Goal: Task Accomplishment & Management: Manage account settings

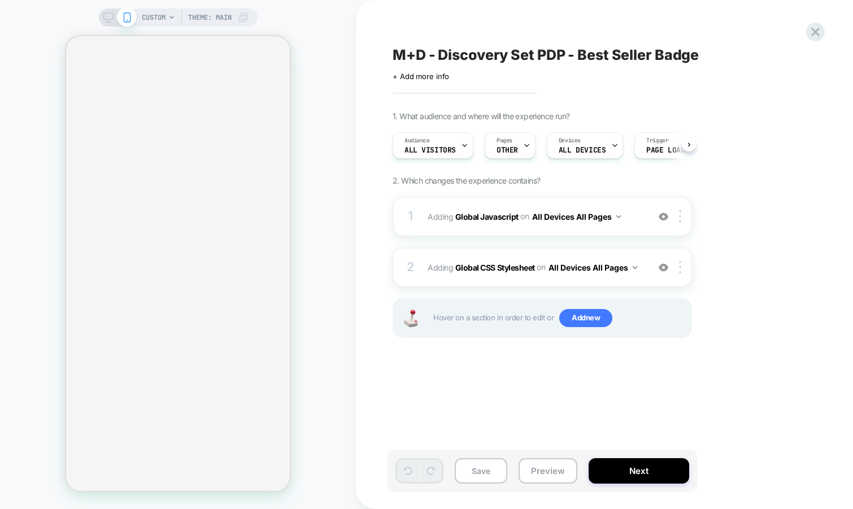
scroll to position [0, 1]
click at [546, 281] on div "2 Adding Global CSS Stylesheet on All Devices All Pages Add Before Add After Ta…" at bounding box center [542, 267] width 299 height 40
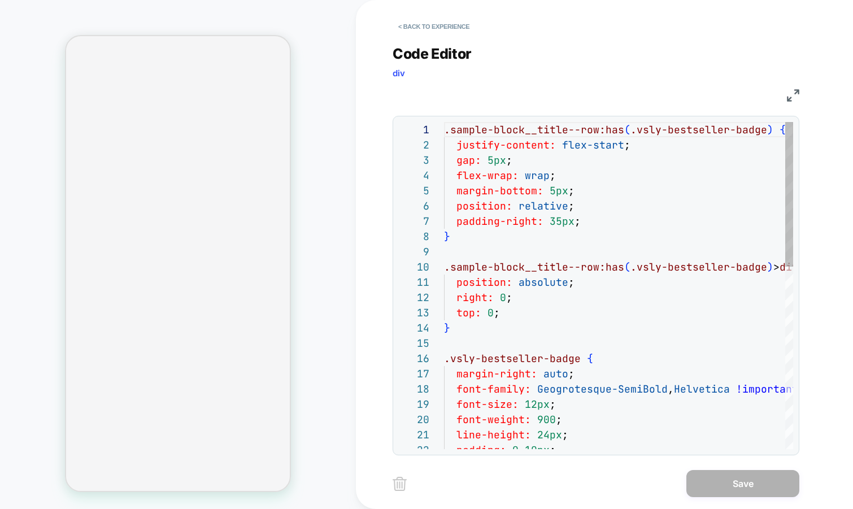
scroll to position [153, 0]
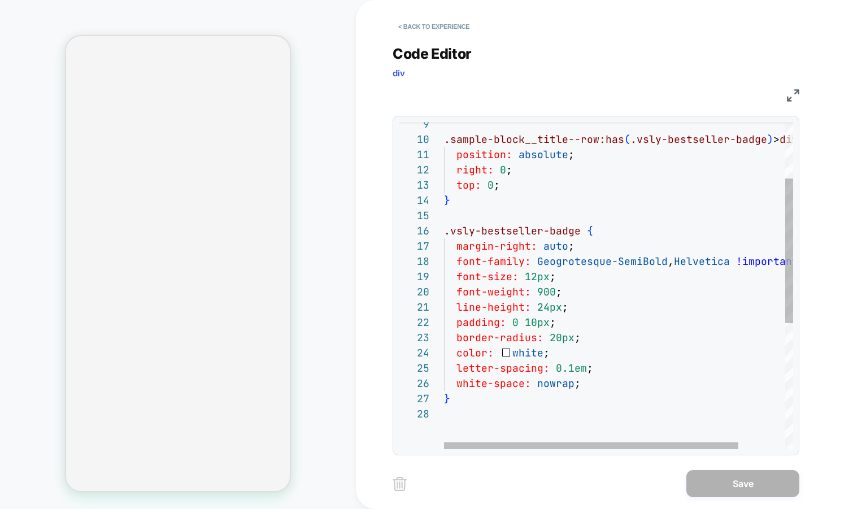
click at [534, 278] on div ".sample-block__title--row:has ( .vsly-bestseller-badge ) > div { position: abso…" at bounding box center [646, 363] width 404 height 739
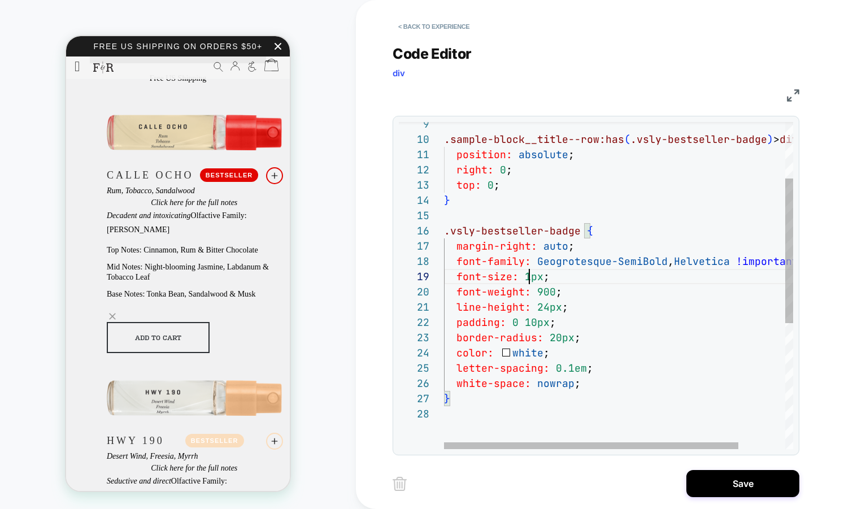
scroll to position [122, 92]
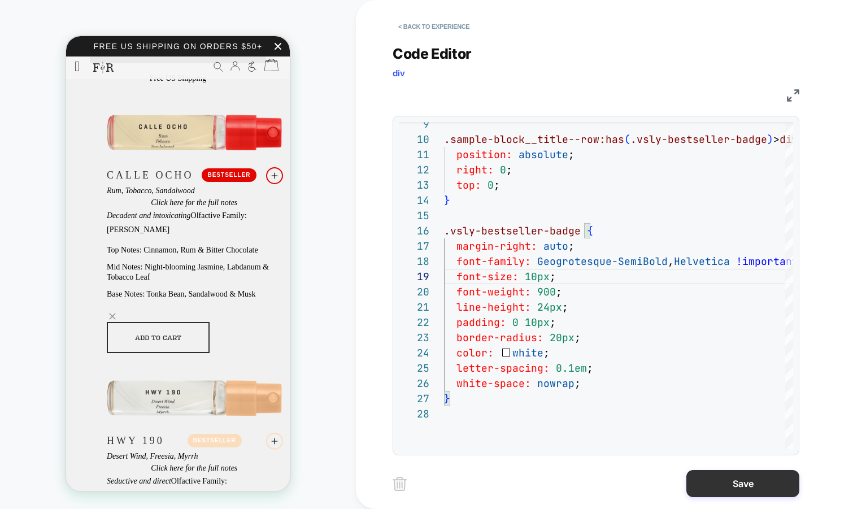
type textarea "**********"
click at [0, 0] on button "Save" at bounding box center [0, 0] width 0 height 0
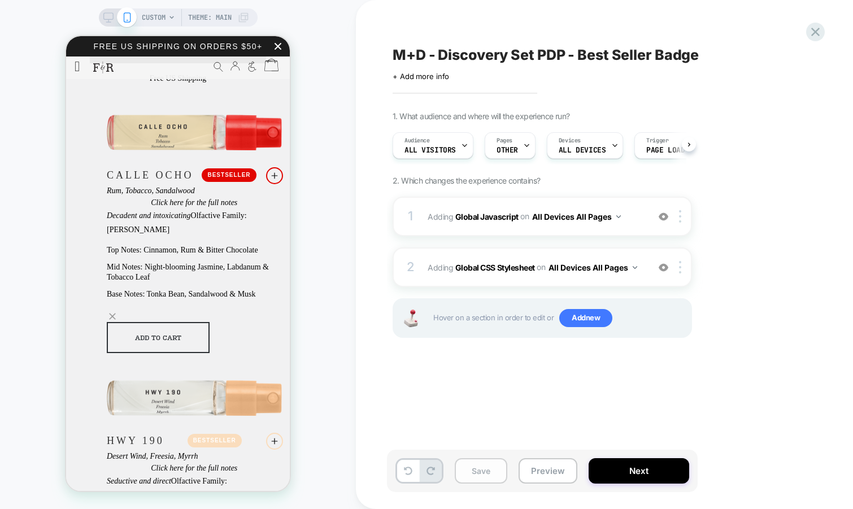
scroll to position [0, 1]
click at [0, 0] on button "Save" at bounding box center [0, 0] width 0 height 0
click at [542, 474] on button "Preview" at bounding box center [548, 470] width 59 height 25
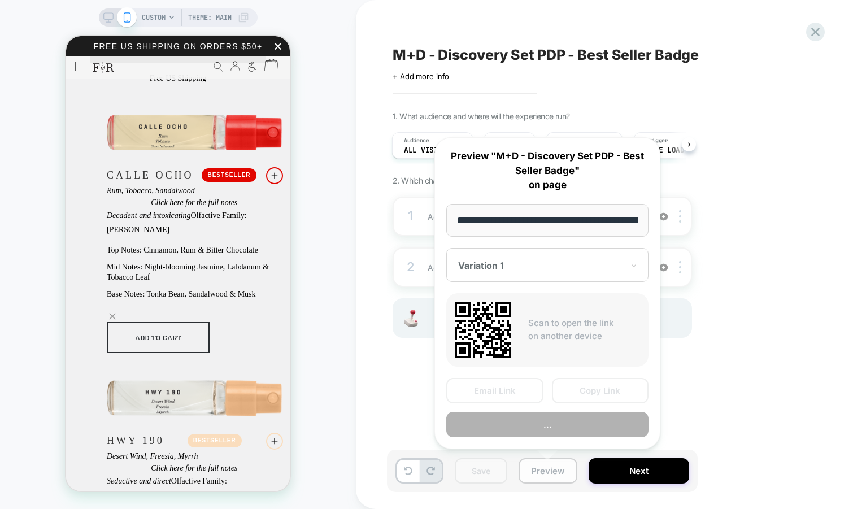
scroll to position [0, 287]
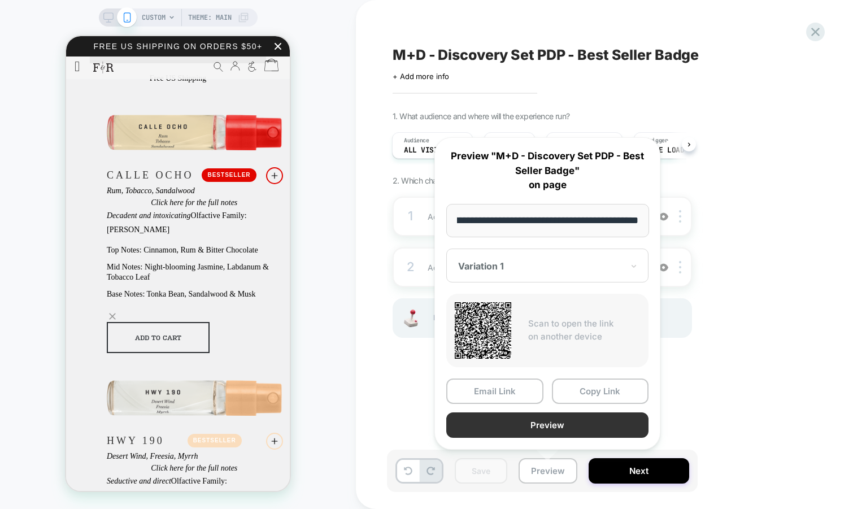
click at [540, 425] on button "Preview" at bounding box center [547, 424] width 202 height 25
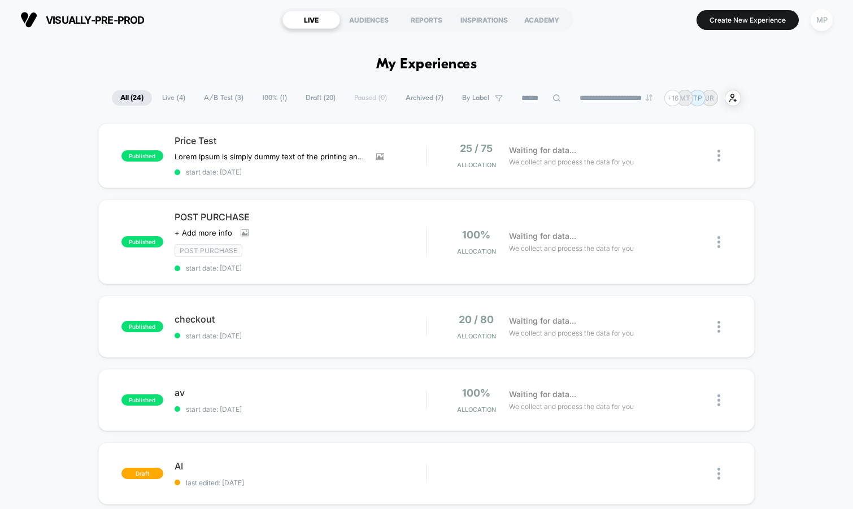
click at [823, 24] on div "MP" at bounding box center [822, 20] width 22 height 22
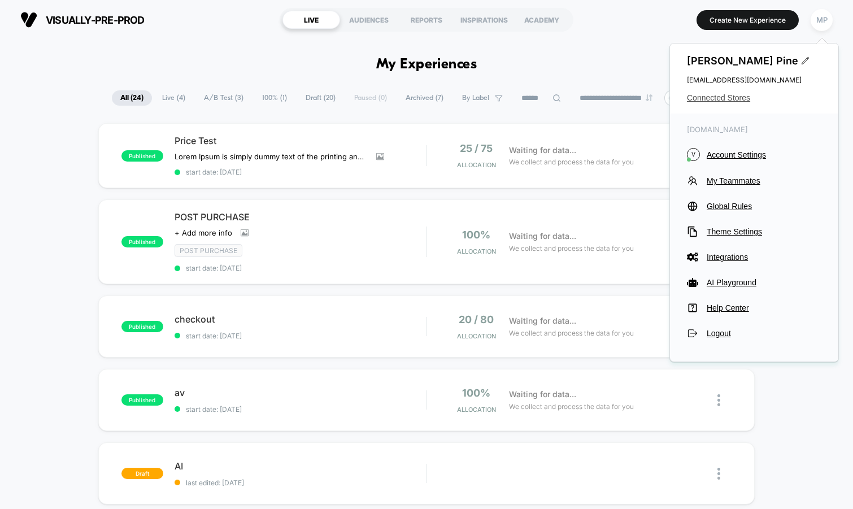
click at [745, 95] on span "Connected Stores" at bounding box center [754, 97] width 134 height 9
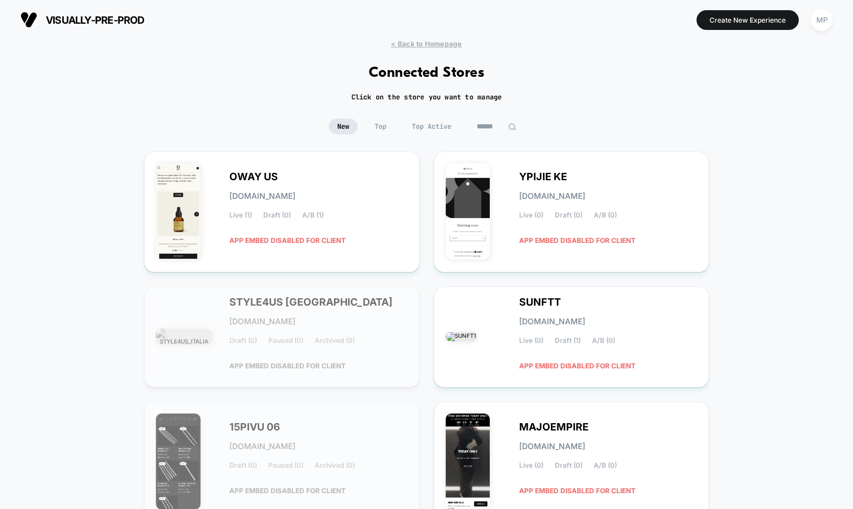
click at [498, 123] on input at bounding box center [496, 127] width 56 height 16
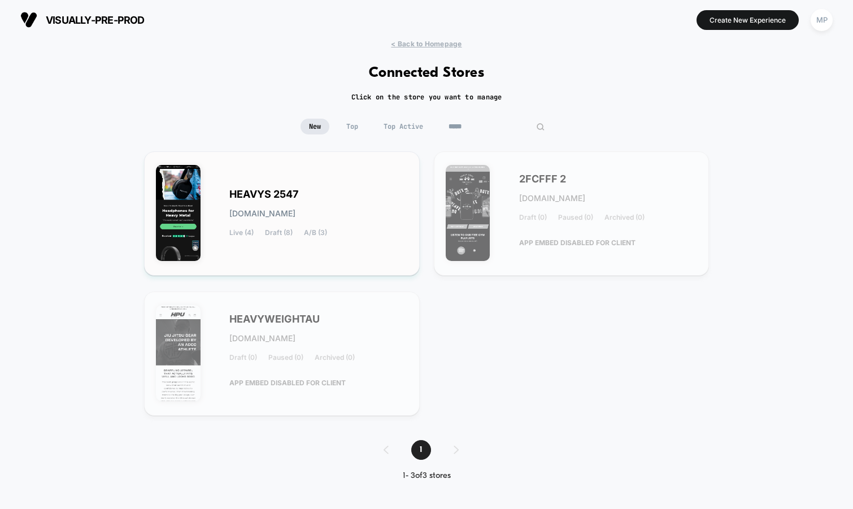
type input "*****"
click at [258, 202] on div "HEAVYS 2547 heavys-2547.myshopify.com Live (4) Draft (8) A/B (3)" at bounding box center [318, 213] width 178 height 46
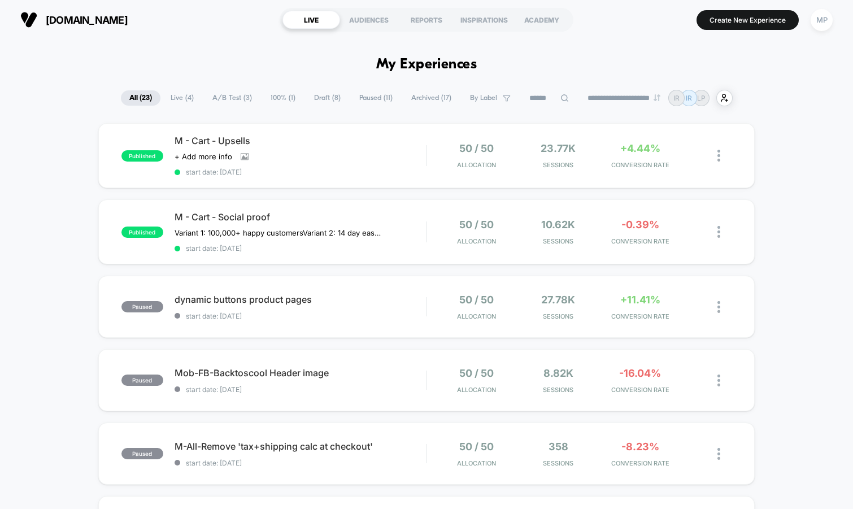
click at [234, 101] on span "A/B Test ( 3 )" at bounding box center [232, 97] width 56 height 15
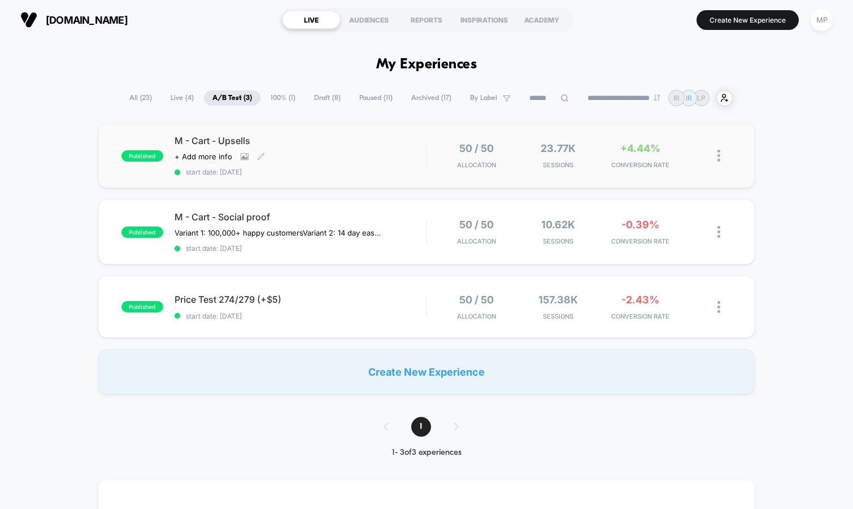
click at [318, 159] on div "Click to view images Click to edit experience details + Add more info" at bounding box center [263, 156] width 176 height 9
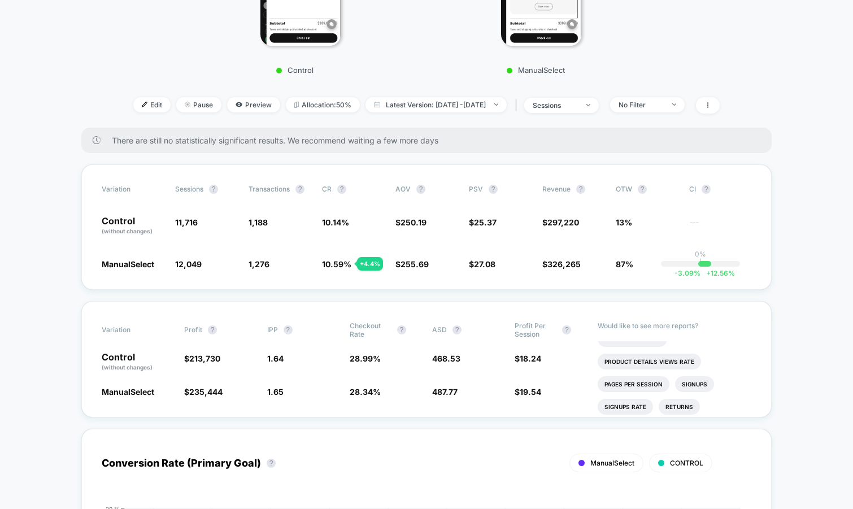
scroll to position [12, 0]
click at [561, 99] on span "sessions" at bounding box center [561, 105] width 75 height 15
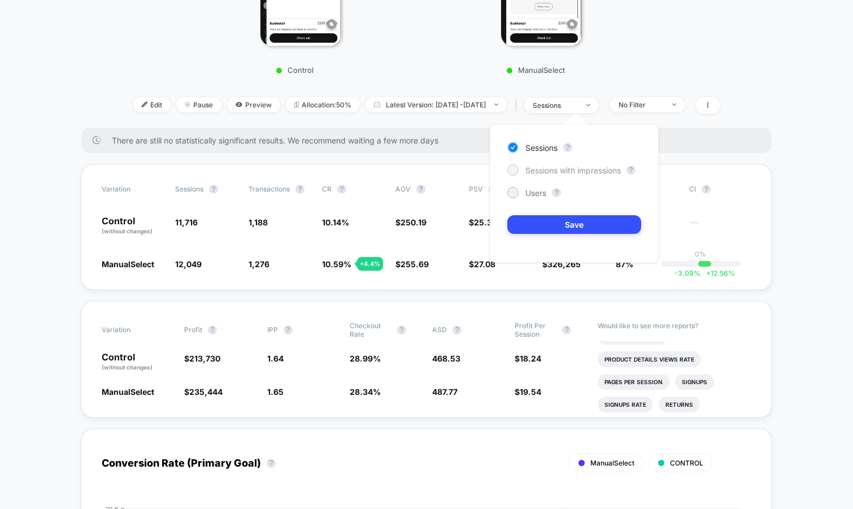
click at [555, 173] on span "Sessions with impressions" at bounding box center [572, 171] width 95 height 10
click at [542, 229] on button "Save" at bounding box center [574, 224] width 134 height 19
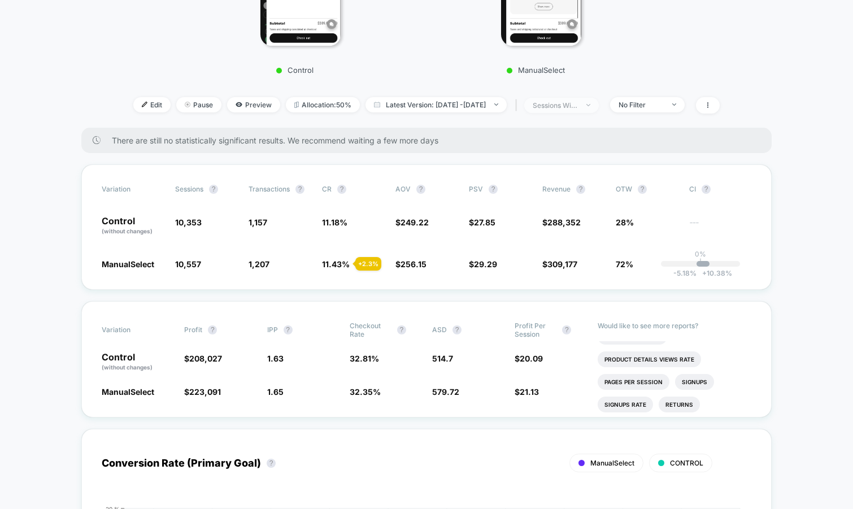
click at [581, 108] on span "sessions with impression" at bounding box center [561, 105] width 75 height 15
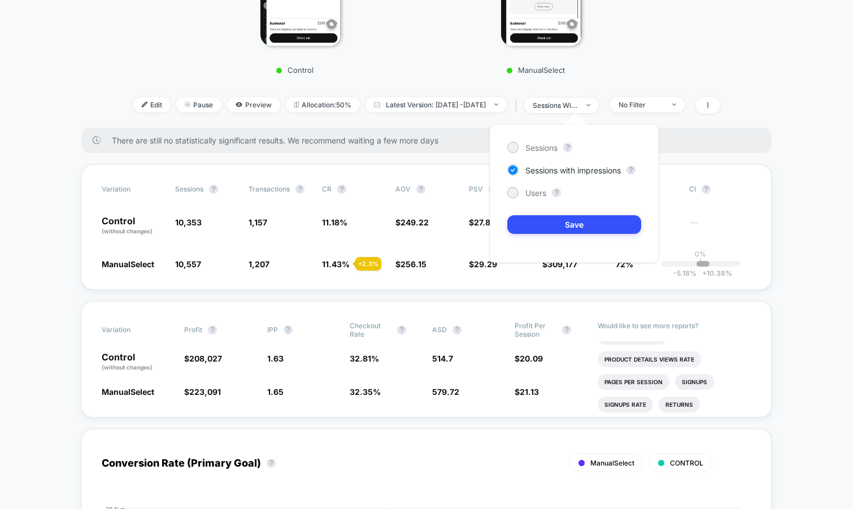
click at [545, 141] on div "Sessions ? Sessions with impressions ? Users ? Save" at bounding box center [574, 193] width 169 height 138
click at [545, 142] on div "Sessions" at bounding box center [532, 147] width 50 height 11
click at [524, 230] on button "Save" at bounding box center [574, 224] width 134 height 19
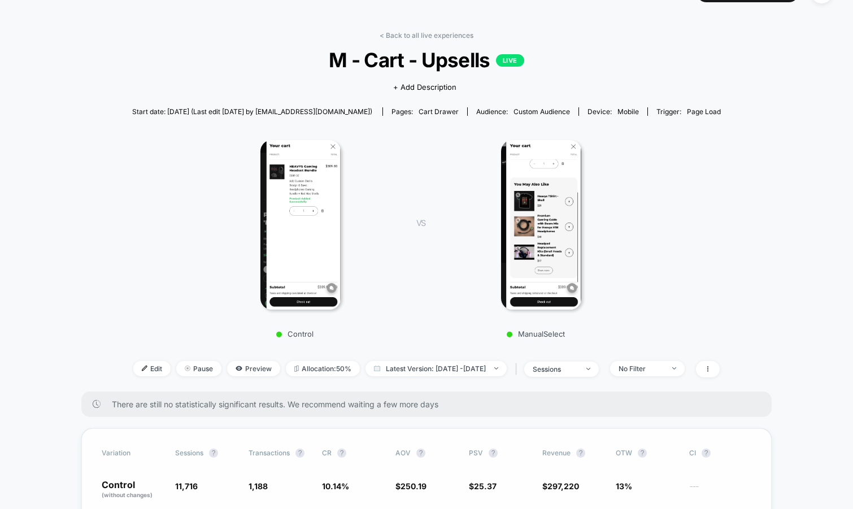
scroll to position [19, 0]
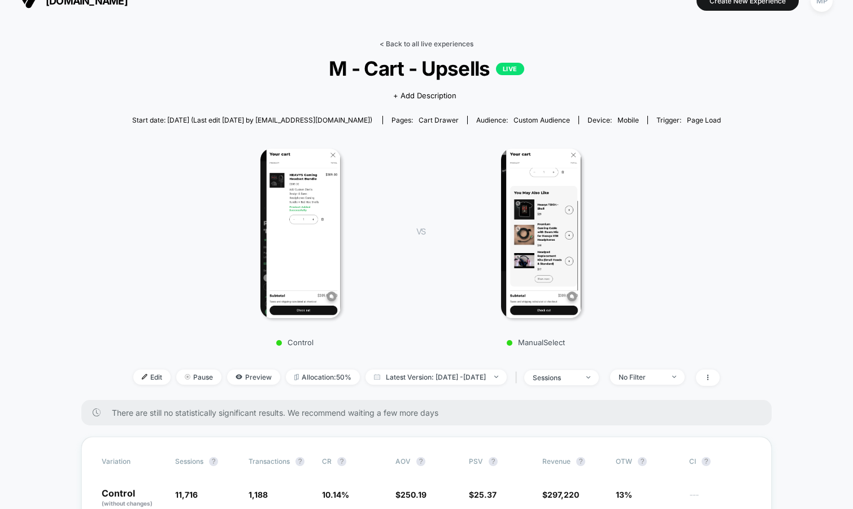
click at [429, 45] on link "< Back to all live experiences" at bounding box center [427, 44] width 94 height 8
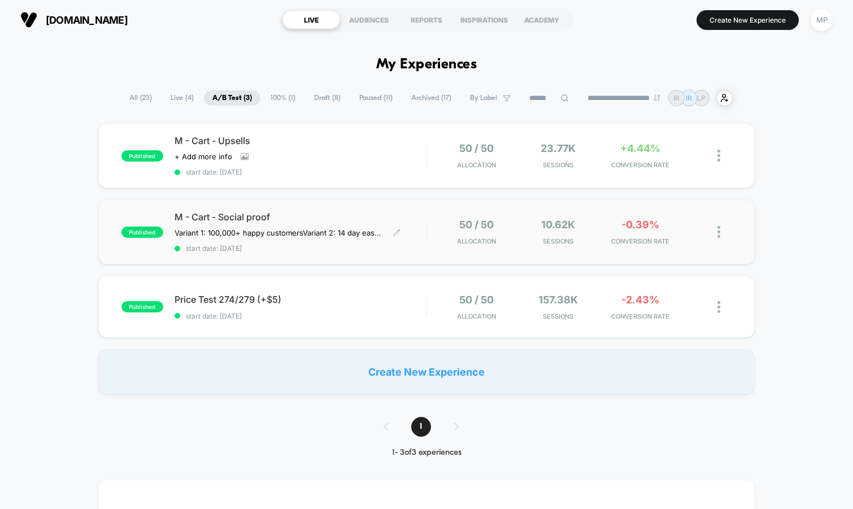
click at [326, 249] on span "start date: 8/18/2025" at bounding box center [301, 248] width 252 height 8
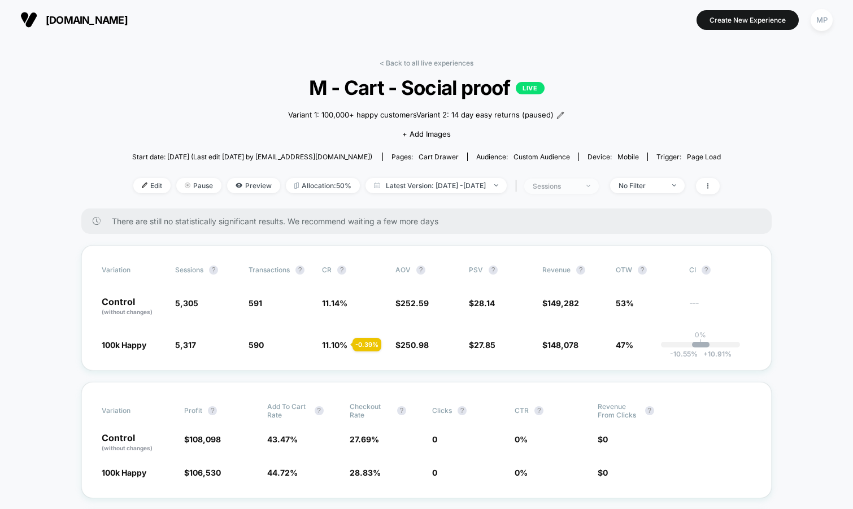
click at [575, 192] on span "sessions" at bounding box center [561, 185] width 75 height 15
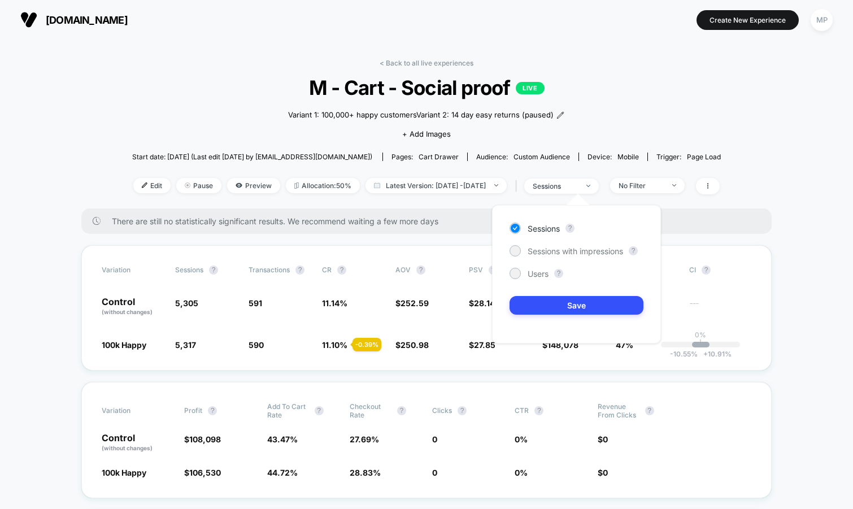
click at [539, 241] on div "Sessions ? Sessions with impressions ? Users ? Save" at bounding box center [576, 274] width 169 height 138
click at [539, 245] on div "Sessions with impressions" at bounding box center [567, 250] width 114 height 11
click at [521, 306] on button "Save" at bounding box center [577, 305] width 134 height 19
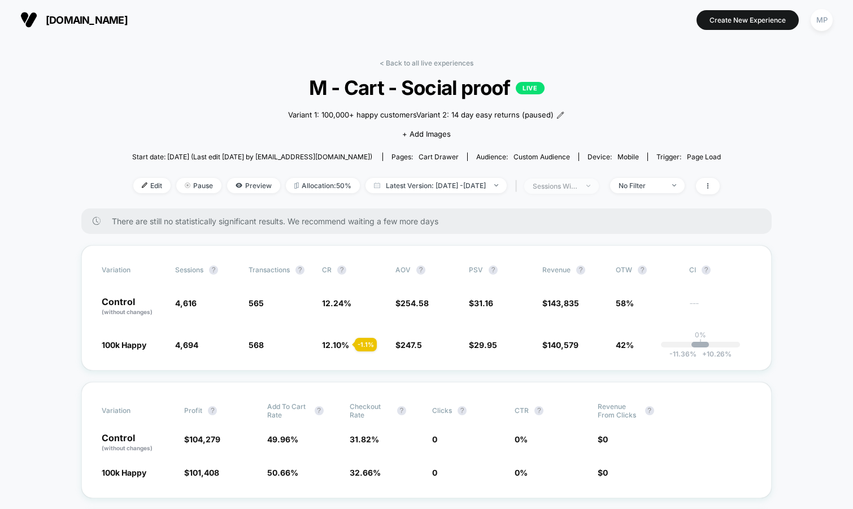
click at [578, 182] on div "sessions with impression" at bounding box center [555, 186] width 45 height 8
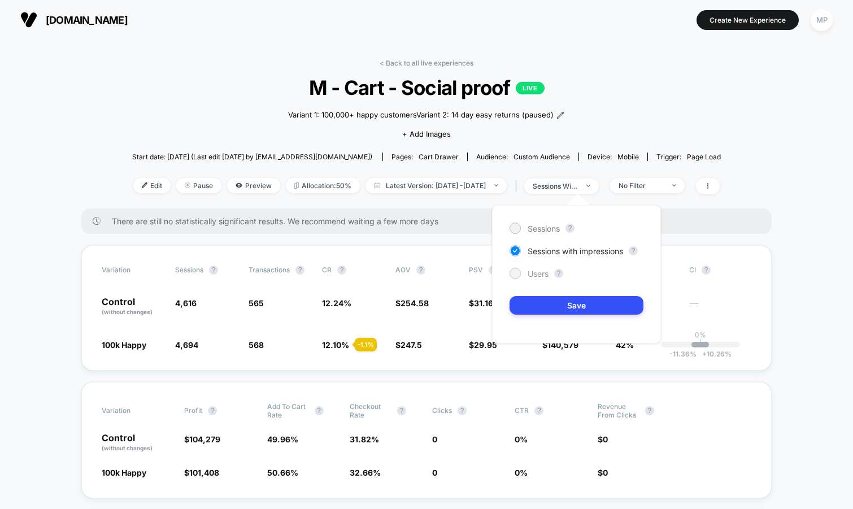
click at [534, 272] on span "Users" at bounding box center [538, 274] width 21 height 10
click at [531, 302] on button "Save" at bounding box center [577, 305] width 134 height 19
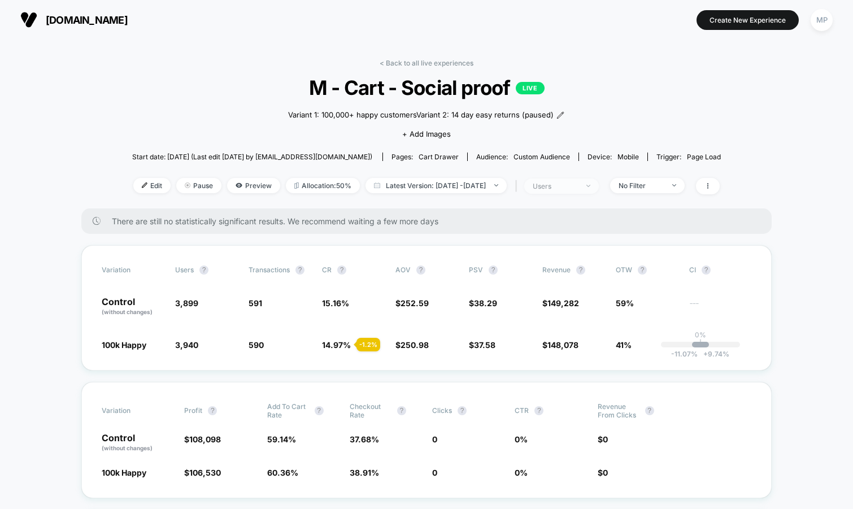
click at [564, 189] on div "users" at bounding box center [555, 186] width 45 height 8
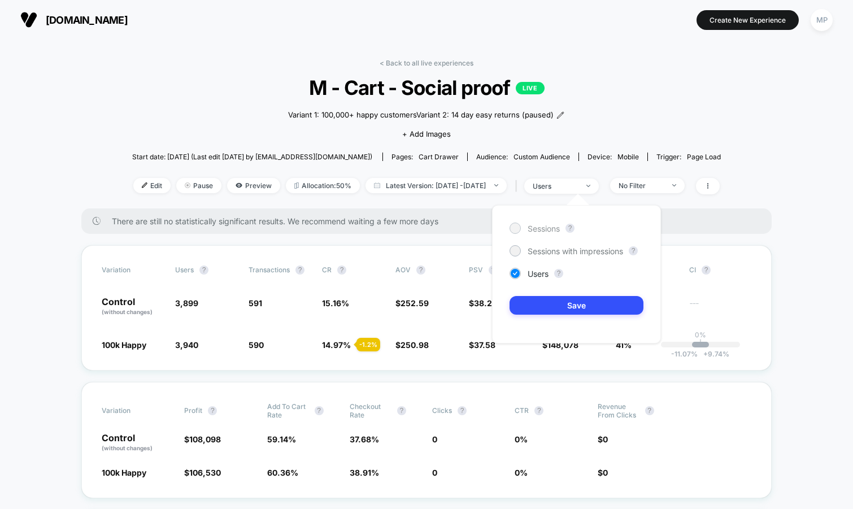
click at [536, 228] on span "Sessions" at bounding box center [544, 229] width 32 height 10
click at [528, 304] on button "Save" at bounding box center [577, 305] width 134 height 19
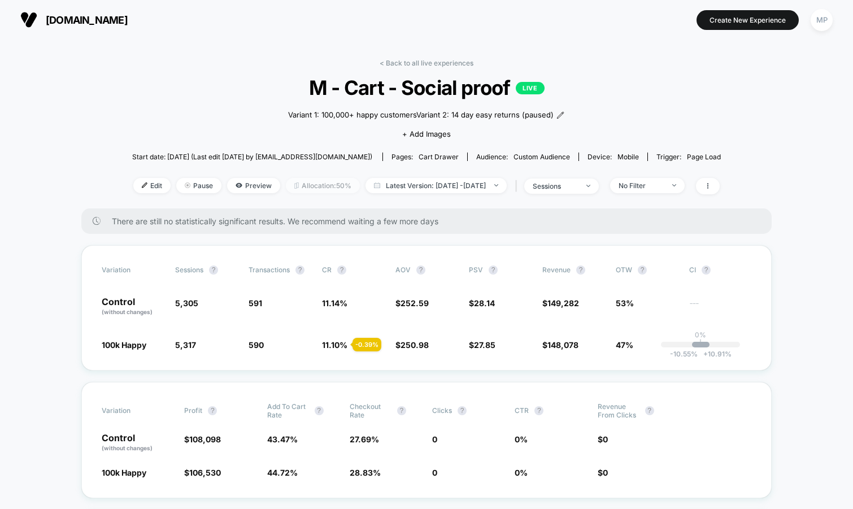
click at [296, 189] on span "Allocation: 50%" at bounding box center [323, 185] width 74 height 15
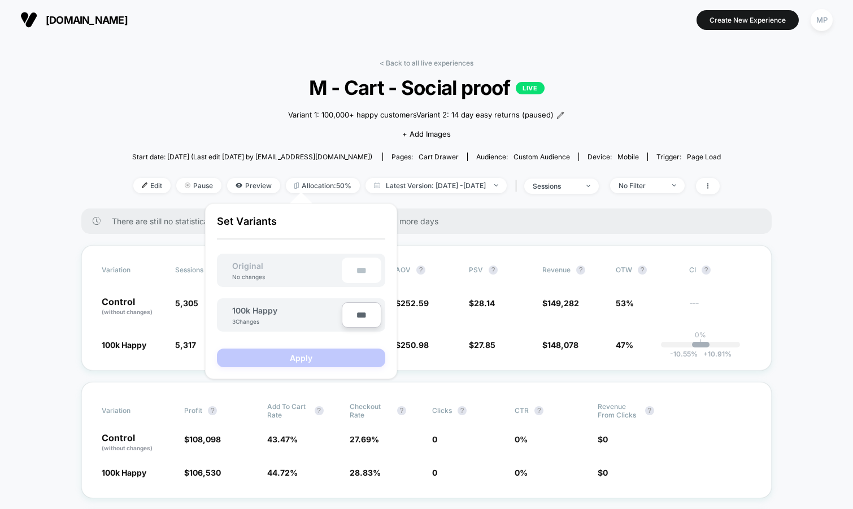
click at [260, 106] on div "Variant 1: 100,000+ happy customers Variant 2: 14 day easy returns (paused) Cli…" at bounding box center [426, 122] width 353 height 47
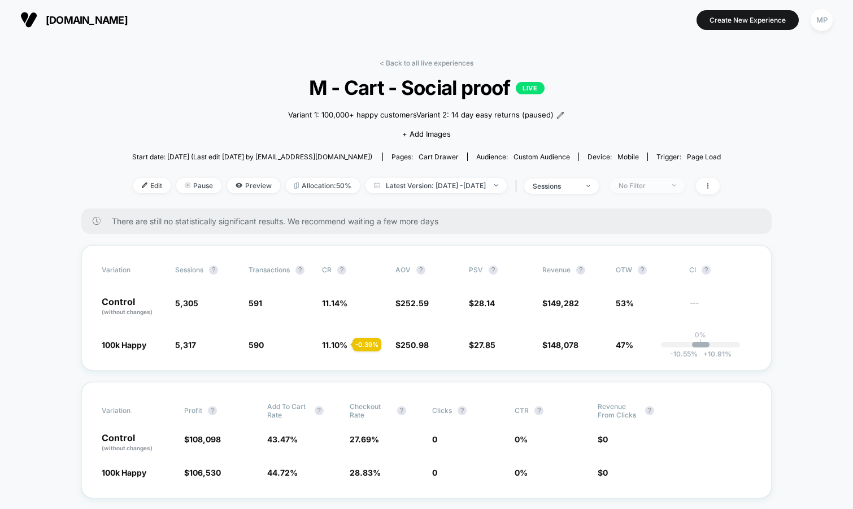
click at [649, 184] on div "No Filter" at bounding box center [641, 185] width 45 height 8
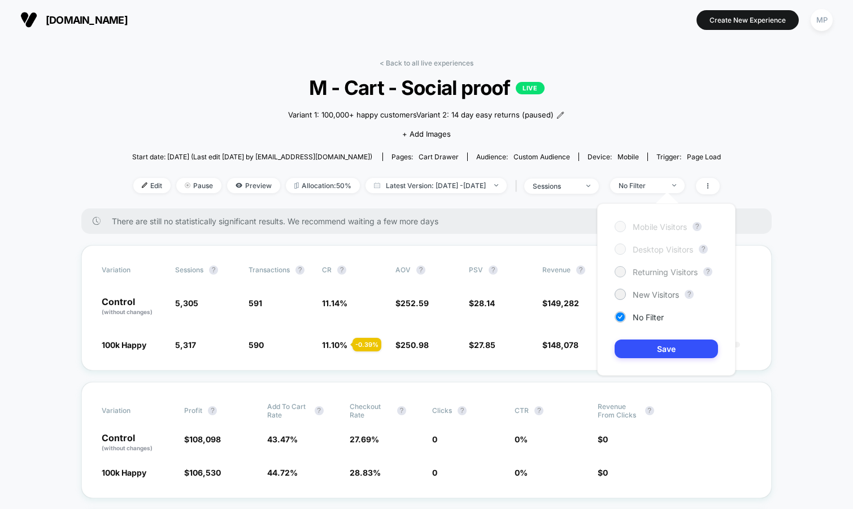
click at [638, 273] on span "Returning Visitors" at bounding box center [665, 272] width 65 height 10
click at [631, 352] on button "Save" at bounding box center [666, 348] width 103 height 19
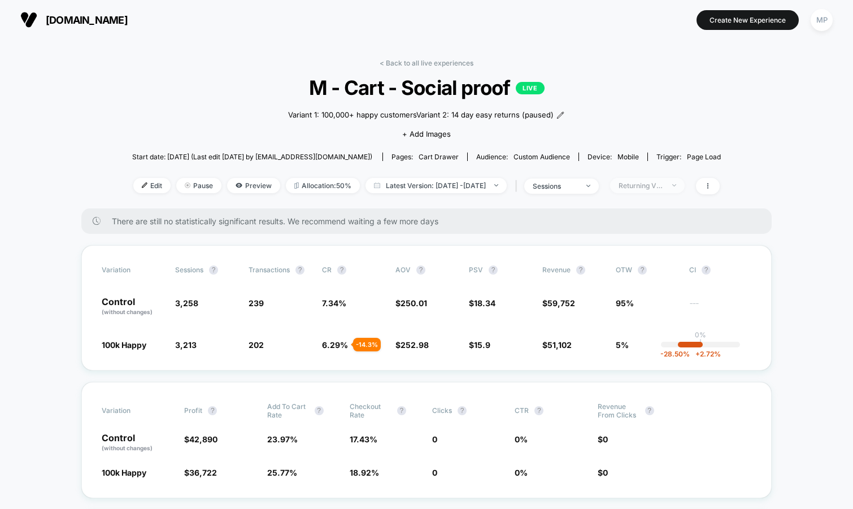
click at [664, 185] on div "Returning Visitors" at bounding box center [641, 185] width 45 height 8
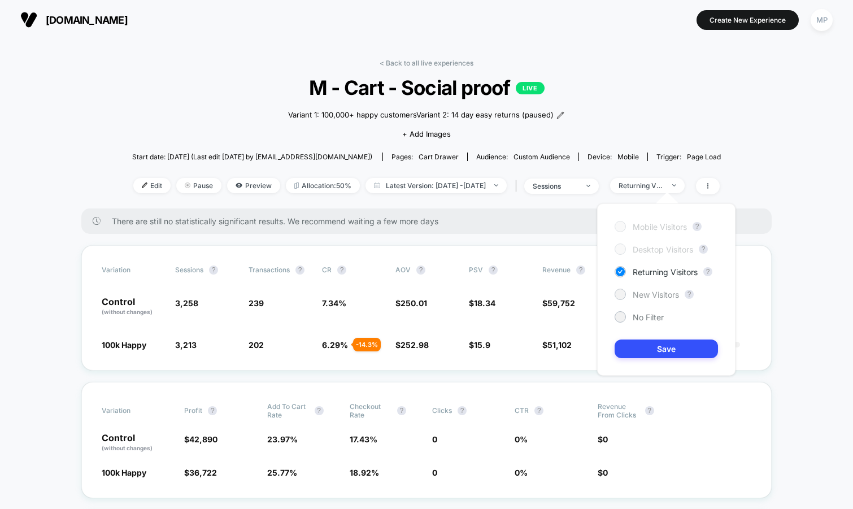
click at [635, 294] on span "New Visitors" at bounding box center [656, 295] width 46 height 10
click at [628, 351] on button "Save" at bounding box center [666, 348] width 103 height 19
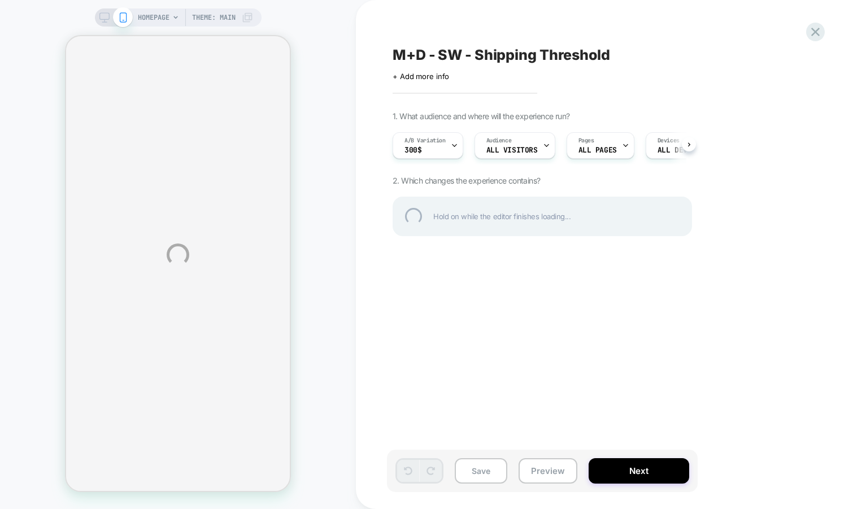
click at [483, 51] on div "M+D - SW - Shipping Threshold" at bounding box center [599, 54] width 412 height 17
click at [483, 51] on textarea "**********" at bounding box center [544, 54] width 303 height 17
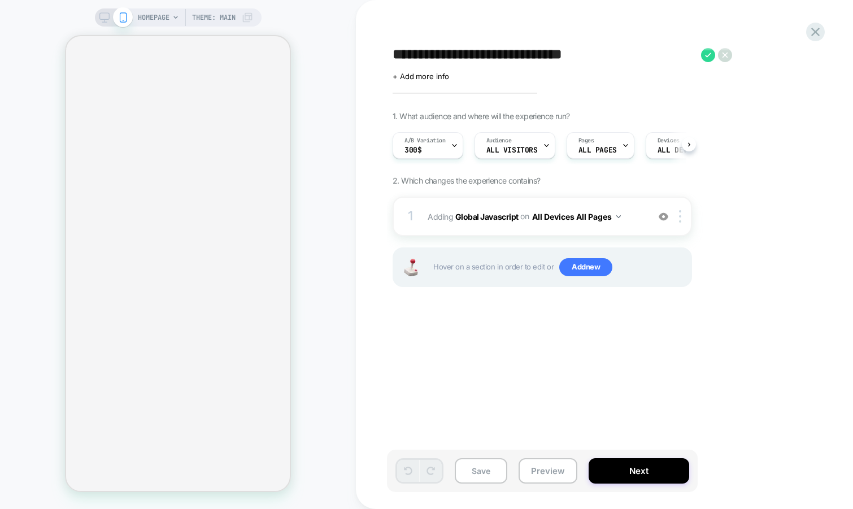
scroll to position [0, 1]
click at [430, 355] on div "**********" at bounding box center [599, 254] width 424 height 486
click at [450, 141] on div "A/B Variation 300$" at bounding box center [425, 145] width 64 height 25
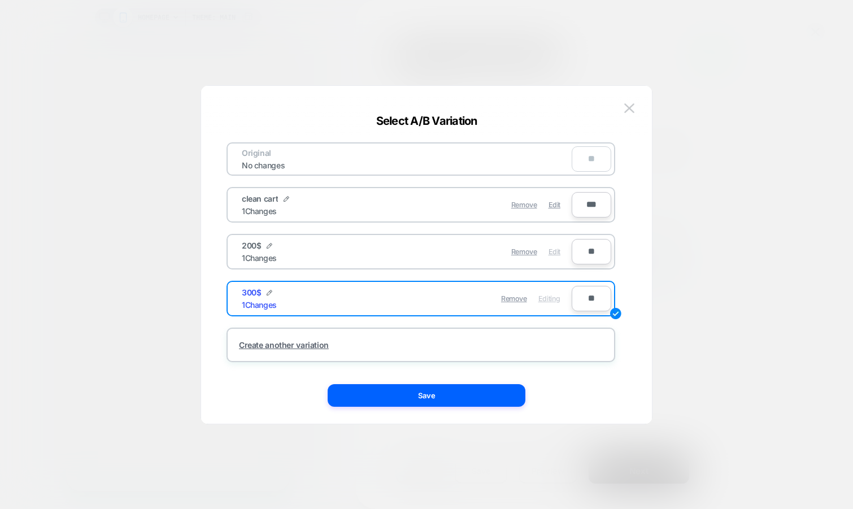
click at [557, 256] on div "Edit" at bounding box center [554, 252] width 12 height 22
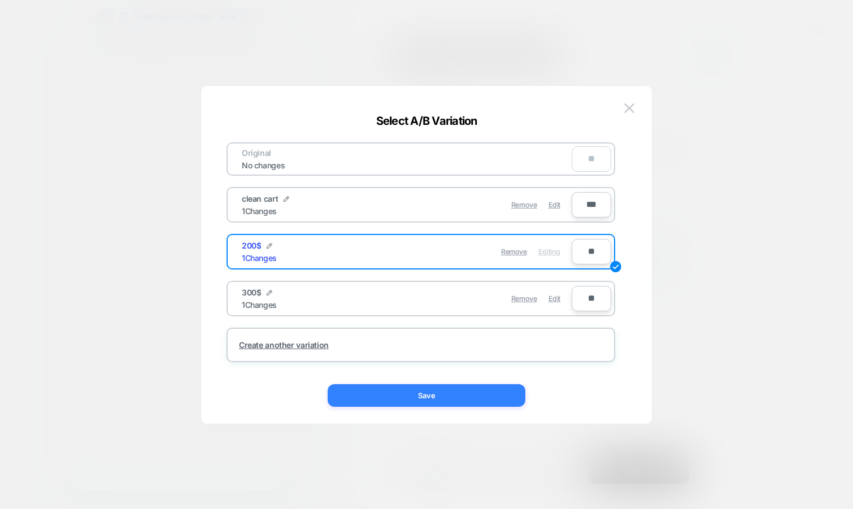
click at [496, 392] on button "Save" at bounding box center [427, 395] width 198 height 23
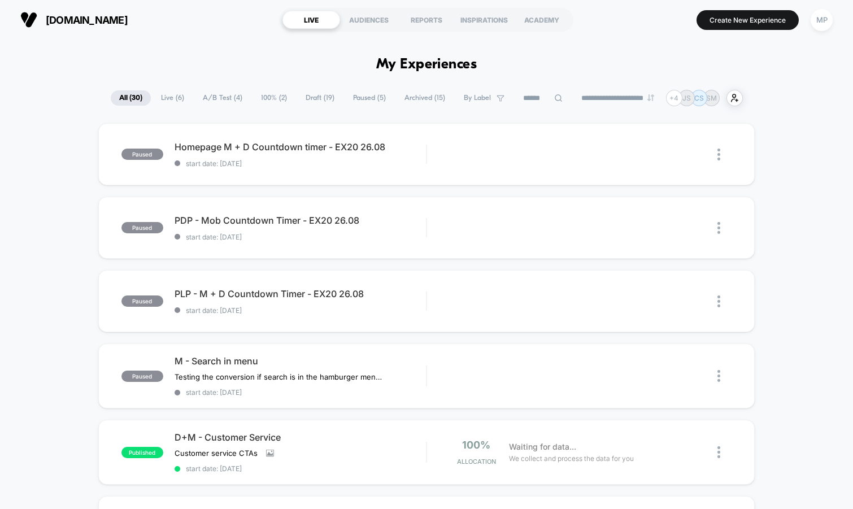
click at [220, 99] on span "A/B Test ( 4 )" at bounding box center [222, 97] width 56 height 15
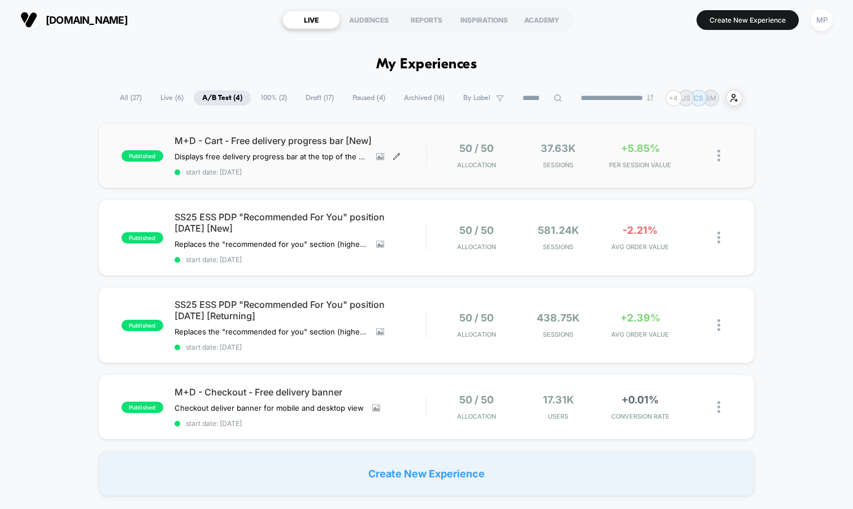
click at [398, 153] on icon at bounding box center [396, 156] width 6 height 6
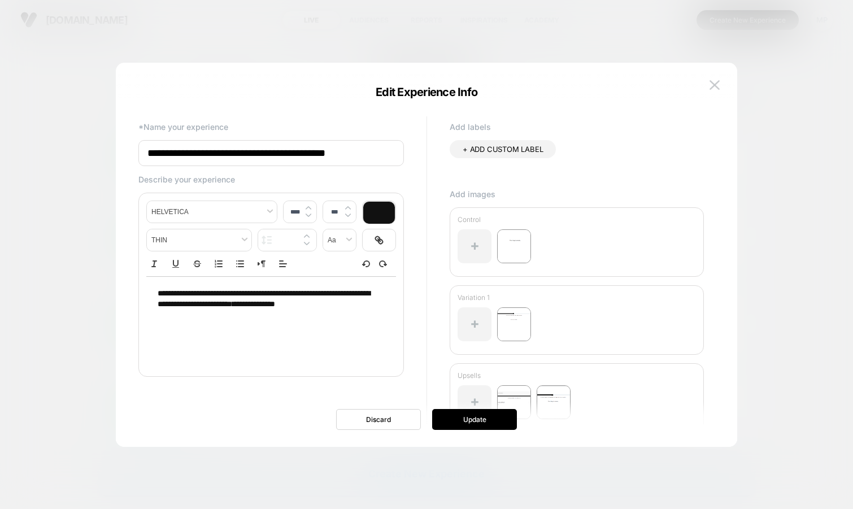
click at [303, 149] on input "**********" at bounding box center [270, 153] width 265 height 26
click at [709, 83] on img at bounding box center [714, 85] width 10 height 10
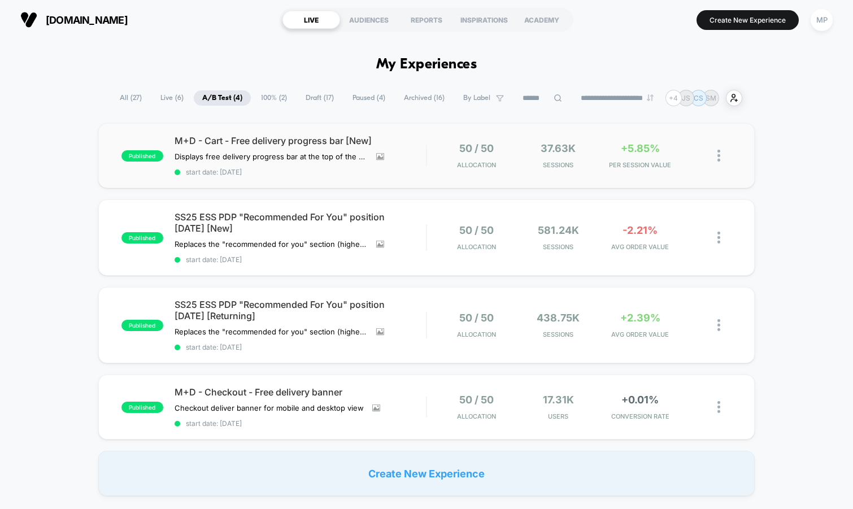
click at [290, 178] on div "published M+D - Cart - Free delivery progress bar [New] Displays free delivery …" at bounding box center [426, 155] width 657 height 65
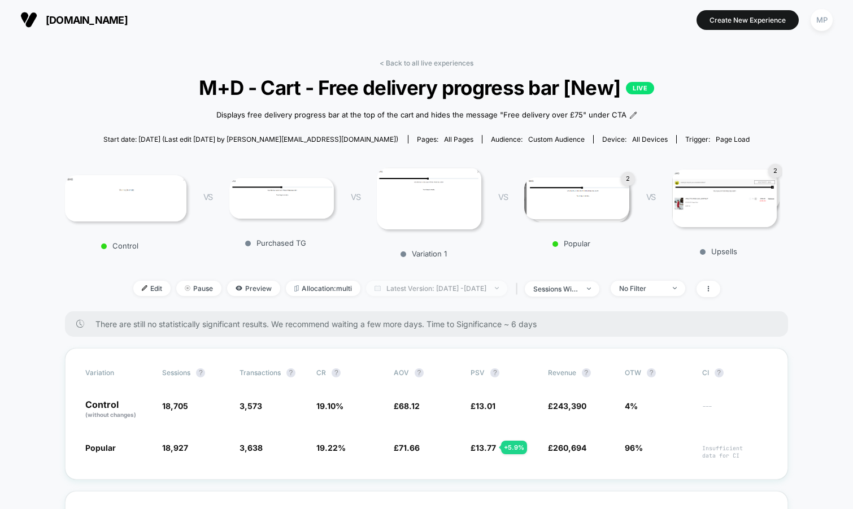
click at [433, 286] on span "Latest Version: Jul 25, 2025 - Aug 28, 2025" at bounding box center [436, 288] width 141 height 15
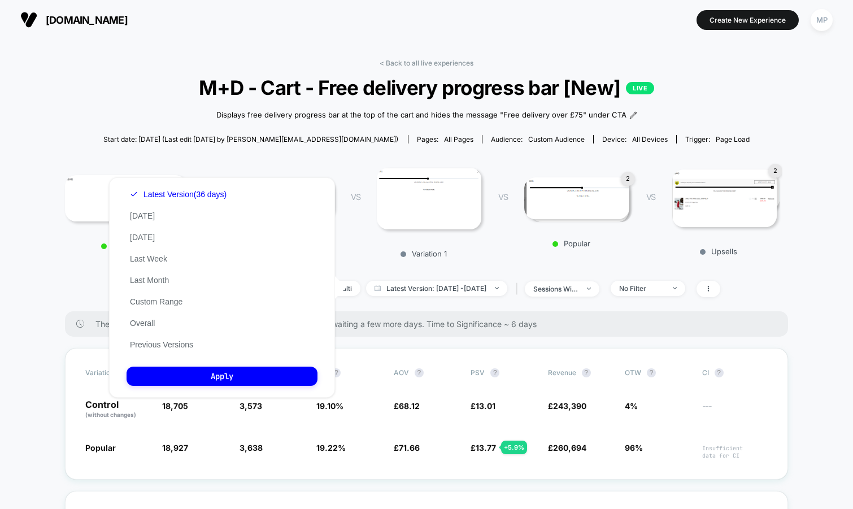
click at [128, 85] on span "M+D - Cart - Free delivery progress bar [New] LIVE" at bounding box center [426, 88] width 651 height 24
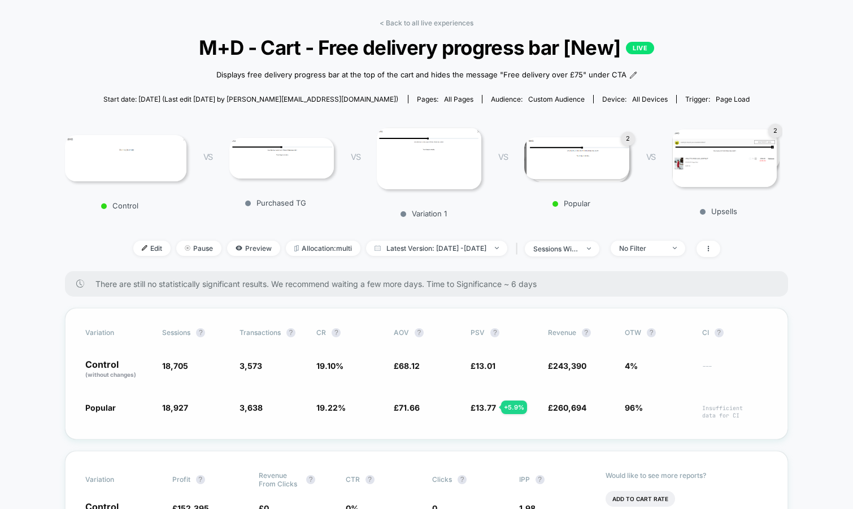
scroll to position [41, 0]
click at [302, 242] on span "Allocation: multi" at bounding box center [323, 247] width 75 height 15
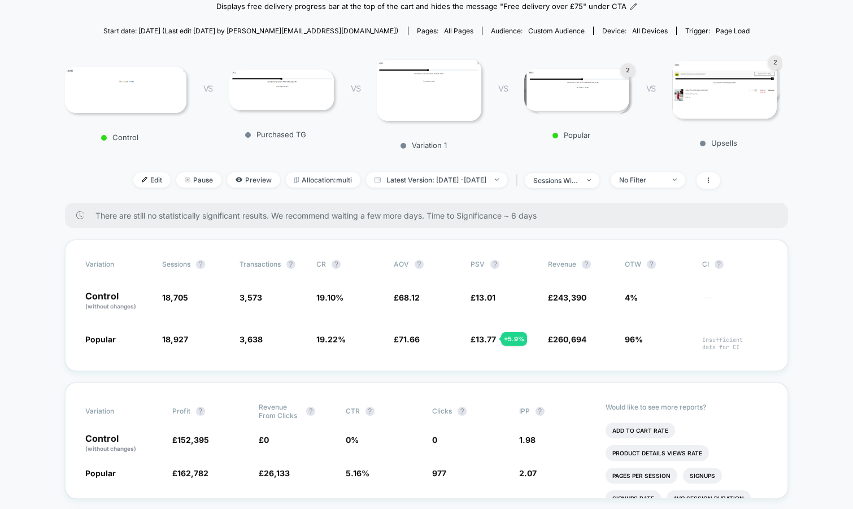
scroll to position [132, 0]
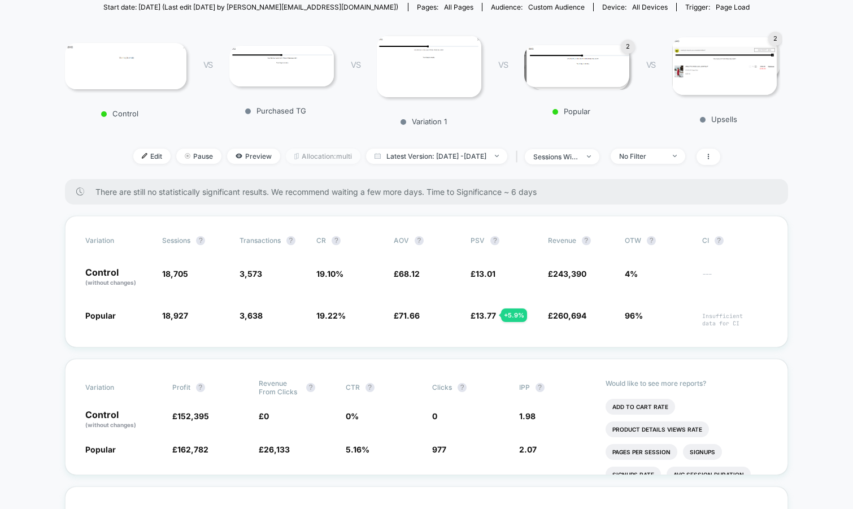
click at [288, 159] on span "Allocation: multi" at bounding box center [323, 156] width 75 height 15
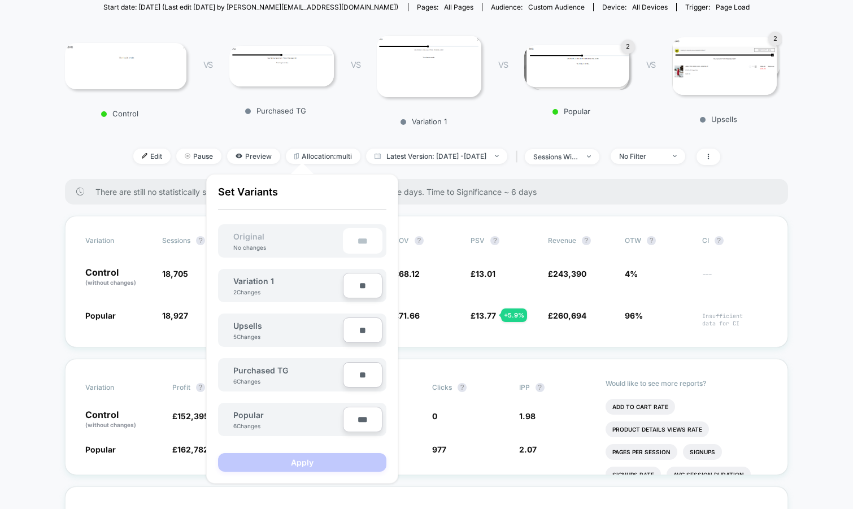
click at [777, 120] on div "Control VS Purchased TG VS Variation 1 VS 2 Popular VS 2 Upsells" at bounding box center [420, 77] width 723 height 109
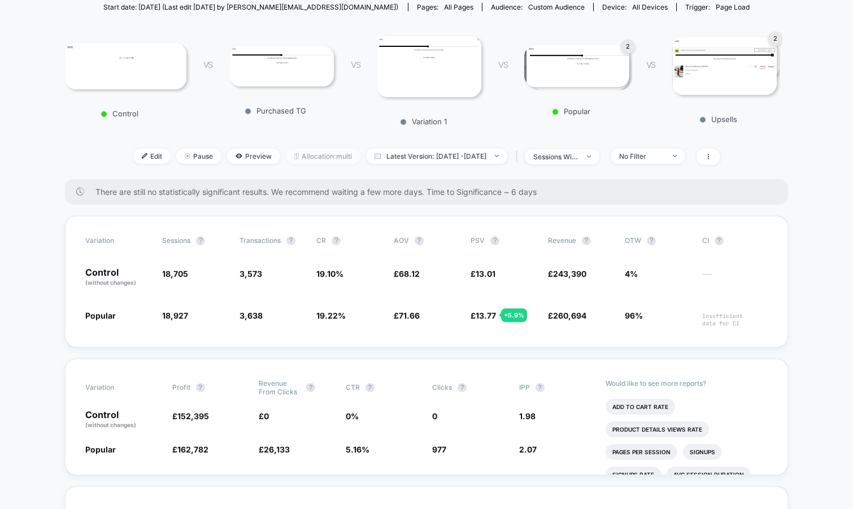
click at [306, 154] on span "Allocation: multi" at bounding box center [323, 156] width 75 height 15
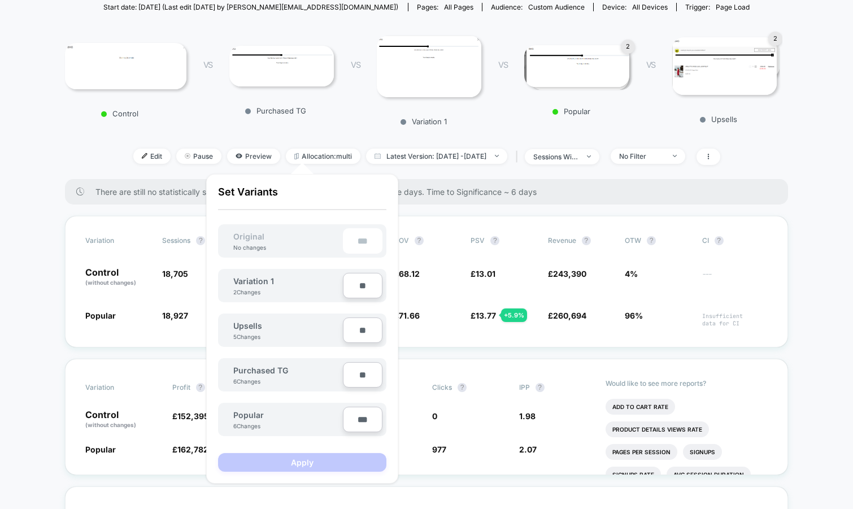
click at [555, 129] on div "Control VS Purchased TG VS Variation 1 VS 2 Popular VS 2 Upsells" at bounding box center [420, 77] width 723 height 109
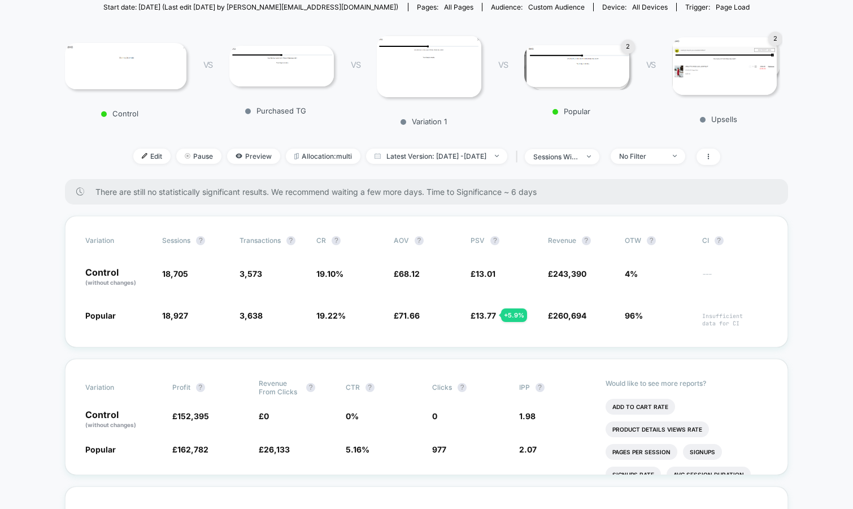
click at [578, 75] on img at bounding box center [576, 65] width 105 height 41
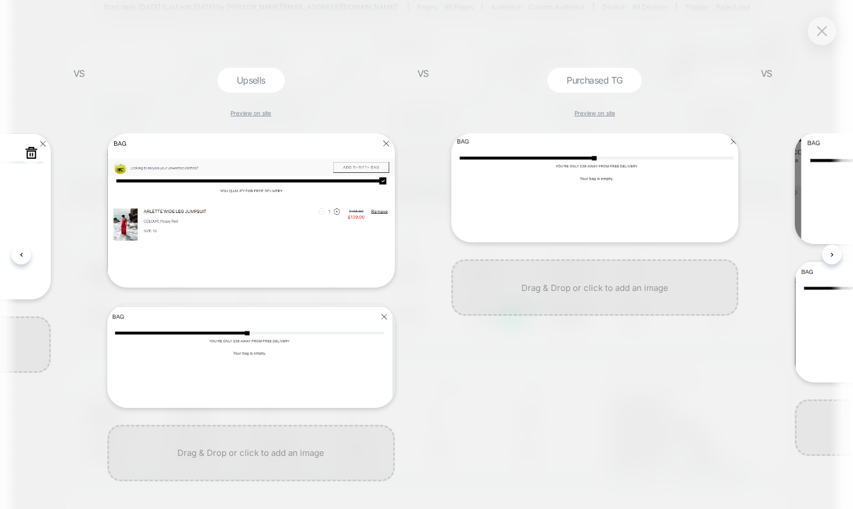
scroll to position [0, 894]
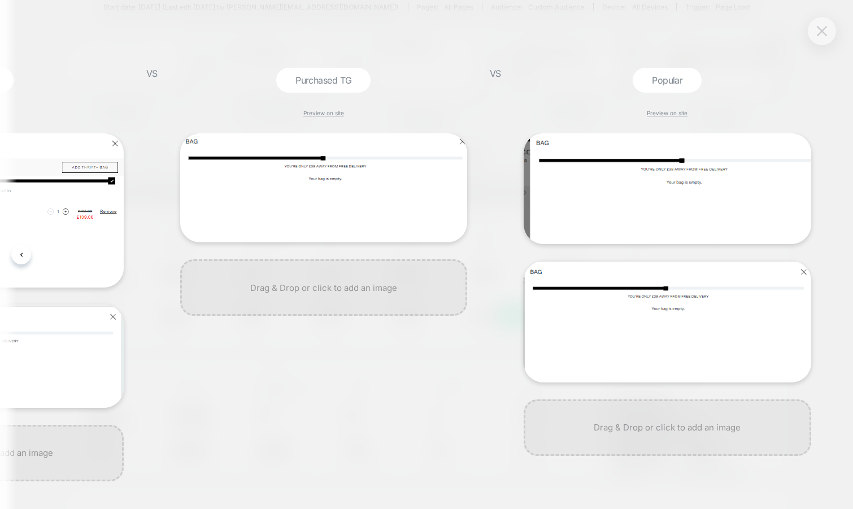
click at [821, 38] on button at bounding box center [821, 31] width 17 height 17
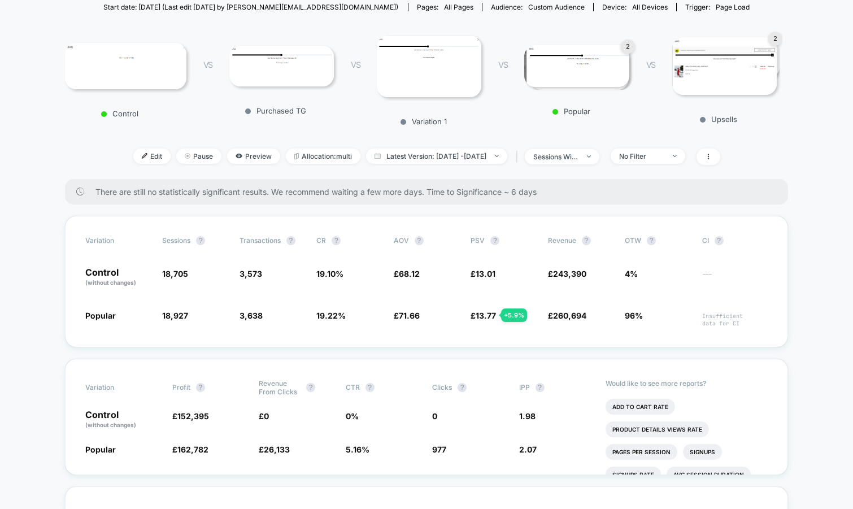
scroll to position [0, 0]
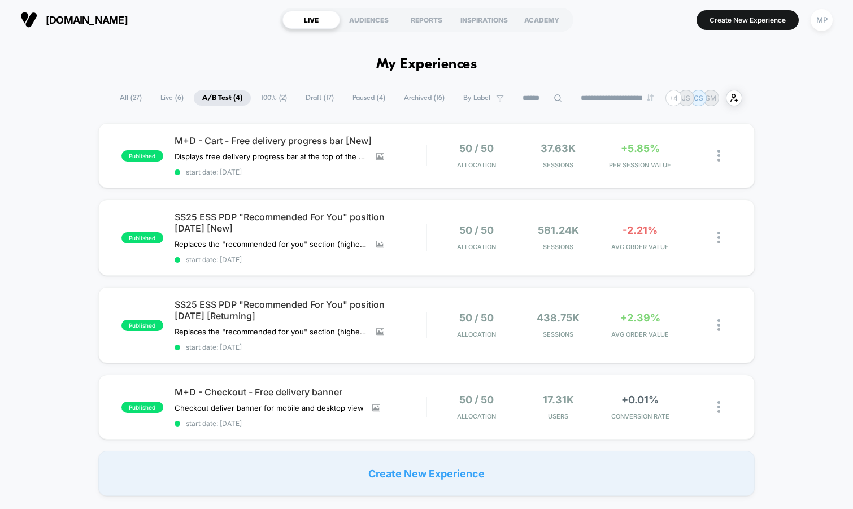
click at [303, 99] on span "Draft ( 17 )" at bounding box center [319, 97] width 45 height 15
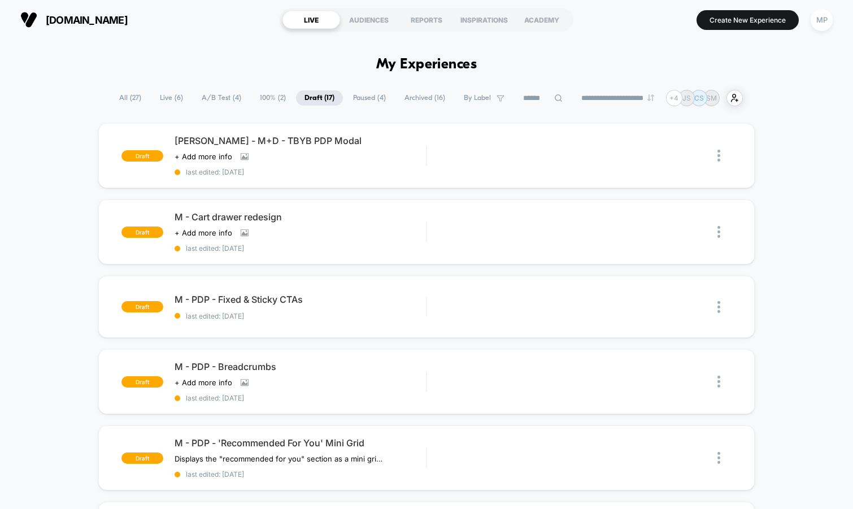
click at [208, 102] on span "A/B Test ( 4 )" at bounding box center [221, 97] width 56 height 15
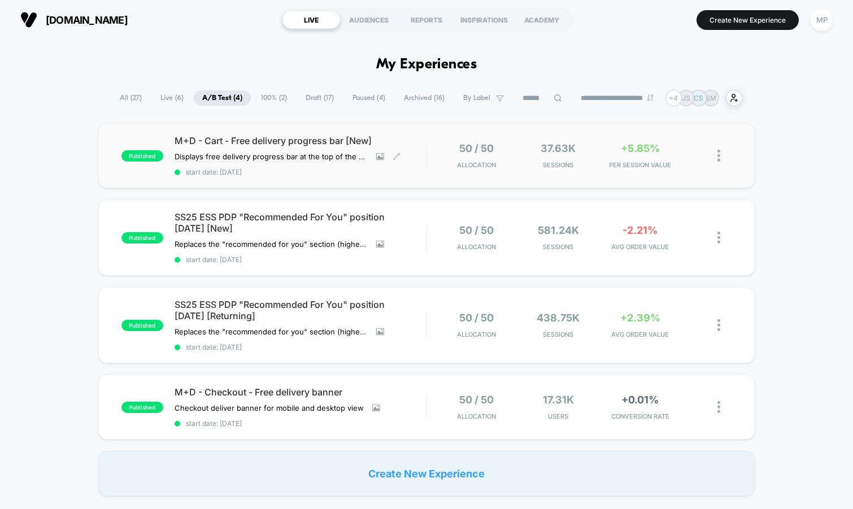
click at [308, 172] on span "start date: [DATE]" at bounding box center [301, 172] width 252 height 8
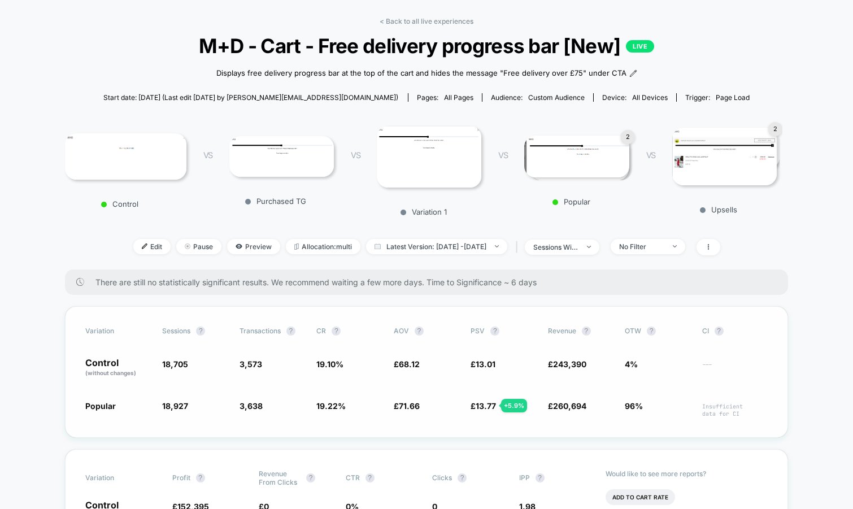
scroll to position [43, 0]
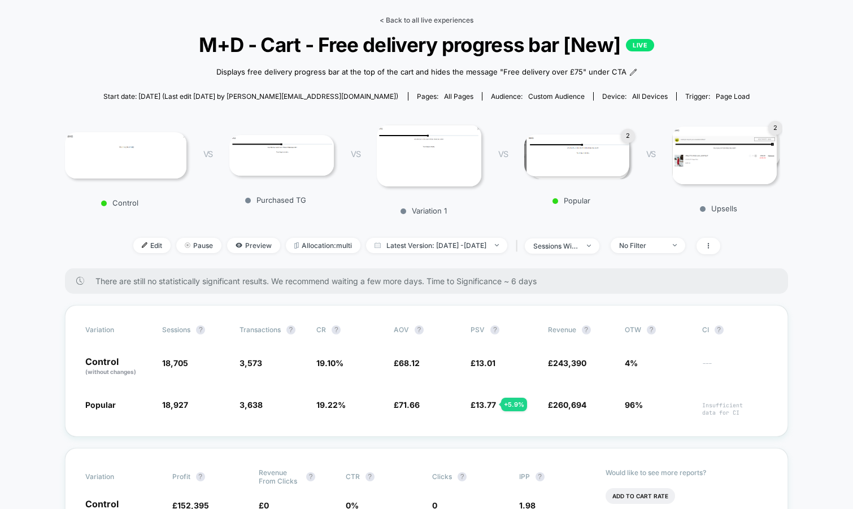
click at [412, 22] on link "< Back to all live experiences" at bounding box center [427, 20] width 94 height 8
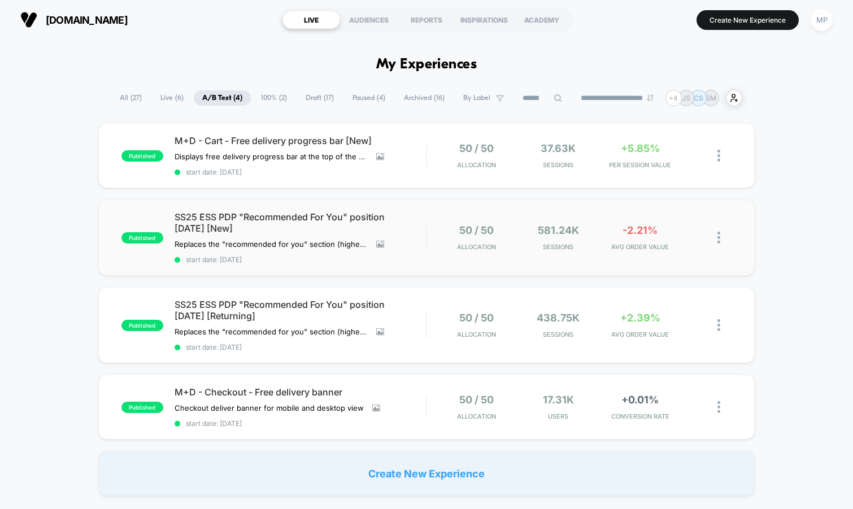
click at [347, 265] on div "published SS25 ESS PDP "Recommended For You" position [DATE] [New] Replaces the…" at bounding box center [426, 237] width 657 height 76
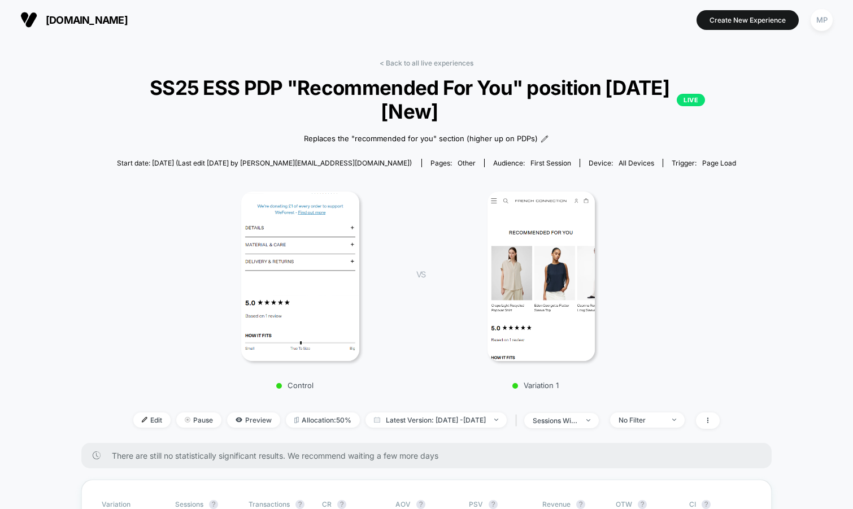
click at [410, 97] on span "SS25 ESS PDP "Recommended For You" position [DATE] [New] LIVE" at bounding box center [427, 99] width 558 height 47
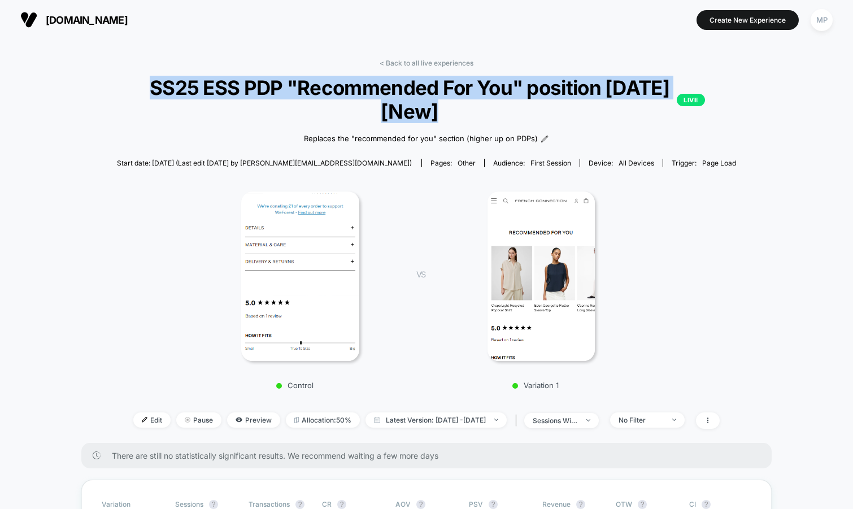
copy span "SS25 ESS PDP "Recommended For You" position [DATE] [New]"
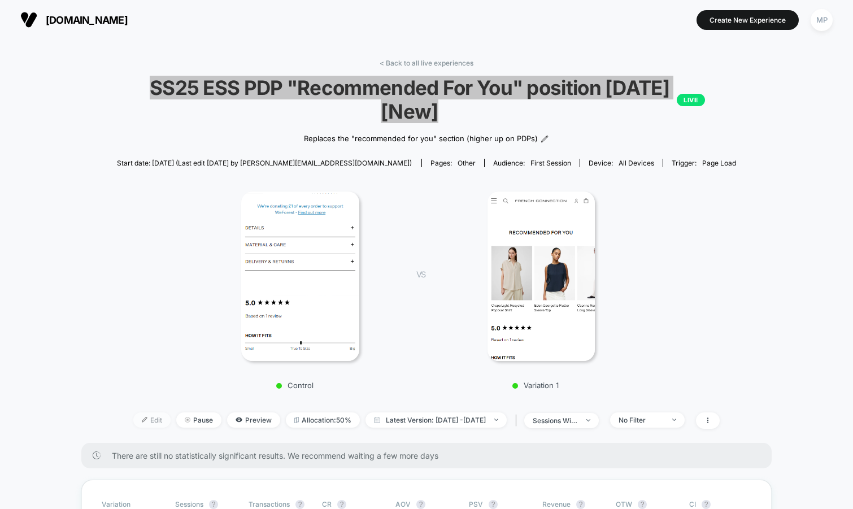
click at [142, 419] on img at bounding box center [145, 420] width 6 height 6
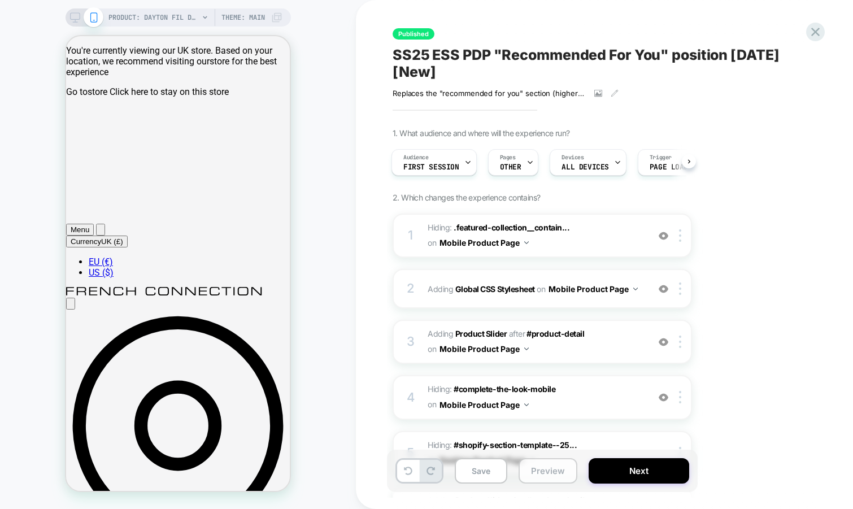
click at [546, 471] on button "Preview" at bounding box center [548, 470] width 59 height 25
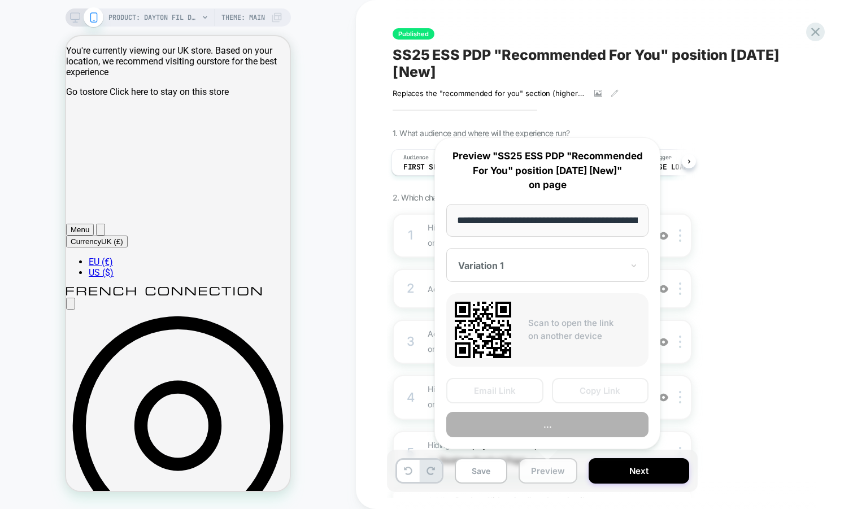
scroll to position [0, 302]
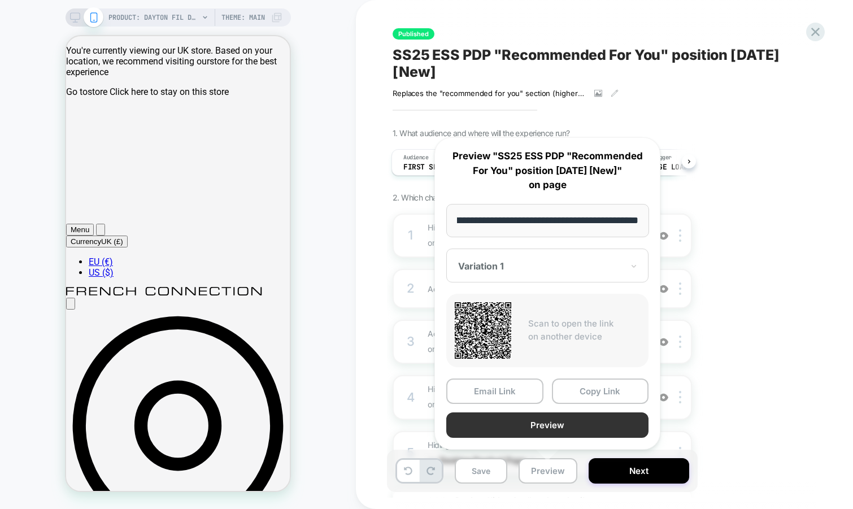
click at [590, 424] on button "Preview" at bounding box center [547, 424] width 202 height 25
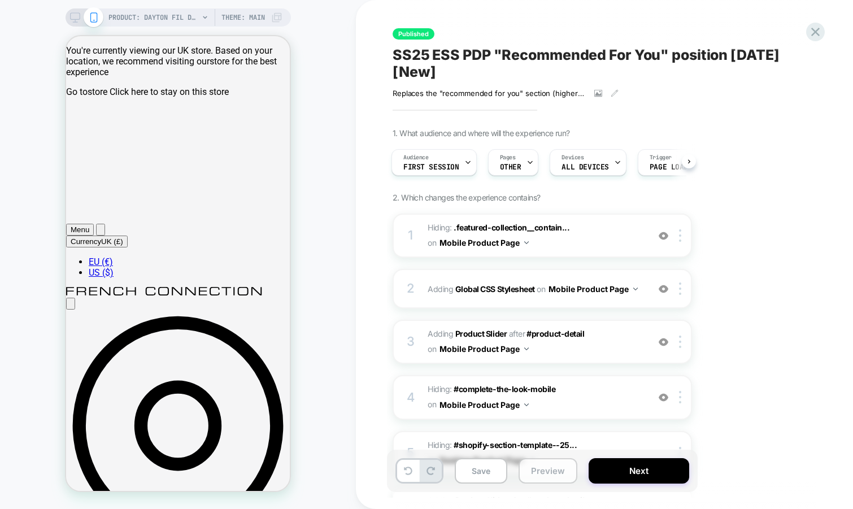
click at [551, 474] on button "Preview" at bounding box center [548, 470] width 59 height 25
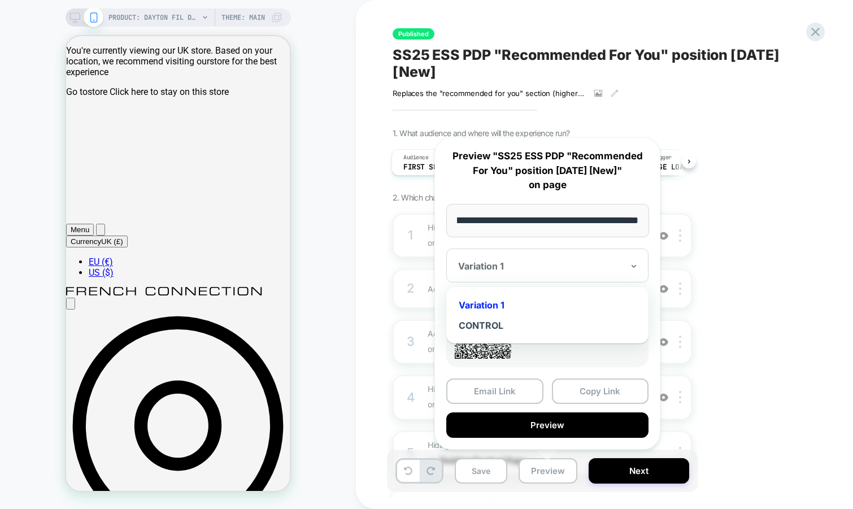
click at [584, 261] on div at bounding box center [540, 265] width 165 height 11
click at [604, 395] on button "Copy Link" at bounding box center [600, 390] width 97 height 25
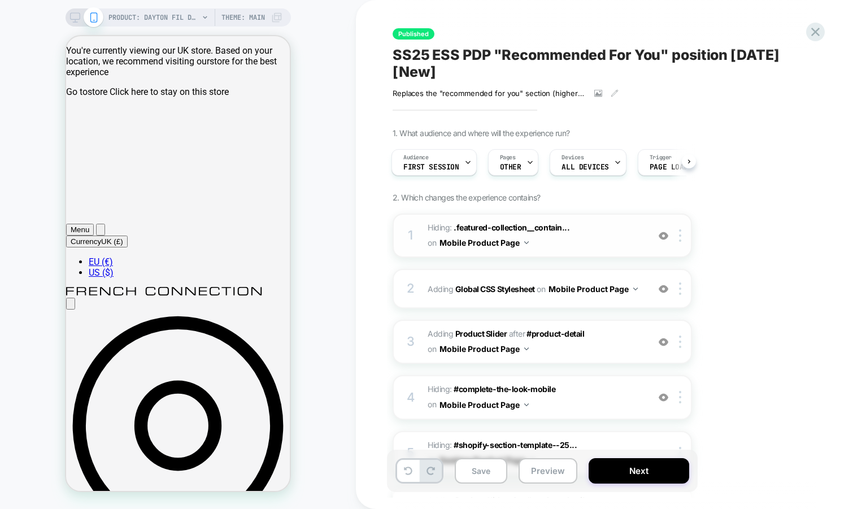
click at [663, 232] on img at bounding box center [664, 236] width 10 height 10
click at [664, 342] on img at bounding box center [664, 342] width 10 height 10
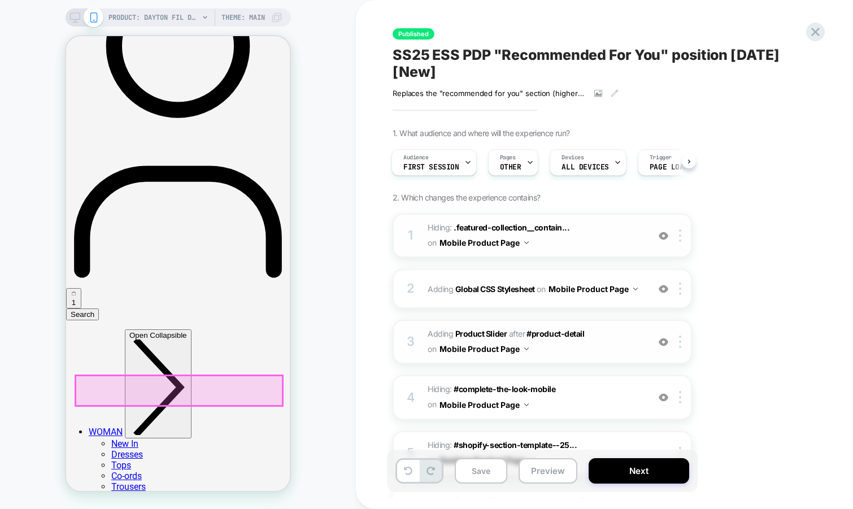
scroll to position [1439, 0]
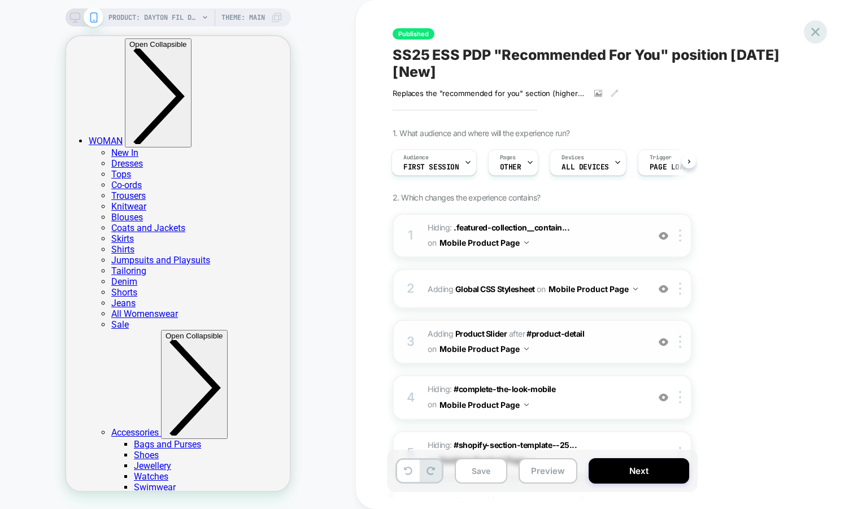
click at [813, 31] on icon at bounding box center [815, 31] width 15 height 15
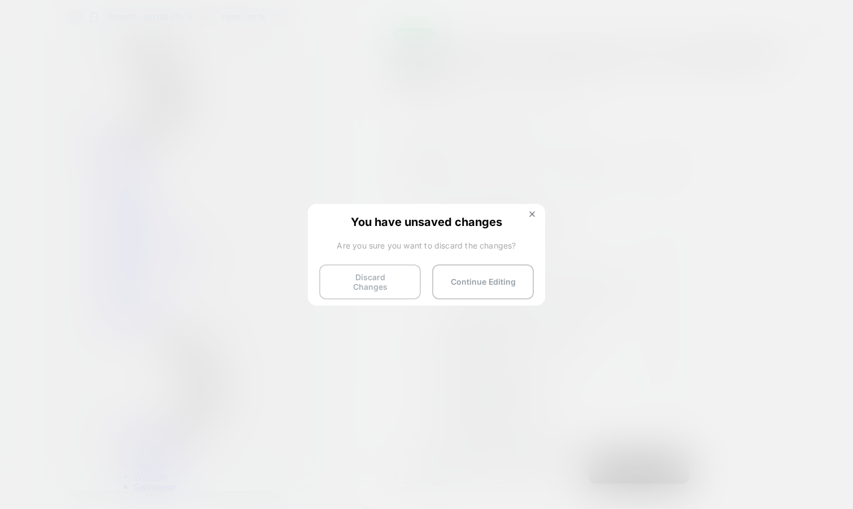
click at [341, 285] on button "Discard Changes" at bounding box center [370, 281] width 102 height 35
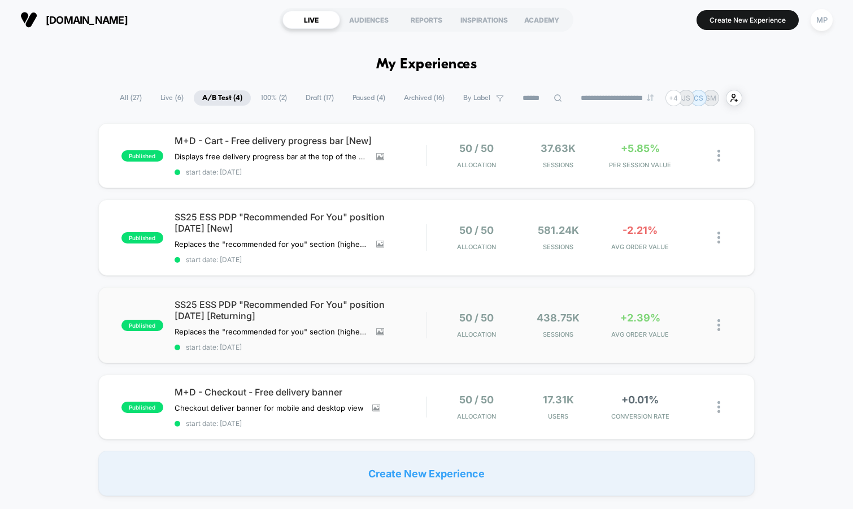
click at [334, 350] on div "published SS25 ESS PDP "Recommended For You" position 04.06.25 [Returning] Repl…" at bounding box center [426, 325] width 657 height 76
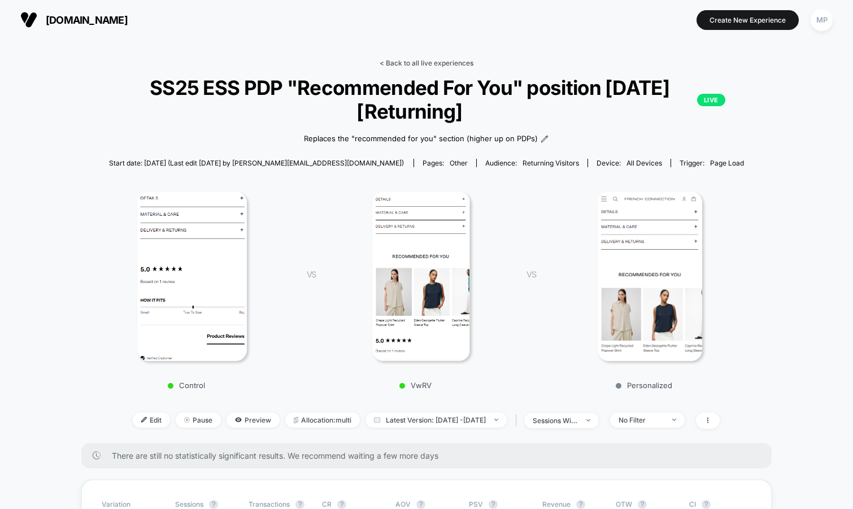
click at [416, 61] on link "< Back to all live experiences" at bounding box center [427, 63] width 94 height 8
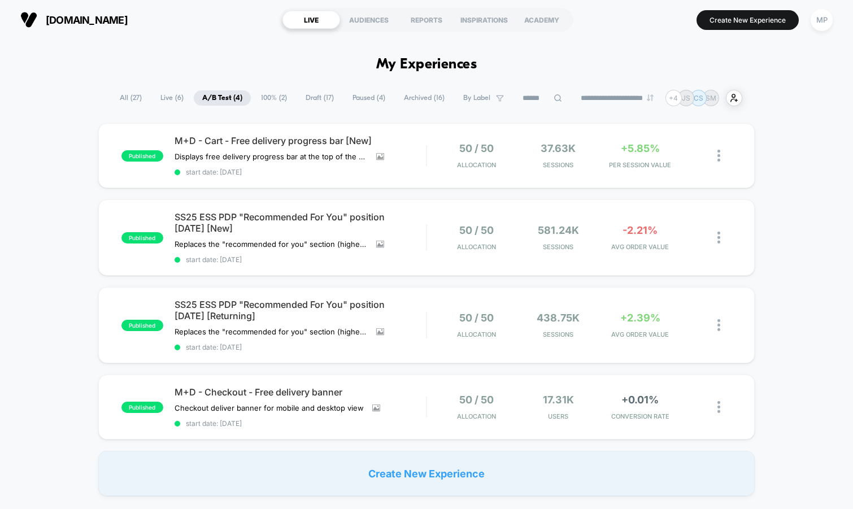
click at [315, 98] on span "Draft ( 17 )" at bounding box center [319, 97] width 45 height 15
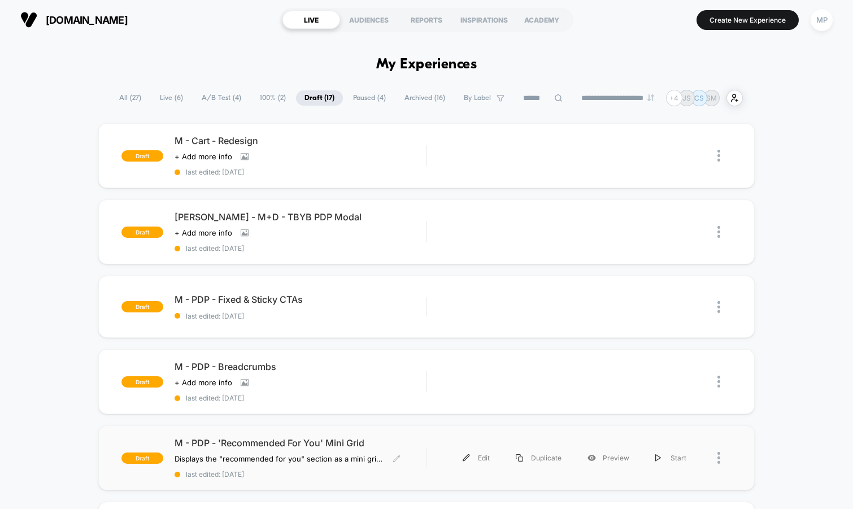
click at [325, 474] on span "last edited: 7/24/2025" at bounding box center [301, 474] width 252 height 8
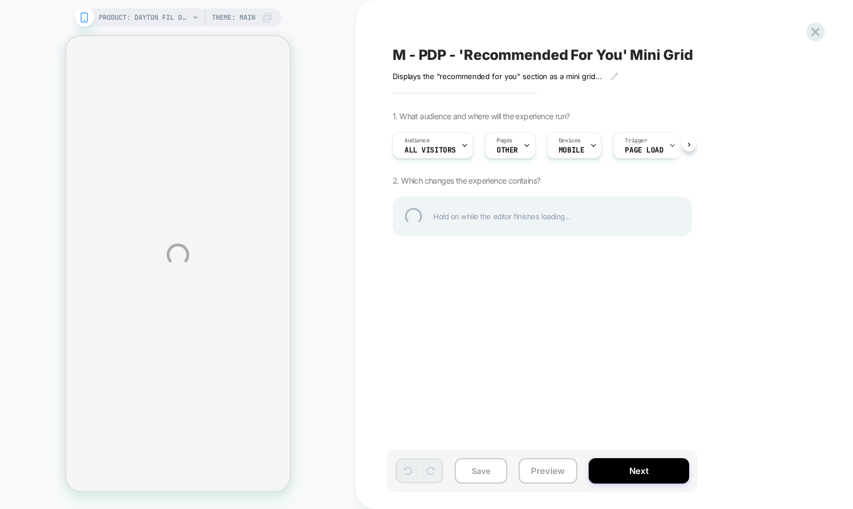
click at [458, 51] on div "M - PDP - 'Recommended For You' Mini Grid" at bounding box center [599, 54] width 412 height 17
click at [458, 51] on textarea "**********" at bounding box center [581, 54] width 376 height 17
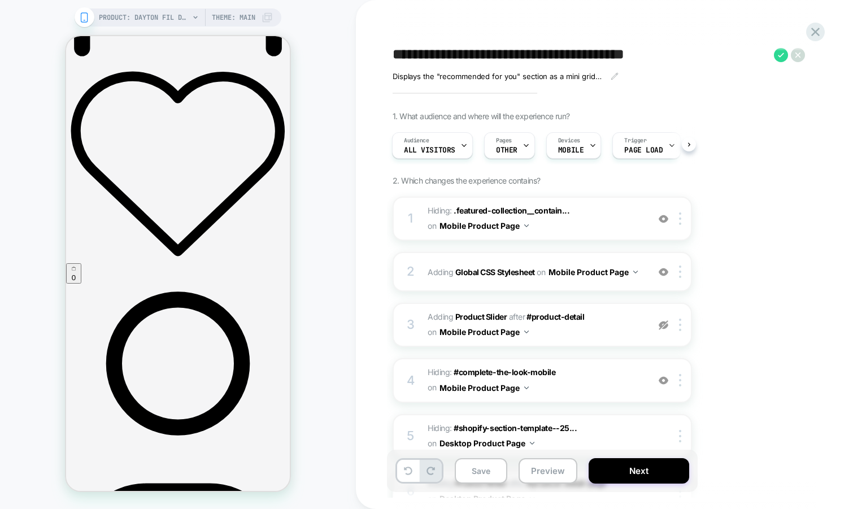
scroll to position [860, 0]
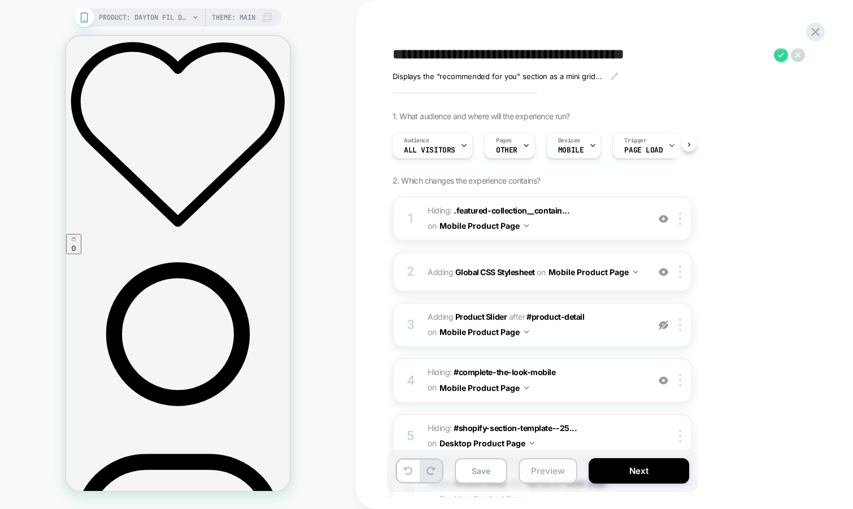
click at [542, 473] on button "Preview" at bounding box center [548, 470] width 59 height 25
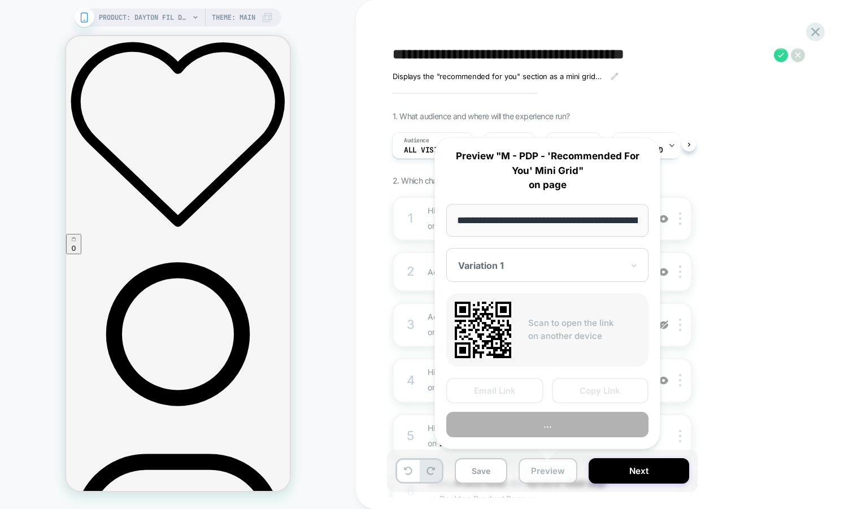
scroll to position [0, 302]
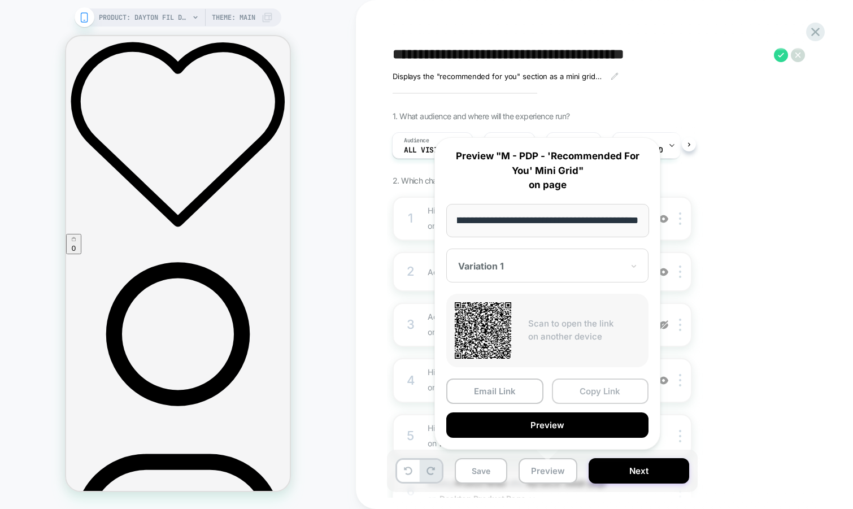
click at [603, 390] on button "Copy Link" at bounding box center [600, 390] width 97 height 25
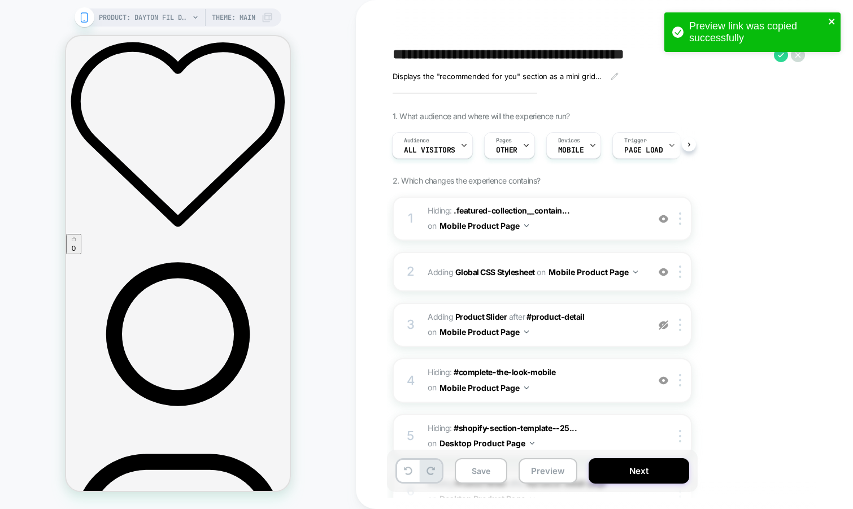
click at [831, 20] on icon "close" at bounding box center [832, 21] width 8 height 9
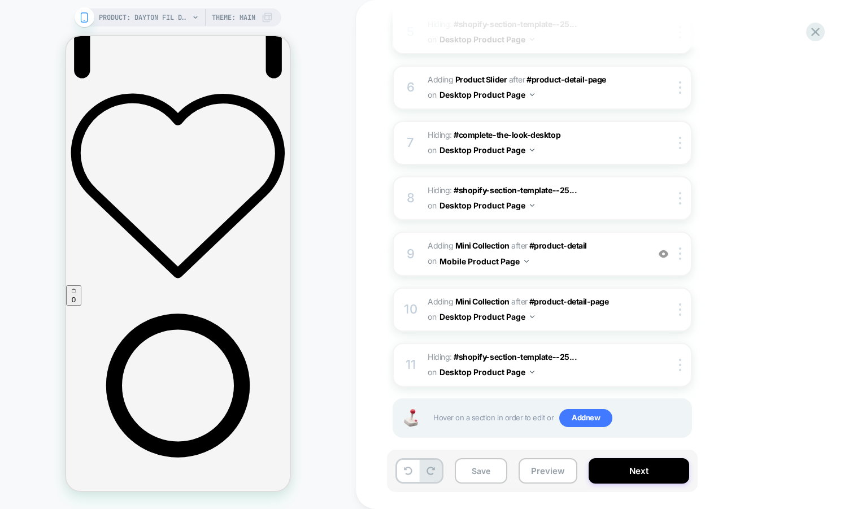
scroll to position [409, 0]
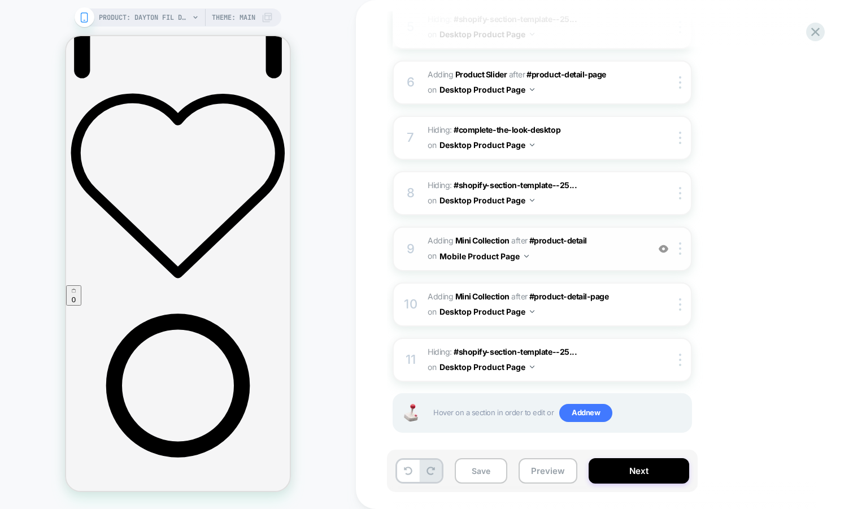
click at [581, 258] on span "#_loomi_addon_1753261952803 Adding Mini Collection AFTER #product-detail #produ…" at bounding box center [535, 248] width 215 height 31
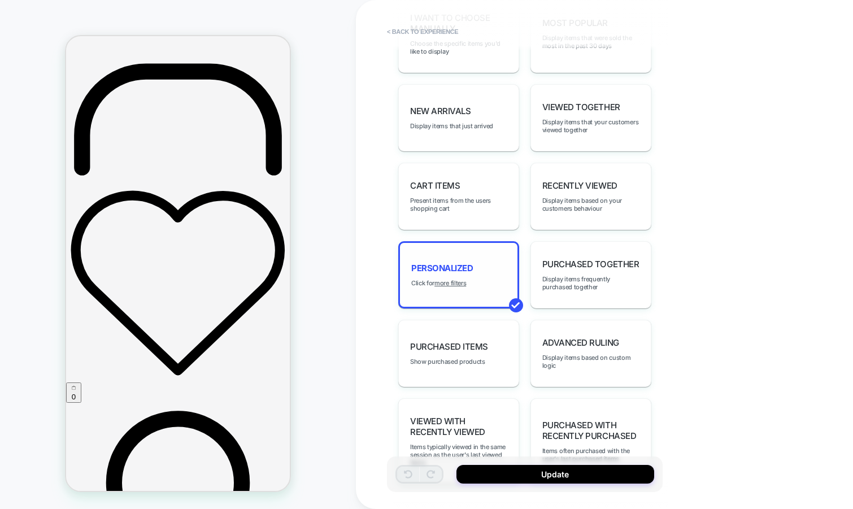
scroll to position [645, 0]
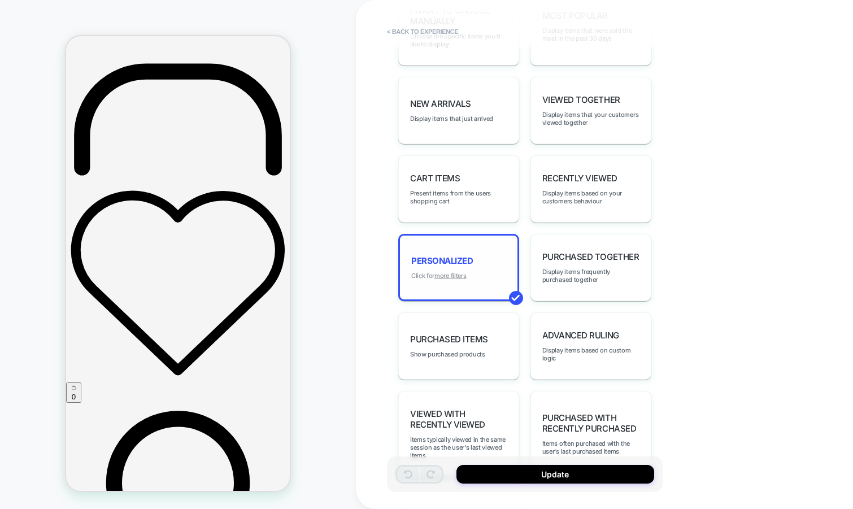
click at [459, 272] on u "more filters" at bounding box center [450, 276] width 32 height 8
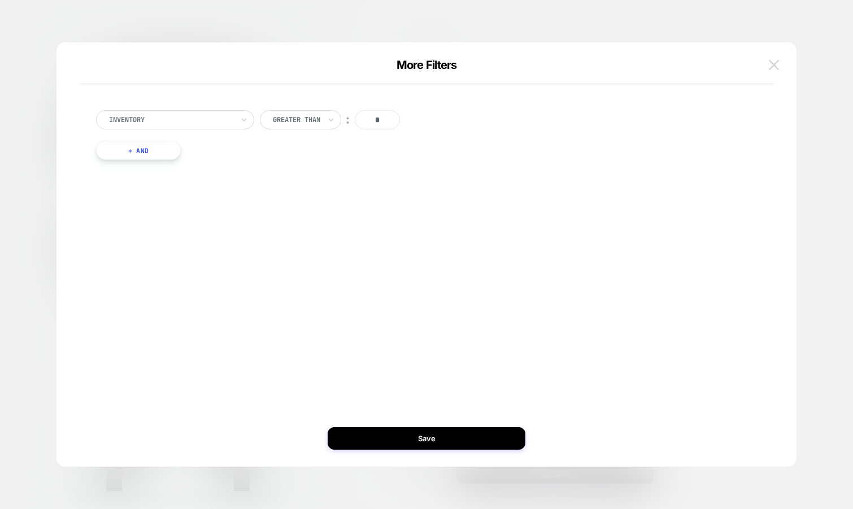
click at [765, 64] on button at bounding box center [773, 64] width 17 height 17
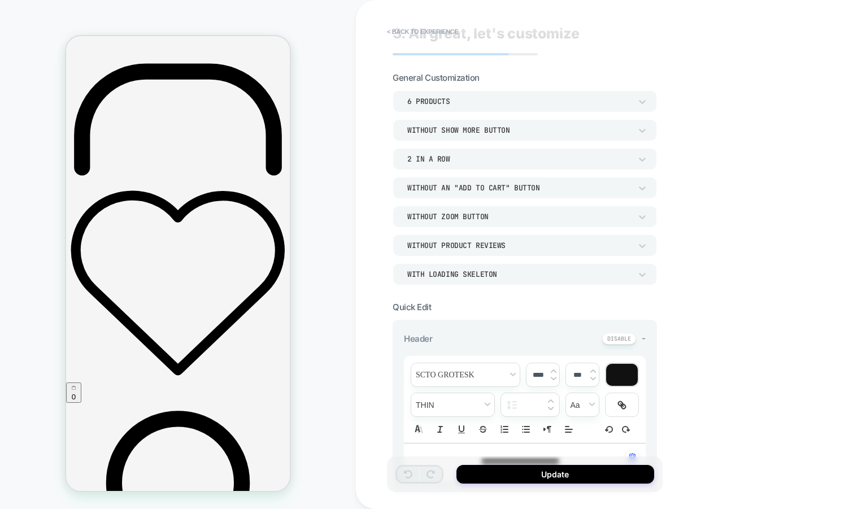
scroll to position [0, 0]
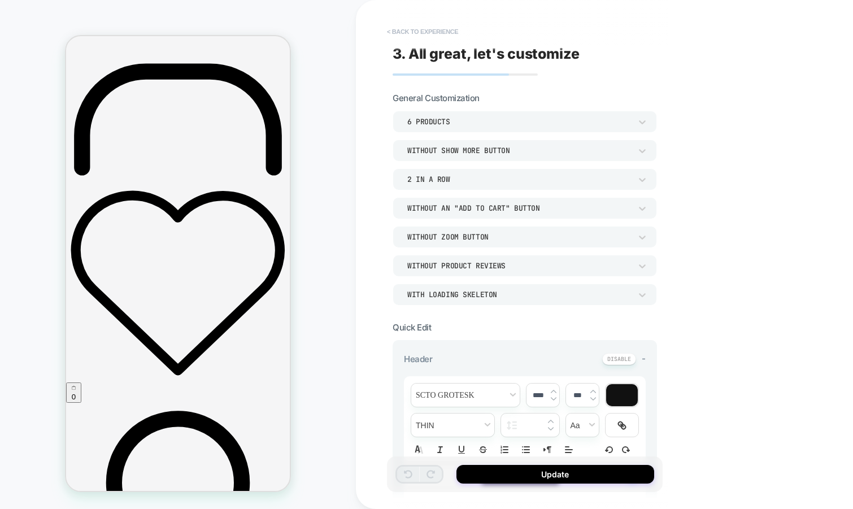
click at [452, 32] on button "< Back to experience" at bounding box center [422, 32] width 82 height 18
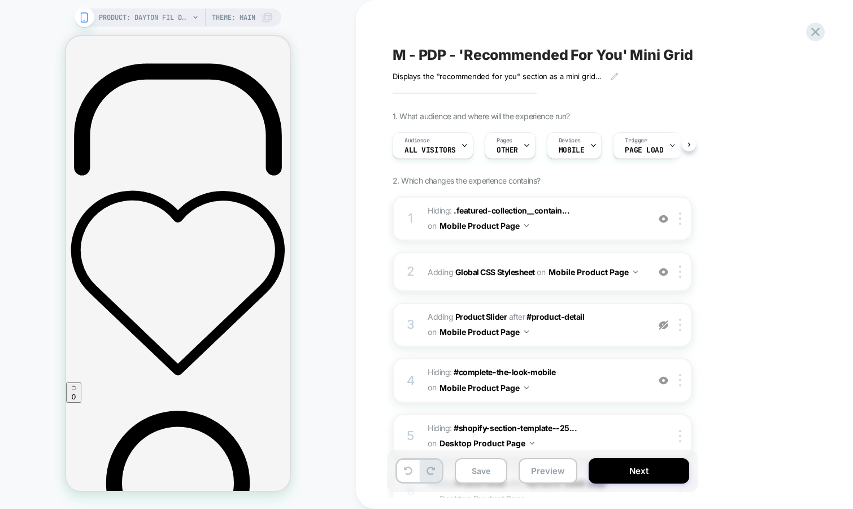
scroll to position [0, 1]
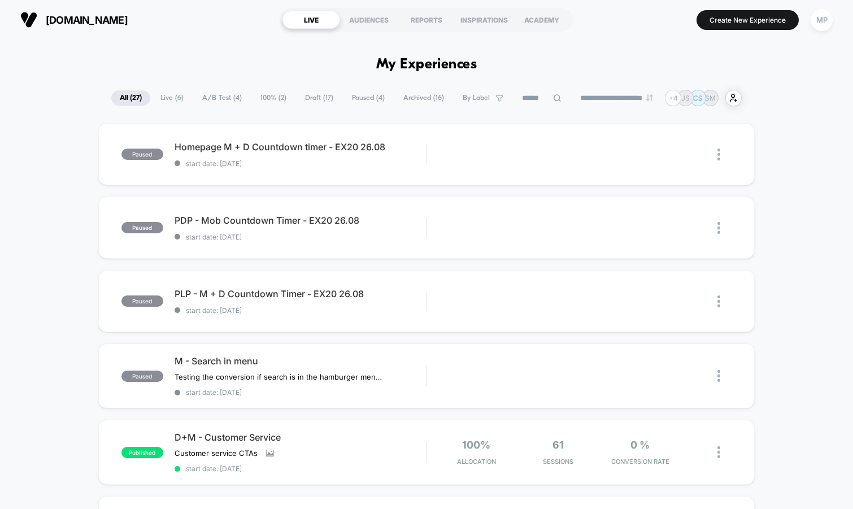
click at [311, 94] on span "Draft ( 17 )" at bounding box center [319, 97] width 45 height 15
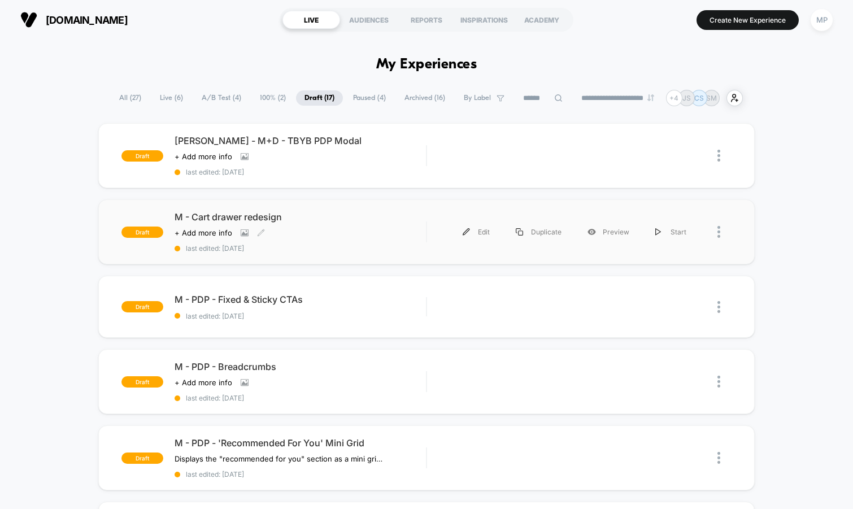
click at [328, 249] on span "last edited: 8/4/2025" at bounding box center [301, 248] width 252 height 8
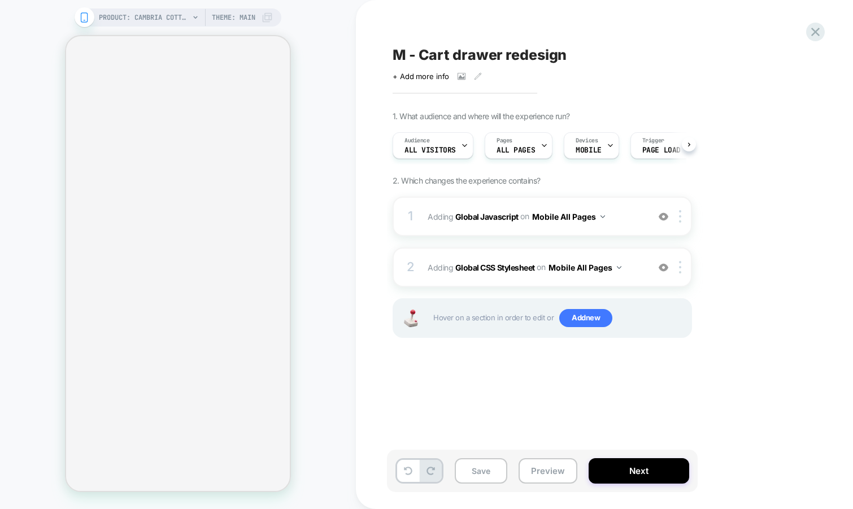
scroll to position [0, 1]
click at [460, 77] on icon at bounding box center [462, 77] width 6 height 4
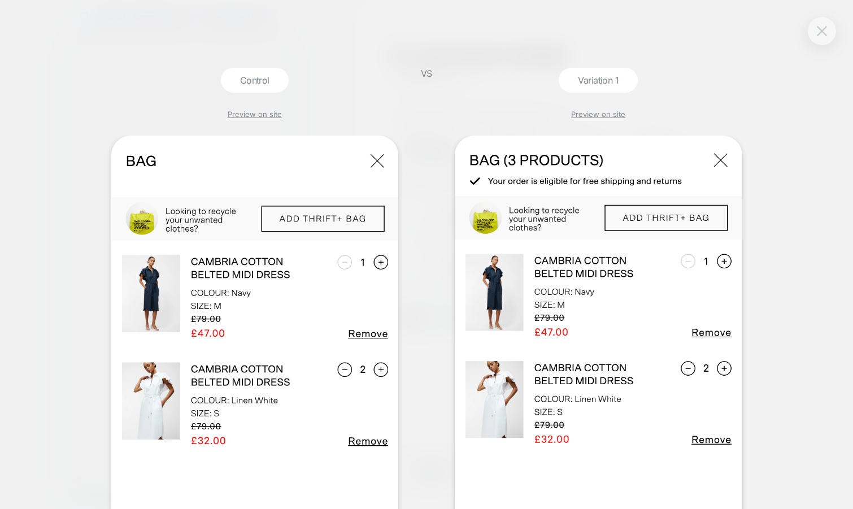
click at [818, 36] on img at bounding box center [822, 31] width 10 height 10
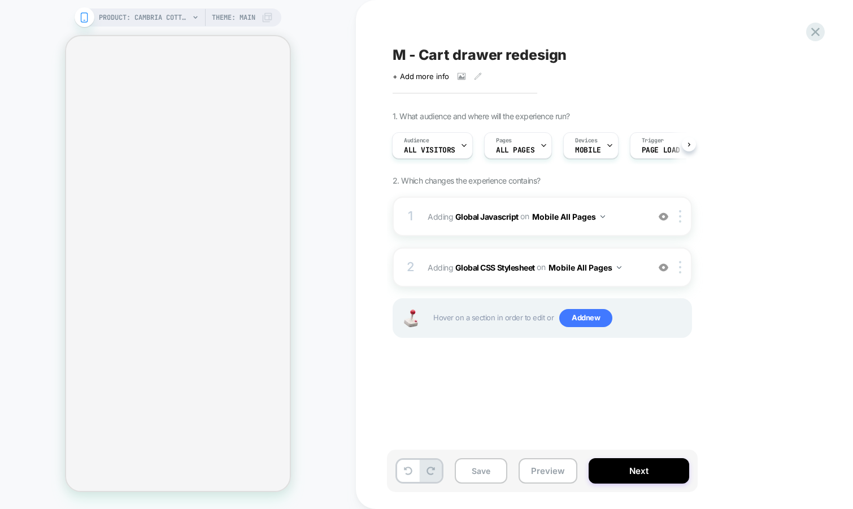
click at [455, 54] on span "M - Cart drawer redesign" at bounding box center [480, 54] width 174 height 17
click at [455, 56] on textarea "**********" at bounding box center [515, 54] width 244 height 17
type textarea "**********"
click at [602, 54] on icon at bounding box center [601, 55] width 14 height 14
click at [477, 472] on button "Save" at bounding box center [481, 470] width 53 height 25
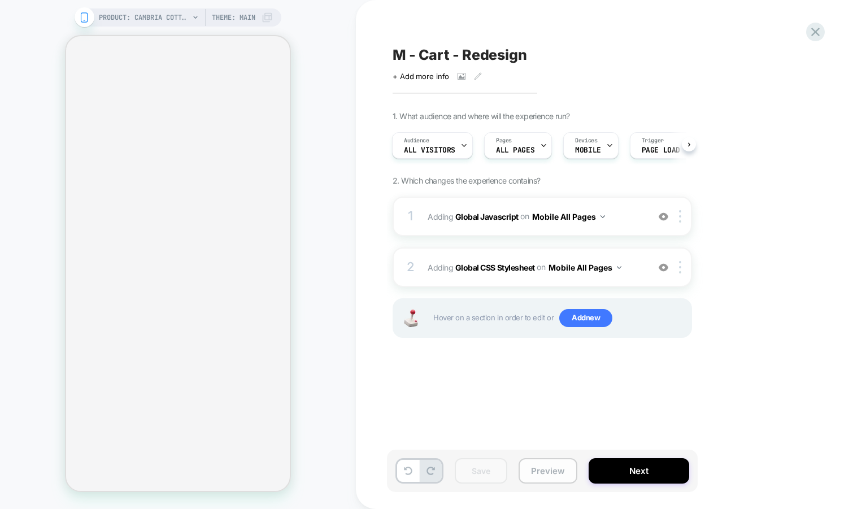
click at [547, 472] on button "Preview" at bounding box center [548, 470] width 59 height 25
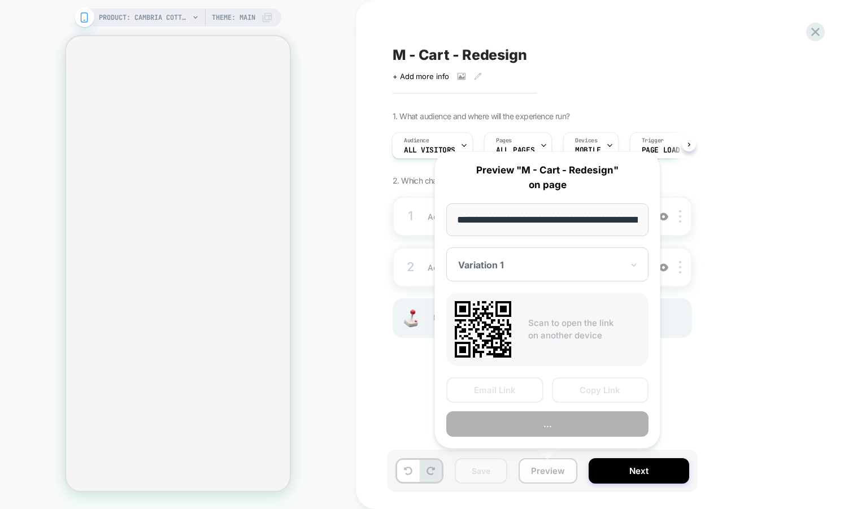
scroll to position [0, 312]
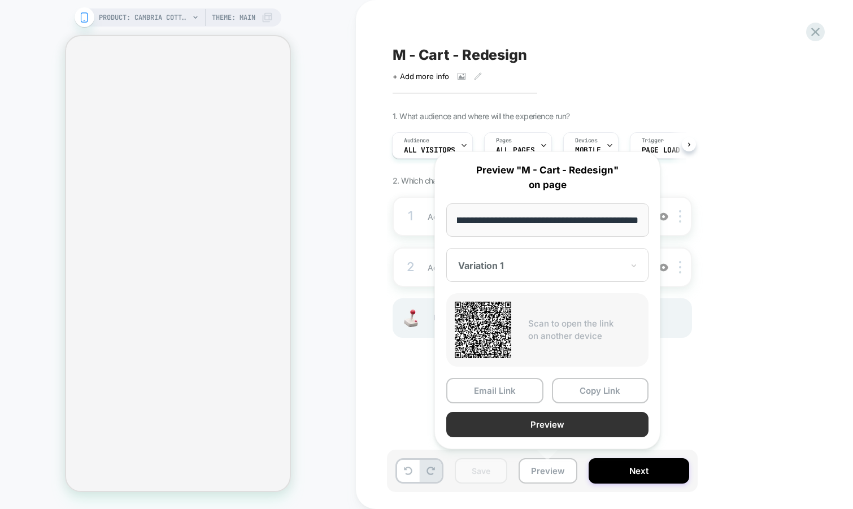
click at [581, 425] on button "Preview" at bounding box center [547, 424] width 202 height 25
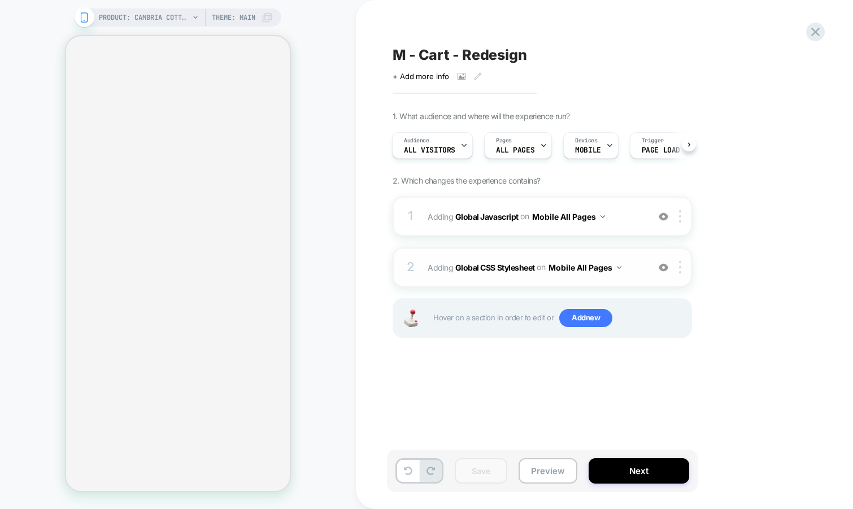
click at [664, 268] on img at bounding box center [664, 268] width 10 height 10
click at [666, 212] on img at bounding box center [664, 217] width 10 height 10
click at [451, 150] on span "All Visitors" at bounding box center [429, 150] width 51 height 8
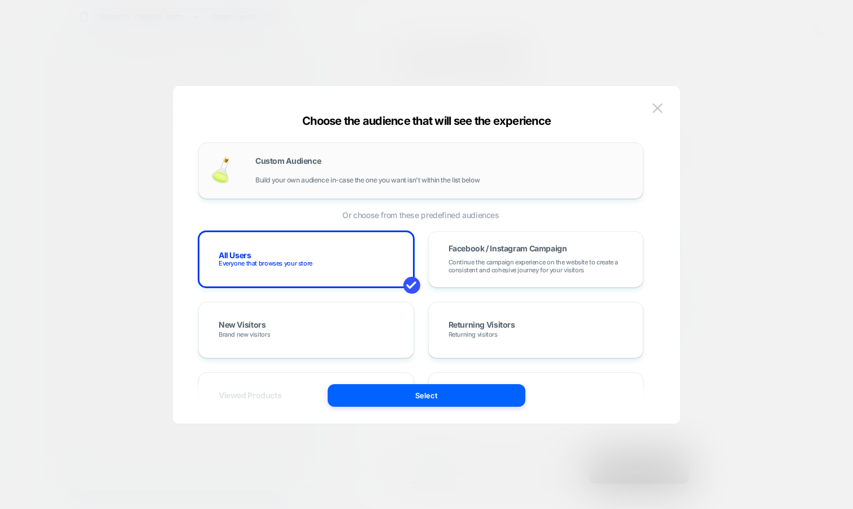
click at [340, 166] on div "Custom Audience Build your own audience in-case the one you want isn't within t…" at bounding box center [443, 170] width 376 height 27
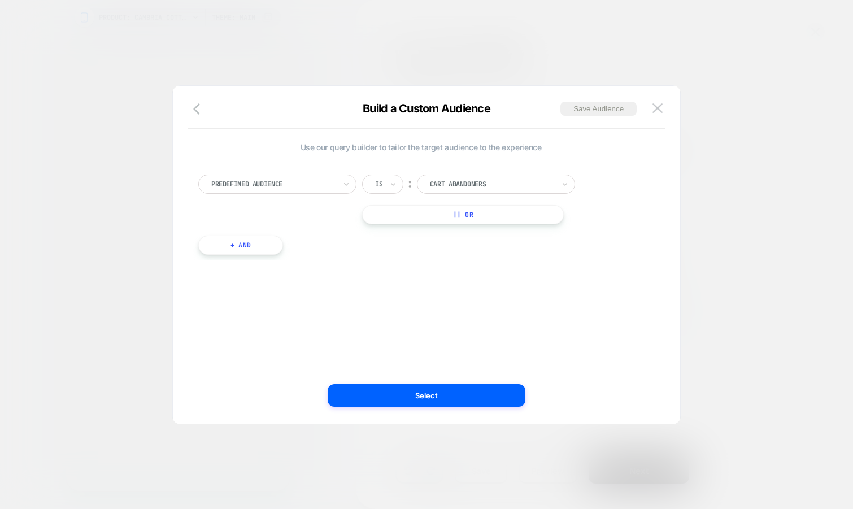
click at [284, 184] on div at bounding box center [273, 184] width 124 height 10
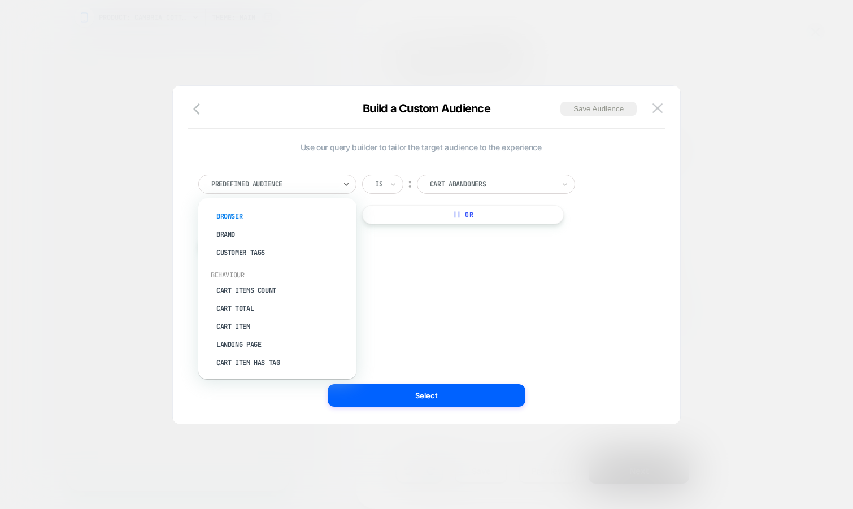
scroll to position [73, 0]
click at [263, 277] on div "Cart Items Count" at bounding box center [283, 286] width 147 height 18
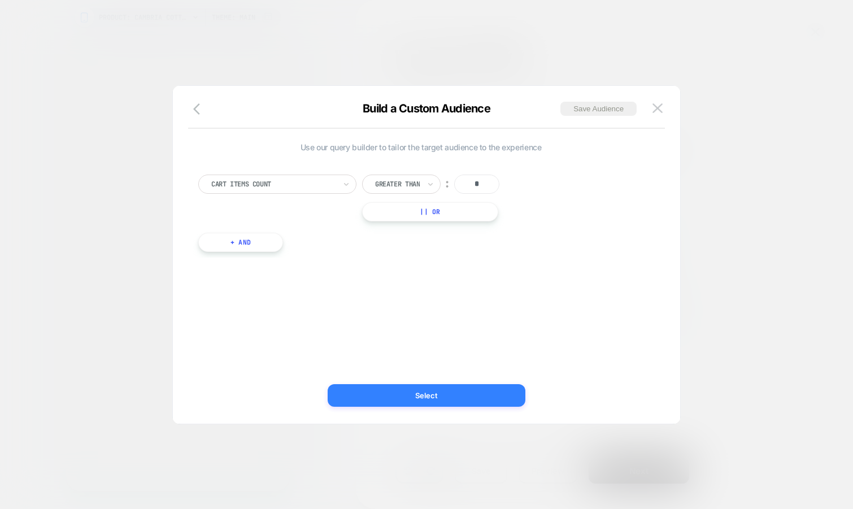
click at [415, 393] on button "Select" at bounding box center [427, 395] width 198 height 23
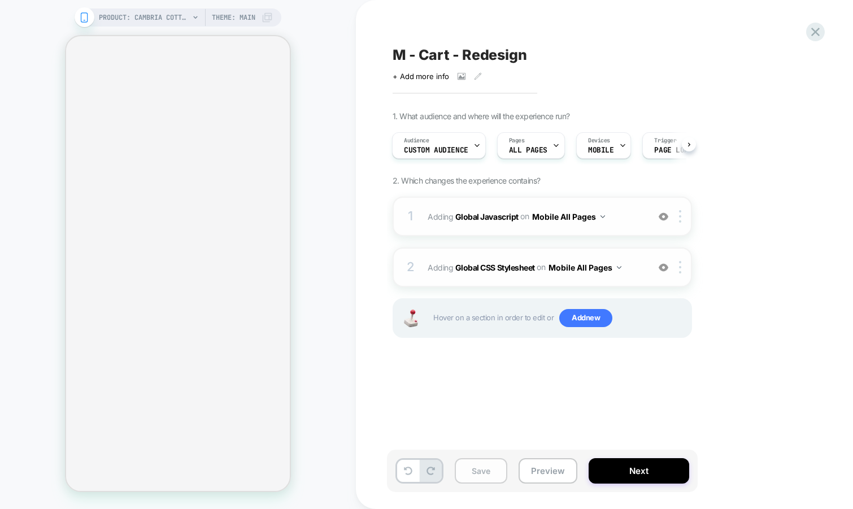
click at [475, 472] on button "Save" at bounding box center [481, 470] width 53 height 25
click at [555, 149] on div at bounding box center [555, 145] width 7 height 25
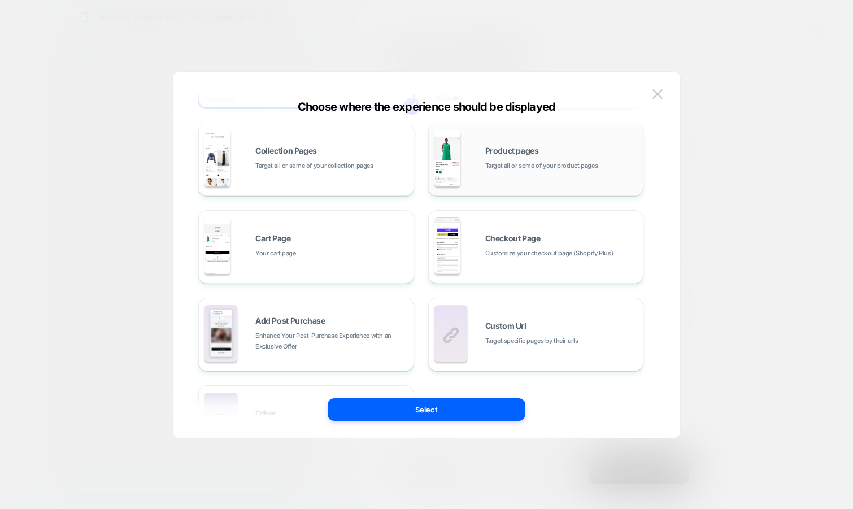
scroll to position [102, 0]
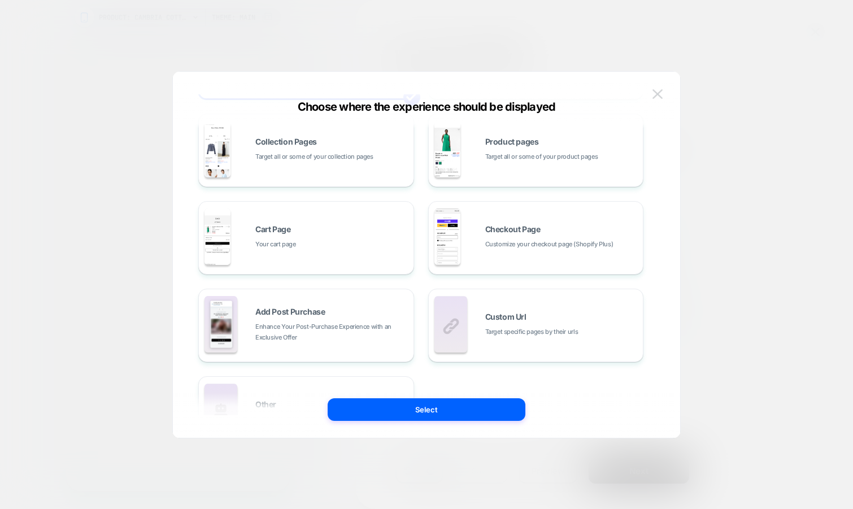
click at [655, 93] on img at bounding box center [657, 94] width 10 height 10
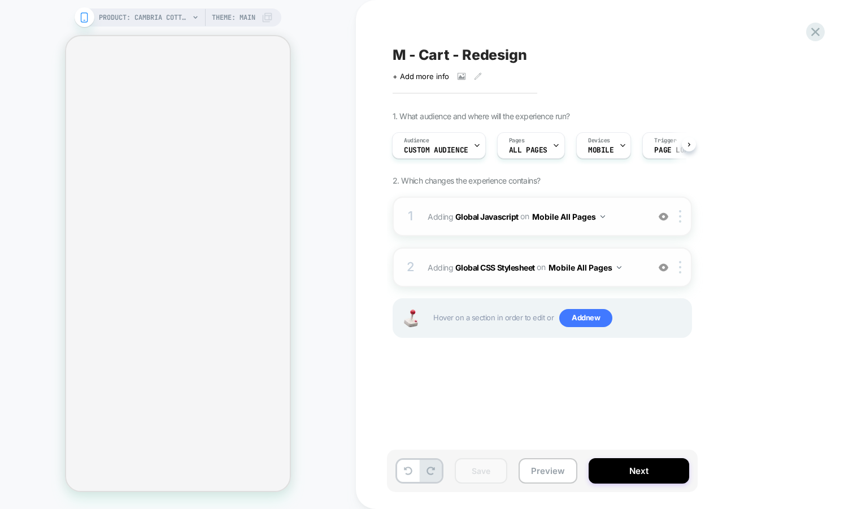
click at [604, 214] on span "Adding Global Javascript on Mobile All Pages" at bounding box center [535, 216] width 215 height 16
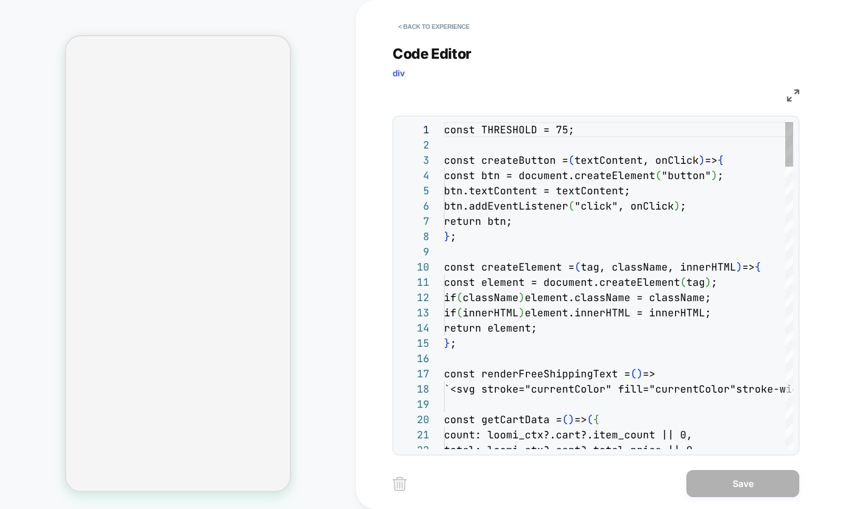
scroll to position [153, 0]
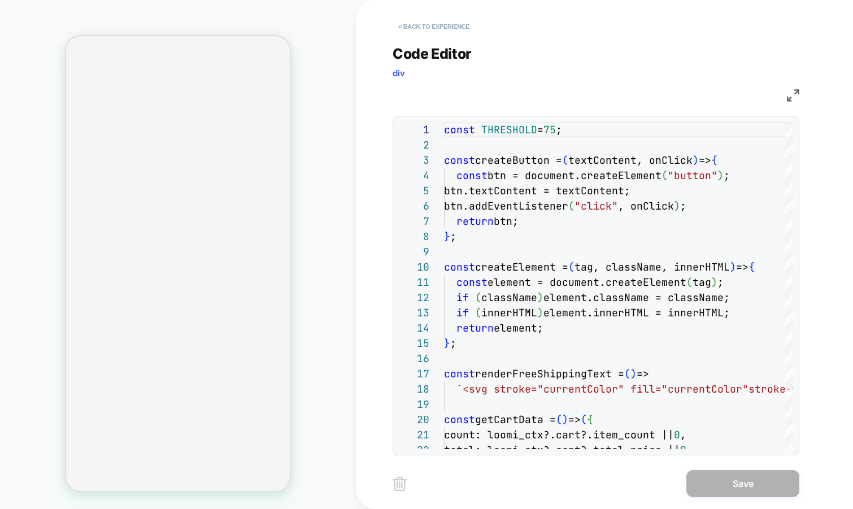
click at [426, 34] on button "< Back to experience" at bounding box center [434, 27] width 82 height 18
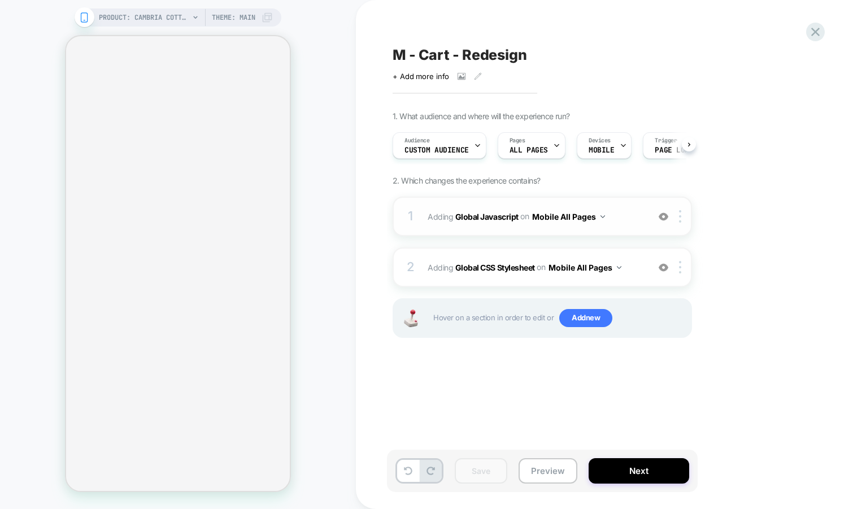
scroll to position [0, 1]
click at [600, 216] on img at bounding box center [602, 216] width 5 height 3
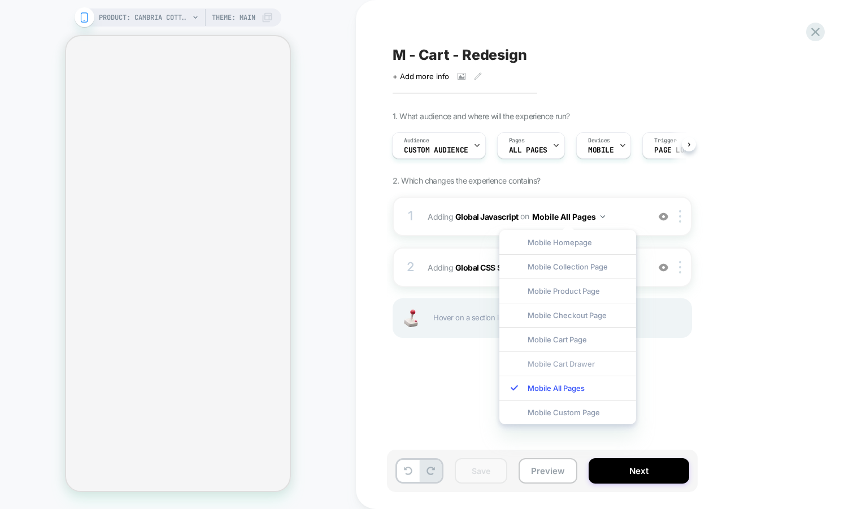
click at [572, 356] on div "Mobile Cart Drawer" at bounding box center [567, 363] width 137 height 24
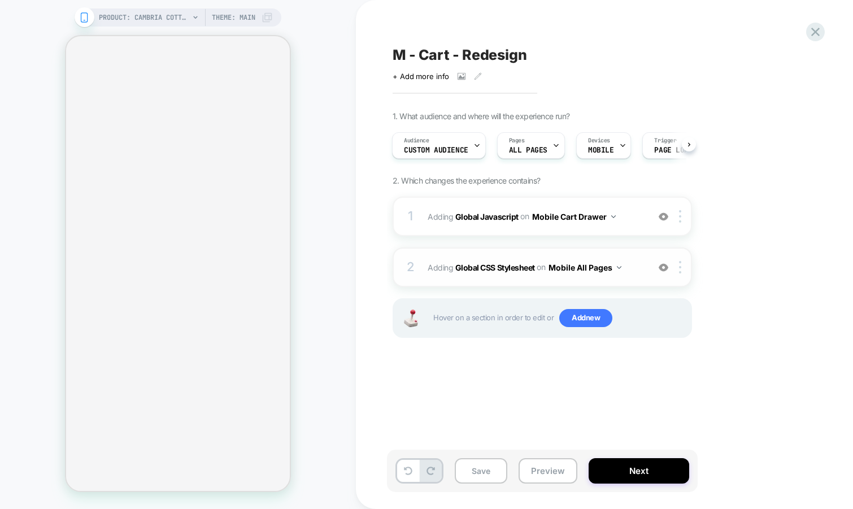
click at [616, 265] on button "Mobile All Pages" at bounding box center [584, 267] width 73 height 16
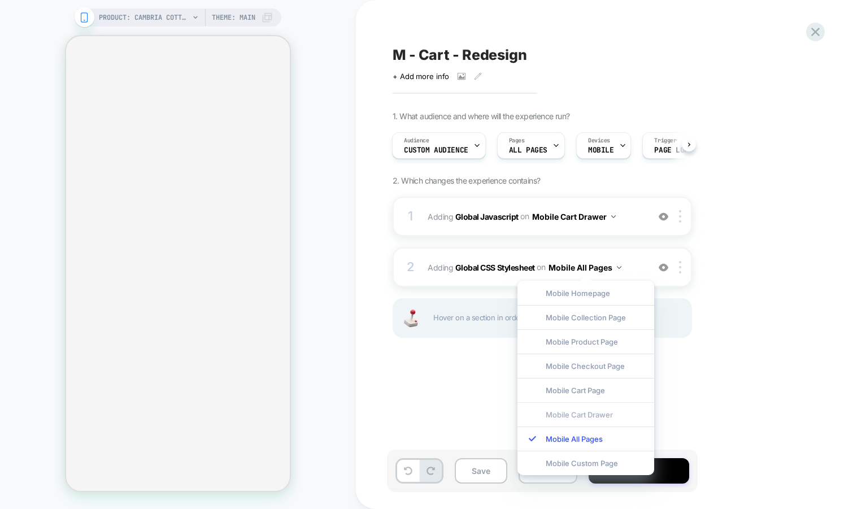
click at [571, 411] on div "Mobile Cart Drawer" at bounding box center [585, 414] width 137 height 24
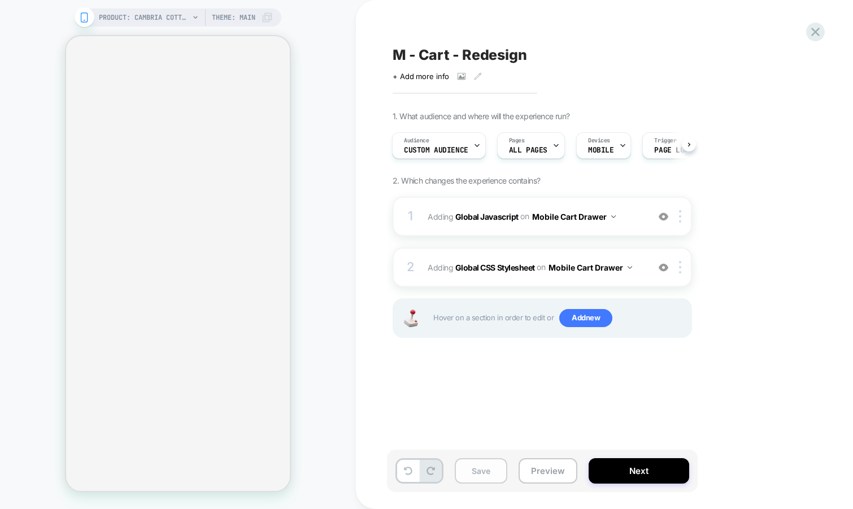
click at [486, 473] on button "Save" at bounding box center [481, 470] width 53 height 25
click at [535, 471] on button "Preview" at bounding box center [548, 470] width 59 height 25
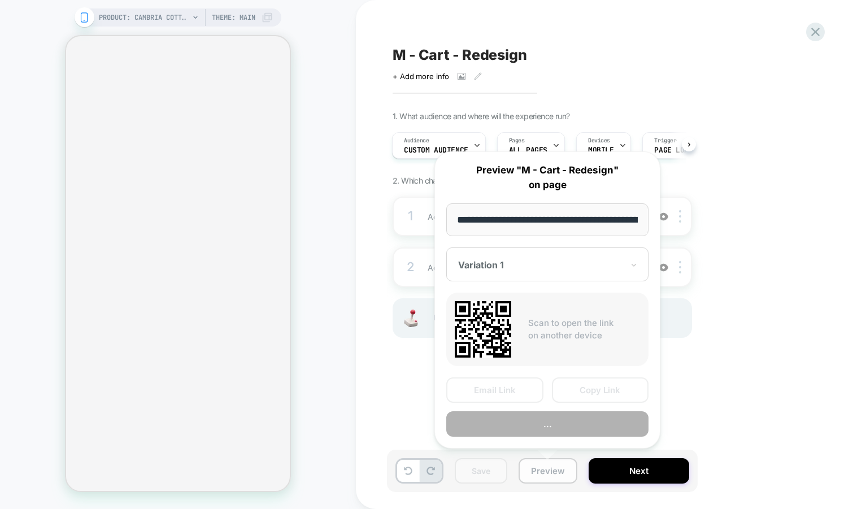
scroll to position [0, 312]
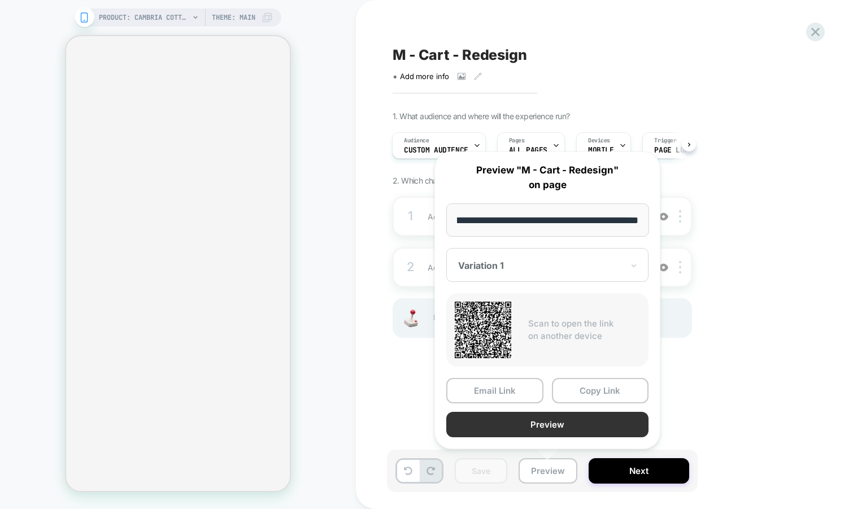
click at [545, 420] on button "Preview" at bounding box center [547, 424] width 202 height 25
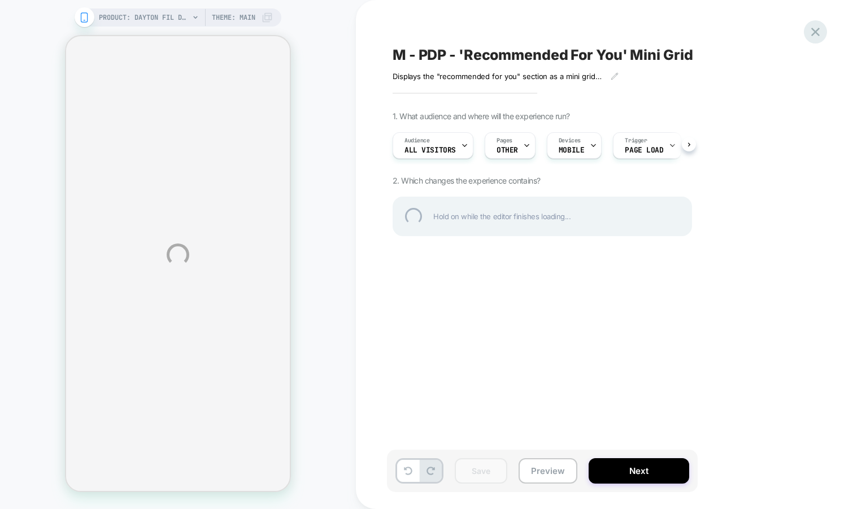
click at [811, 36] on div at bounding box center [815, 31] width 23 height 23
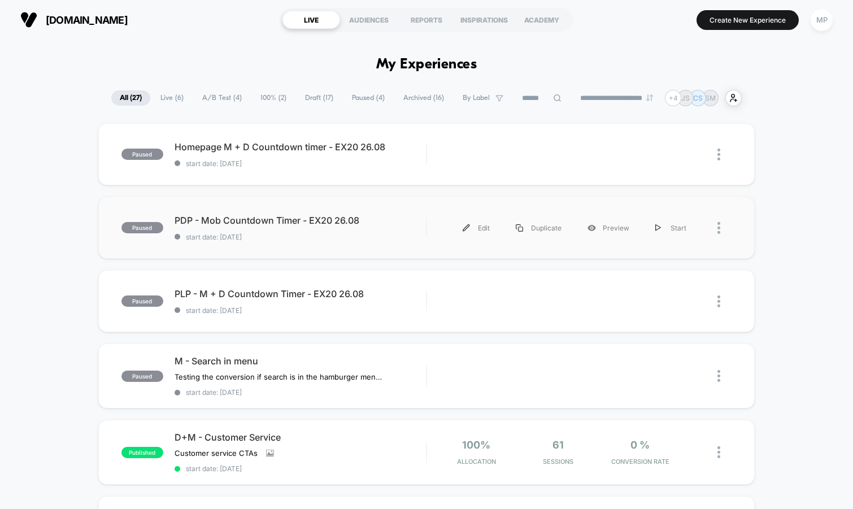
scroll to position [23, 0]
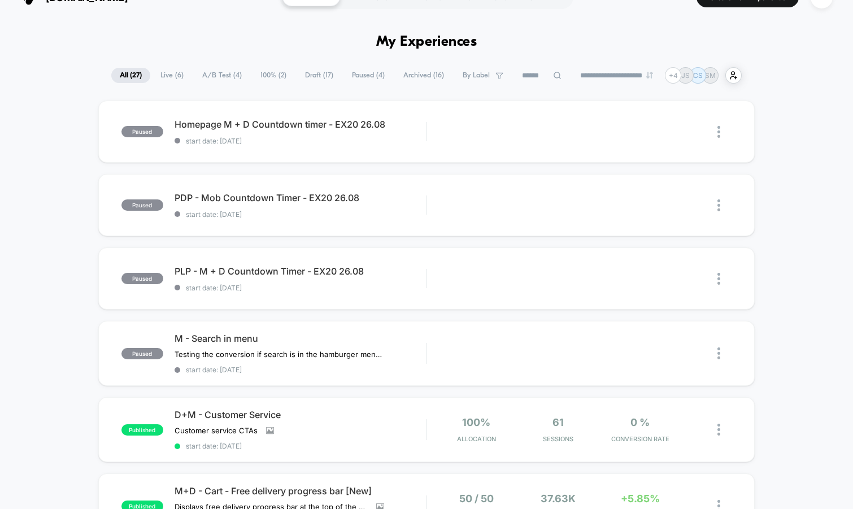
click at [219, 80] on span "A/B Test ( 4 )" at bounding box center [222, 75] width 56 height 15
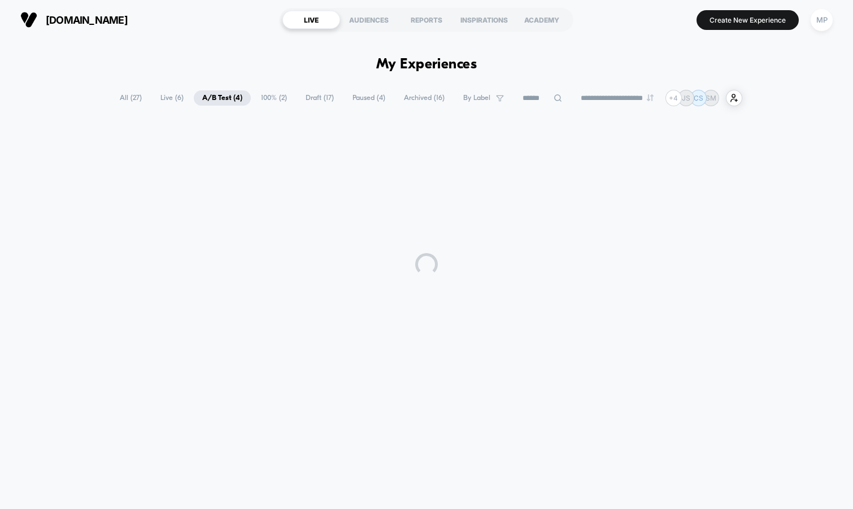
scroll to position [0, 0]
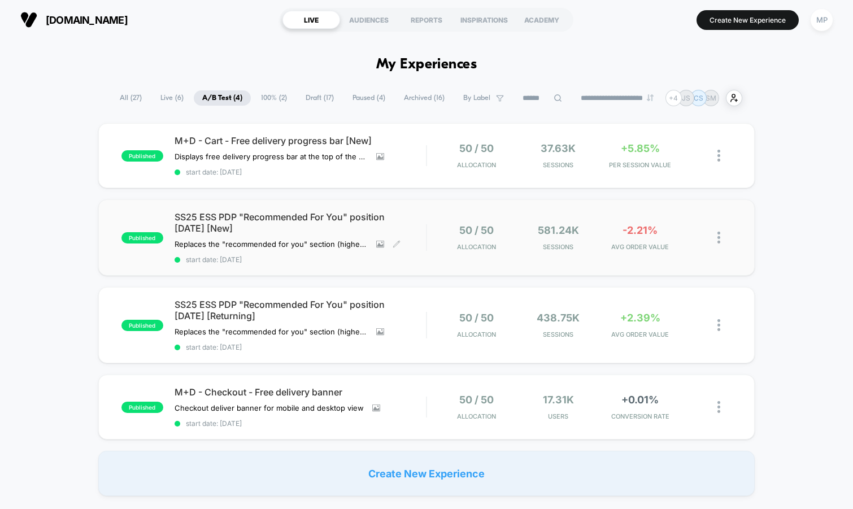
click at [310, 261] on span "start date: [DATE]" at bounding box center [301, 259] width 252 height 8
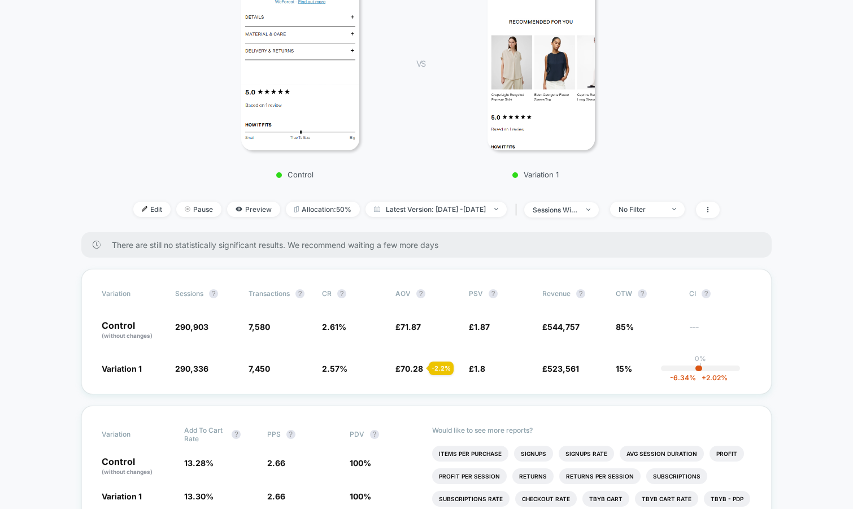
scroll to position [211, 0]
click at [142, 209] on img at bounding box center [145, 209] width 6 height 6
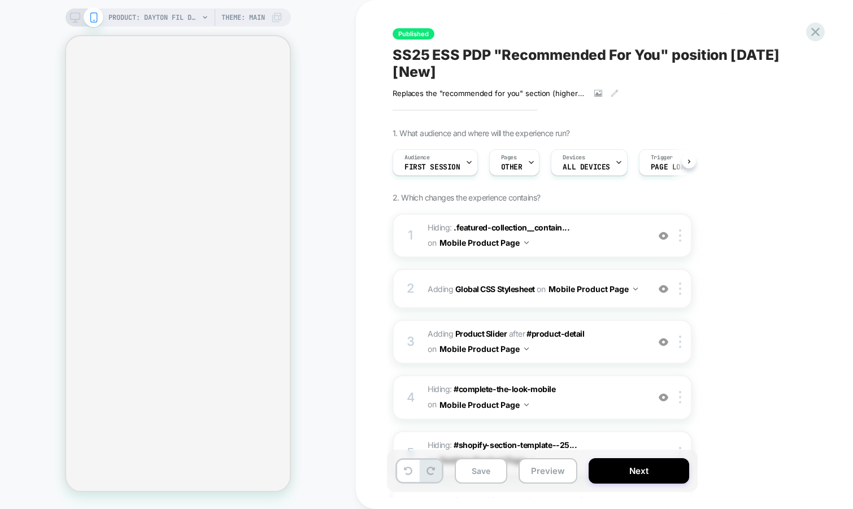
scroll to position [0, 1]
click at [616, 350] on span "#_loomi_addon_1749035176275_dup1749043442_dup1749733857 Adding Product Slider A…" at bounding box center [535, 341] width 215 height 31
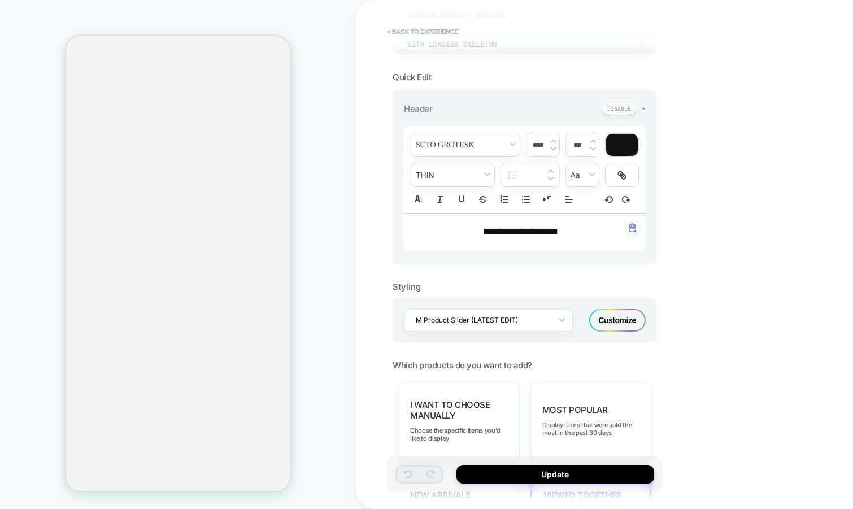
scroll to position [0, 0]
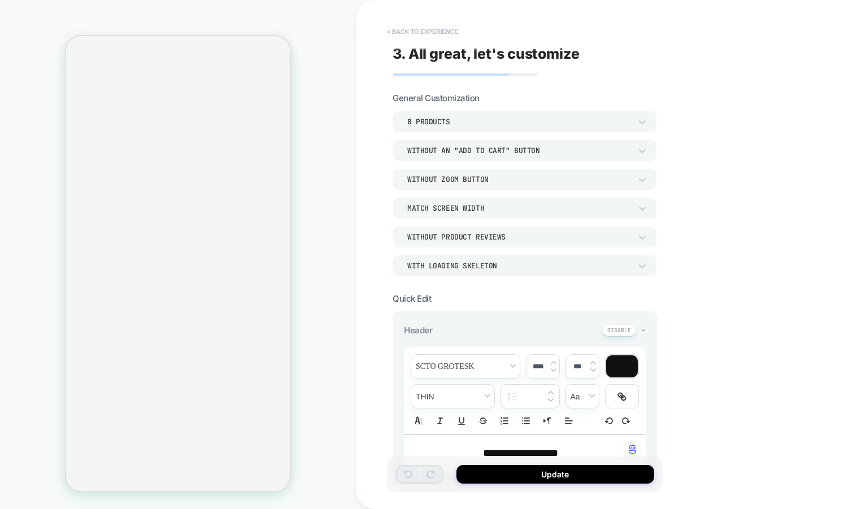
click at [416, 29] on button "< Back to experience" at bounding box center [422, 32] width 82 height 18
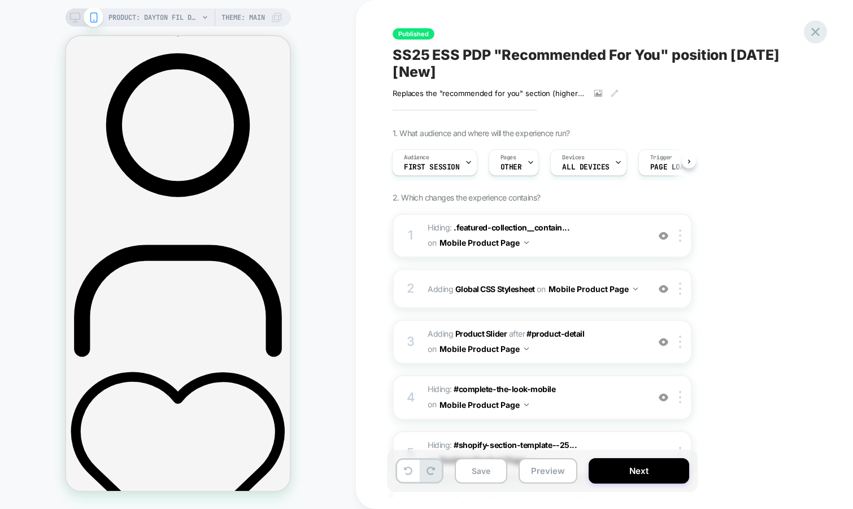
click at [821, 38] on icon at bounding box center [815, 31] width 15 height 15
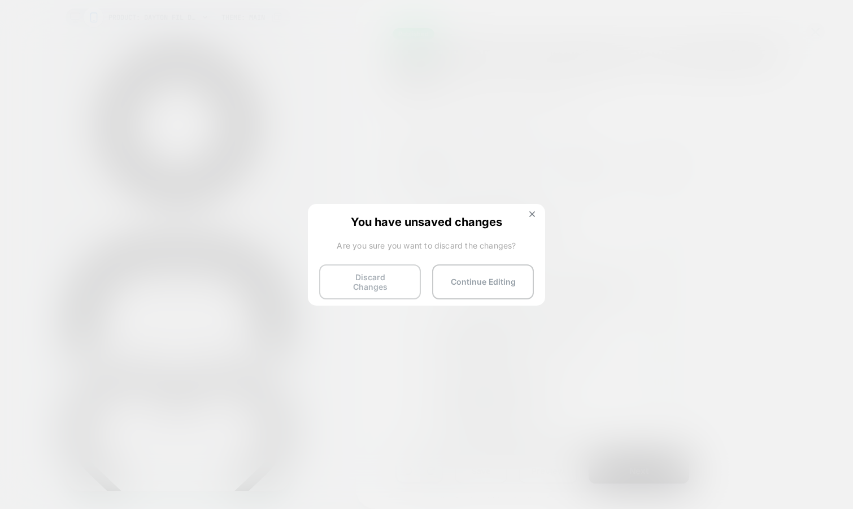
click at [350, 288] on button "Discard Changes" at bounding box center [370, 281] width 102 height 35
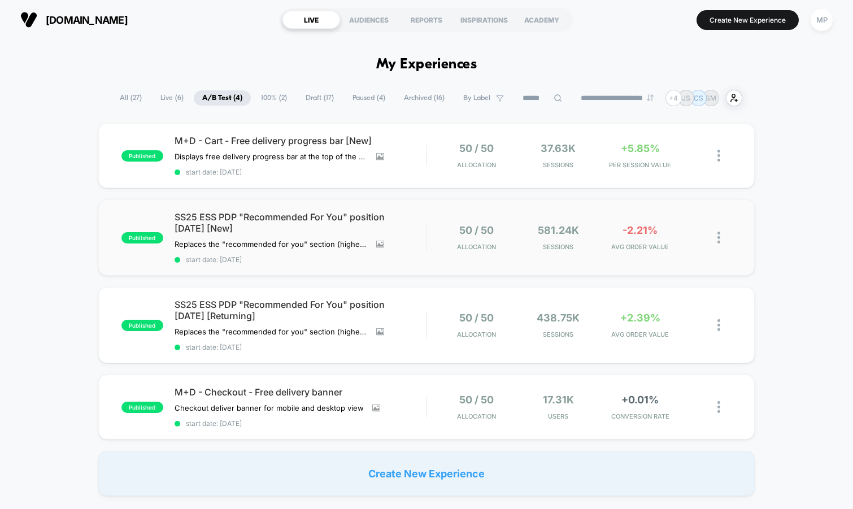
click at [334, 265] on div "published SS25 ESS PDP "Recommended For You" position 04.06.25 [New] Replaces t…" at bounding box center [426, 237] width 657 height 76
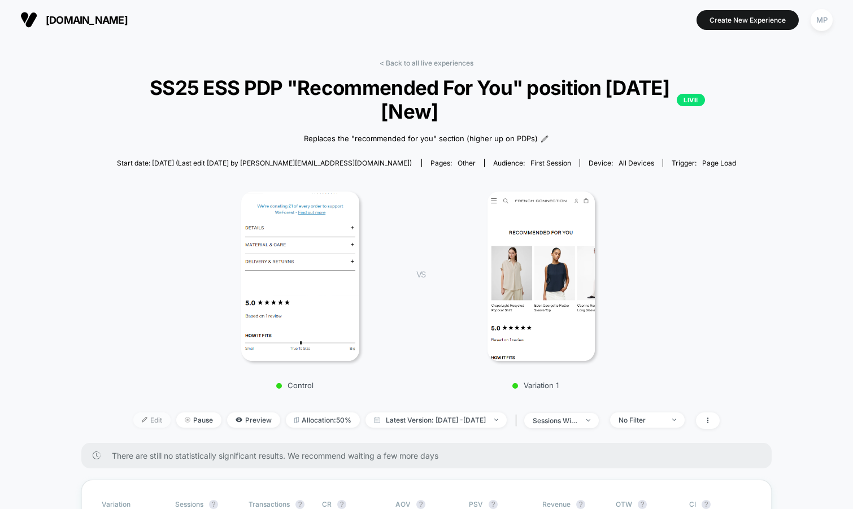
click at [133, 424] on span "Edit" at bounding box center [151, 419] width 37 height 15
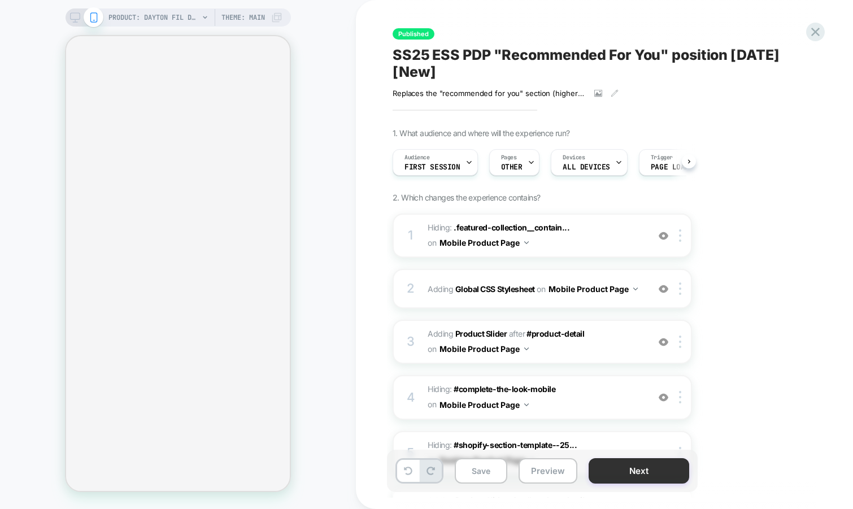
click at [624, 477] on button "Next" at bounding box center [639, 470] width 101 height 25
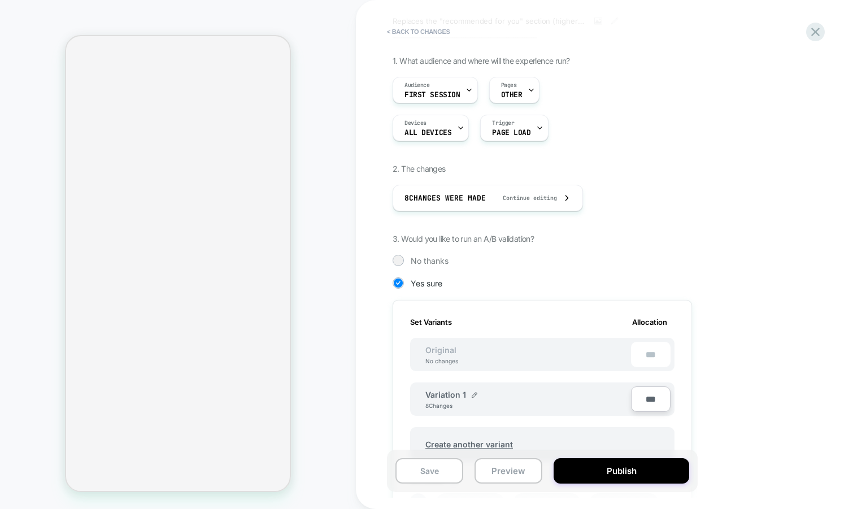
scroll to position [322, 0]
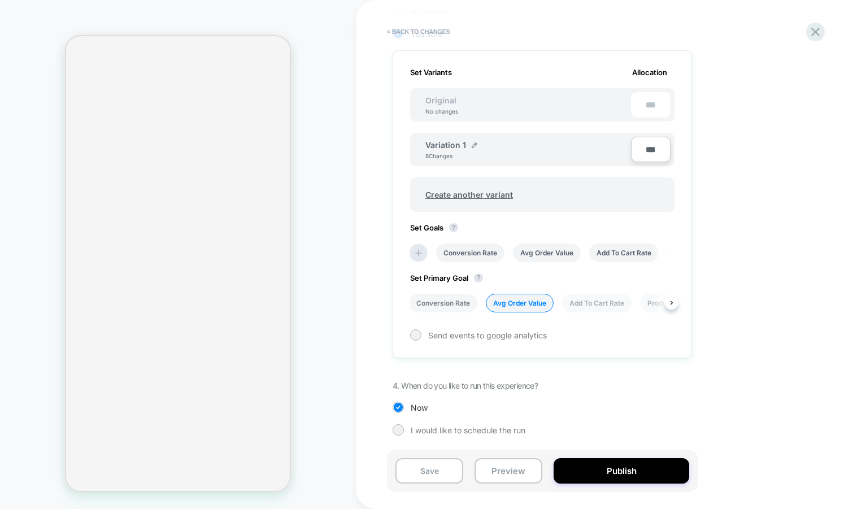
click at [436, 301] on li "Conversion Rate" at bounding box center [443, 303] width 68 height 19
click at [426, 477] on button "Save" at bounding box center [429, 470] width 68 height 25
click at [816, 31] on icon at bounding box center [815, 32] width 8 height 8
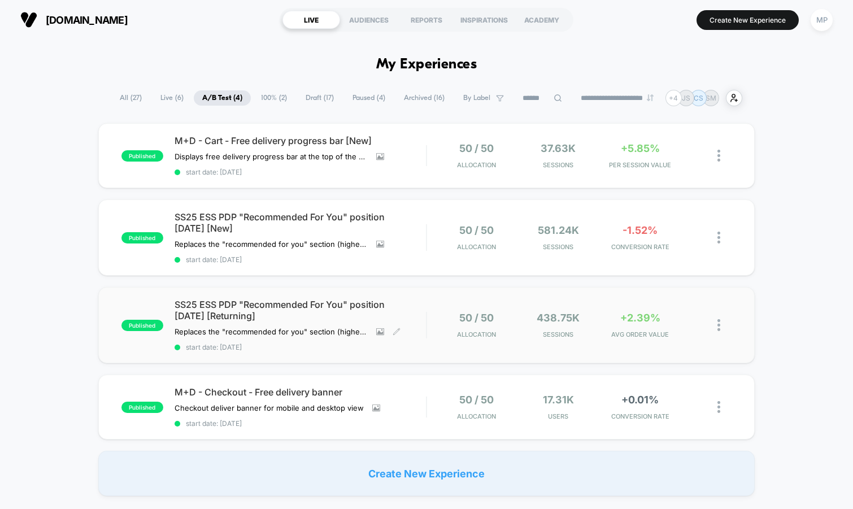
click at [304, 346] on span "start date: 7/4/2025" at bounding box center [301, 347] width 252 height 8
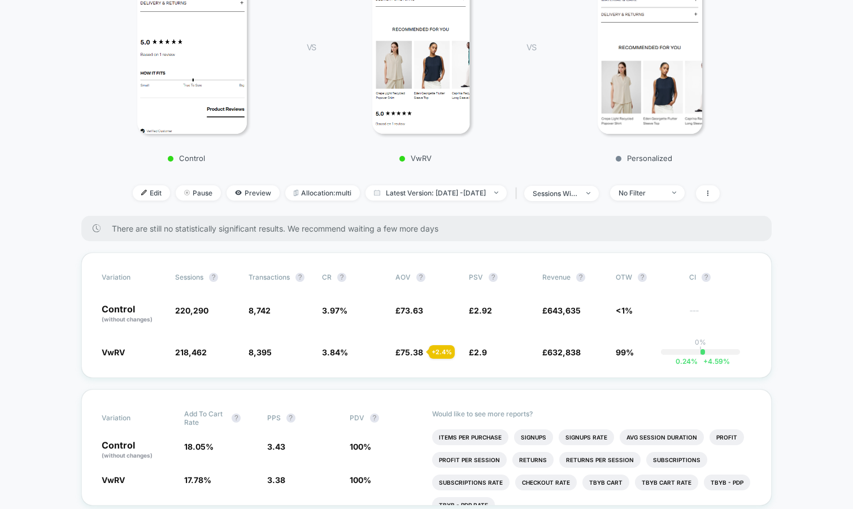
scroll to position [256, 0]
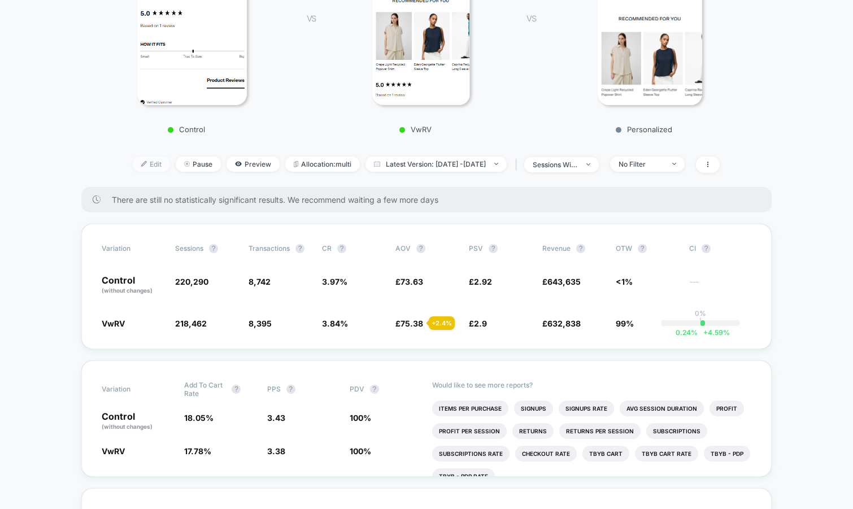
click at [133, 167] on span "Edit" at bounding box center [151, 163] width 37 height 15
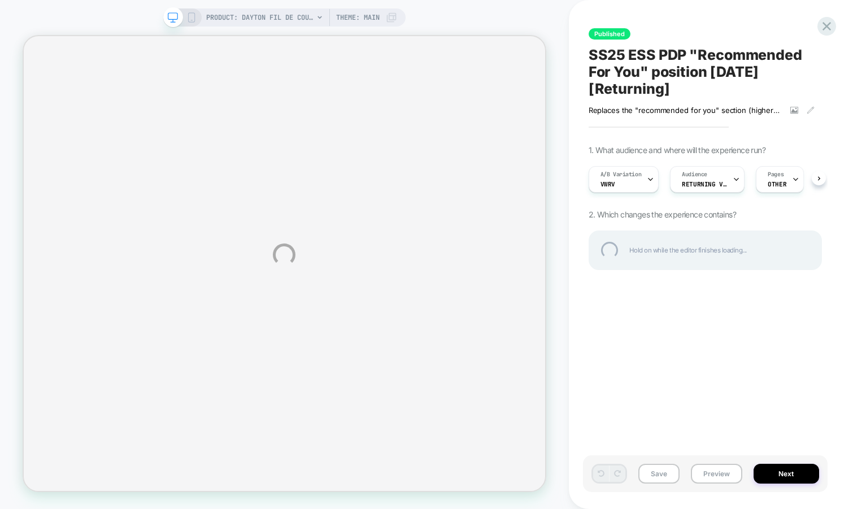
click at [652, 184] on div "PRODUCT: Dayton Fil De Coupe Long Sleeve Shirt [navy] PRODUCT: Dayton Fil De Co…" at bounding box center [426, 254] width 853 height 509
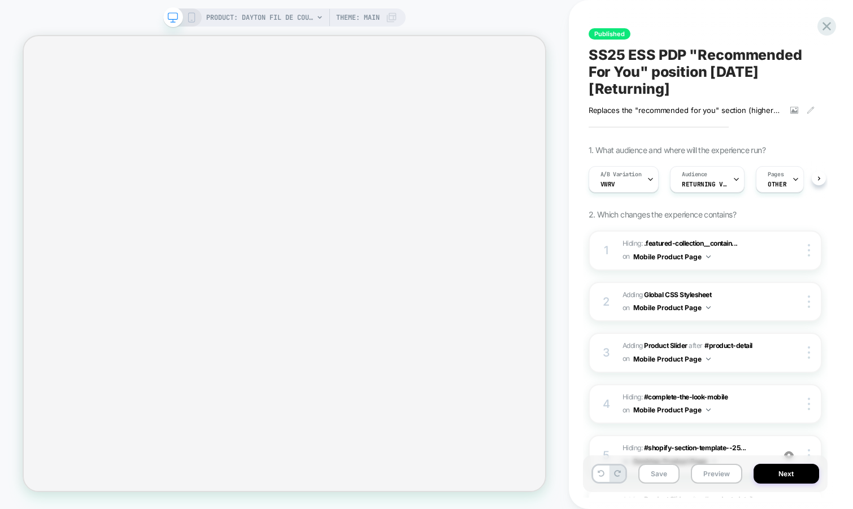
scroll to position [0, 1]
click at [650, 186] on div at bounding box center [649, 179] width 7 height 25
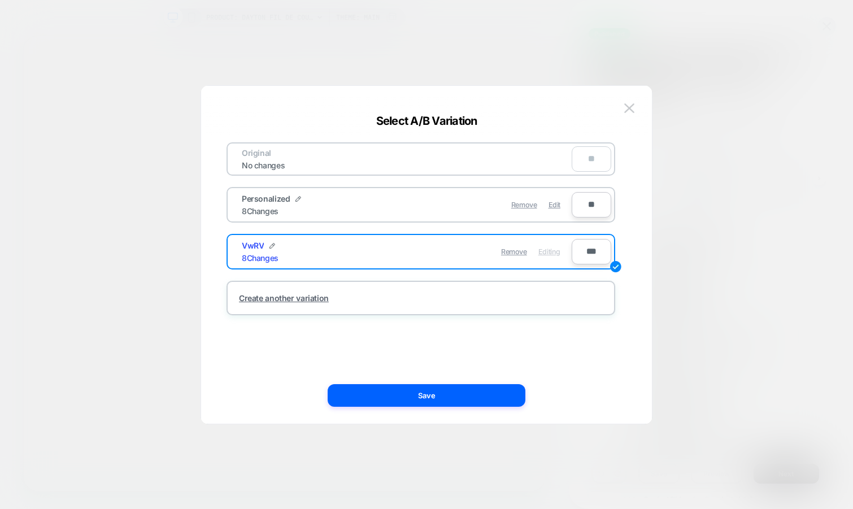
click at [626, 116] on div "Select A/B Variation" at bounding box center [426, 121] width 451 height 14
click at [629, 110] on img at bounding box center [629, 108] width 10 height 10
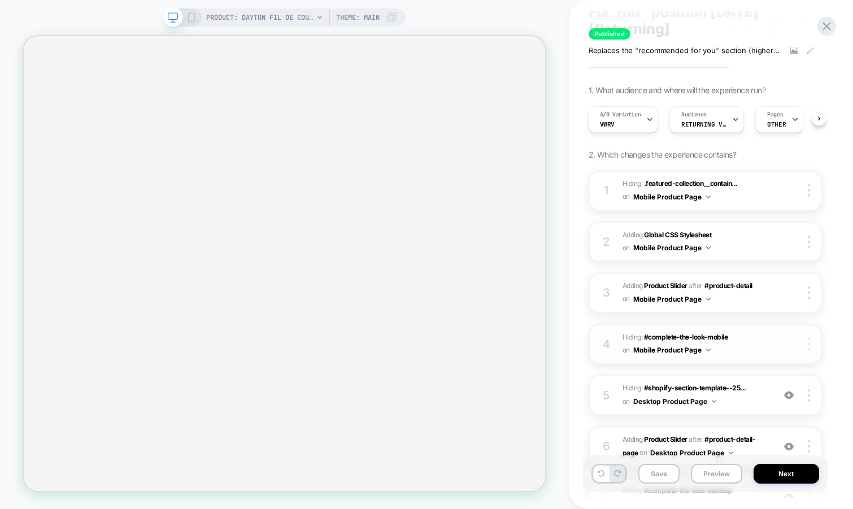
scroll to position [92, 0]
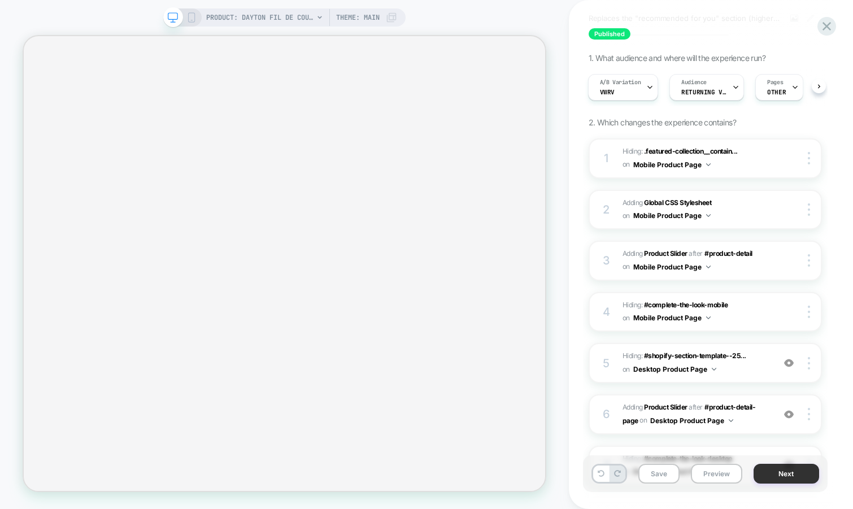
click at [779, 472] on button "Next" at bounding box center [787, 474] width 66 height 20
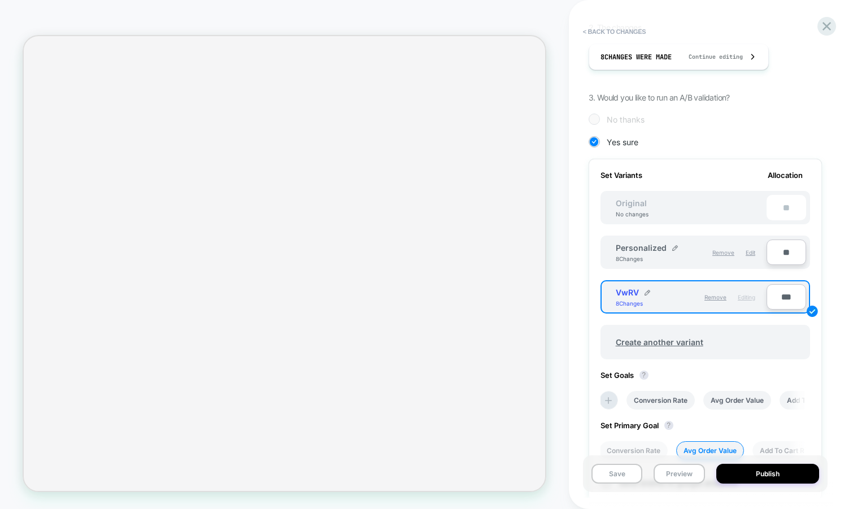
scroll to position [259, 0]
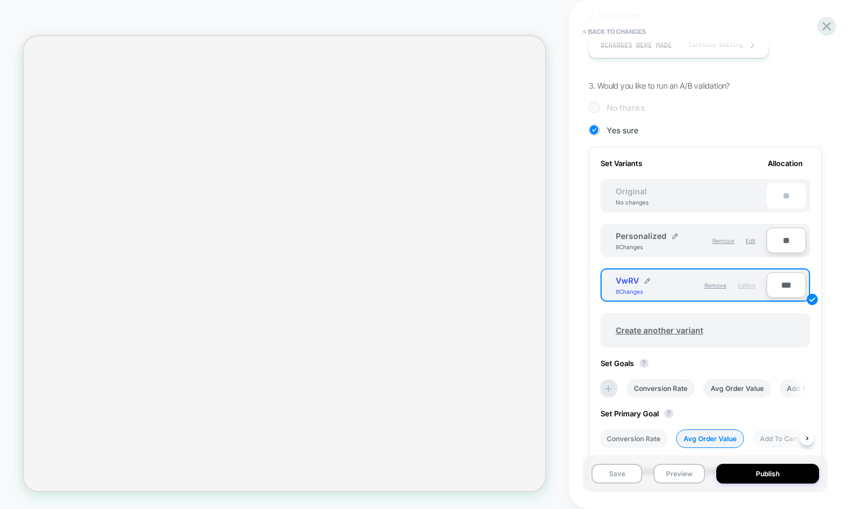
click at [628, 433] on li "Conversion Rate" at bounding box center [633, 438] width 68 height 19
click at [612, 474] on button "Save" at bounding box center [616, 474] width 51 height 20
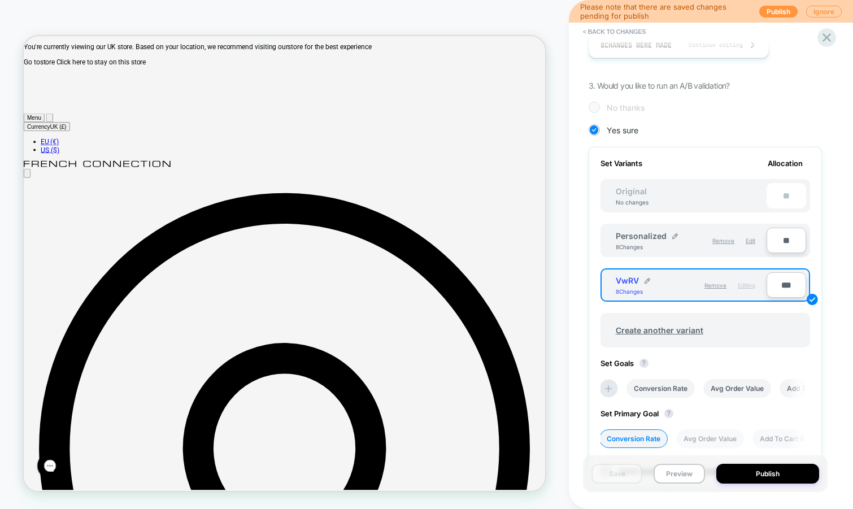
scroll to position [0, 0]
click at [830, 33] on icon at bounding box center [826, 37] width 15 height 15
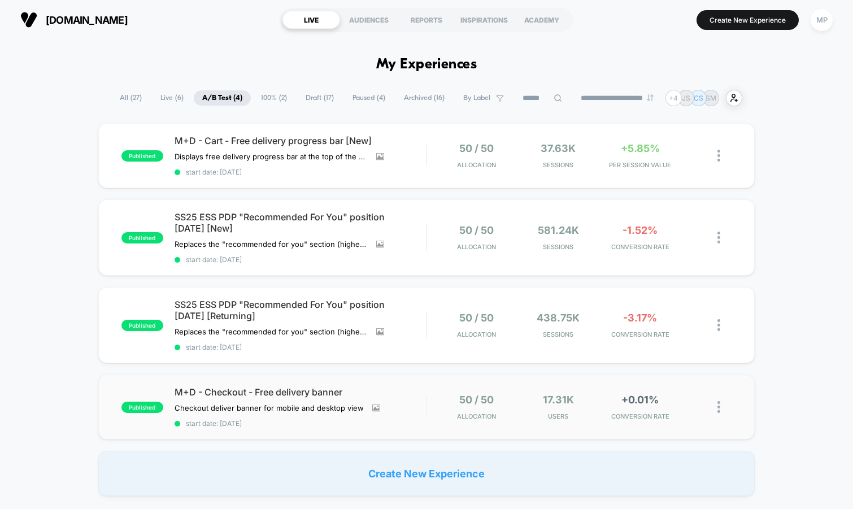
click at [291, 426] on div "published M+D - Checkout - Free delivery banner Checkout deliver banner for mob…" at bounding box center [426, 407] width 657 height 65
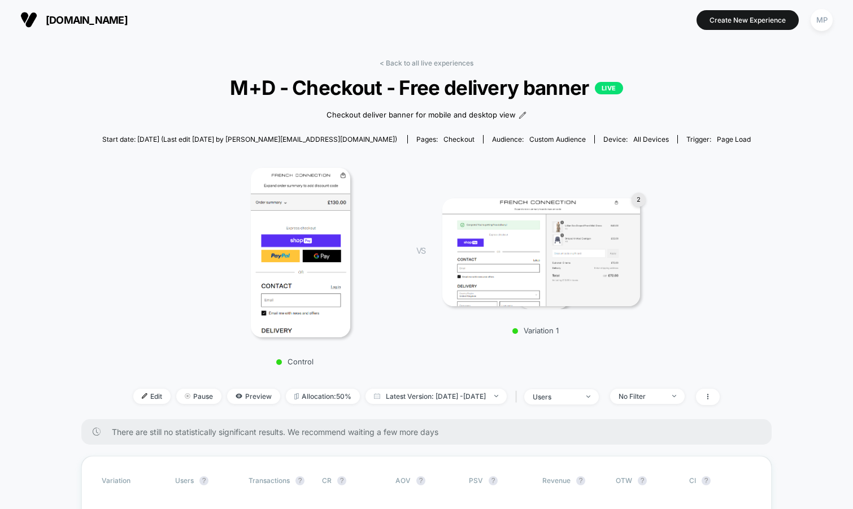
click at [380, 95] on span "M+D - Checkout - Free delivery banner LIVE" at bounding box center [427, 88] width 584 height 24
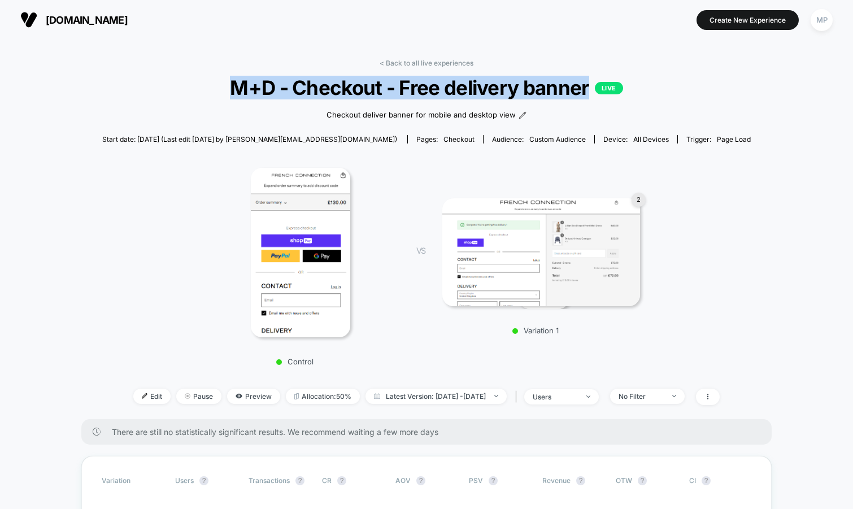
copy span "M+D - Checkout - Free delivery banner"
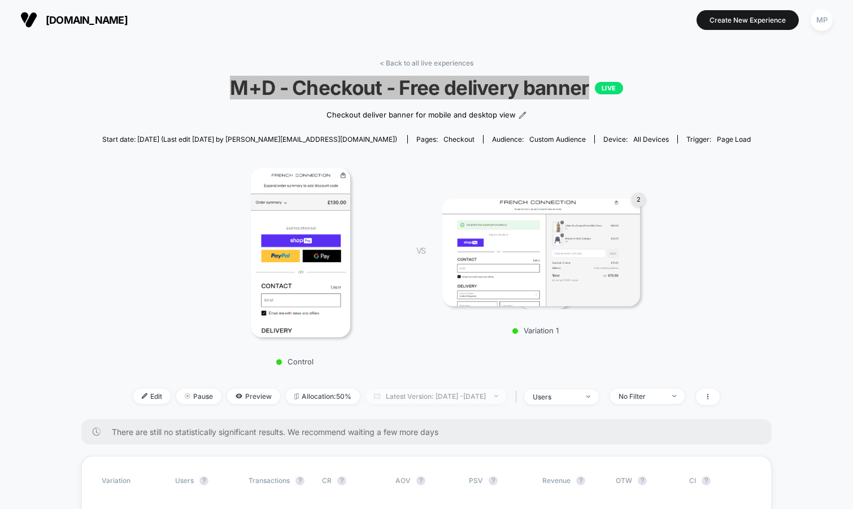
click at [389, 394] on span "Latest Version: Jun 26, 2025 - Aug 28, 2025" at bounding box center [435, 396] width 141 height 15
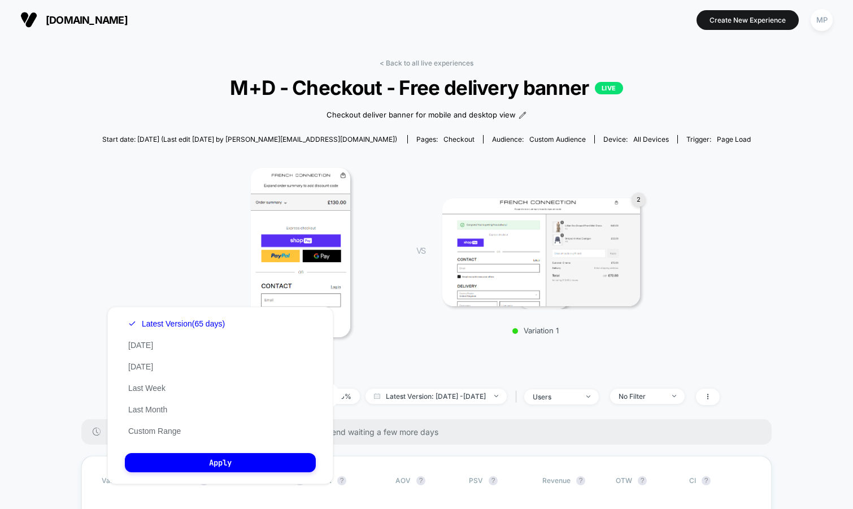
click at [397, 311] on div at bounding box center [301, 252] width 198 height 169
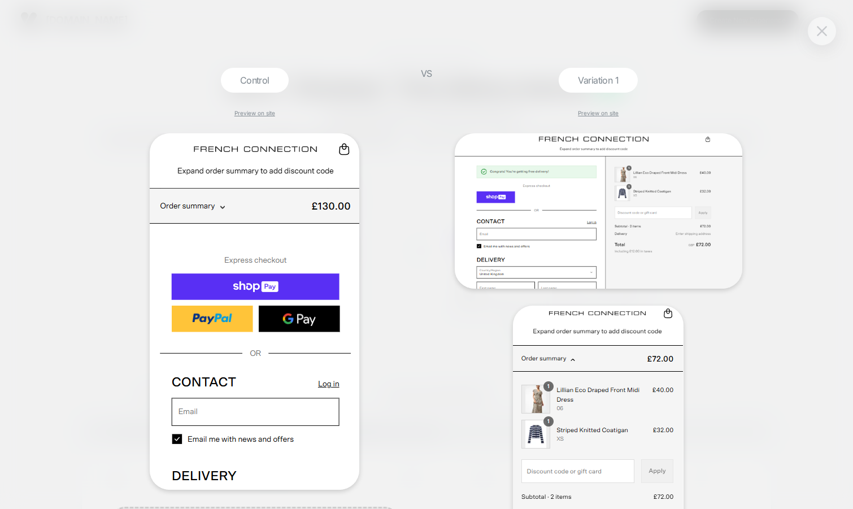
click at [821, 33] on img at bounding box center [822, 31] width 10 height 10
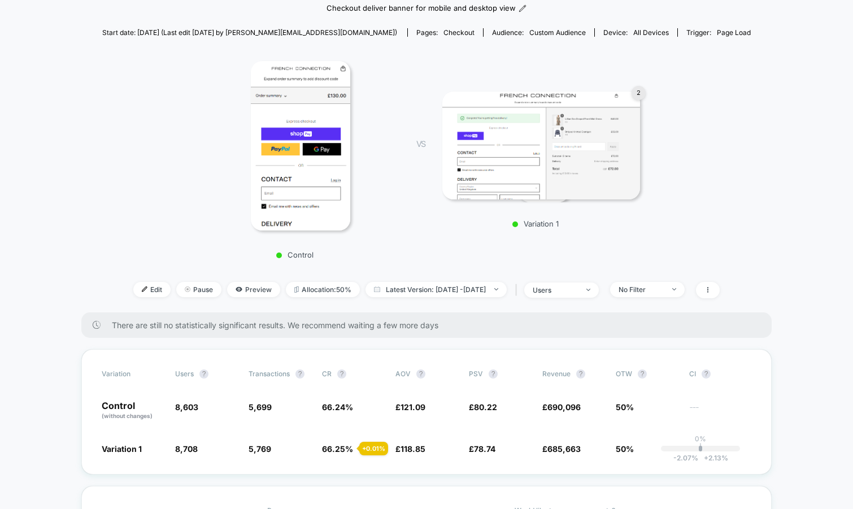
scroll to position [156, 0]
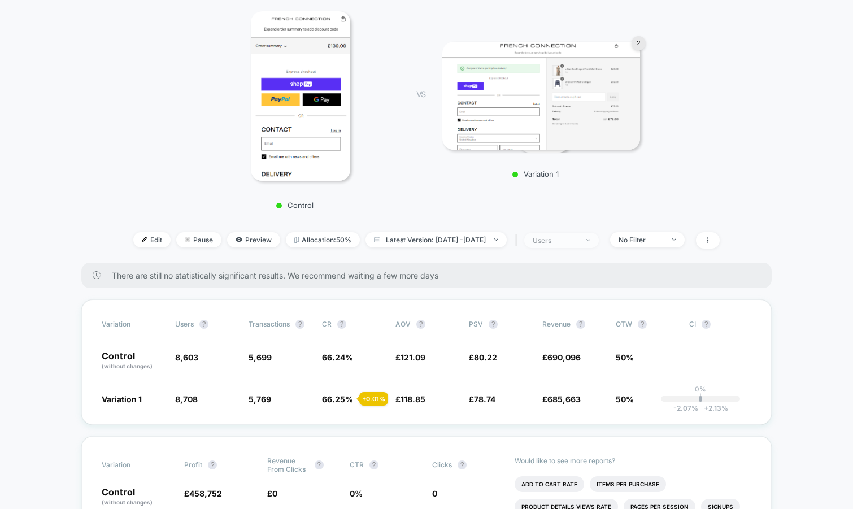
click at [563, 237] on div "users" at bounding box center [555, 240] width 45 height 8
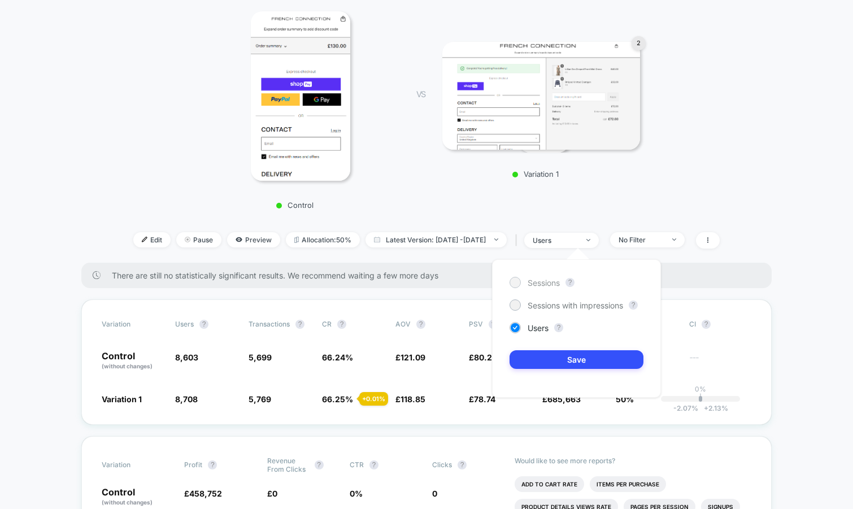
click at [537, 282] on span "Sessions" at bounding box center [544, 283] width 32 height 10
click at [533, 357] on button "Save" at bounding box center [577, 359] width 134 height 19
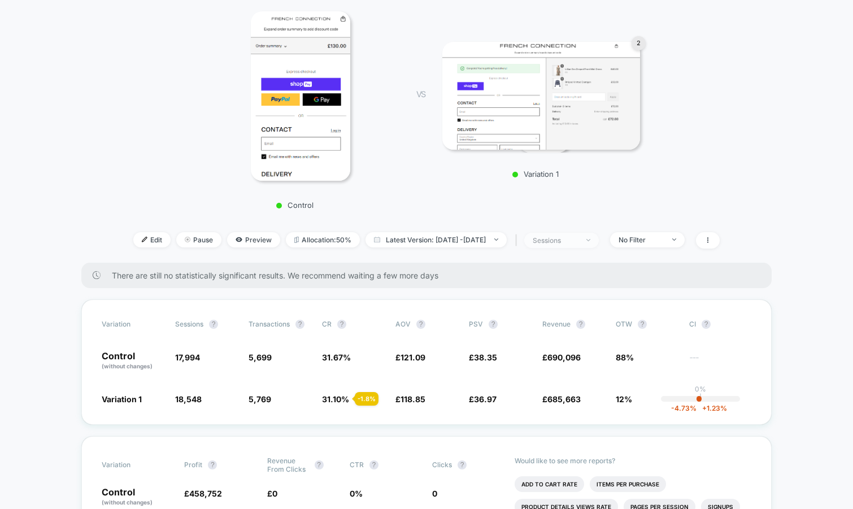
click at [573, 237] on div "sessions" at bounding box center [555, 240] width 45 height 8
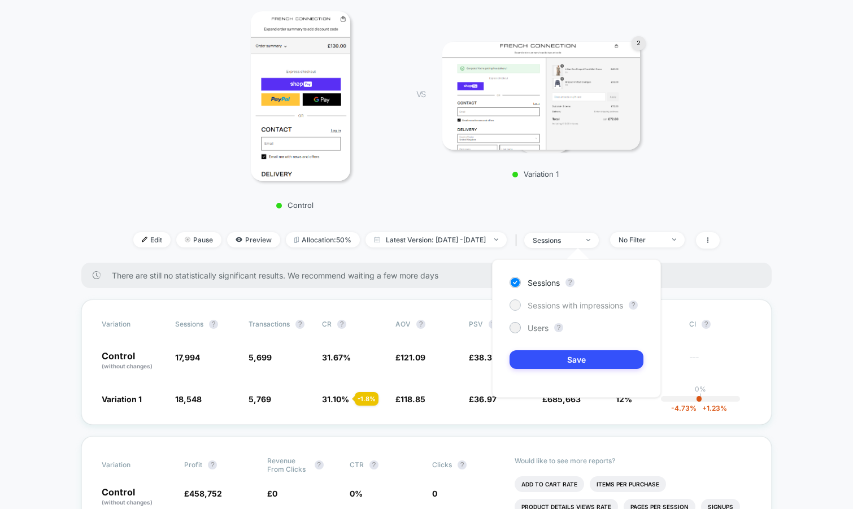
click at [551, 304] on span "Sessions with impressions" at bounding box center [575, 306] width 95 height 10
click at [535, 350] on button "Save" at bounding box center [577, 359] width 134 height 19
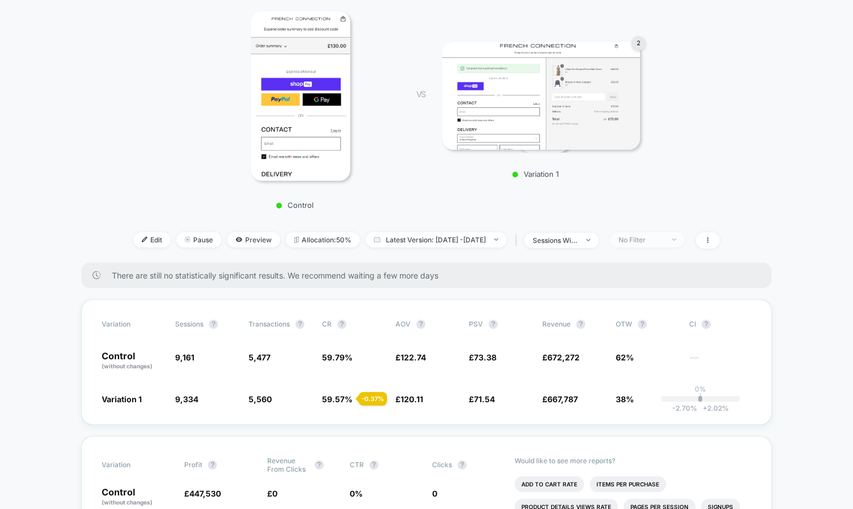
click at [660, 239] on div "No Filter" at bounding box center [641, 240] width 45 height 8
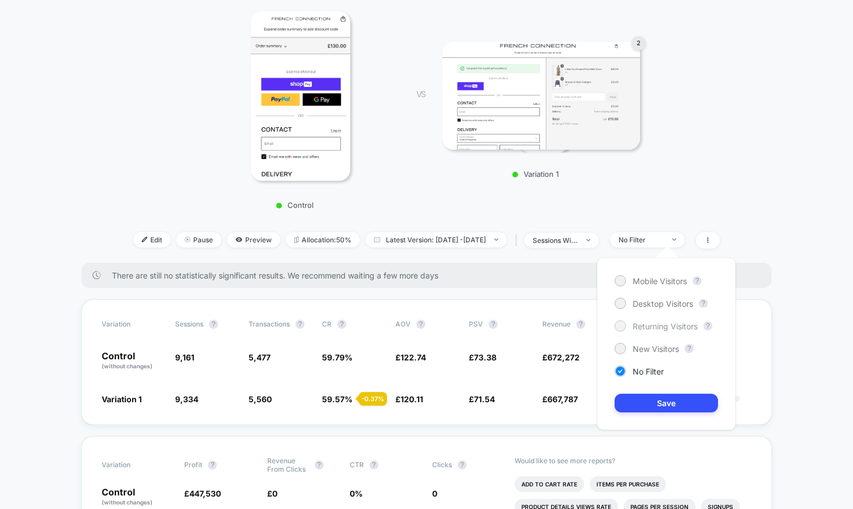
click at [640, 327] on span "Returning Visitors" at bounding box center [665, 326] width 65 height 10
click at [632, 407] on button "Save" at bounding box center [666, 403] width 103 height 19
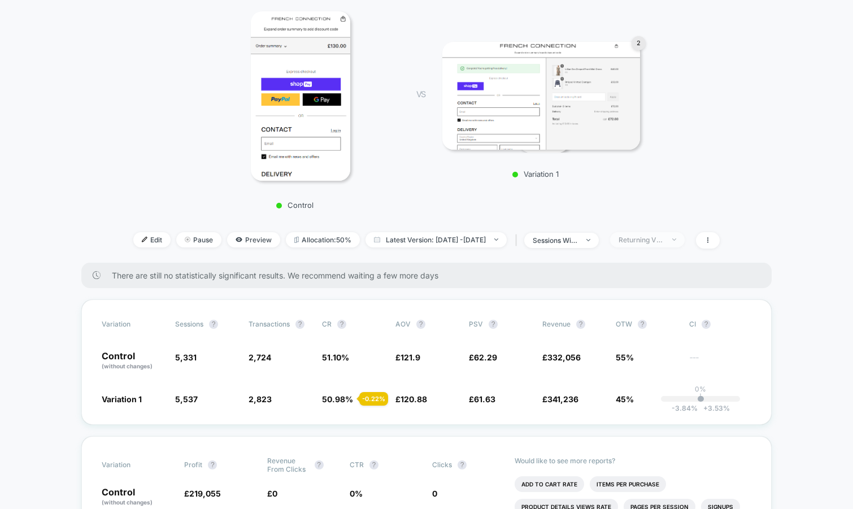
click at [664, 237] on div "Returning Visitors" at bounding box center [641, 240] width 45 height 8
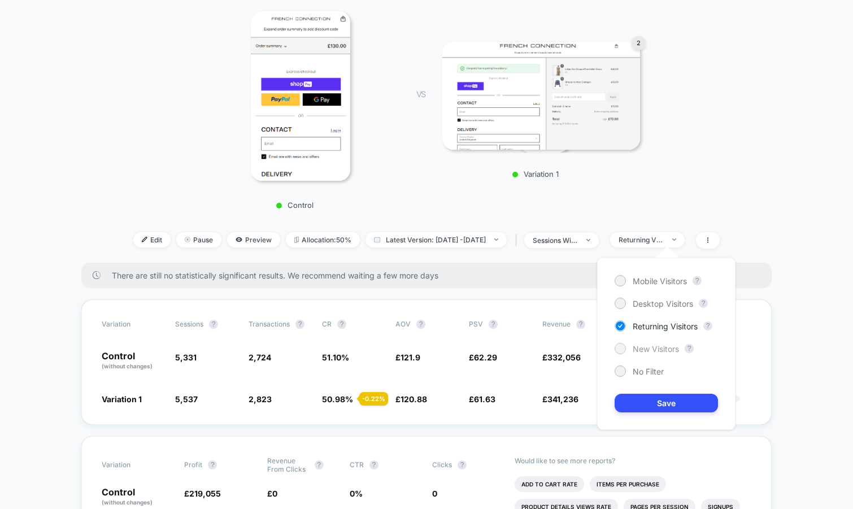
click at [639, 351] on span "New Visitors" at bounding box center [656, 349] width 46 height 10
click at [631, 404] on button "Save" at bounding box center [666, 403] width 103 height 19
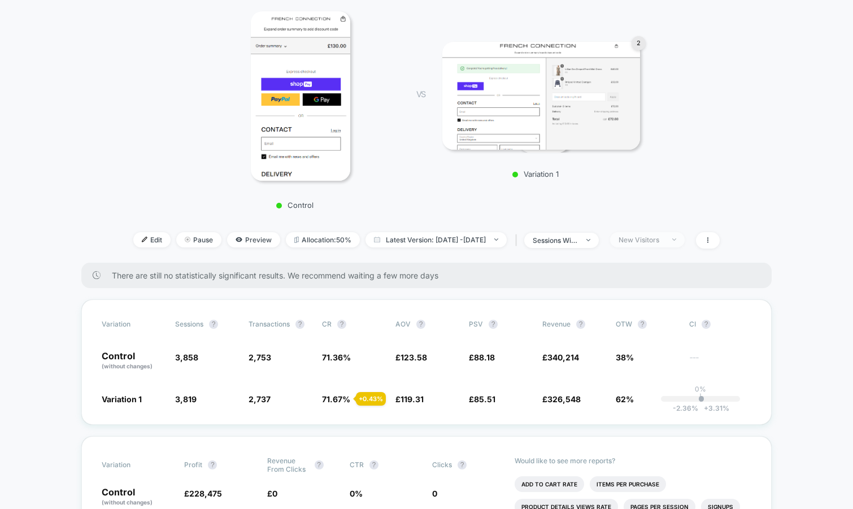
click at [656, 242] on div "New Visitors" at bounding box center [641, 240] width 45 height 8
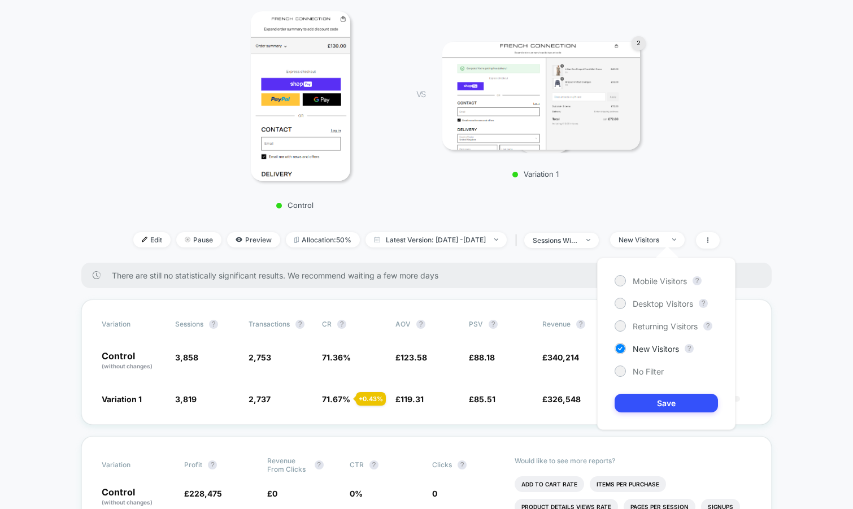
click at [683, 177] on div "Control VS 2 Variation 1" at bounding box center [421, 106] width 648 height 217
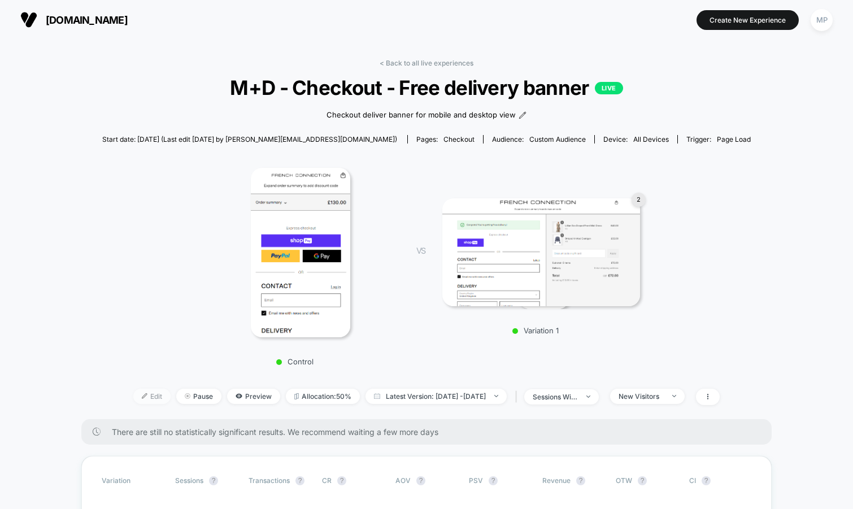
click at [133, 396] on span "Edit" at bounding box center [151, 396] width 37 height 15
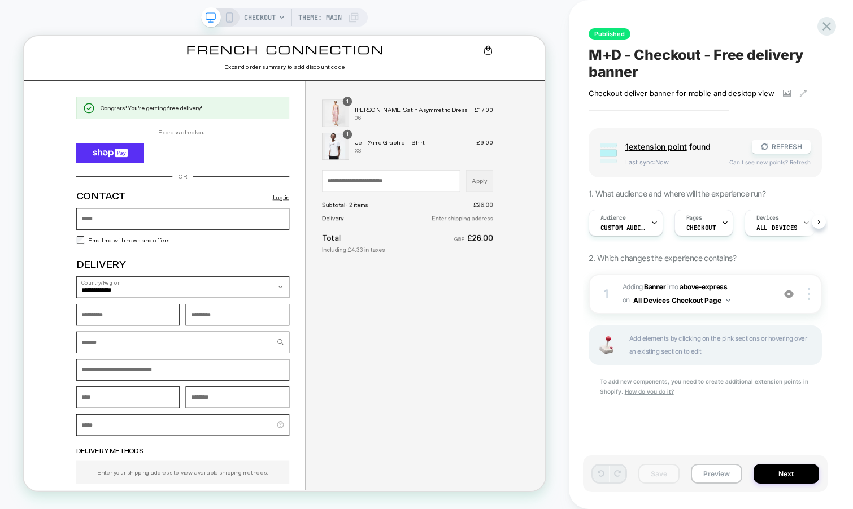
scroll to position [0, 1]
click at [630, 234] on div "Audience Custom Audience" at bounding box center [625, 223] width 75 height 27
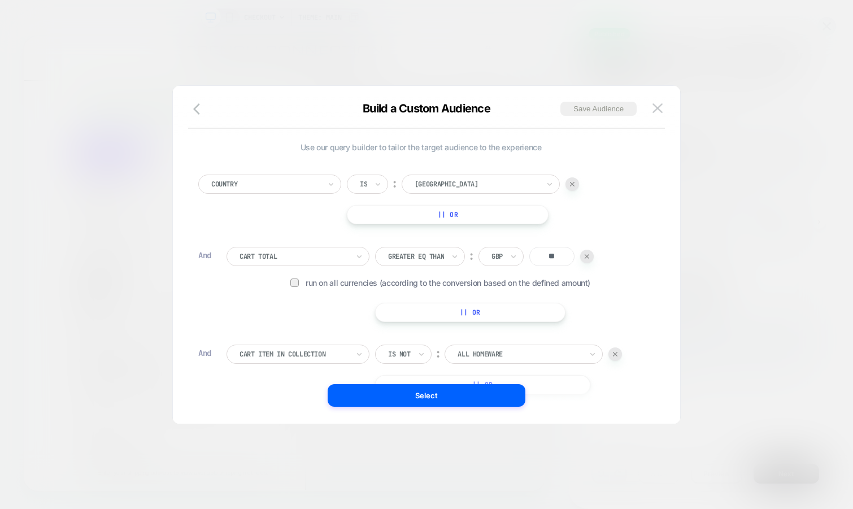
scroll to position [11, 0]
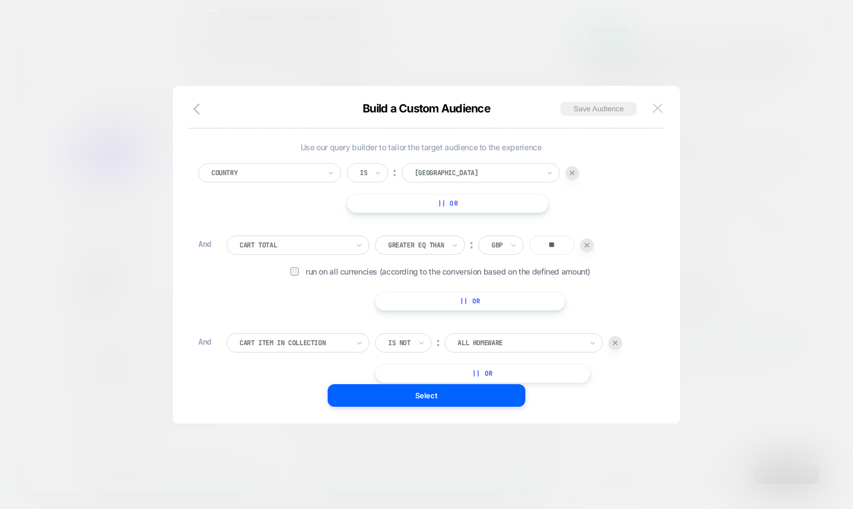
click at [658, 109] on img at bounding box center [657, 108] width 10 height 10
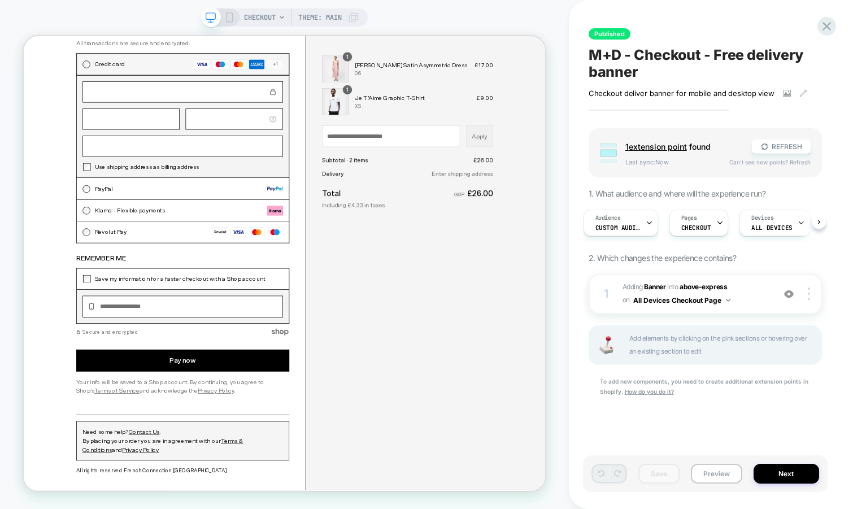
scroll to position [0, 0]
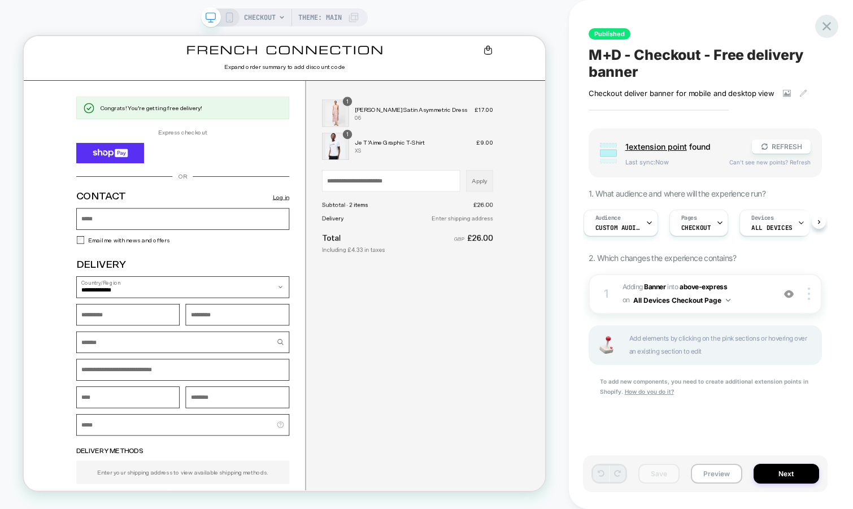
click at [822, 28] on icon at bounding box center [826, 26] width 15 height 15
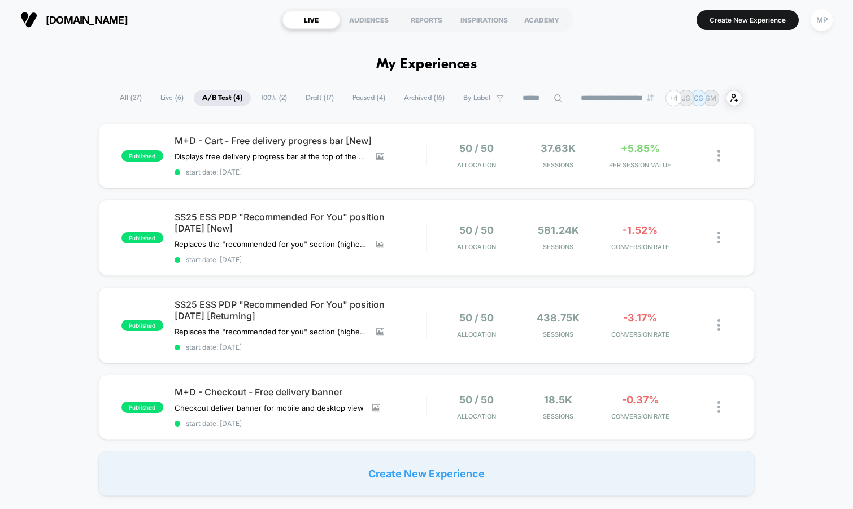
click at [321, 97] on span "Draft ( 17 )" at bounding box center [319, 97] width 45 height 15
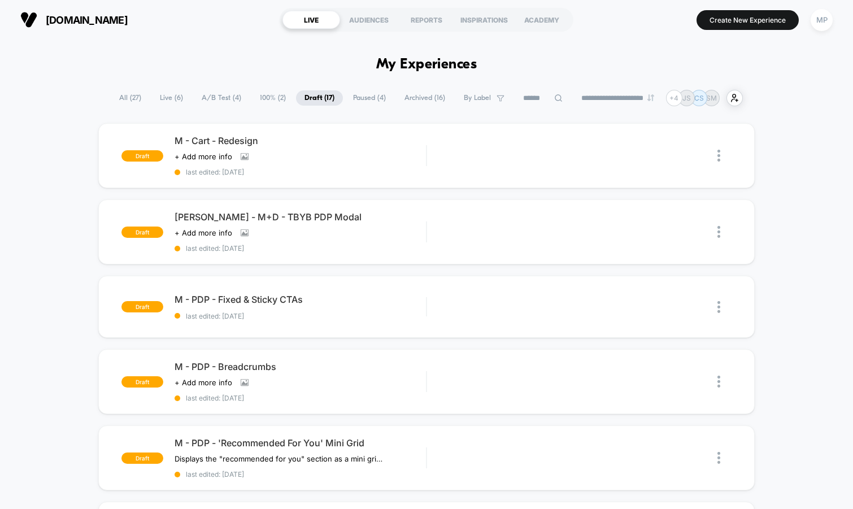
click at [206, 100] on span "A/B Test ( 4 )" at bounding box center [221, 97] width 56 height 15
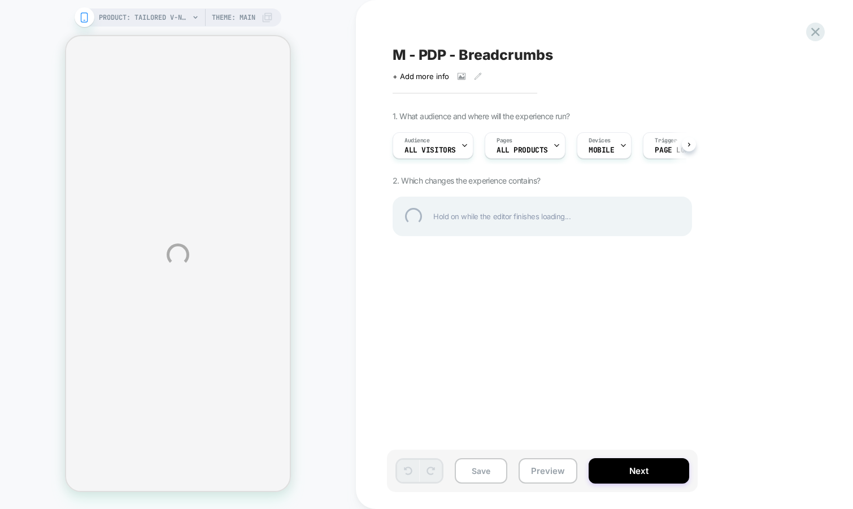
click at [480, 52] on div "M - PDP - Breadcrumbs" at bounding box center [599, 54] width 412 height 17
click at [480, 52] on textarea "**********" at bounding box center [500, 54] width 215 height 17
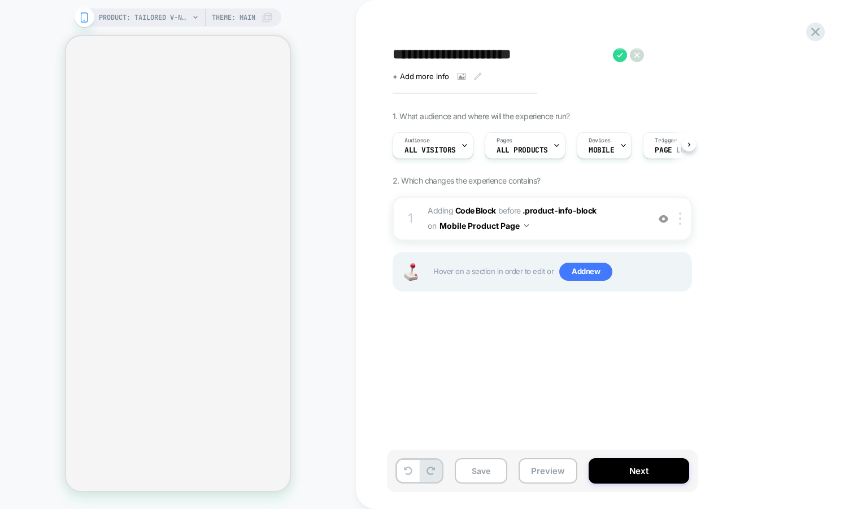
scroll to position [0, 1]
click at [552, 468] on button "Preview" at bounding box center [548, 470] width 59 height 25
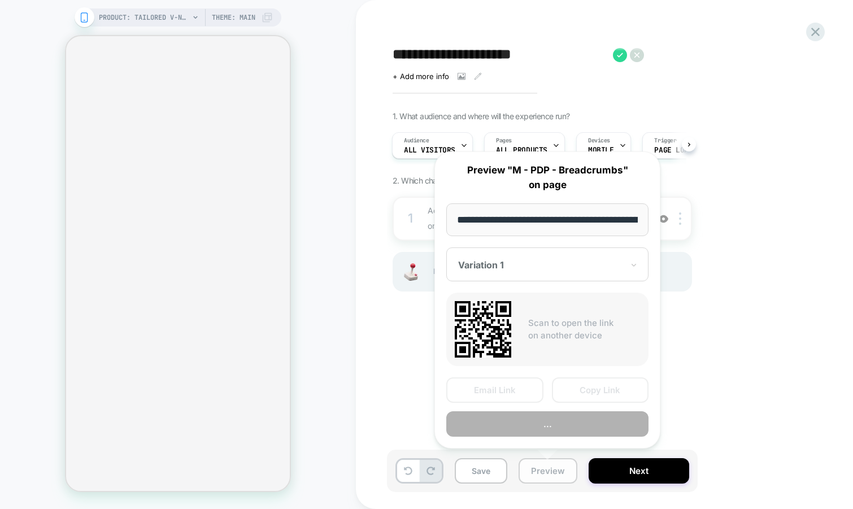
scroll to position [0, 324]
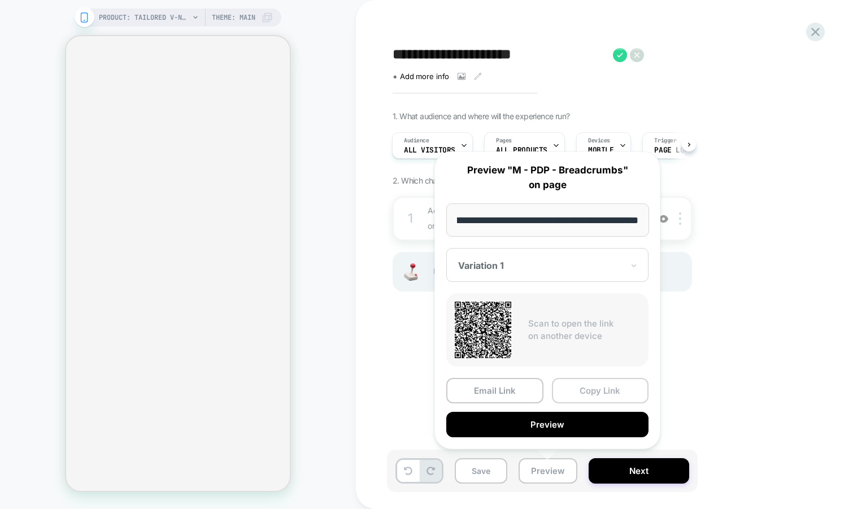
click at [602, 390] on button "Copy Link" at bounding box center [600, 390] width 97 height 25
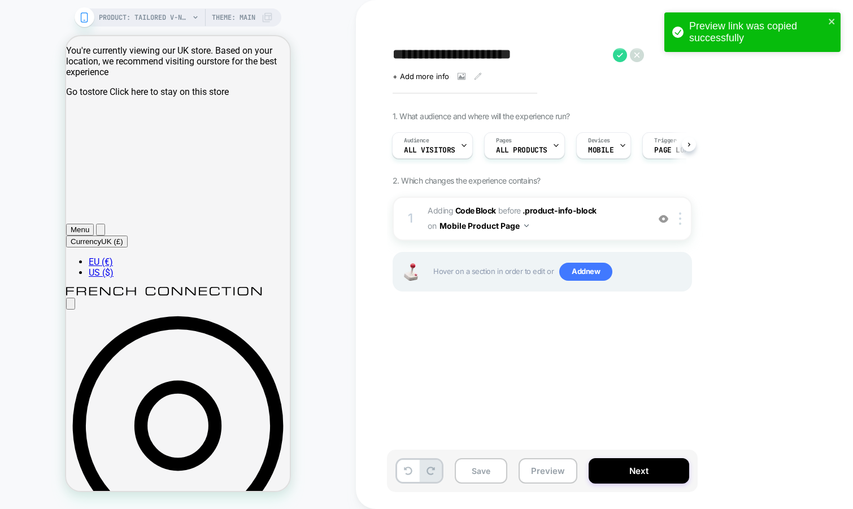
scroll to position [0, 0]
click at [805, 190] on div "**********" at bounding box center [599, 254] width 424 height 486
click at [831, 22] on icon "close" at bounding box center [832, 22] width 6 height 6
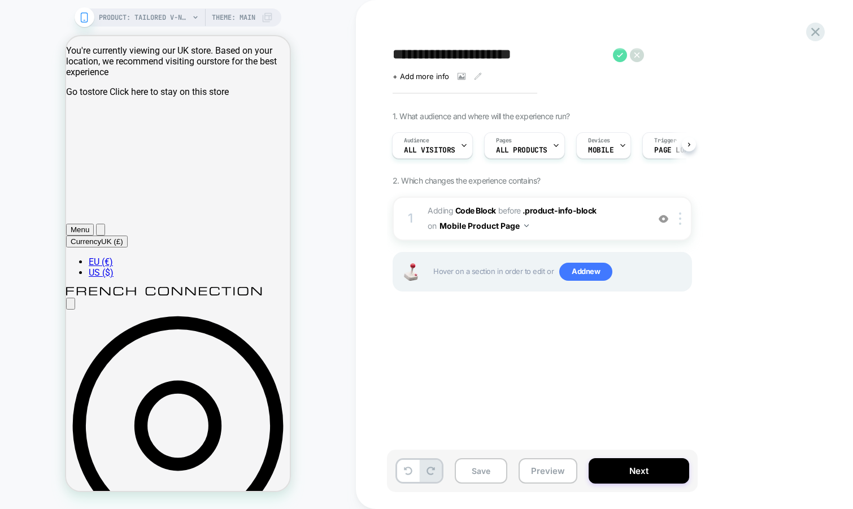
click at [224, 61] on icon at bounding box center [112, 124] width 224 height 127
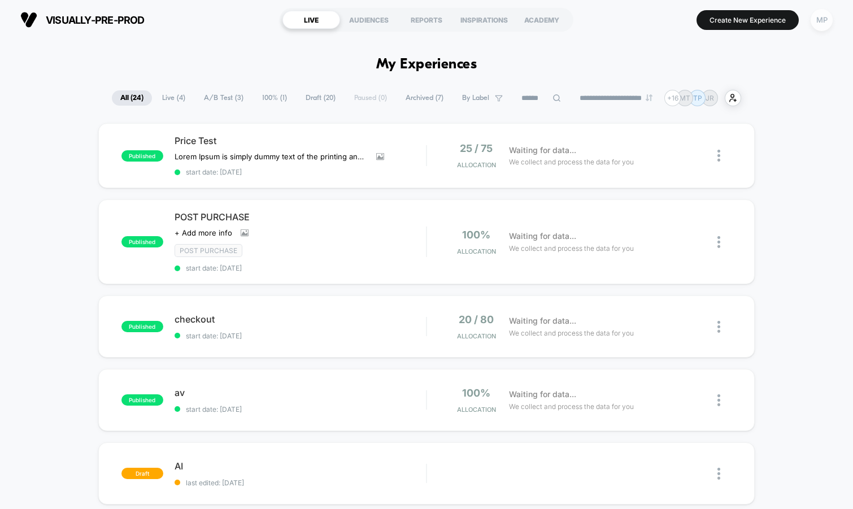
click at [818, 23] on div "MP" at bounding box center [822, 20] width 22 height 22
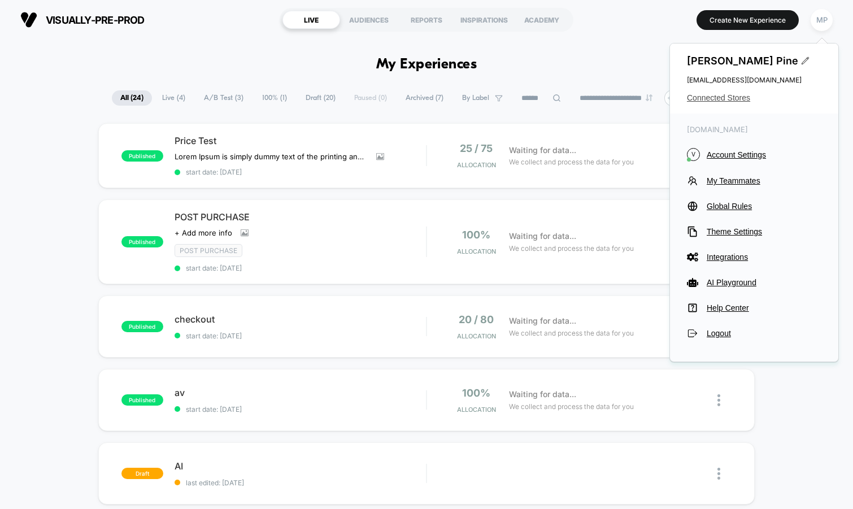
click at [730, 95] on span "Connected Stores" at bounding box center [754, 97] width 134 height 9
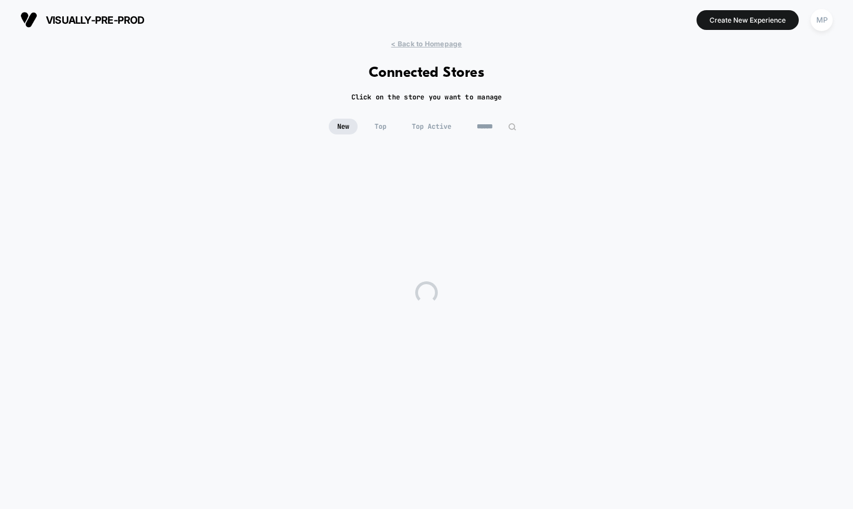
click at [489, 125] on input at bounding box center [496, 127] width 56 height 16
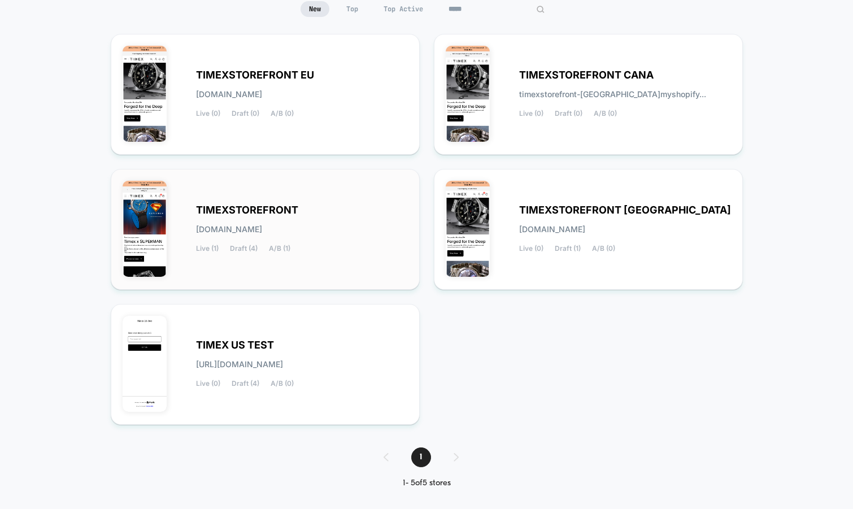
scroll to position [120, 0]
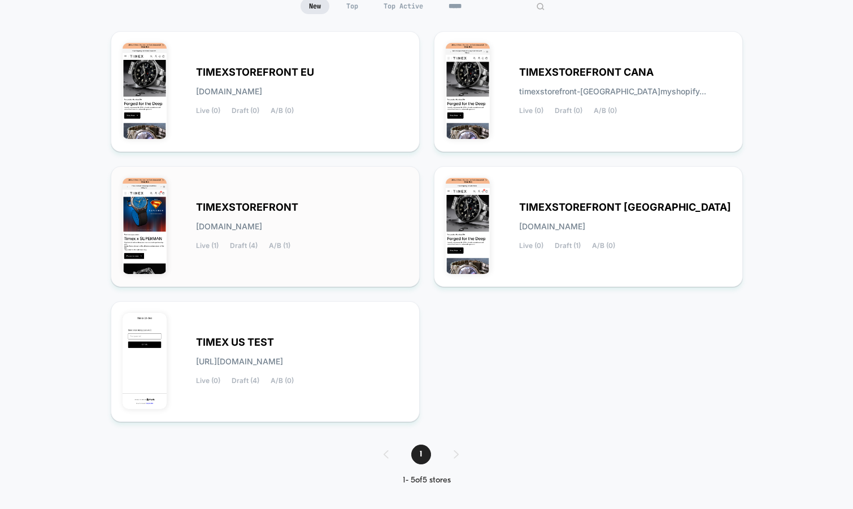
type input "*****"
click at [262, 223] on span "[DOMAIN_NAME]" at bounding box center [229, 227] width 66 height 8
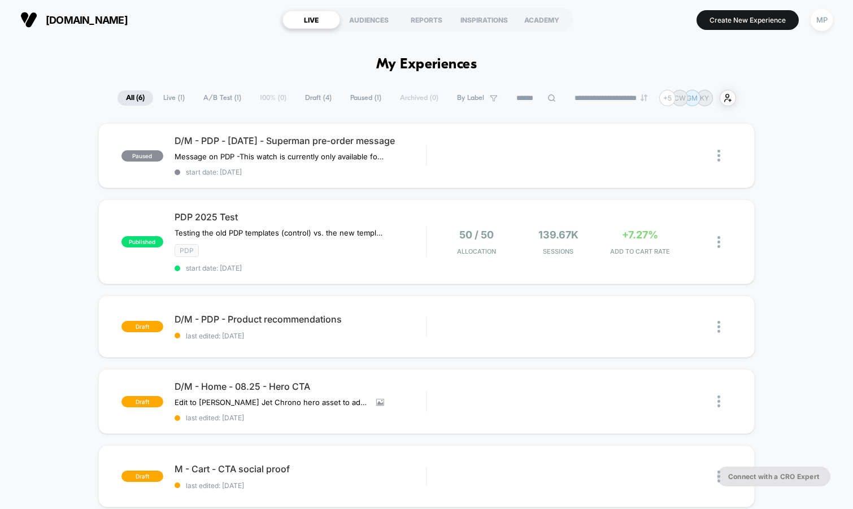
click at [212, 97] on span "A/B Test ( 1 )" at bounding box center [222, 97] width 55 height 15
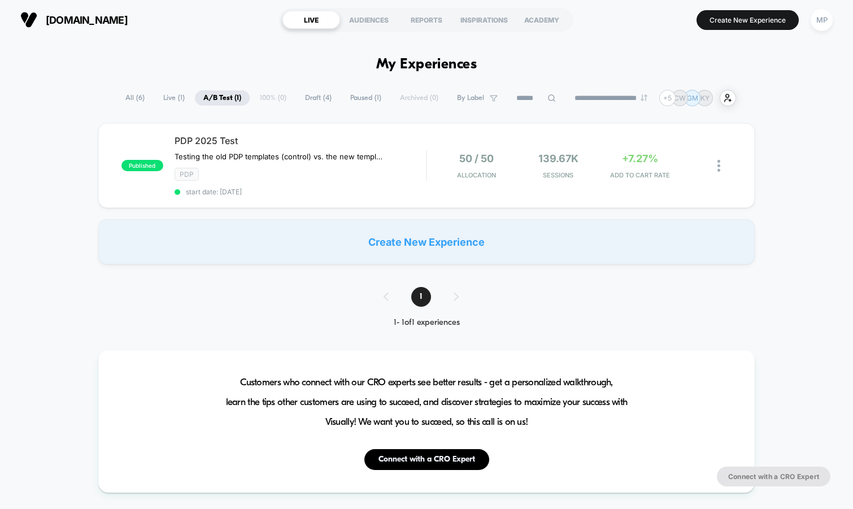
click at [303, 95] on span "Draft ( 4 )" at bounding box center [318, 97] width 43 height 15
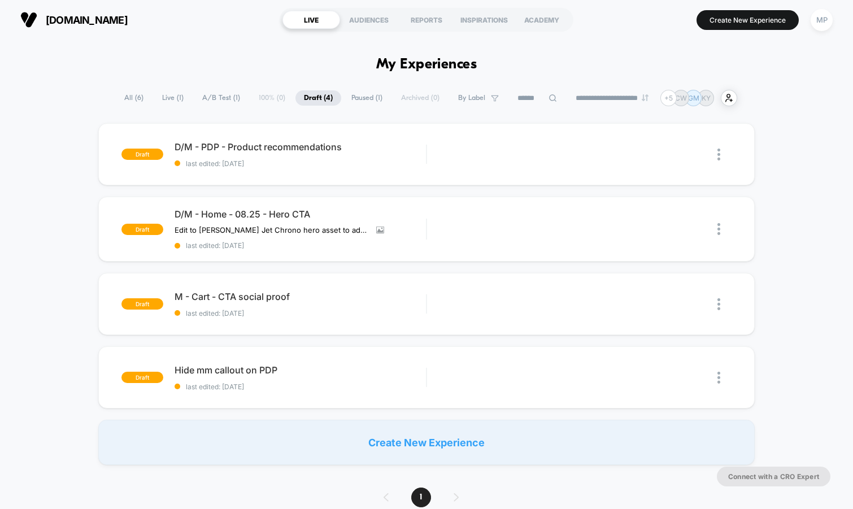
click at [217, 103] on span "A/B Test ( 1 )" at bounding box center [221, 97] width 55 height 15
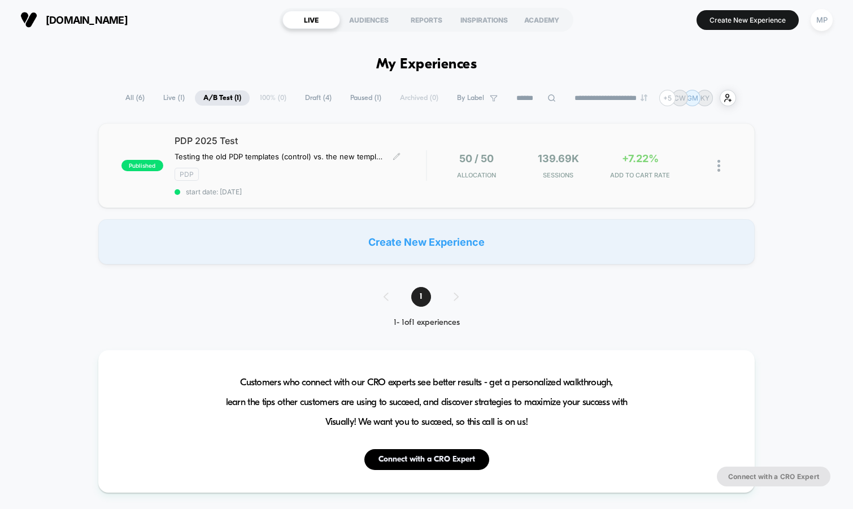
click at [287, 180] on div "PDP" at bounding box center [301, 174] width 252 height 13
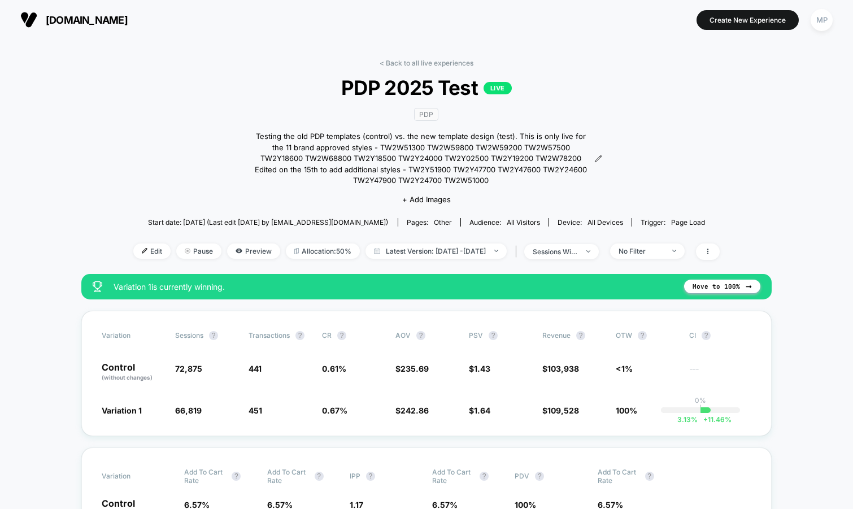
click at [413, 64] on link "< Back to all live experiences" at bounding box center [427, 63] width 94 height 8
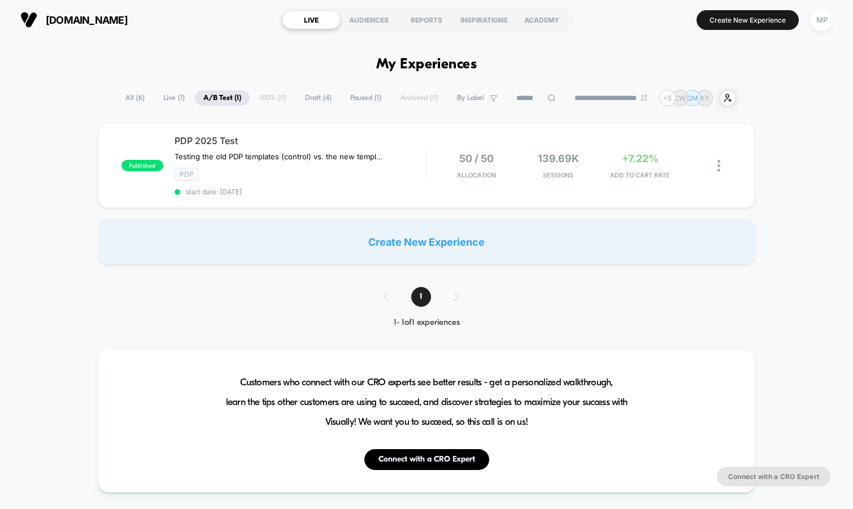
click at [314, 98] on span "Draft ( 4 )" at bounding box center [318, 97] width 43 height 15
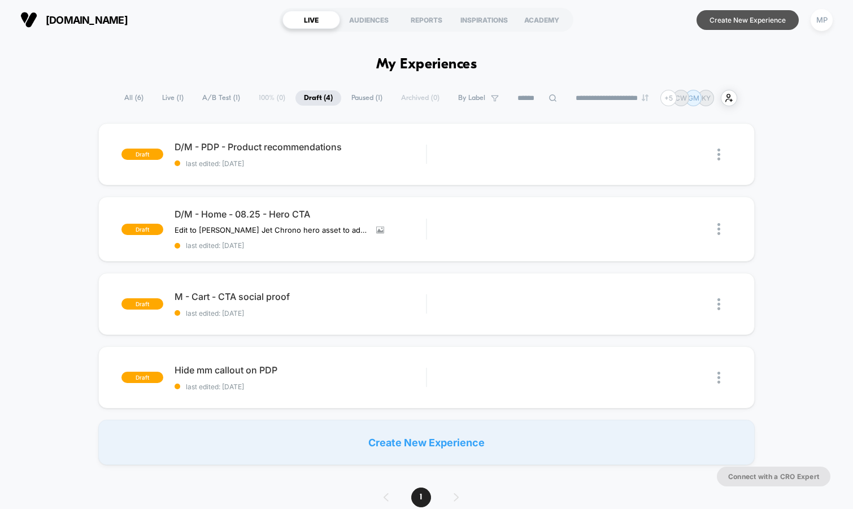
click at [723, 29] on button "Create New Experience" at bounding box center [747, 20] width 102 height 20
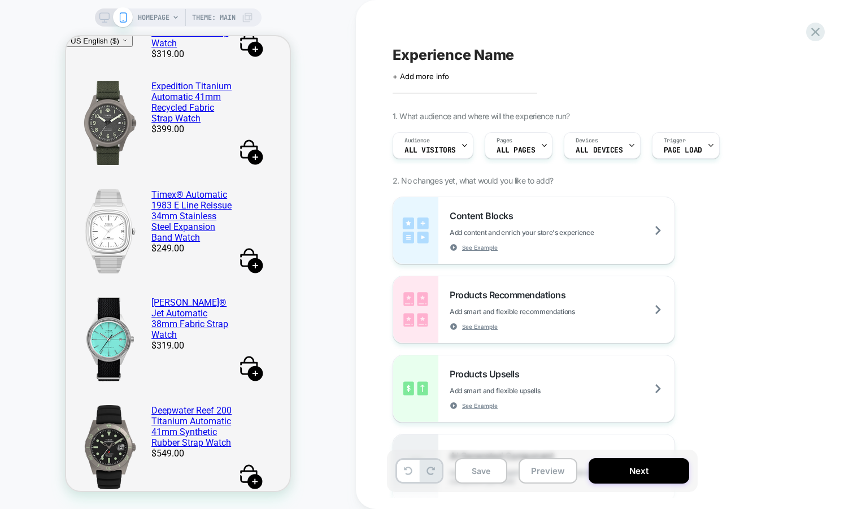
click at [166, 22] on span "HOMEPAGE" at bounding box center [154, 17] width 32 height 18
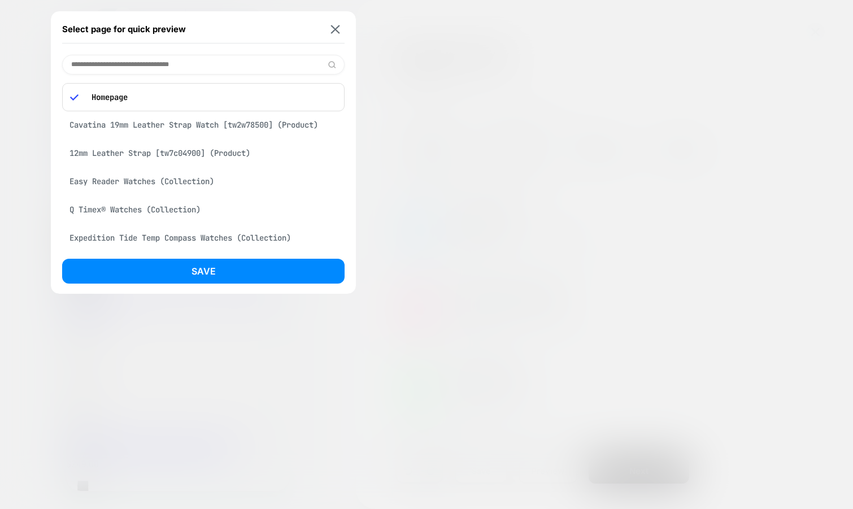
click at [124, 151] on div "12mm Leather Strap [tw7c04900] (Product)" at bounding box center [203, 152] width 282 height 21
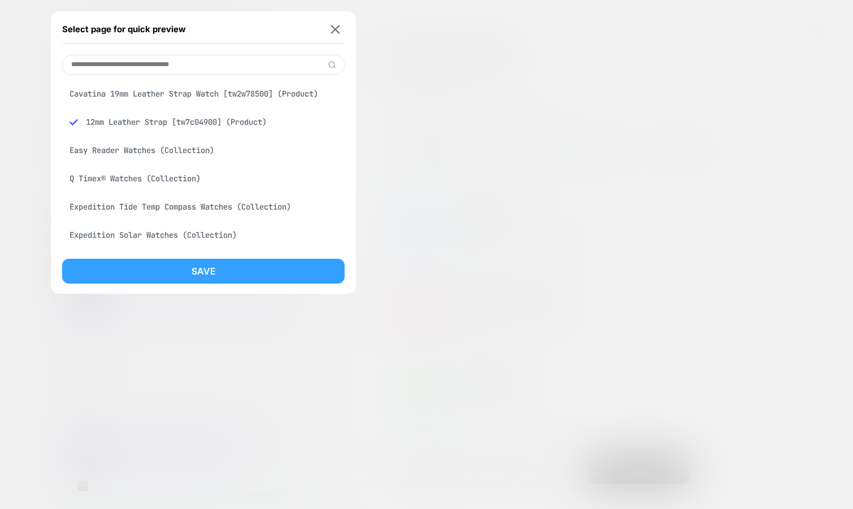
click at [120, 261] on button "Save" at bounding box center [203, 271] width 282 height 25
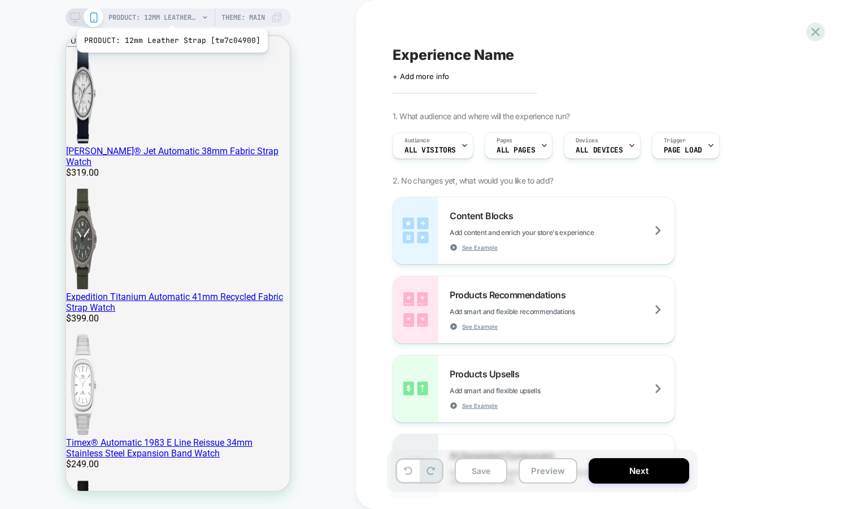
click at [170, 14] on span "PRODUCT: 12mm Leather Strap [tw7c04900]" at bounding box center [153, 17] width 90 height 18
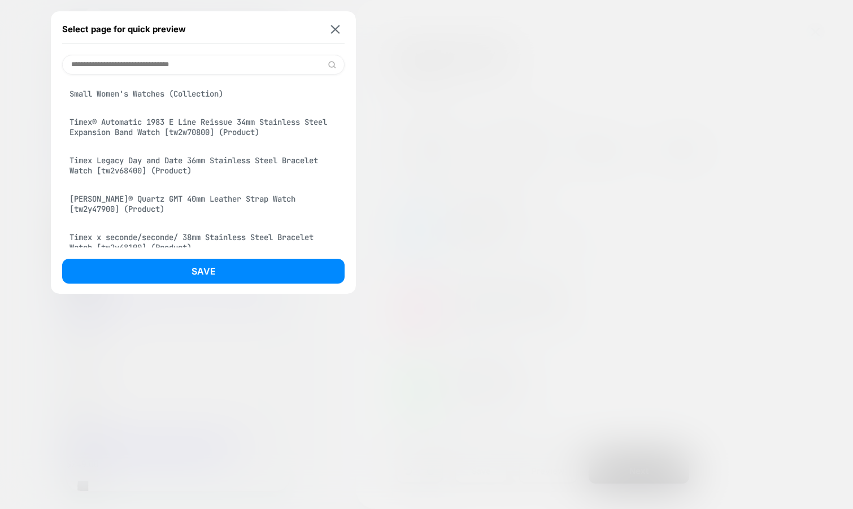
scroll to position [332, 0]
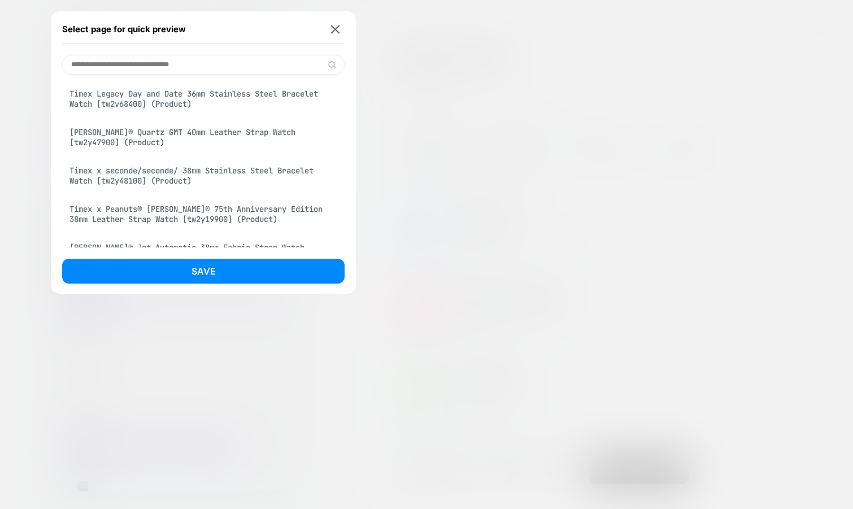
click at [165, 186] on div "Timex x seconde/seconde/ 38mm Stainless Steel Bracelet Watch [tw2y48100] (Produ…" at bounding box center [203, 176] width 282 height 32
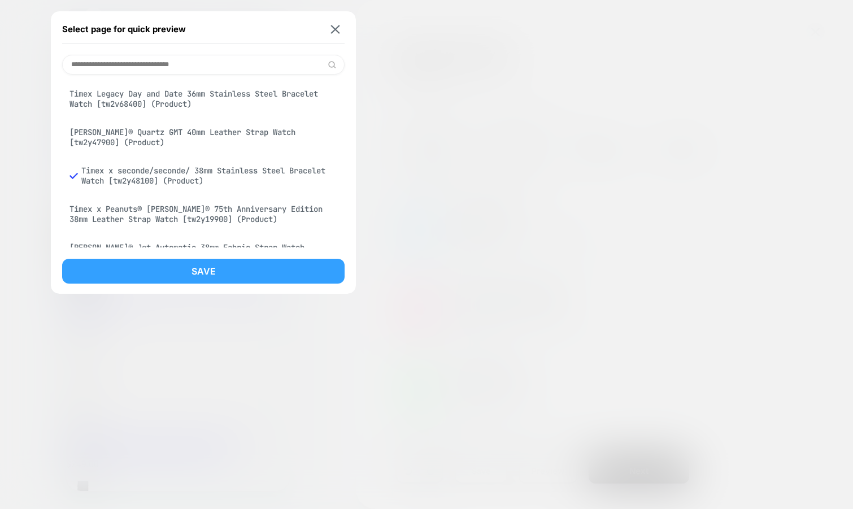
click at [160, 266] on button "Save" at bounding box center [203, 271] width 282 height 25
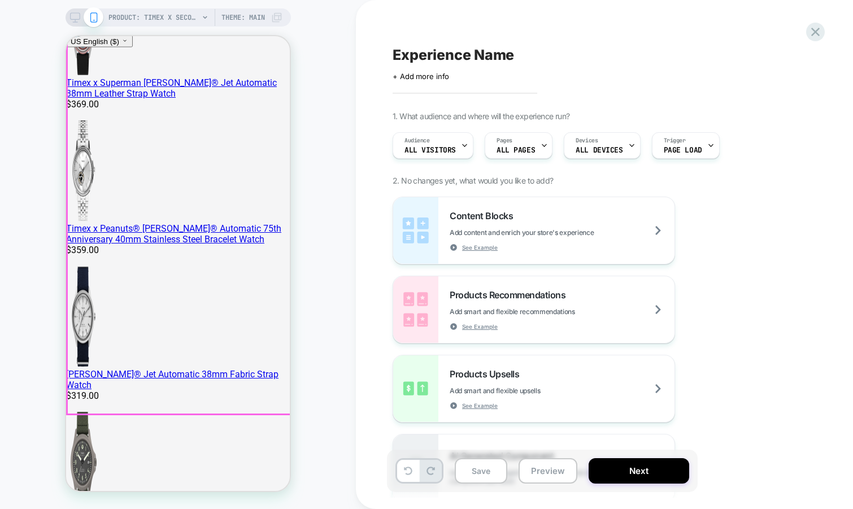
scroll to position [296, 0]
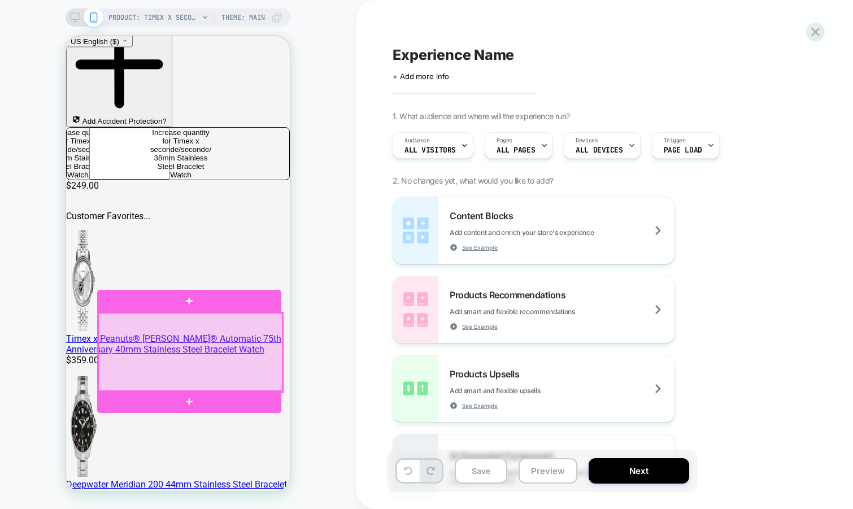
click at [122, 327] on div at bounding box center [190, 352] width 184 height 79
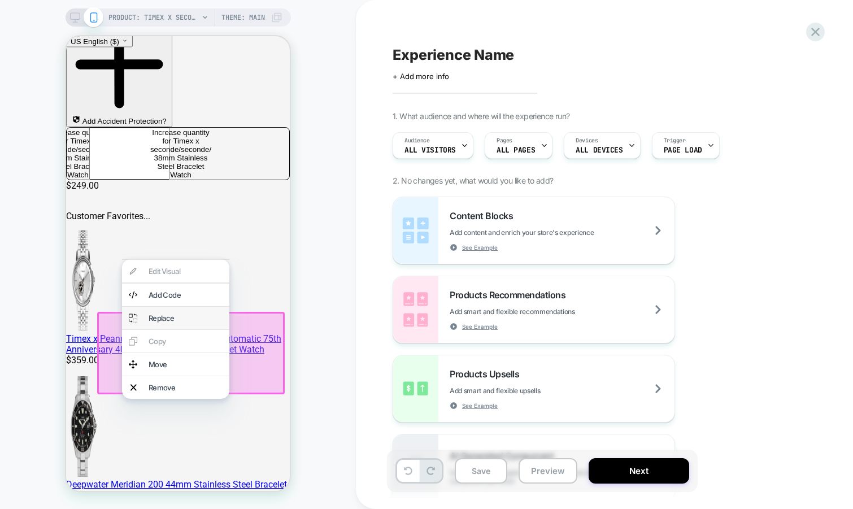
click at [153, 320] on div "Replace" at bounding box center [186, 318] width 74 height 9
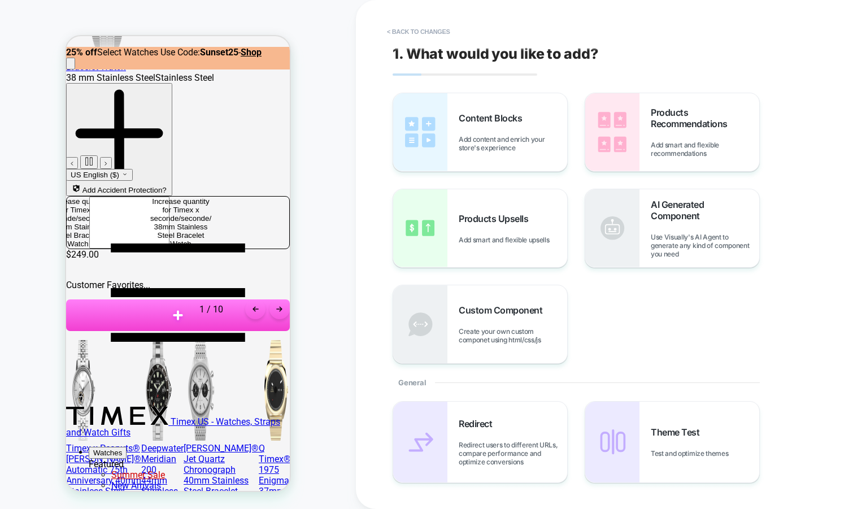
scroll to position [0, 0]
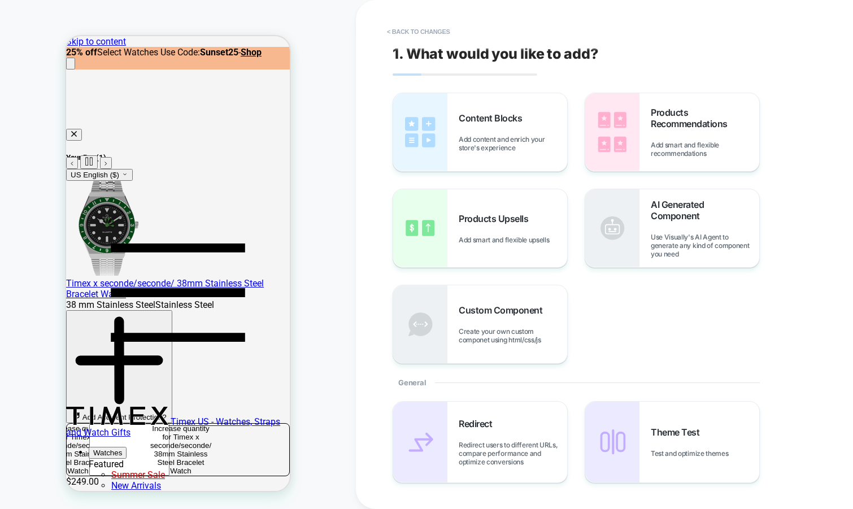
click at [661, 121] on span "Products Recommendations" at bounding box center [705, 118] width 108 height 23
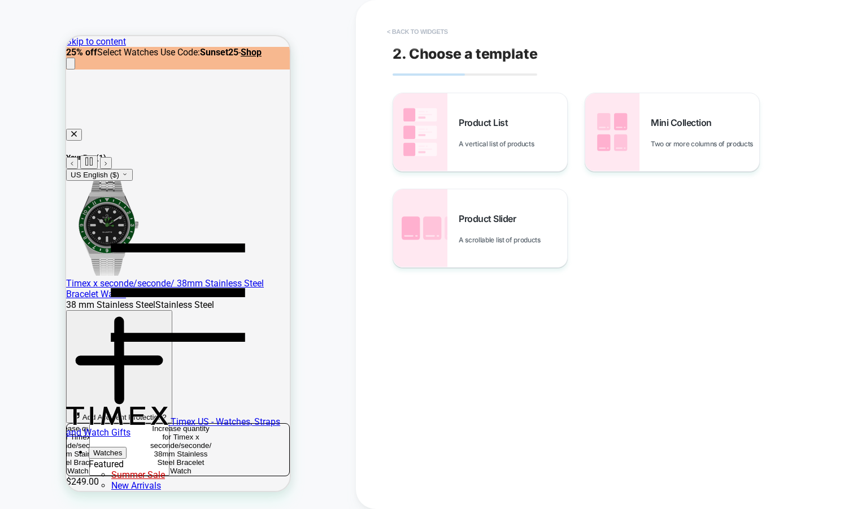
click at [421, 29] on button "< Back to widgets" at bounding box center [417, 32] width 72 height 18
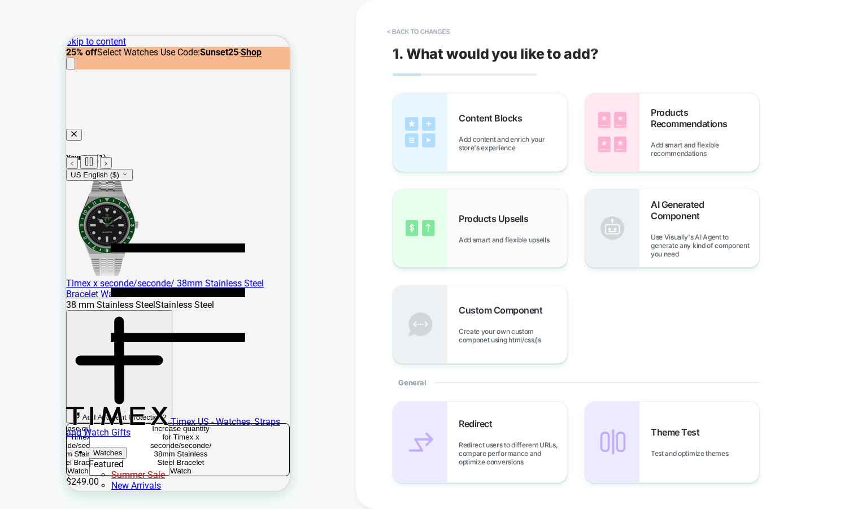
click at [469, 218] on span "Products Upsells" at bounding box center [496, 218] width 75 height 11
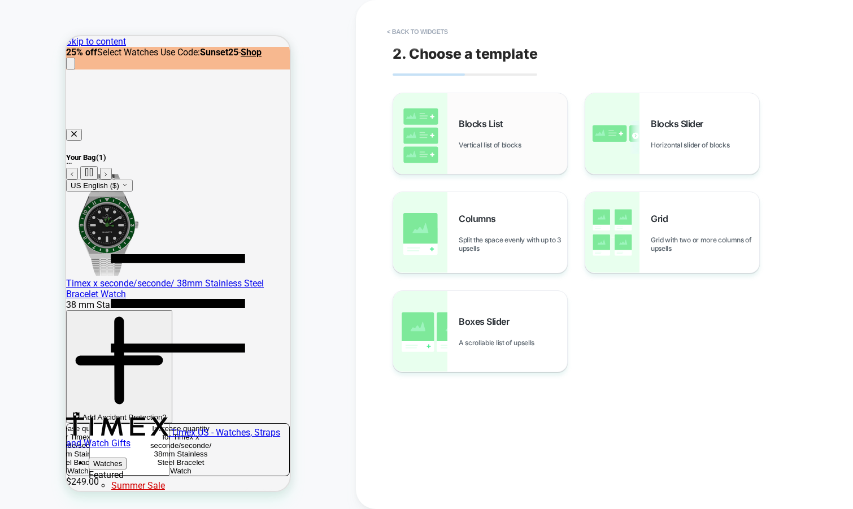
click at [482, 137] on div "Blocks List Vertical list of blocks" at bounding box center [513, 133] width 108 height 31
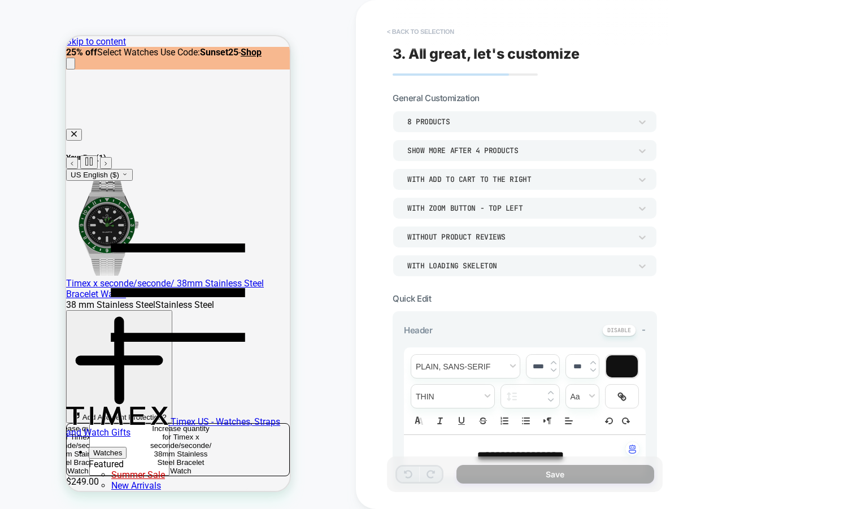
click at [421, 28] on button "< Back to selection" at bounding box center [420, 32] width 79 height 18
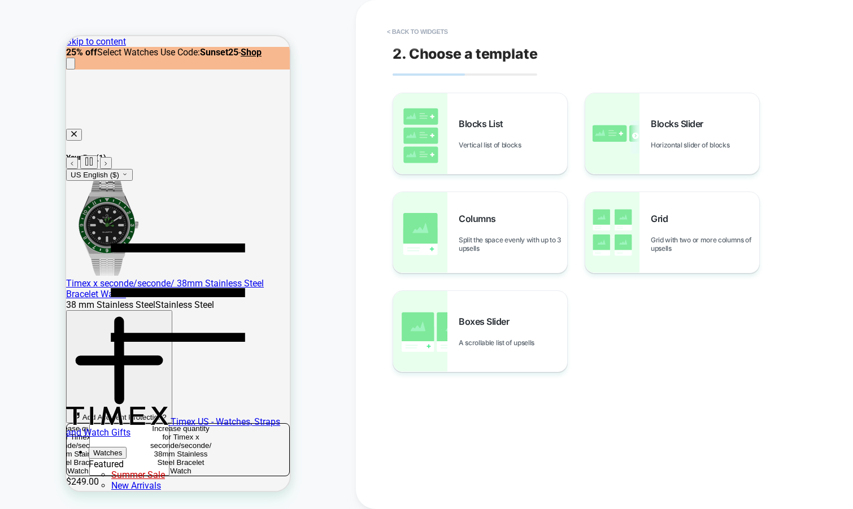
click at [421, 28] on button "< Back to widgets" at bounding box center [417, 32] width 72 height 18
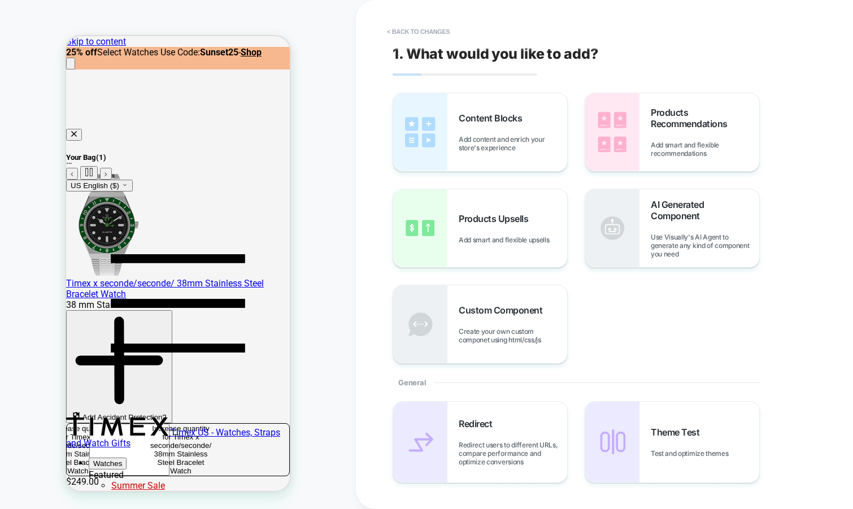
click at [421, 28] on button "< Back to changes" at bounding box center [418, 32] width 75 height 18
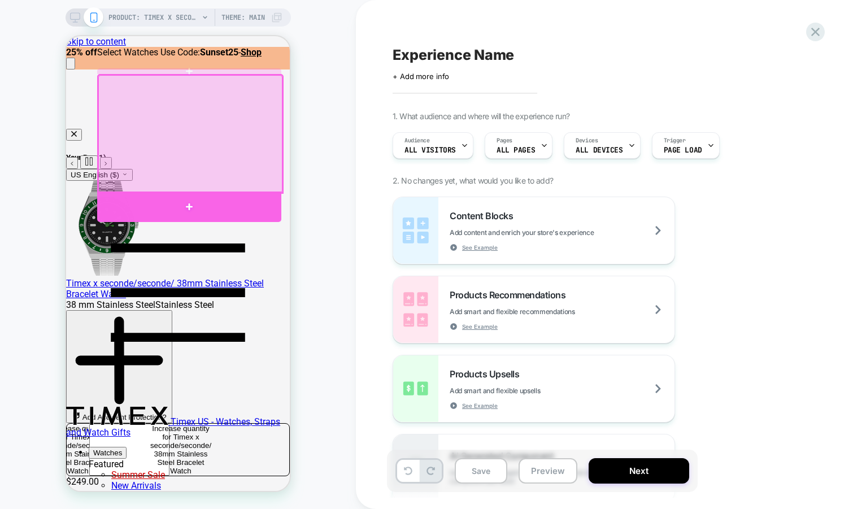
click at [251, 207] on div at bounding box center [189, 206] width 184 height 31
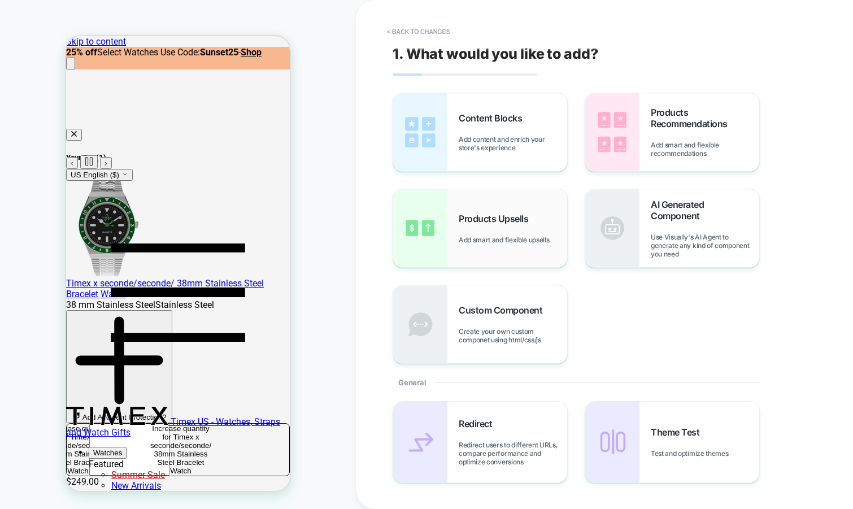
click at [451, 224] on div "Products Upsells Add smart and flexible upsells" at bounding box center [480, 228] width 174 height 78
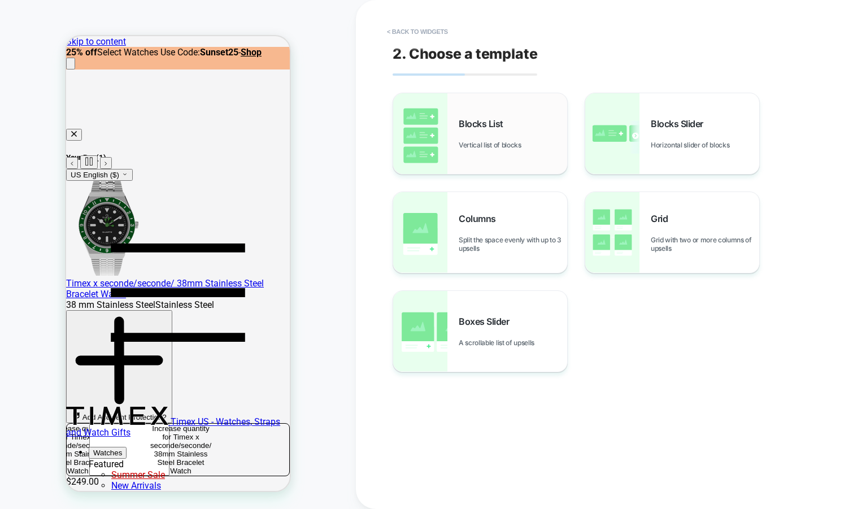
click at [490, 147] on span "Vertical list of blocks" at bounding box center [493, 145] width 68 height 8
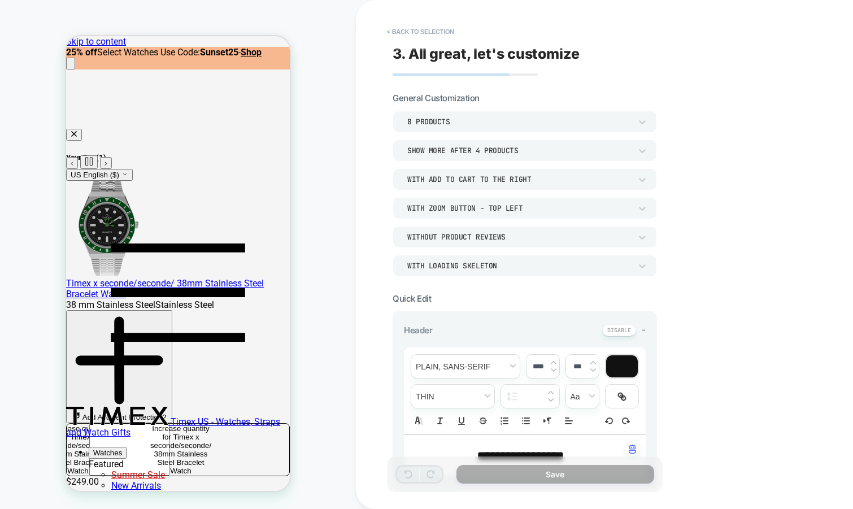
click at [477, 121] on div "8 Products" at bounding box center [519, 122] width 224 height 10
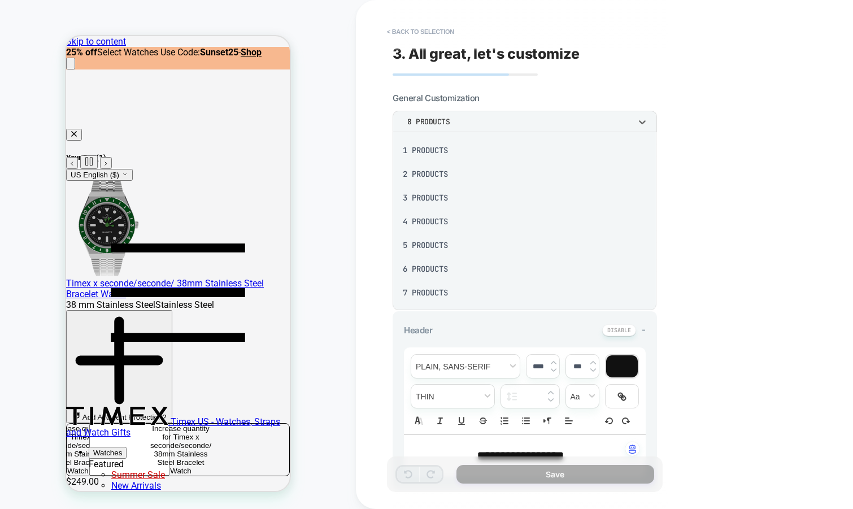
click at [440, 271] on div "6 Products" at bounding box center [524, 269] width 255 height 24
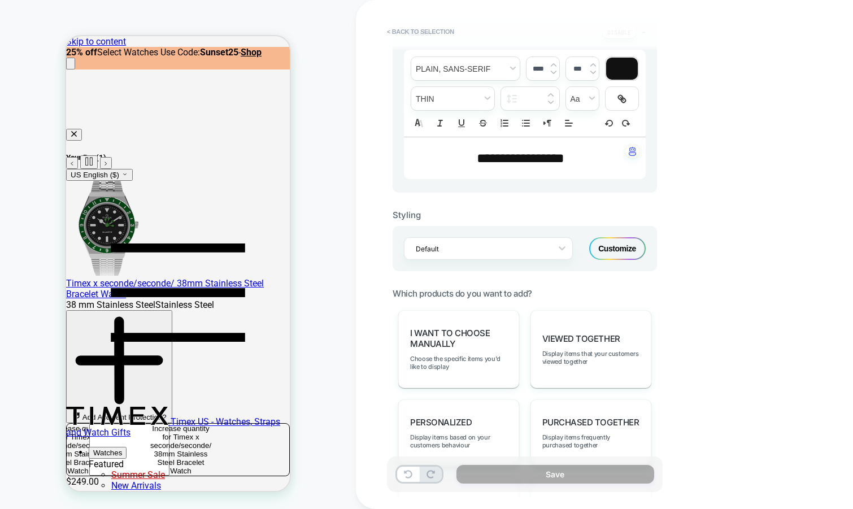
scroll to position [298, 0]
click at [521, 158] on span "**********" at bounding box center [521, 158] width 88 height 14
type input "****"
click at [521, 158] on span "**********" at bounding box center [521, 158] width 88 height 14
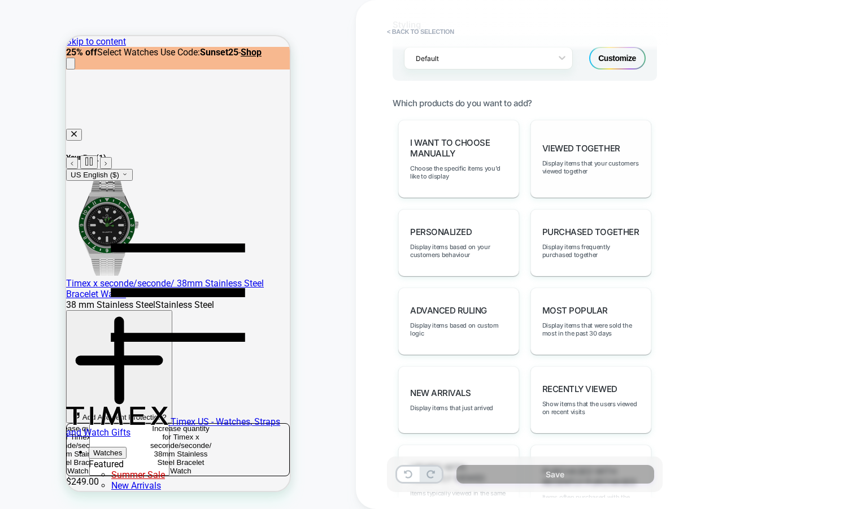
scroll to position [489, 0]
click at [603, 164] on span "Display items that your customers viewed together" at bounding box center [590, 167] width 97 height 16
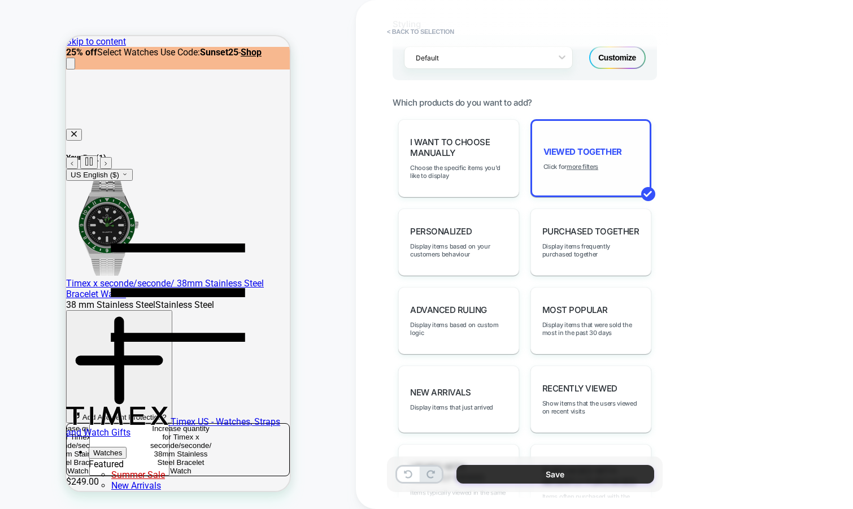
click at [492, 480] on button "Save" at bounding box center [555, 474] width 198 height 19
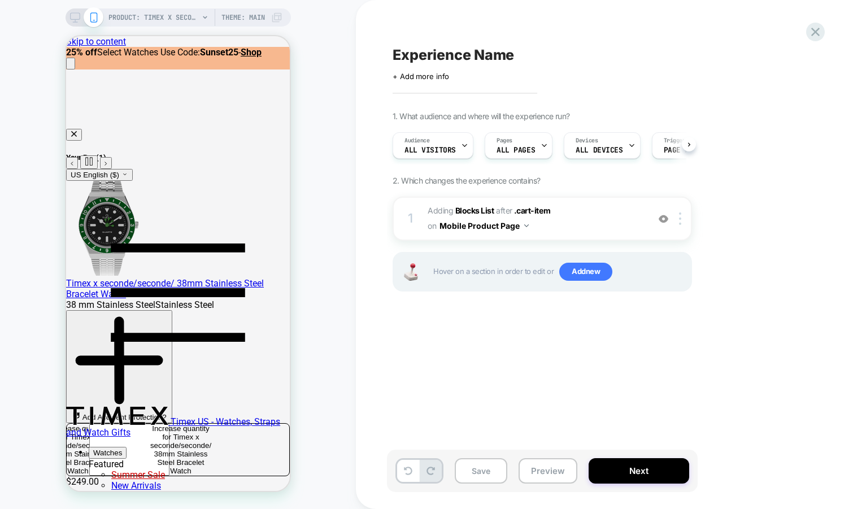
scroll to position [0, 1]
click at [665, 217] on img at bounding box center [664, 219] width 10 height 10
click at [592, 228] on span "#_loomi_addon_1756377868165 Adding Blocks List AFTER .cart-item .cart-item on M…" at bounding box center [535, 218] width 215 height 31
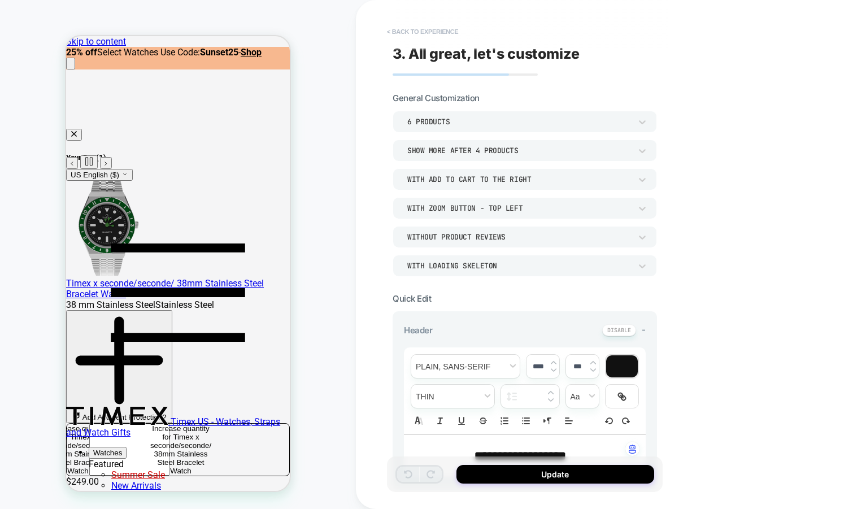
click at [418, 29] on button "< Back to experience" at bounding box center [422, 32] width 82 height 18
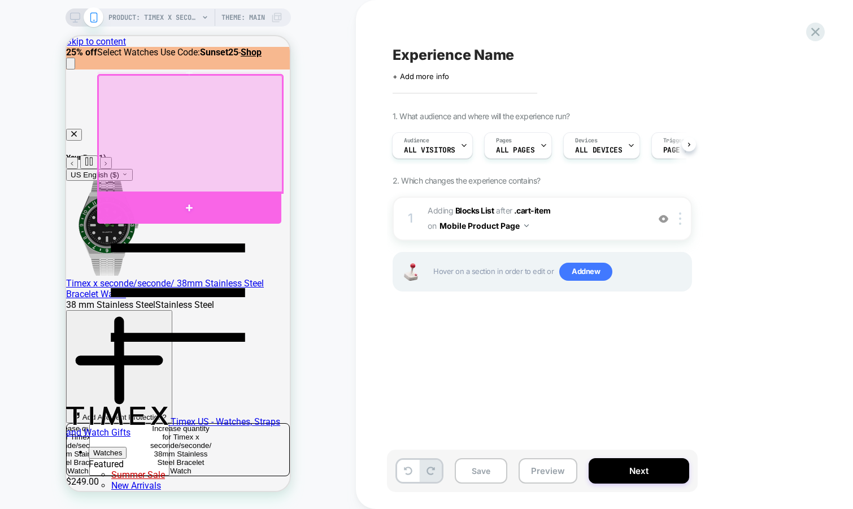
click at [245, 219] on div at bounding box center [189, 207] width 184 height 33
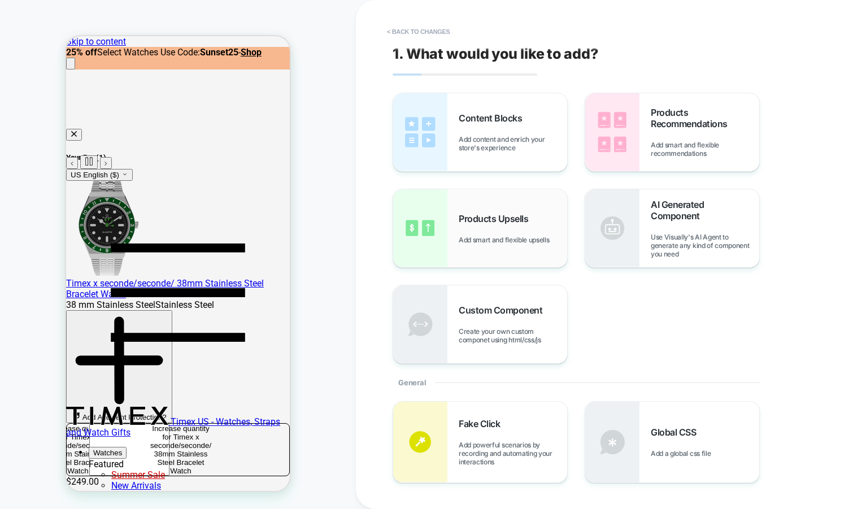
click at [498, 221] on span "Products Upsells" at bounding box center [496, 218] width 75 height 11
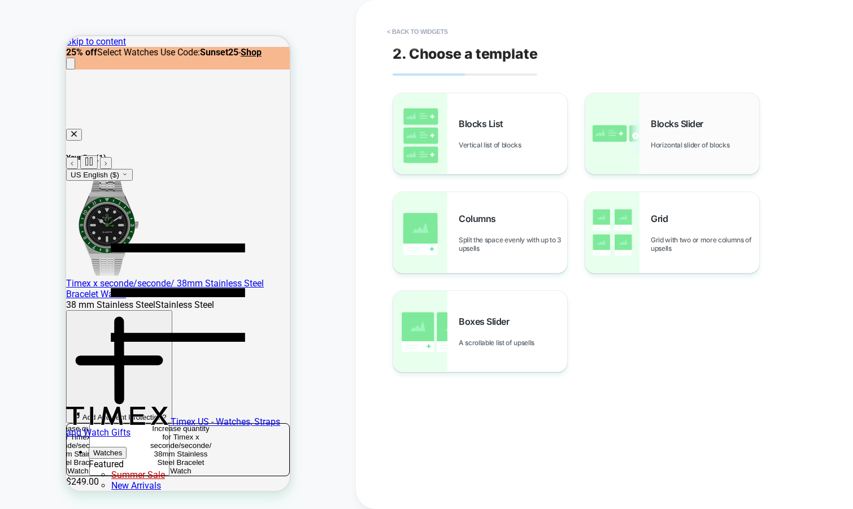
scroll to position [0, 3]
click at [398, 36] on button "< Back to widgets" at bounding box center [417, 32] width 72 height 18
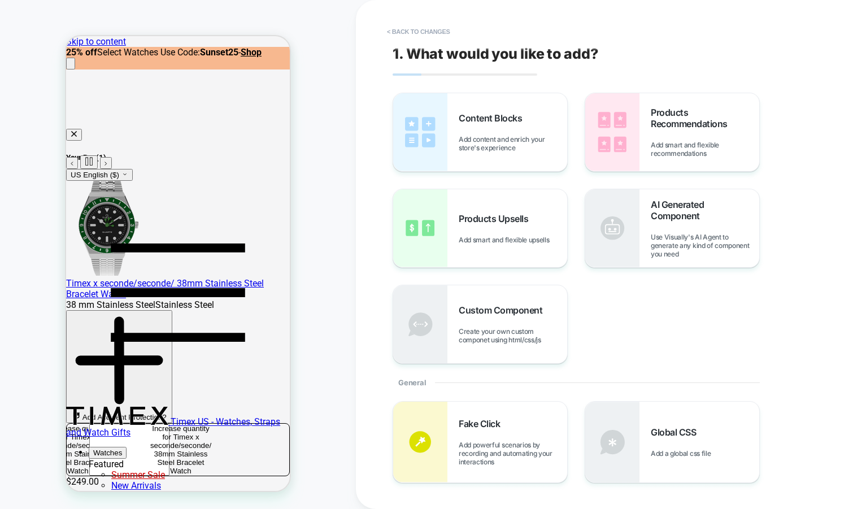
click at [398, 36] on button "< Back to changes" at bounding box center [418, 32] width 75 height 18
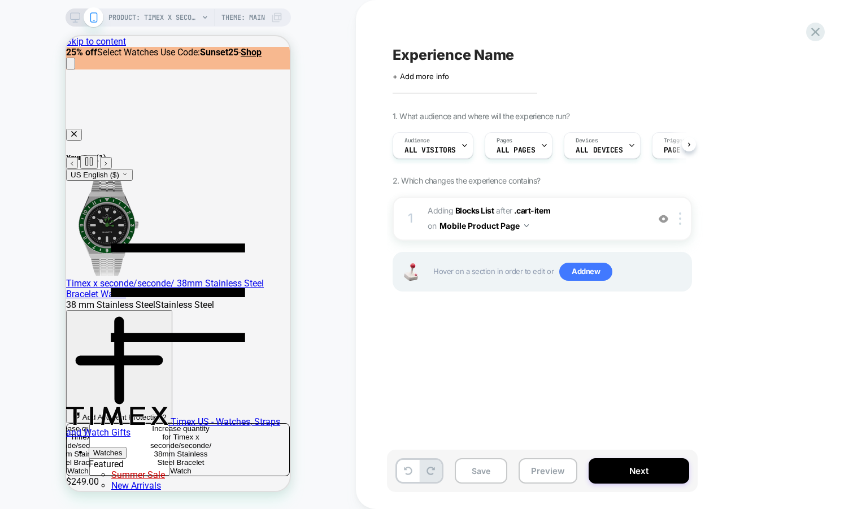
scroll to position [0, 1]
click at [77, 130] on icon "Close cart flyout" at bounding box center [74, 133] width 7 height 7
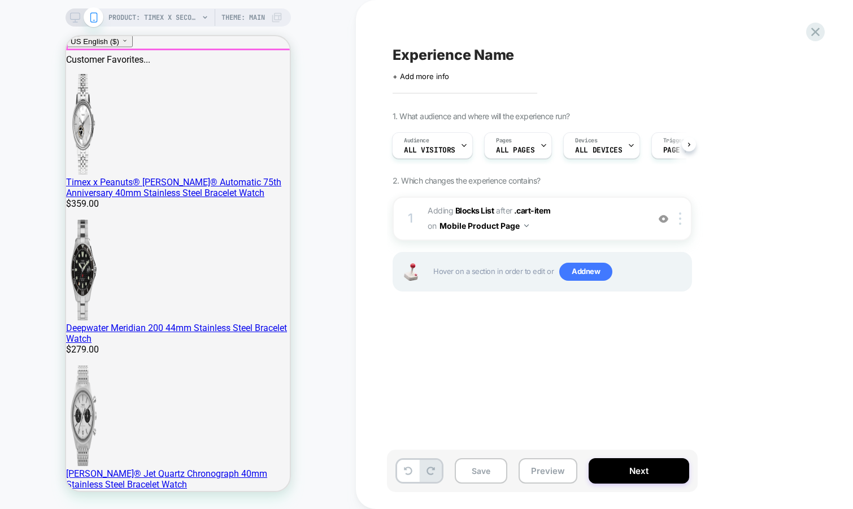
scroll to position [459, 0]
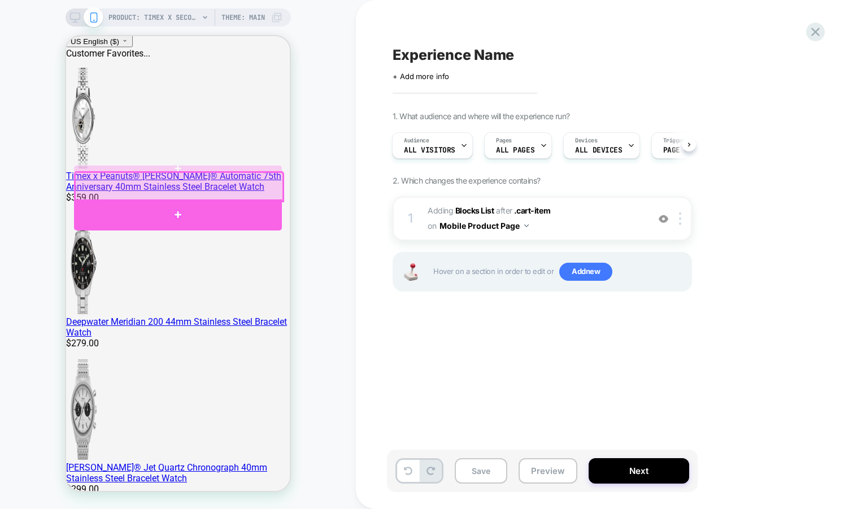
click at [245, 210] on div at bounding box center [178, 214] width 208 height 31
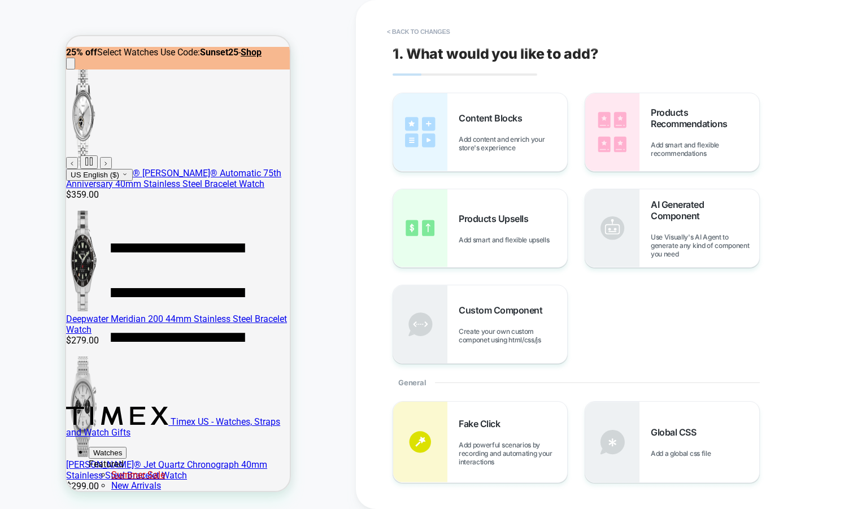
scroll to position [406, 0]
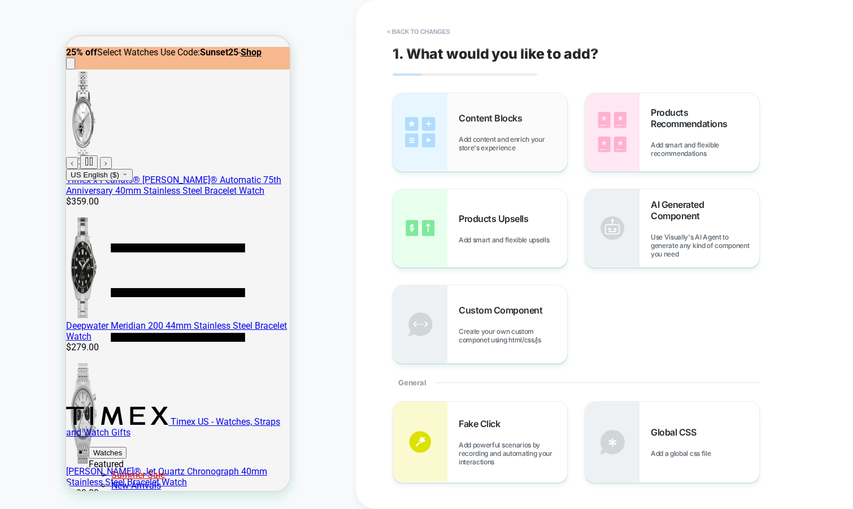
click at [468, 127] on div "Content Blocks Add content and enrich your store's experience" at bounding box center [513, 132] width 108 height 40
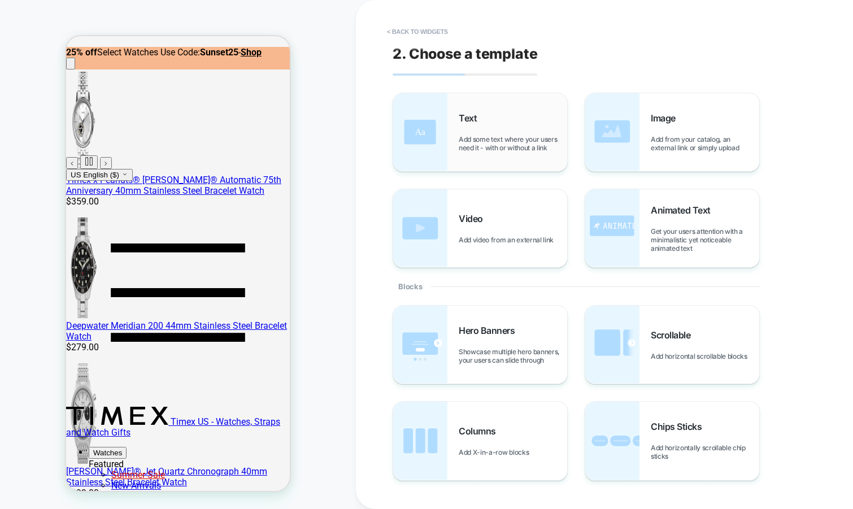
click at [458, 125] on div "Text Add some text where your users need it - with or without a link" at bounding box center [480, 132] width 174 height 78
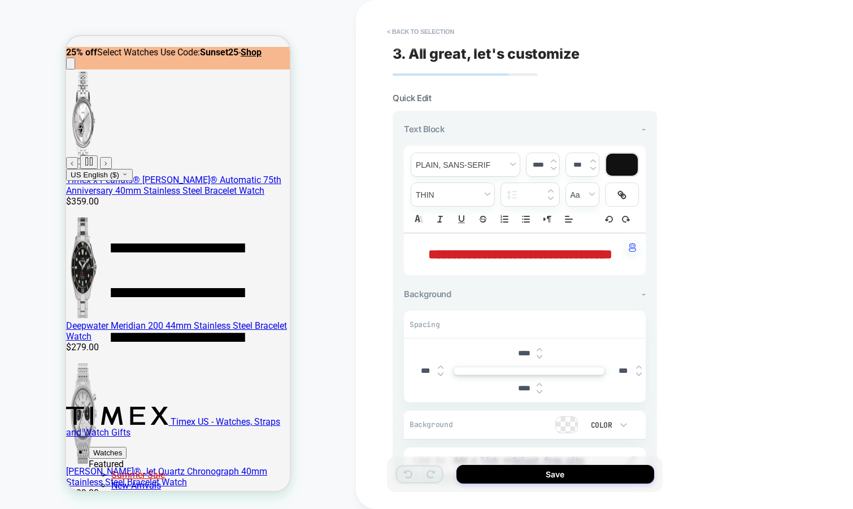
scroll to position [375, 0]
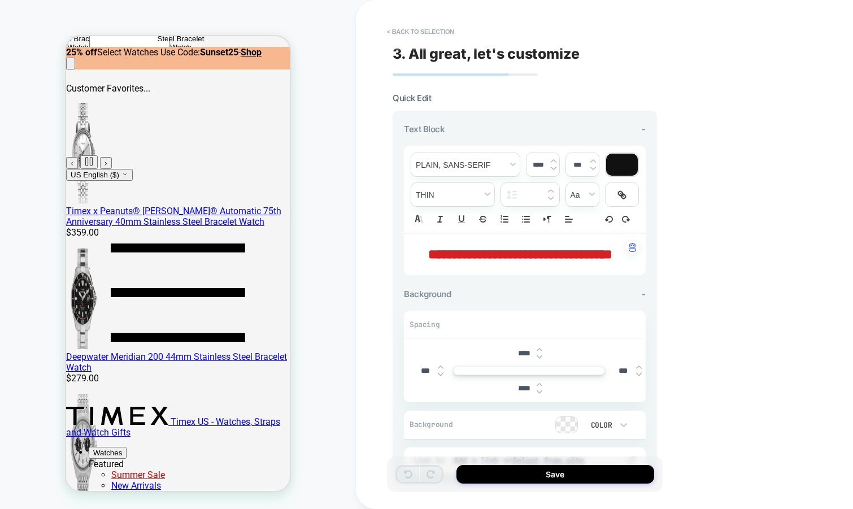
click at [487, 252] on span "**********" at bounding box center [520, 254] width 184 height 14
type input "****"
click at [487, 252] on span "**********" at bounding box center [520, 254] width 184 height 14
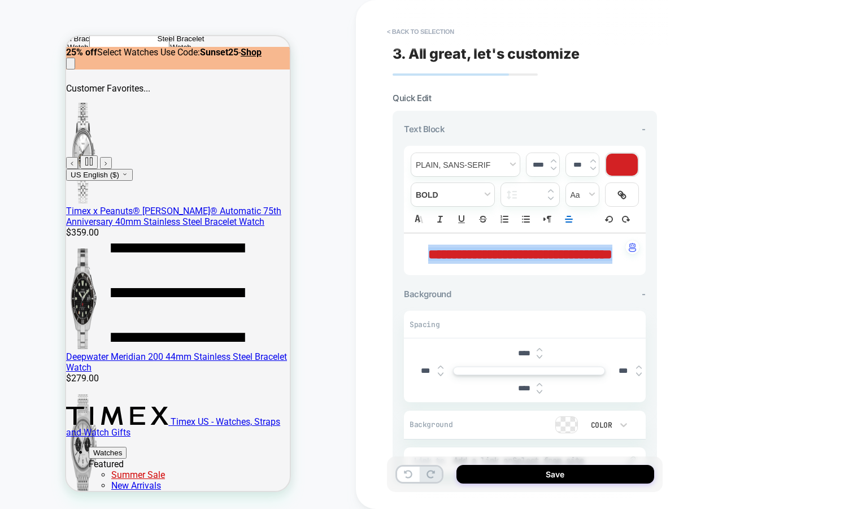
click at [487, 252] on span "**********" at bounding box center [520, 254] width 184 height 14
drag, startPoint x: 596, startPoint y: 257, endPoint x: 397, endPoint y: 243, distance: 199.3
click at [397, 243] on div "**********" at bounding box center [525, 298] width 264 height 374
click at [450, 195] on span "fontWeight" at bounding box center [452, 194] width 83 height 23
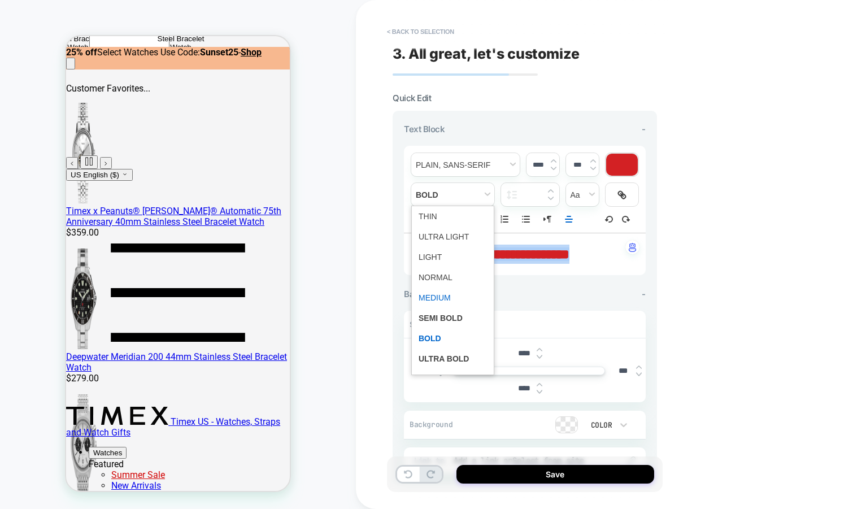
click at [437, 294] on span "fontWeight" at bounding box center [453, 298] width 68 height 20
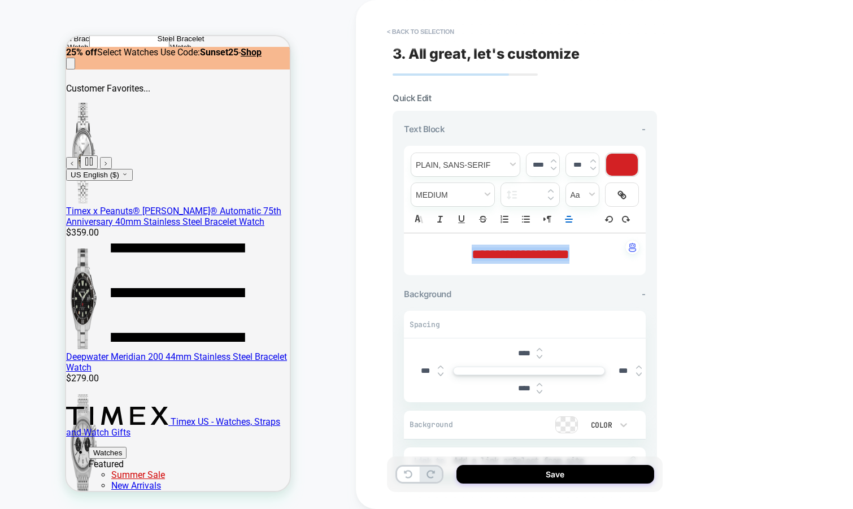
click at [533, 167] on input "****" at bounding box center [537, 164] width 23 height 8
type input "****"
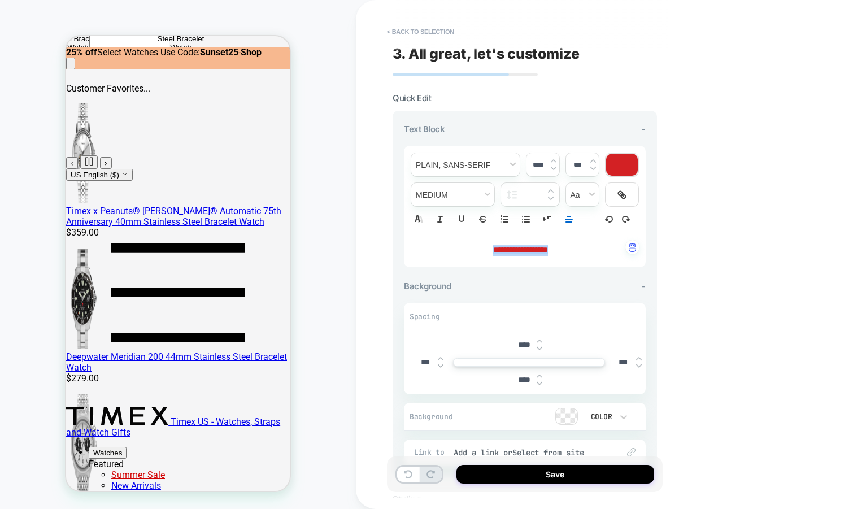
click at [625, 166] on div at bounding box center [622, 165] width 32 height 22
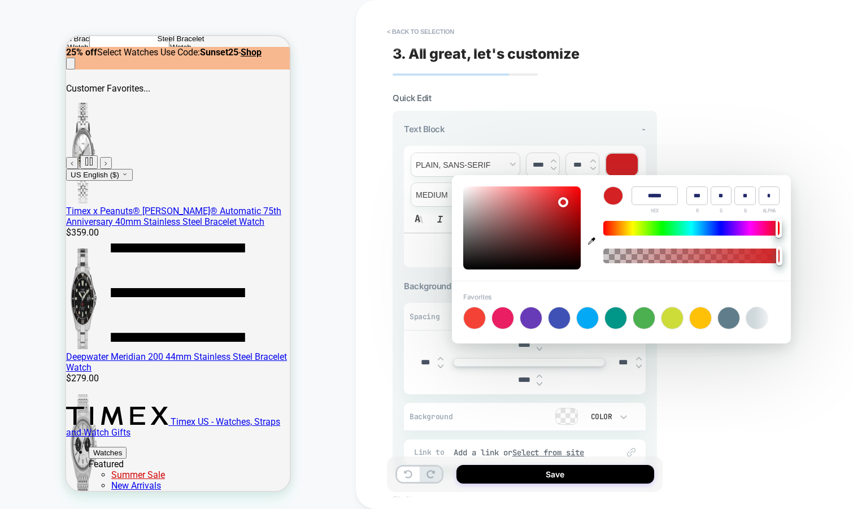
click at [654, 196] on input "******" at bounding box center [655, 195] width 46 height 19
type input "******"
type input "*"
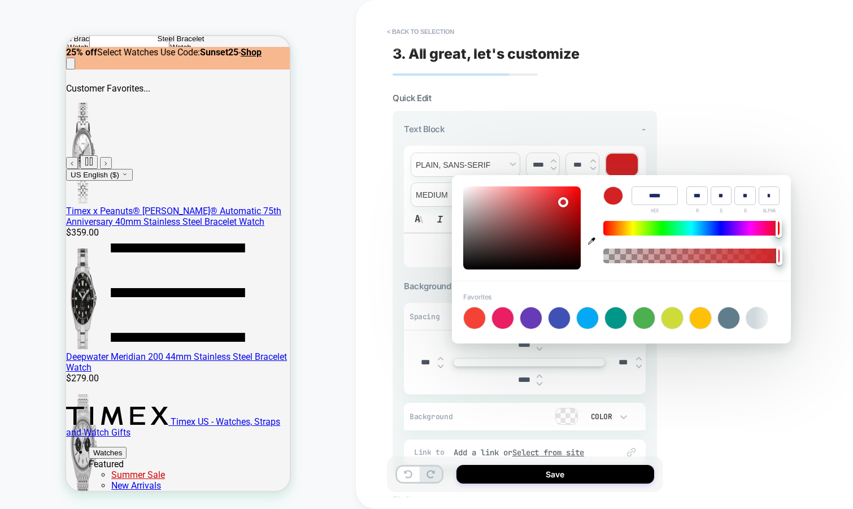
type input "*"
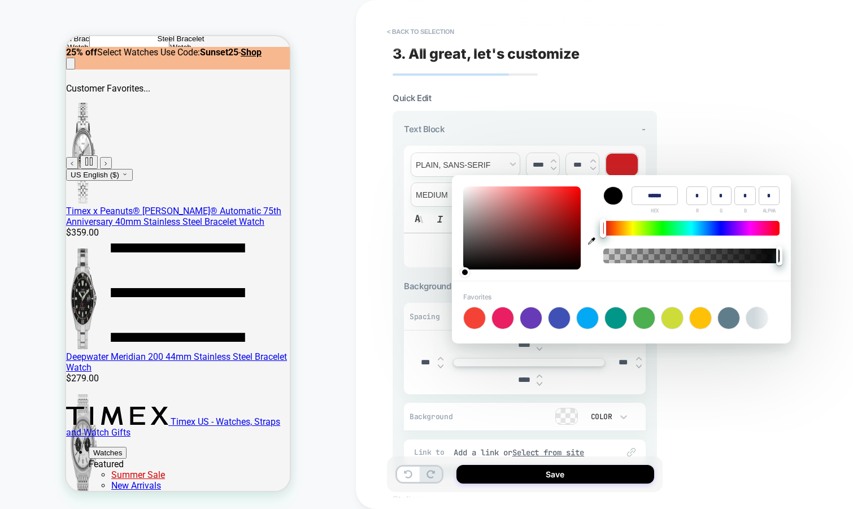
type input "******"
click at [702, 158] on div "**********" at bounding box center [604, 254] width 497 height 509
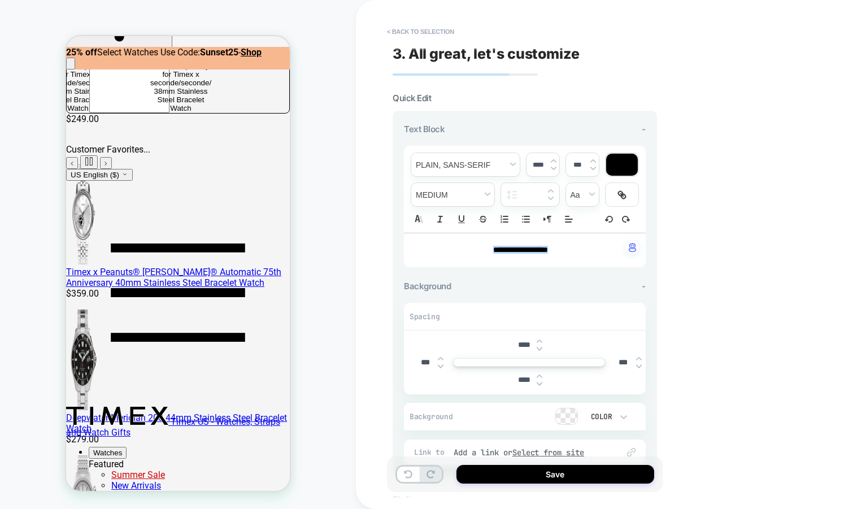
scroll to position [312, 0]
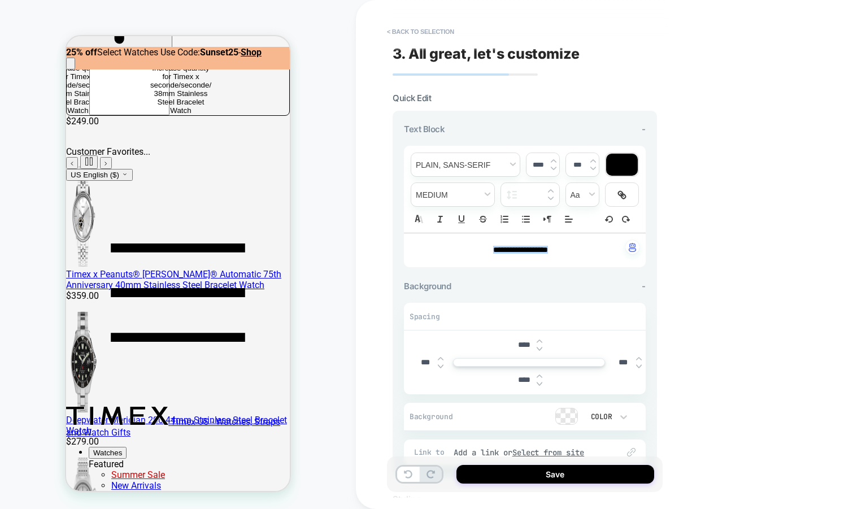
click at [482, 249] on p "**********" at bounding box center [520, 250] width 211 height 11
drag, startPoint x: 567, startPoint y: 249, endPoint x: 429, endPoint y: 249, distance: 137.8
click at [429, 249] on p "**********" at bounding box center [520, 250] width 211 height 11
click at [430, 192] on span "fontWeight" at bounding box center [452, 194] width 83 height 23
click at [446, 276] on span "fontWeight" at bounding box center [453, 277] width 68 height 20
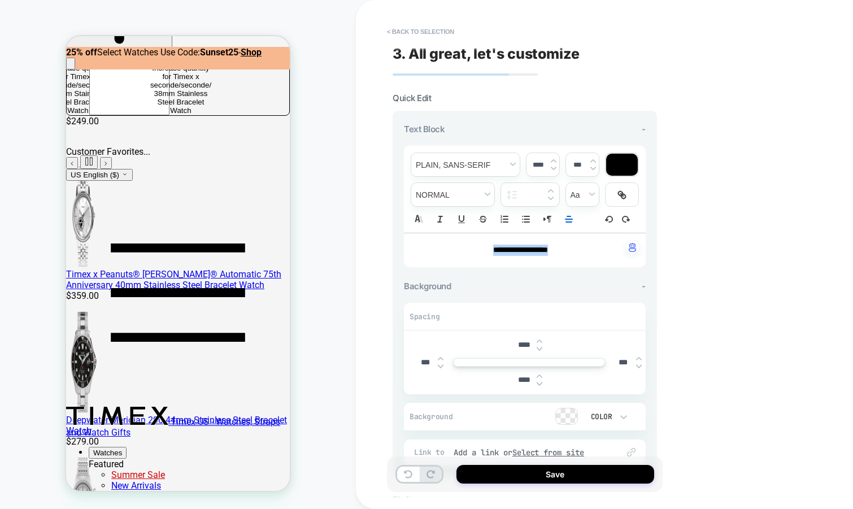
click at [552, 167] on img at bounding box center [554, 168] width 6 height 5
click at [551, 159] on img at bounding box center [554, 161] width 6 height 5
type input "****"
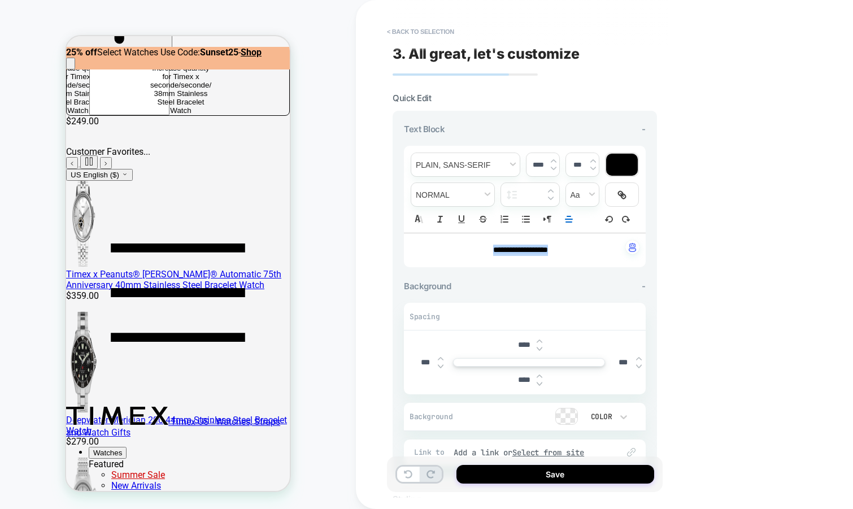
click at [522, 380] on input "****" at bounding box center [523, 380] width 25 height 10
type input "***"
click at [519, 341] on input "****" at bounding box center [523, 345] width 25 height 10
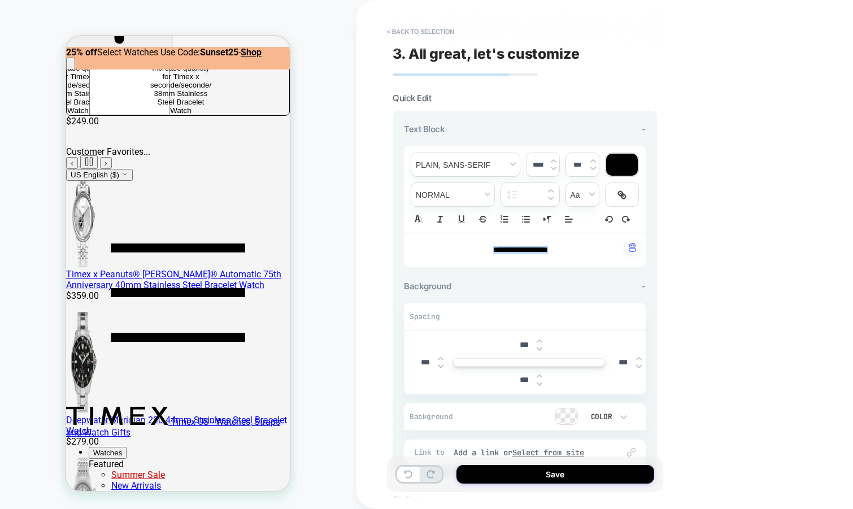
click at [515, 342] on input "***" at bounding box center [523, 345] width 25 height 10
click at [541, 348] on img at bounding box center [540, 348] width 6 height 5
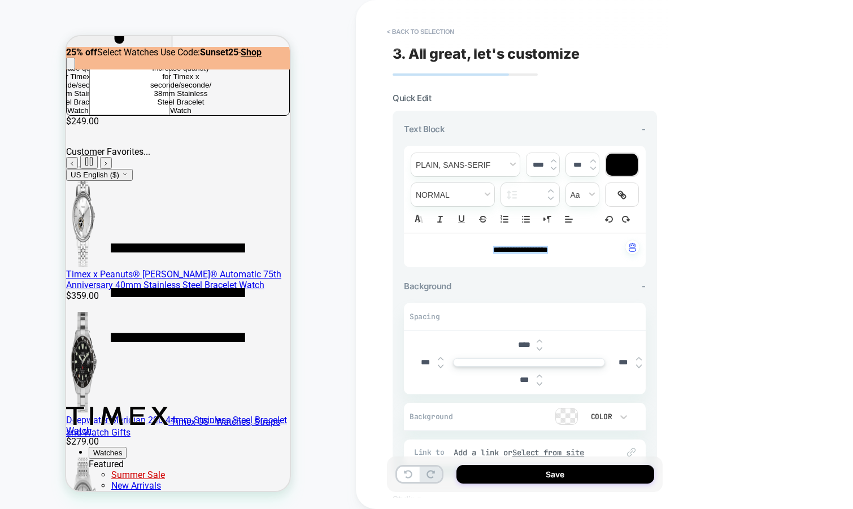
click at [541, 348] on img at bounding box center [540, 348] width 6 height 5
click at [521, 343] on input "****" at bounding box center [523, 345] width 25 height 10
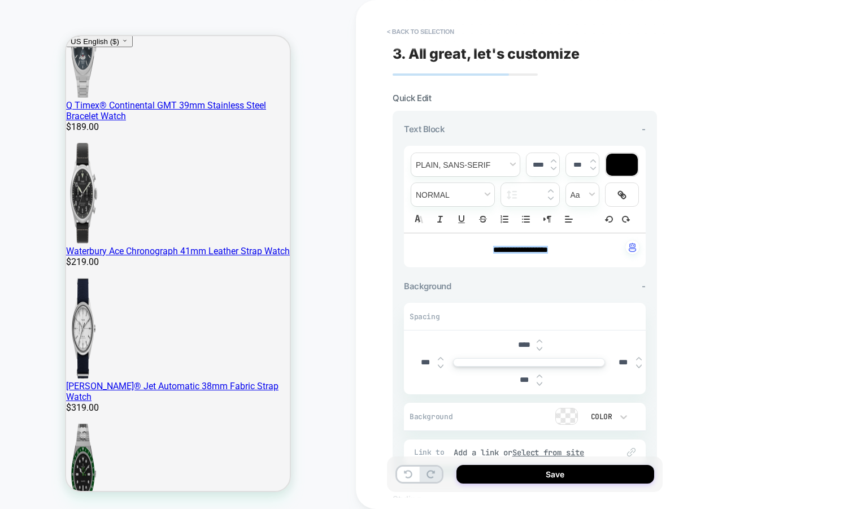
scroll to position [1068, 0]
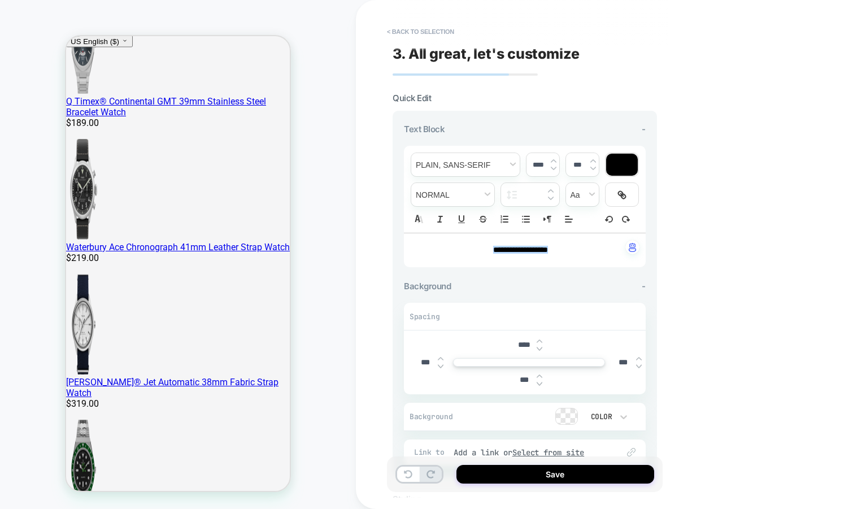
type input "****"
drag, startPoint x: 230, startPoint y: 211, endPoint x: 256, endPoint y: 221, distance: 28.6
drag, startPoint x: 218, startPoint y: 229, endPoint x: 100, endPoint y: 235, distance: 118.2
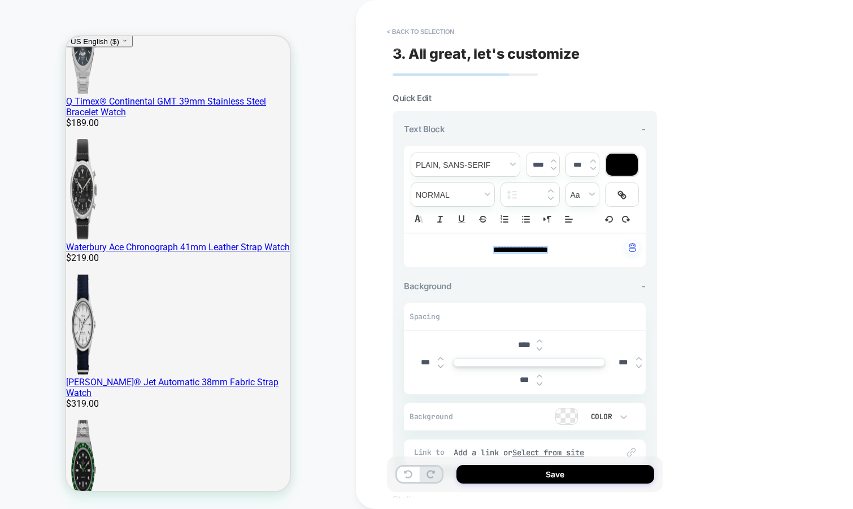
drag, startPoint x: 175, startPoint y: 232, endPoint x: 64, endPoint y: 233, distance: 110.7
drag, startPoint x: 168, startPoint y: 203, endPoint x: 494, endPoint y: 135, distance: 333.6
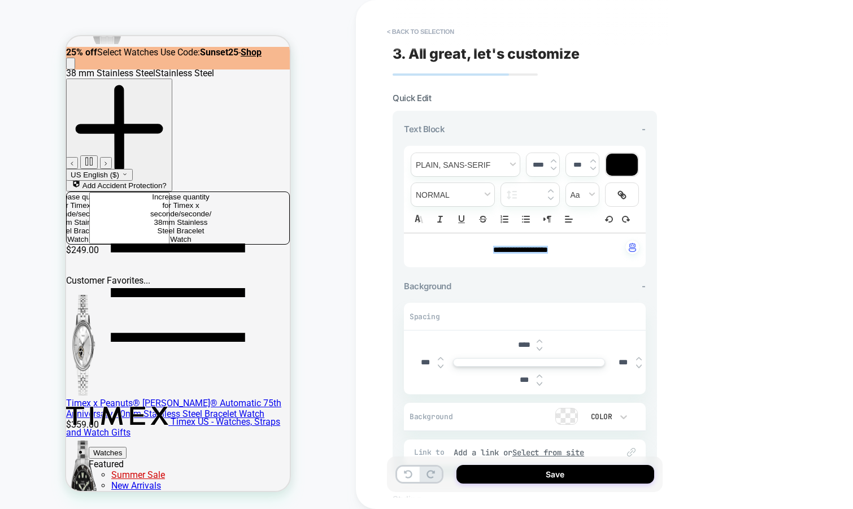
scroll to position [177, 0]
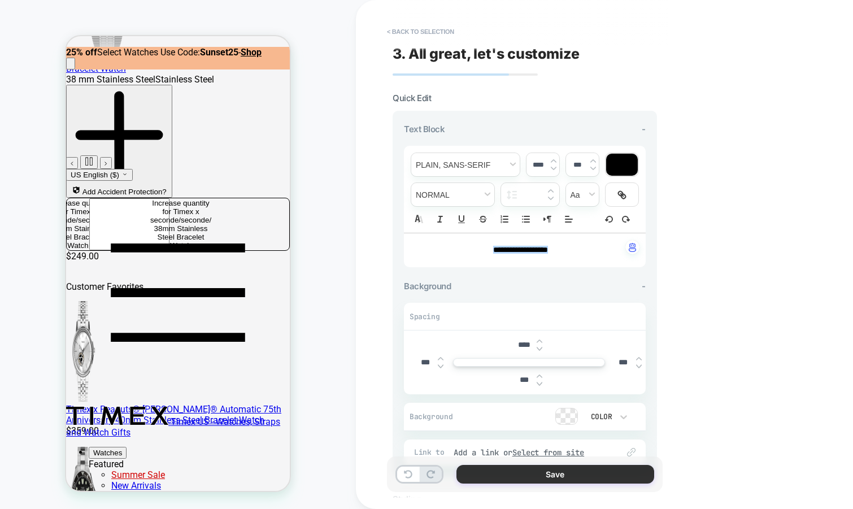
click at [548, 476] on button "Save" at bounding box center [555, 474] width 198 height 19
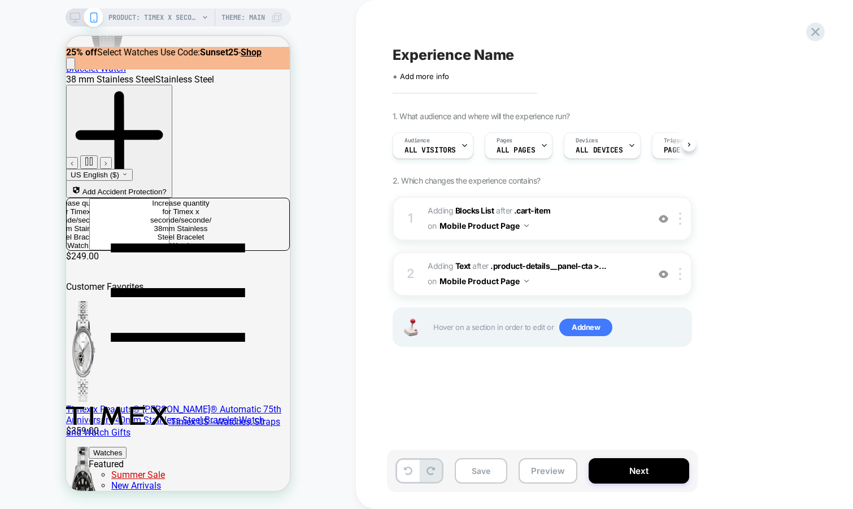
scroll to position [0, 1]
click at [595, 162] on div "Audience All Visitors Pages ALL PAGES Devices ALL DEVICES Trigger Page Load" at bounding box center [536, 146] width 299 height 38
click at [597, 145] on div "Devices ALL DEVICES" at bounding box center [598, 145] width 69 height 25
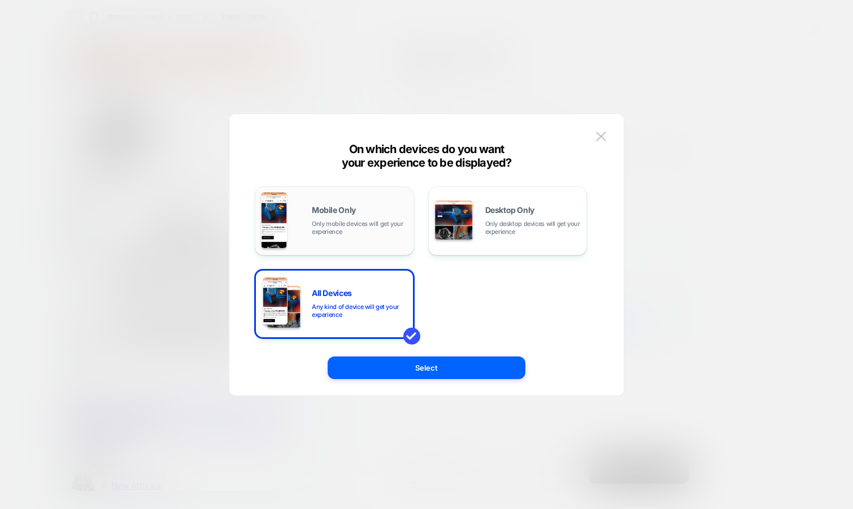
click at [336, 236] on div "Mobile Only Only mobile devices will get your experience" at bounding box center [334, 221] width 147 height 58
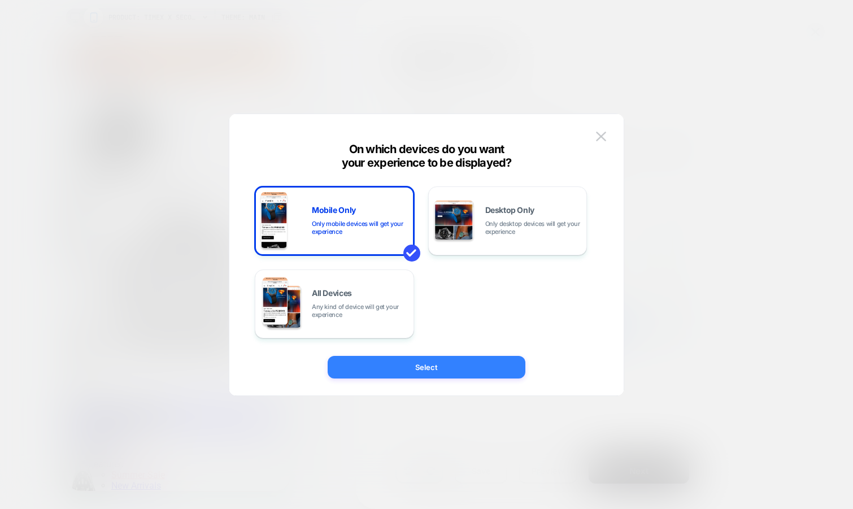
click at [370, 365] on button "Select" at bounding box center [427, 367] width 198 height 23
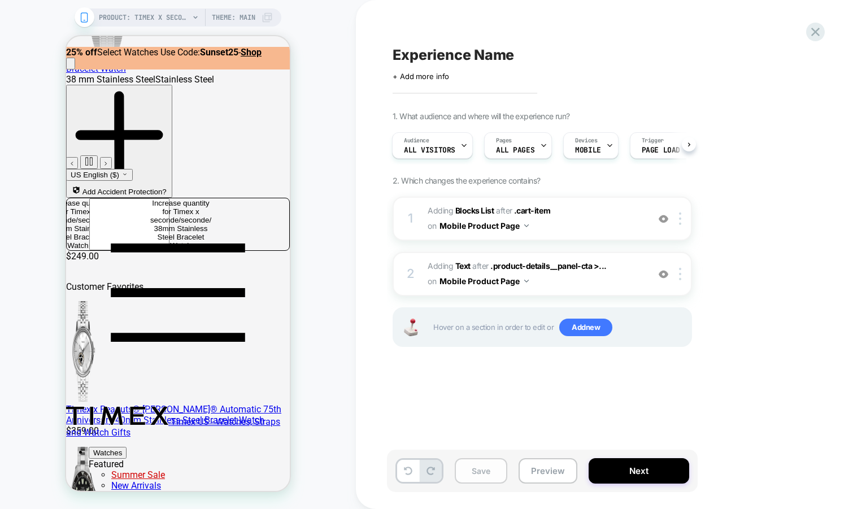
click at [476, 467] on button "Save" at bounding box center [481, 470] width 53 height 25
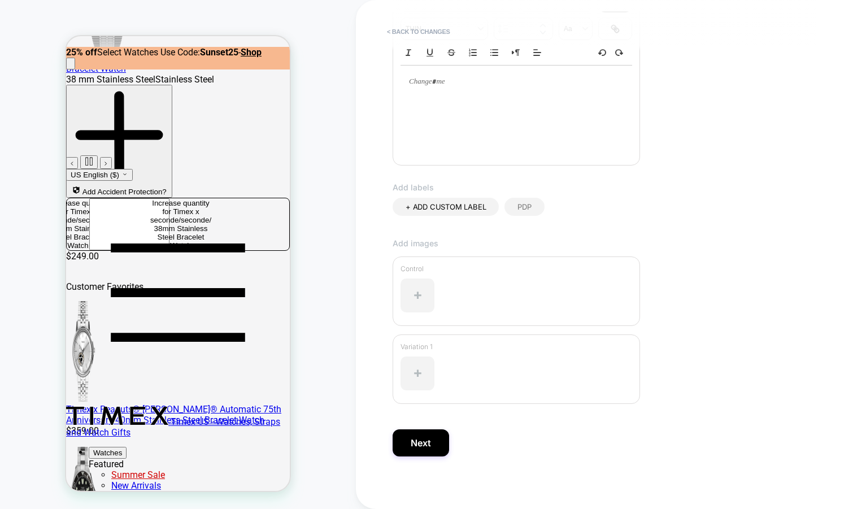
scroll to position [211, 0]
type input "**********"
click at [417, 442] on button "Next" at bounding box center [421, 438] width 56 height 27
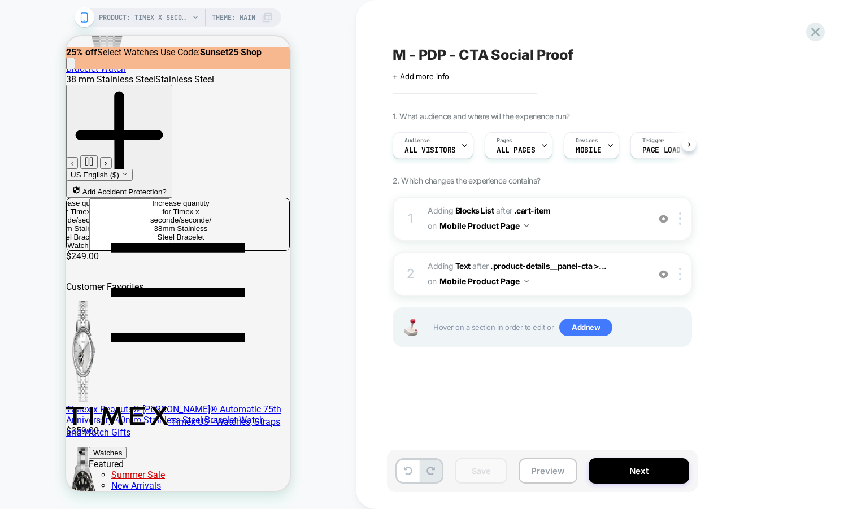
scroll to position [0, 1]
click at [817, 31] on icon at bounding box center [815, 31] width 15 height 15
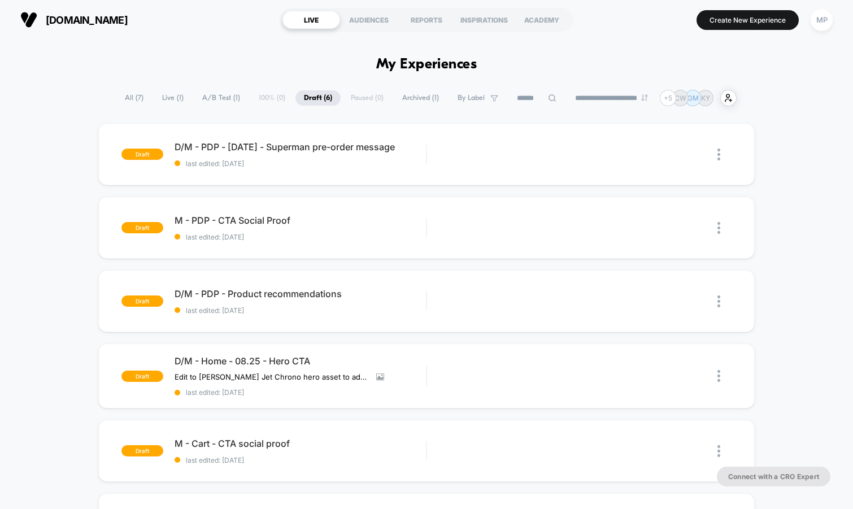
click at [216, 98] on span "A/B Test ( 1 )" at bounding box center [221, 97] width 55 height 15
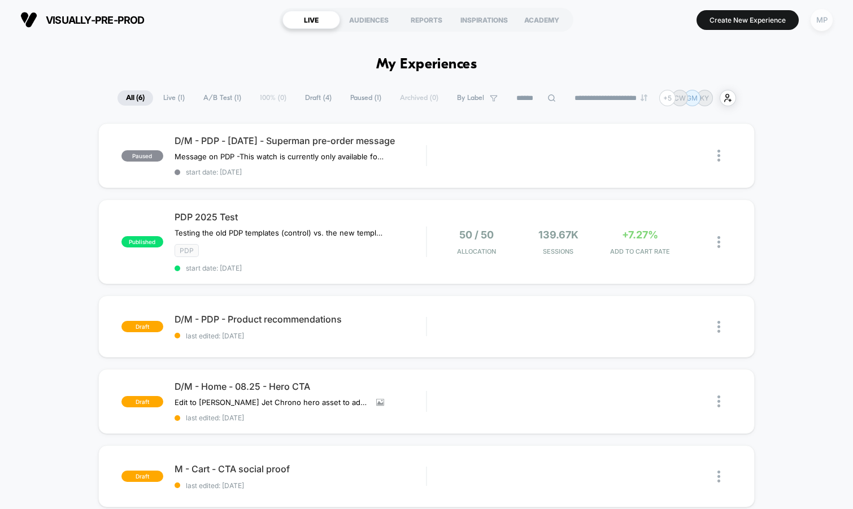
click at [825, 25] on div "MP" at bounding box center [822, 20] width 22 height 22
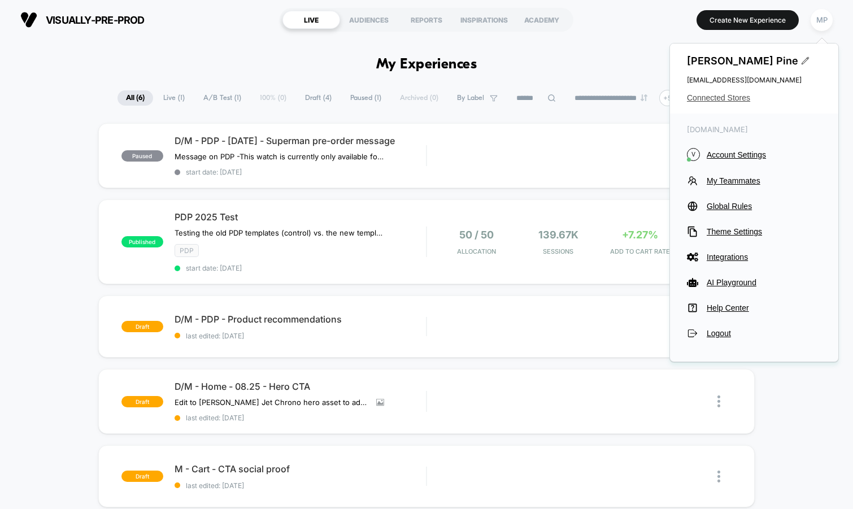
click at [730, 98] on span "Connected Stores" at bounding box center [754, 97] width 134 height 9
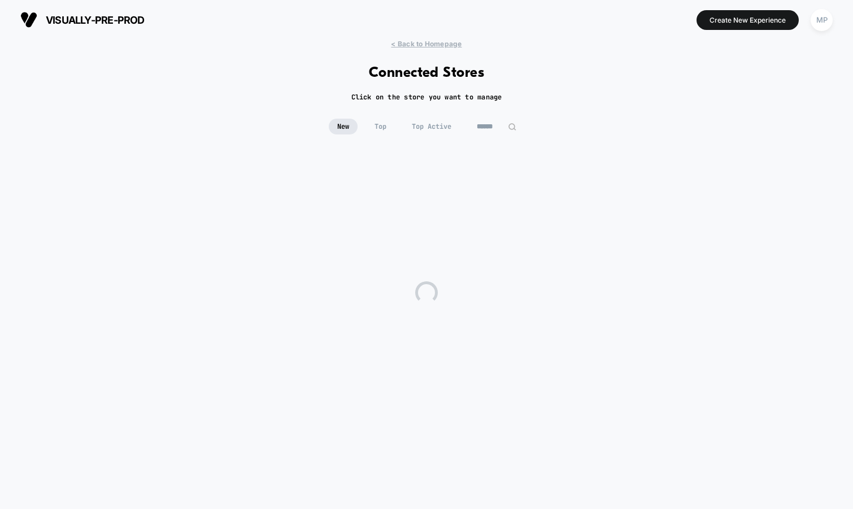
click at [498, 124] on input at bounding box center [496, 127] width 56 height 16
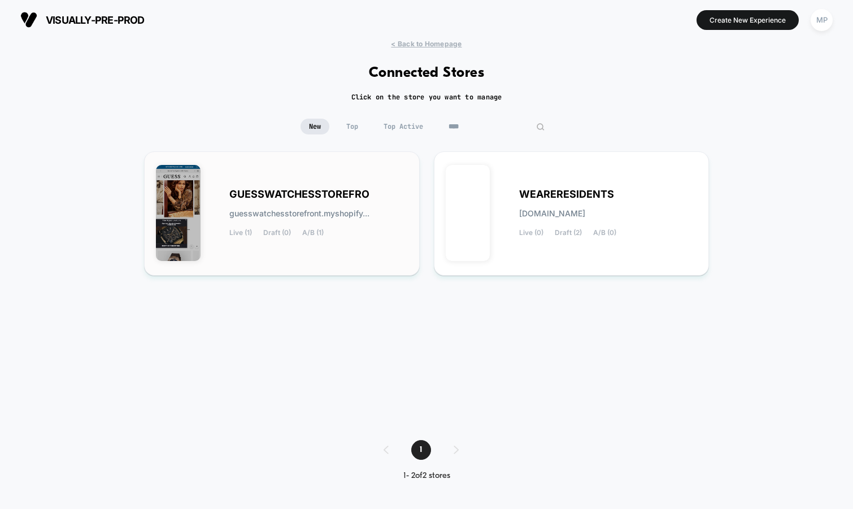
type input "****"
click at [342, 190] on span "GUESSWATCHESSTOREFRO" at bounding box center [299, 194] width 140 height 8
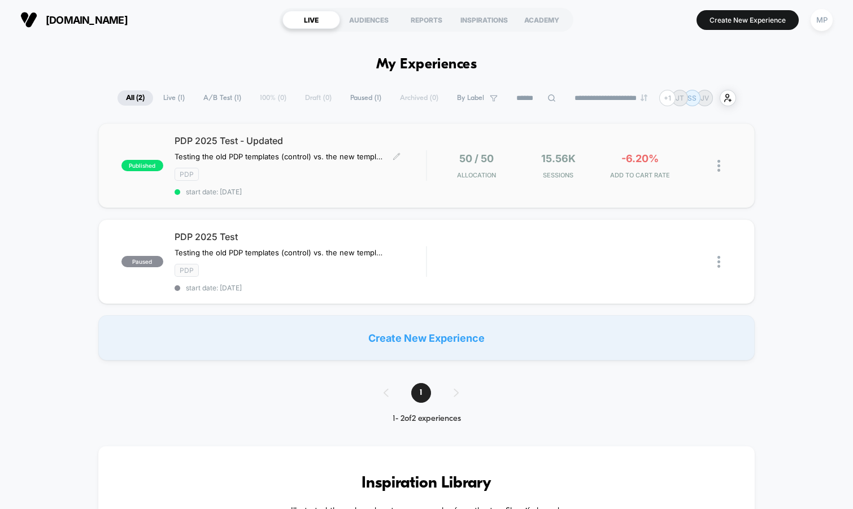
click at [301, 182] on div "PDP 2025 Test - Updated Testing the old PDP templates (control) vs. the new tem…" at bounding box center [301, 165] width 252 height 61
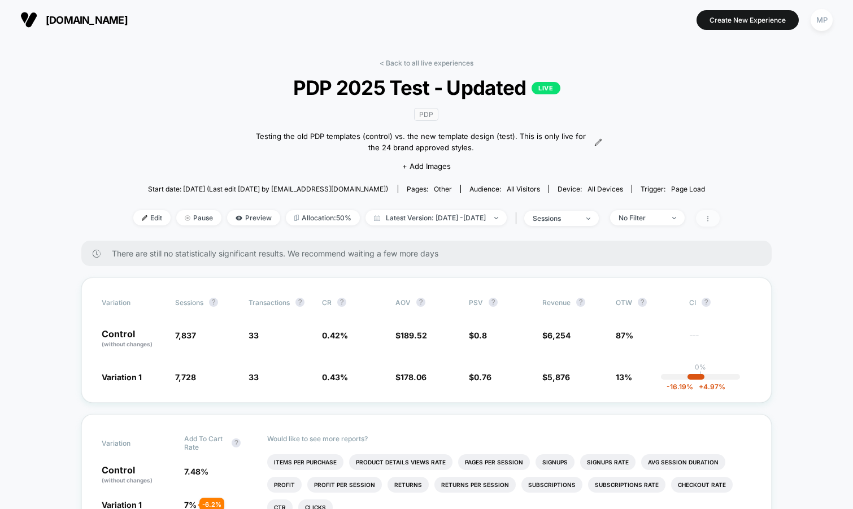
click at [711, 218] on icon at bounding box center [707, 218] width 7 height 7
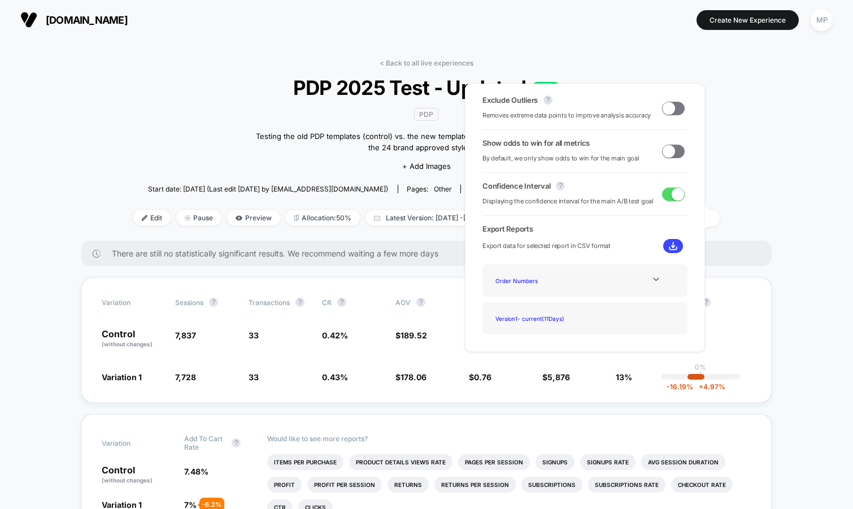
click at [670, 146] on span at bounding box center [673, 152] width 23 height 14
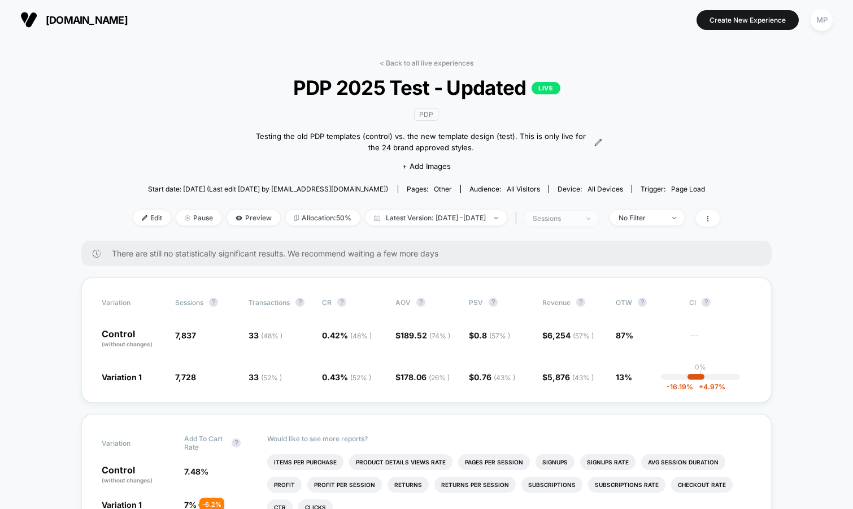
click at [598, 211] on span "sessions" at bounding box center [561, 218] width 75 height 15
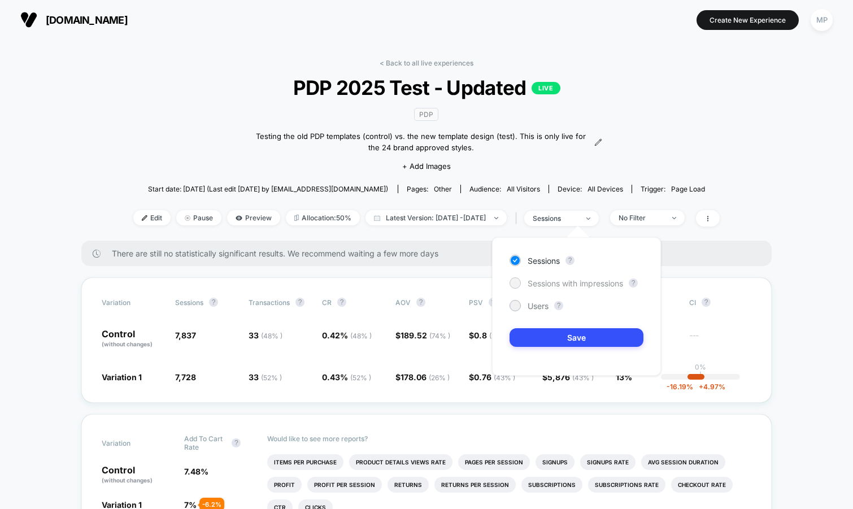
click at [551, 278] on span "Sessions with impressions" at bounding box center [575, 283] width 95 height 10
click at [532, 346] on button "Save" at bounding box center [577, 337] width 134 height 19
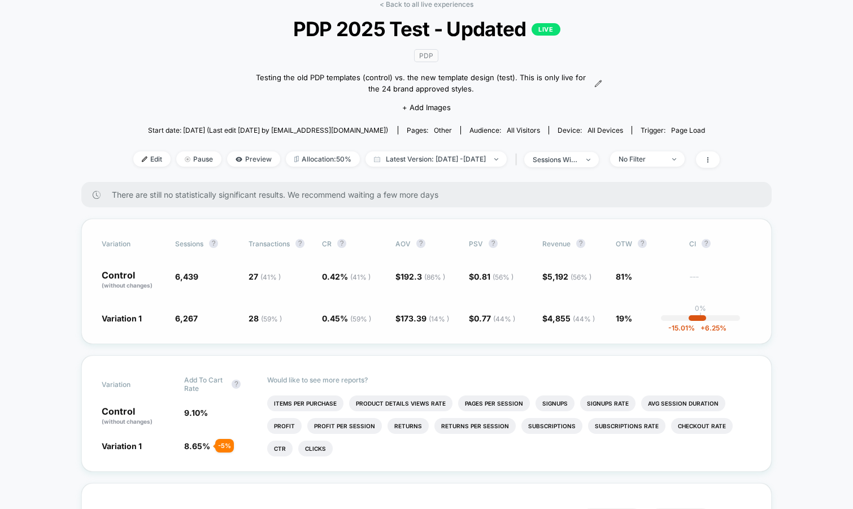
scroll to position [59, 0]
click at [711, 160] on icon at bounding box center [707, 159] width 7 height 7
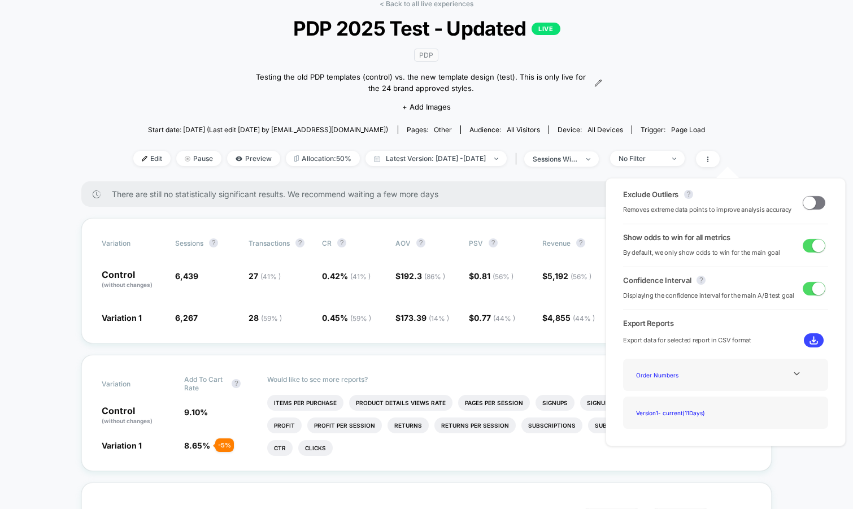
click at [807, 243] on span at bounding box center [814, 246] width 23 height 14
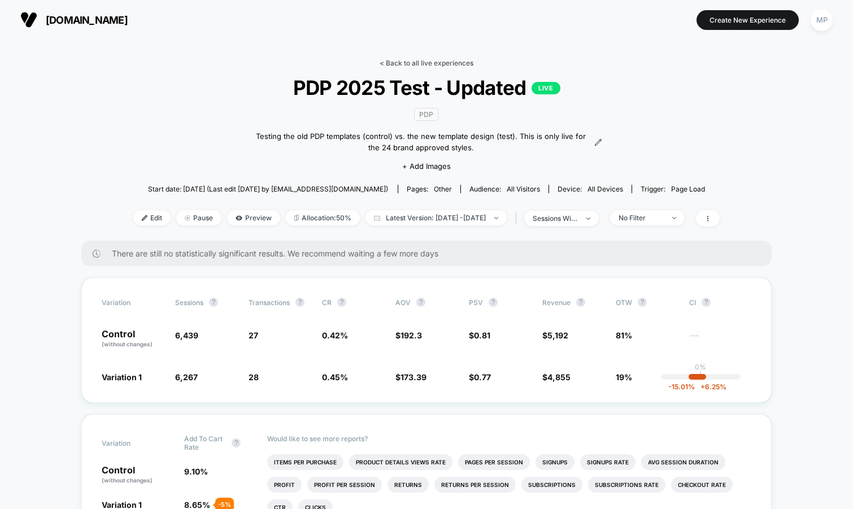
click at [406, 66] on link "< Back to all live experiences" at bounding box center [427, 63] width 94 height 8
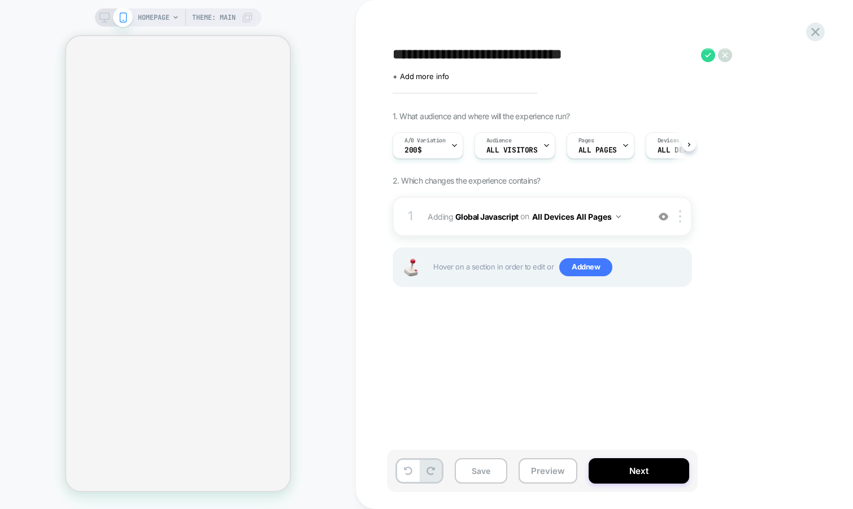
scroll to position [0, 1]
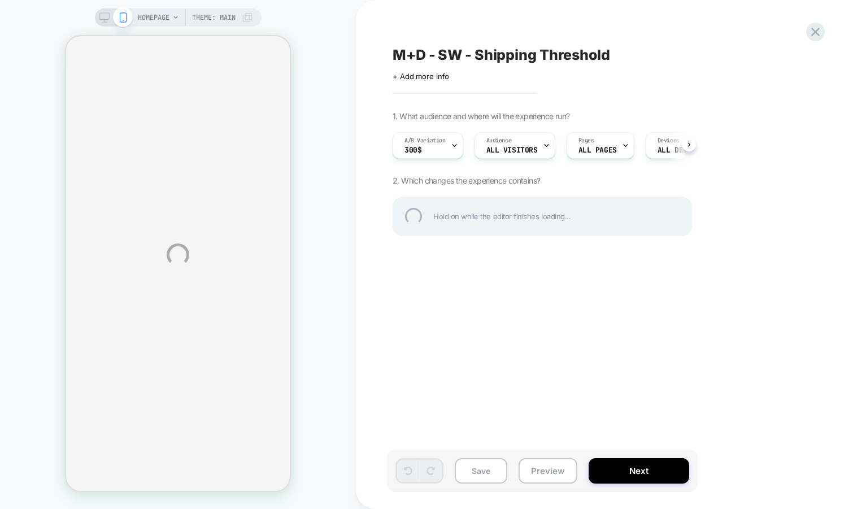
click at [530, 465] on div "HOMEPAGE Theme: MAIN M+D - SW - Shipping Threshold Click to edit experience det…" at bounding box center [426, 254] width 853 height 509
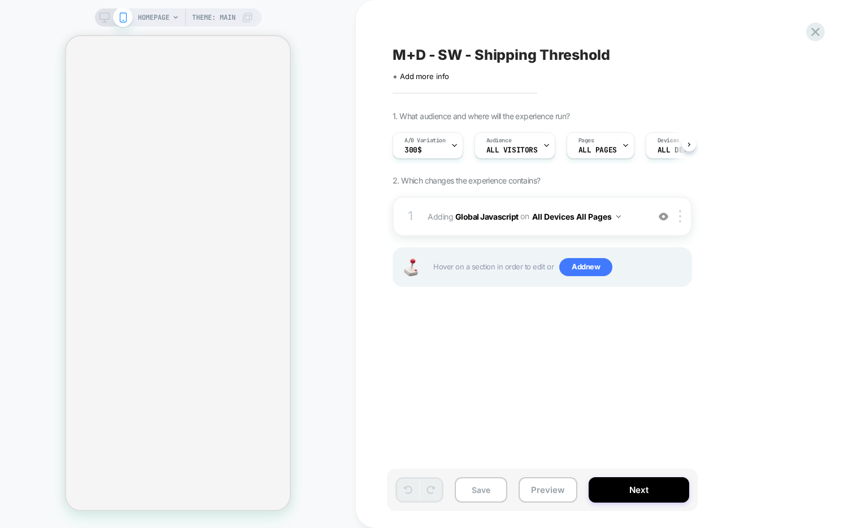
scroll to position [0, 1]
click at [551, 490] on button "Preview" at bounding box center [548, 489] width 59 height 25
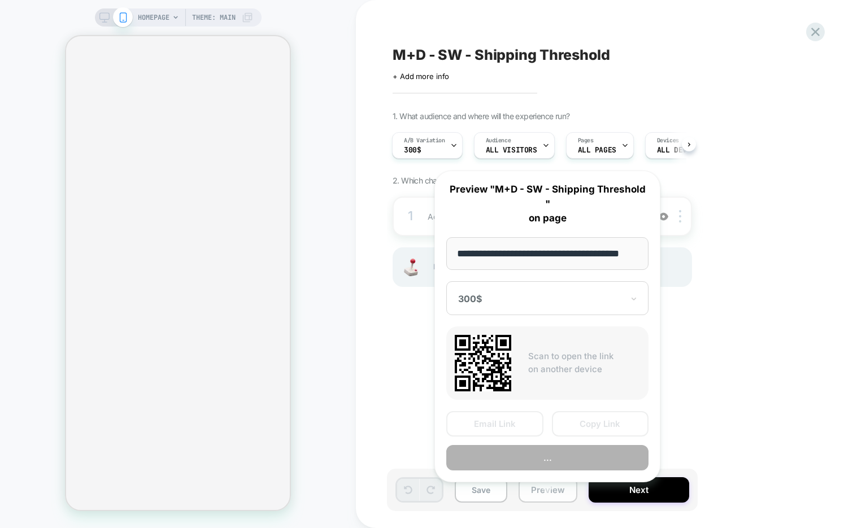
scroll to position [0, 24]
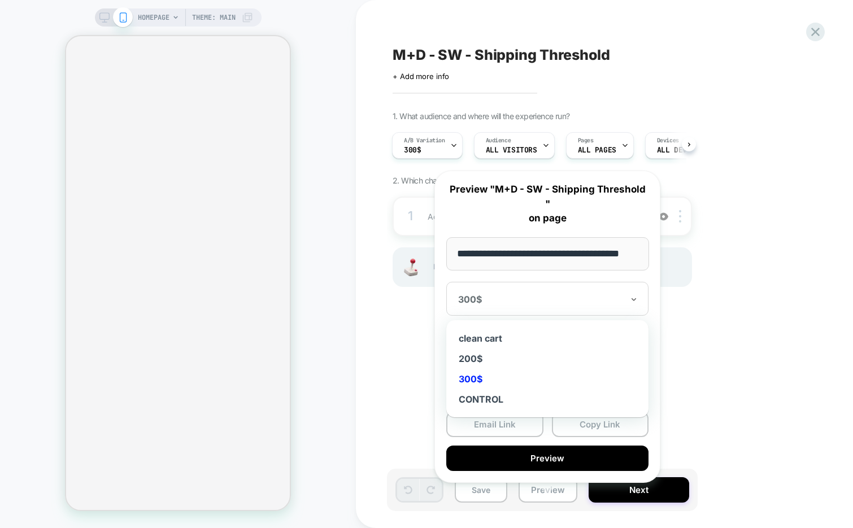
click at [551, 294] on div at bounding box center [540, 299] width 165 height 11
click at [479, 349] on div "200$" at bounding box center [547, 359] width 191 height 20
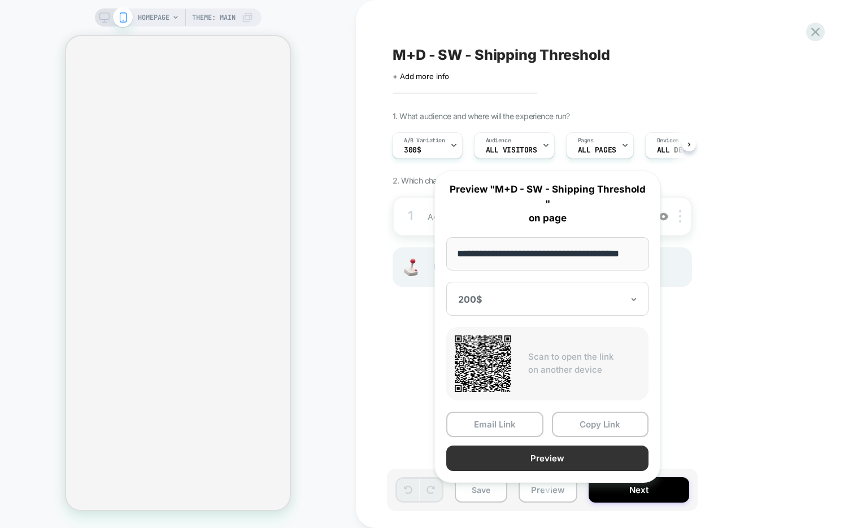
click at [524, 447] on button "Preview" at bounding box center [547, 458] width 202 height 25
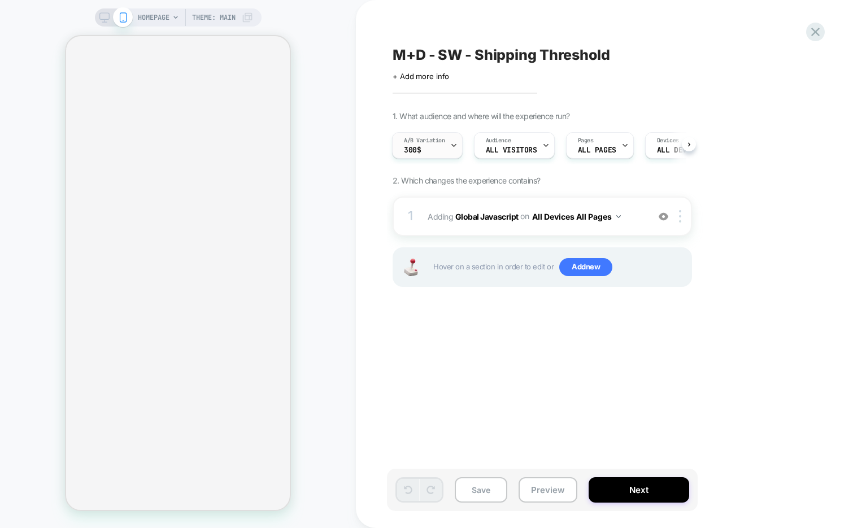
click at [446, 146] on div "A/B Variation 300$" at bounding box center [425, 145] width 64 height 25
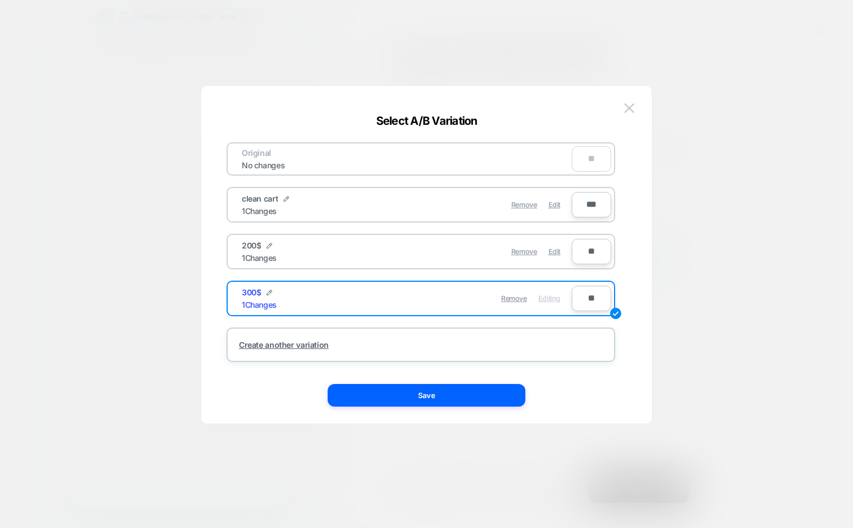
click at [582, 251] on input "**" at bounding box center [592, 251] width 40 height 25
click at [631, 113] on button at bounding box center [629, 108] width 17 height 17
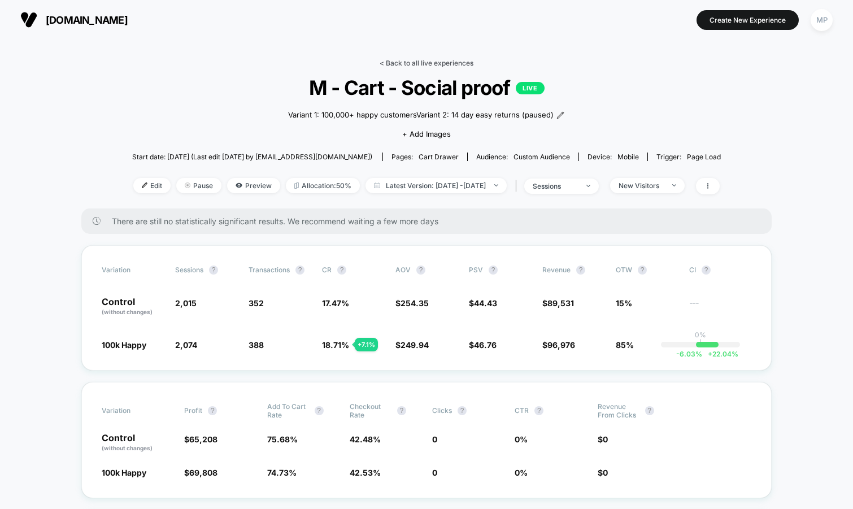
click at [437, 63] on link "< Back to all live experiences" at bounding box center [427, 63] width 94 height 8
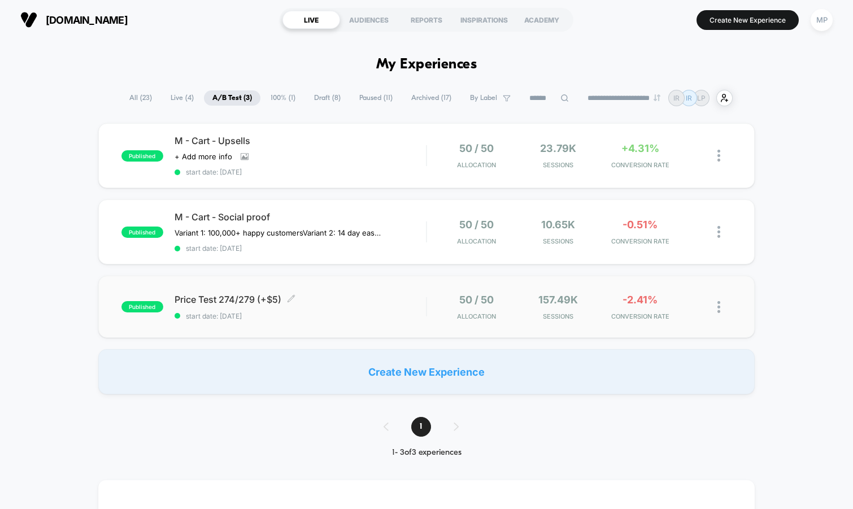
click at [324, 312] on span "start date: [DATE]" at bounding box center [301, 316] width 252 height 8
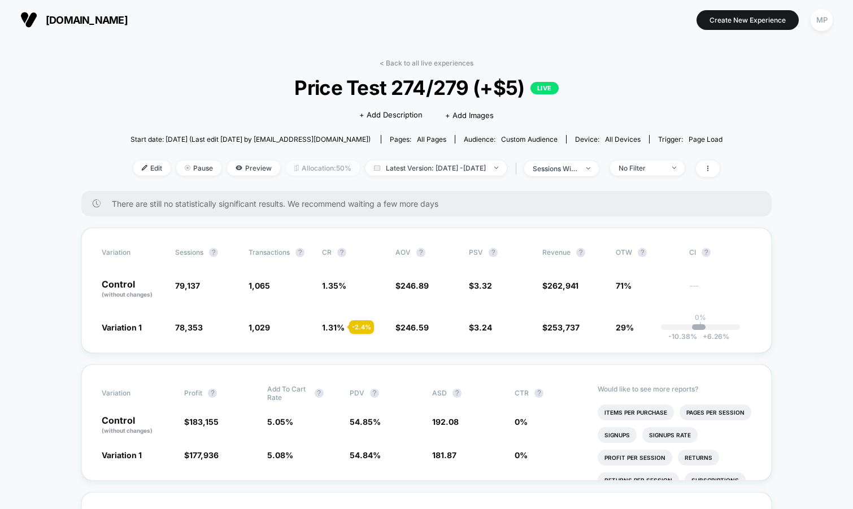
click at [303, 167] on span "Allocation: 50%" at bounding box center [323, 167] width 74 height 15
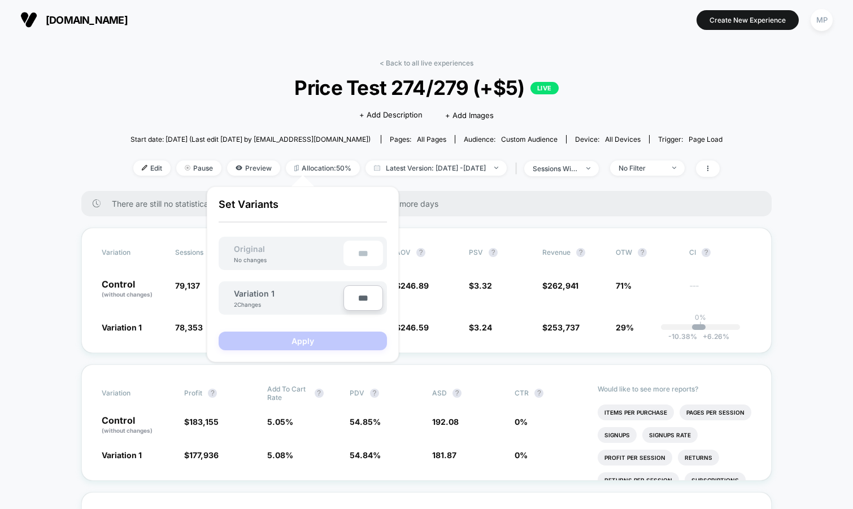
click at [245, 67] on div "< Back to all live experiences Price Test 274/279 (+$5) LIVE Click to edit expe…" at bounding box center [426, 125] width 592 height 132
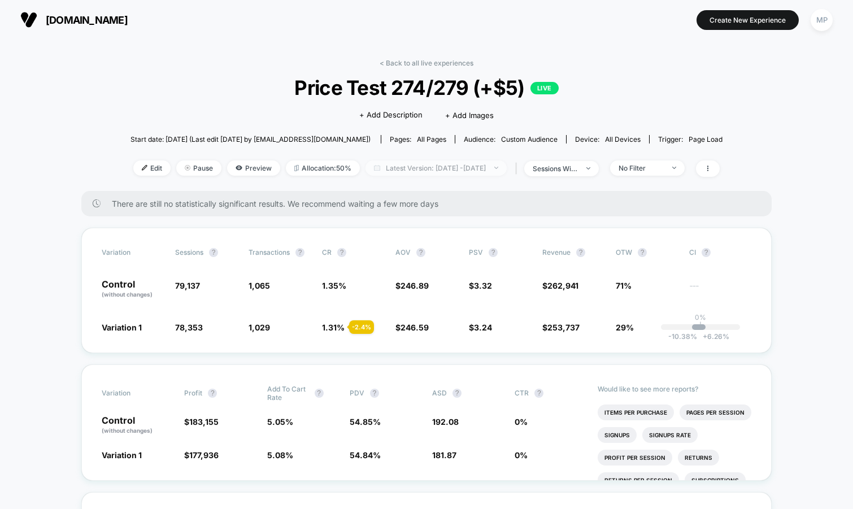
click at [413, 169] on span "Latest Version: Aug 6, 2025 - Aug 28, 2025" at bounding box center [435, 167] width 141 height 15
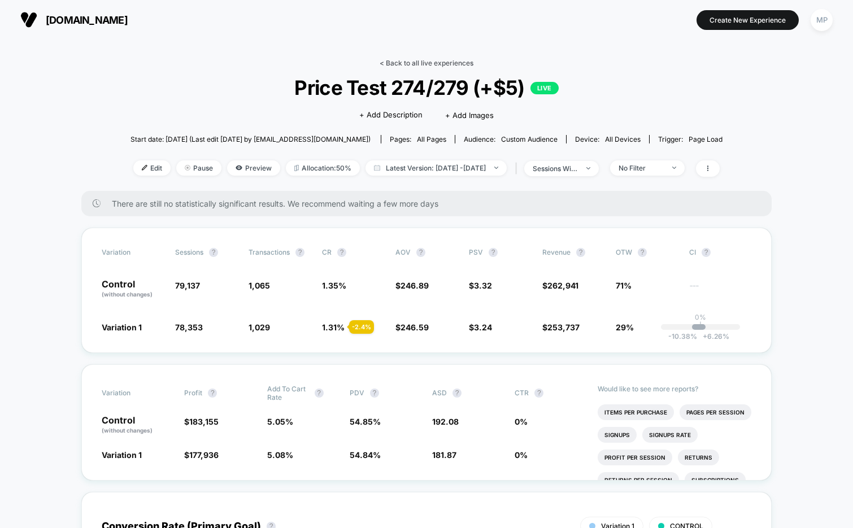
click at [406, 60] on link "< Back to all live experiences" at bounding box center [427, 63] width 94 height 8
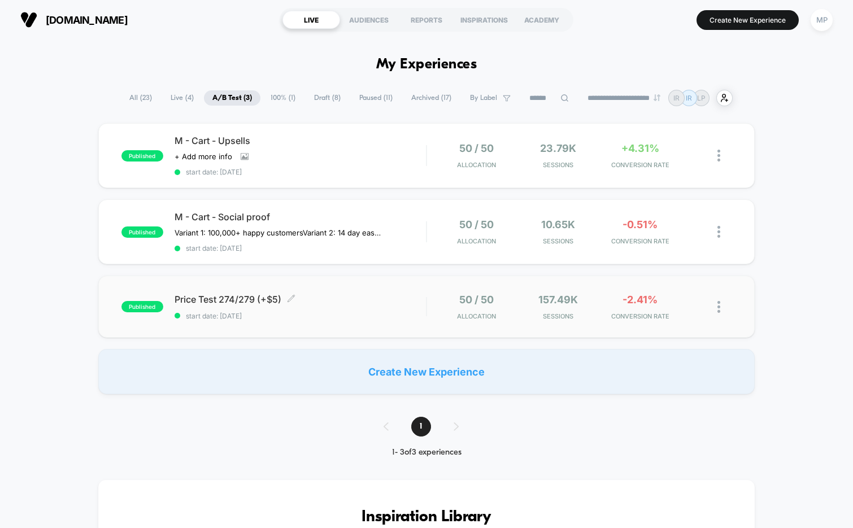
click at [307, 317] on span "start date: [DATE]" at bounding box center [301, 316] width 252 height 8
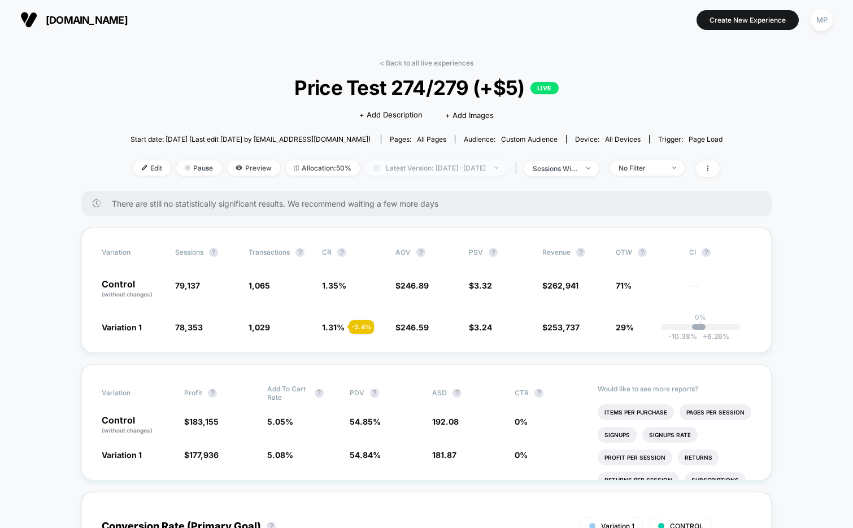
click at [441, 169] on span "Latest Version: Aug 6, 2025 - Aug 28, 2025" at bounding box center [435, 167] width 141 height 15
select select "*"
select select "****"
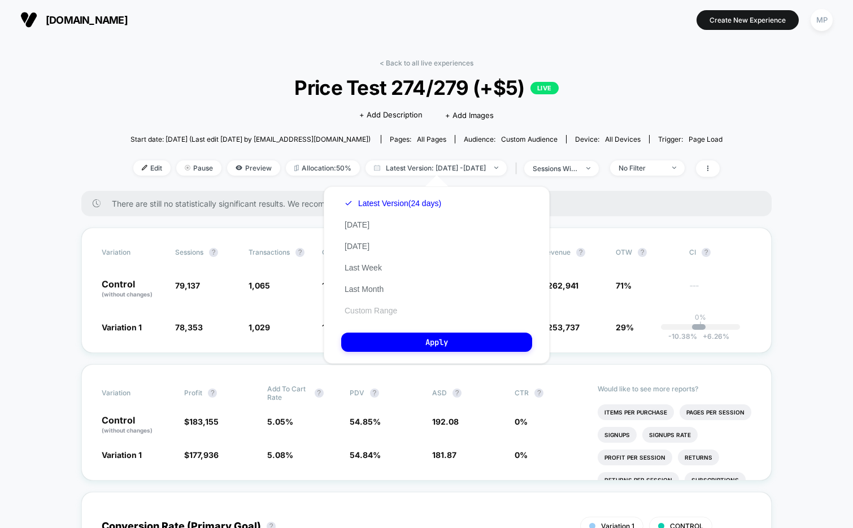
click at [368, 312] on button "Custom Range" at bounding box center [370, 311] width 59 height 10
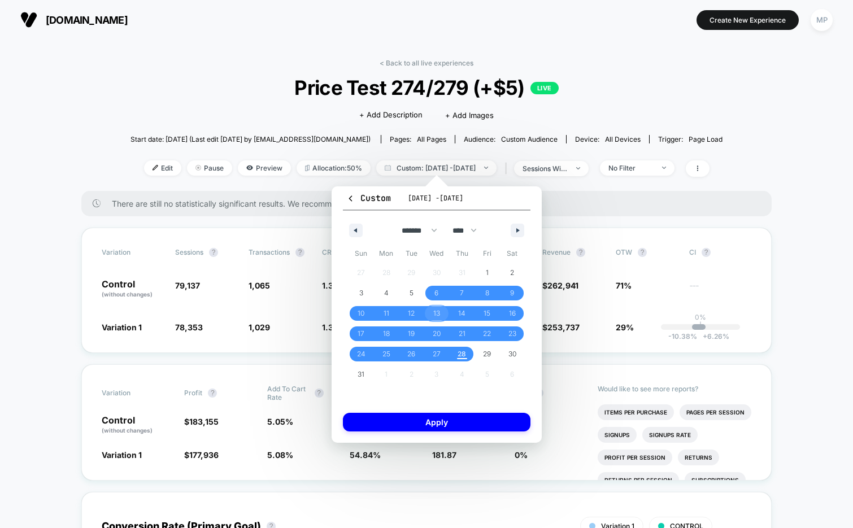
click at [438, 309] on span "13" at bounding box center [436, 313] width 7 height 20
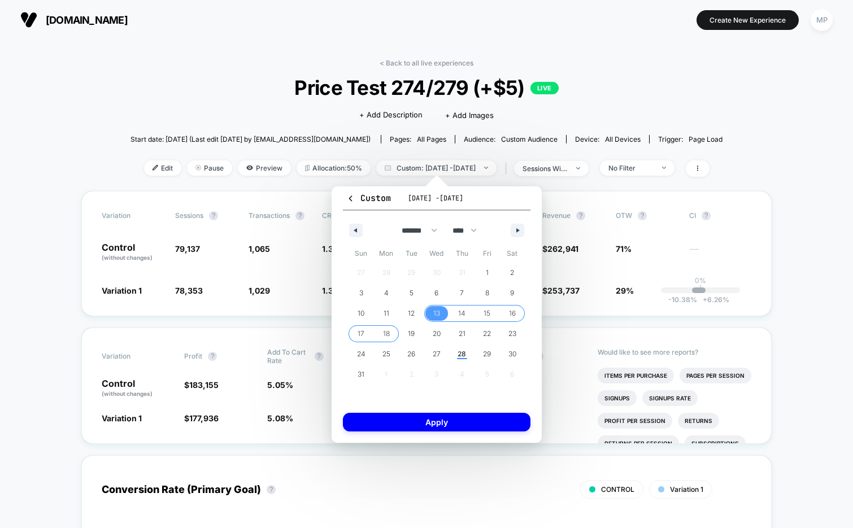
click at [389, 332] on span "18" at bounding box center [386, 334] width 7 height 20
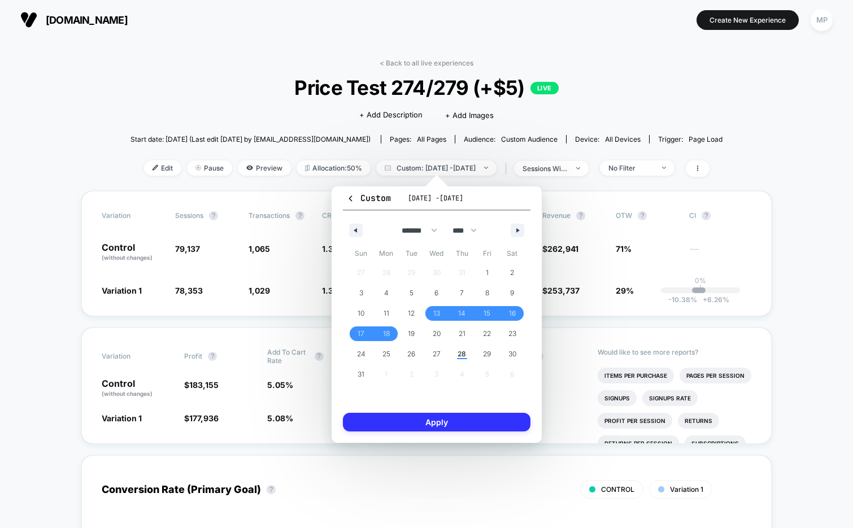
click at [412, 423] on button "Apply" at bounding box center [437, 422] width 188 height 19
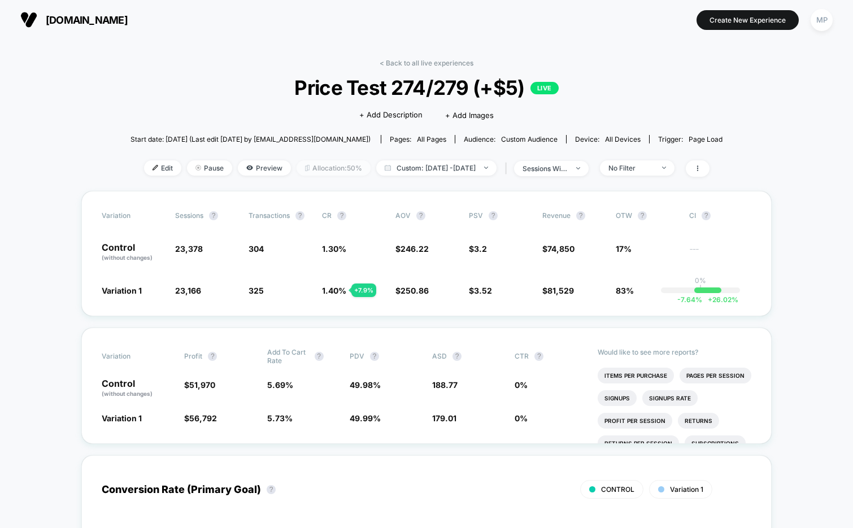
click at [323, 165] on span "Allocation: 50%" at bounding box center [334, 167] width 74 height 15
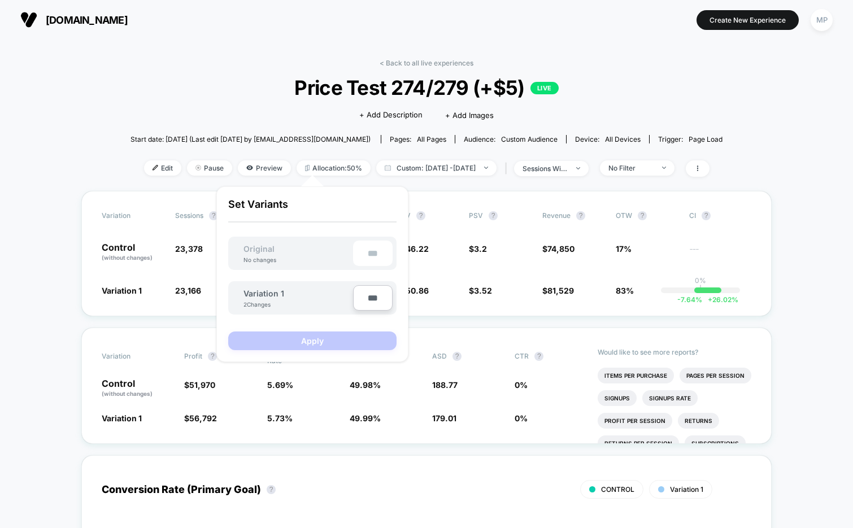
click at [261, 103] on div "Click to edit experience details + Add Description + Add Images" at bounding box center [426, 114] width 355 height 30
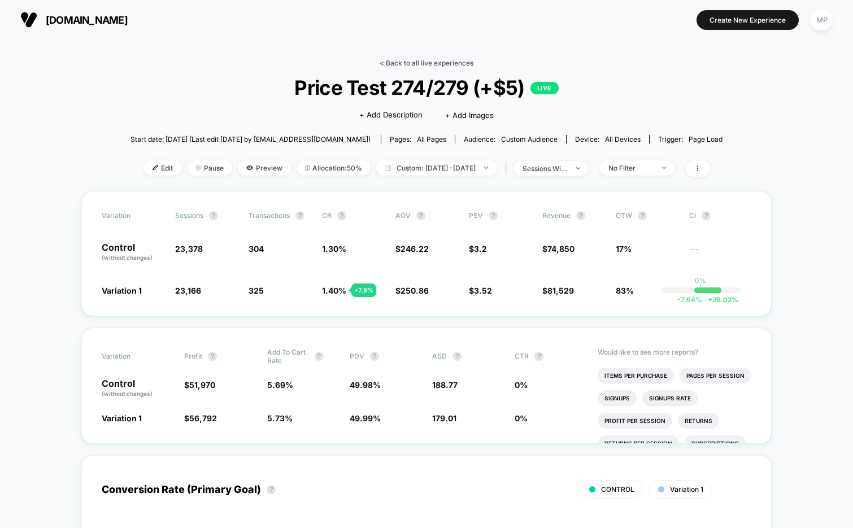
click at [395, 62] on link "< Back to all live experiences" at bounding box center [427, 63] width 94 height 8
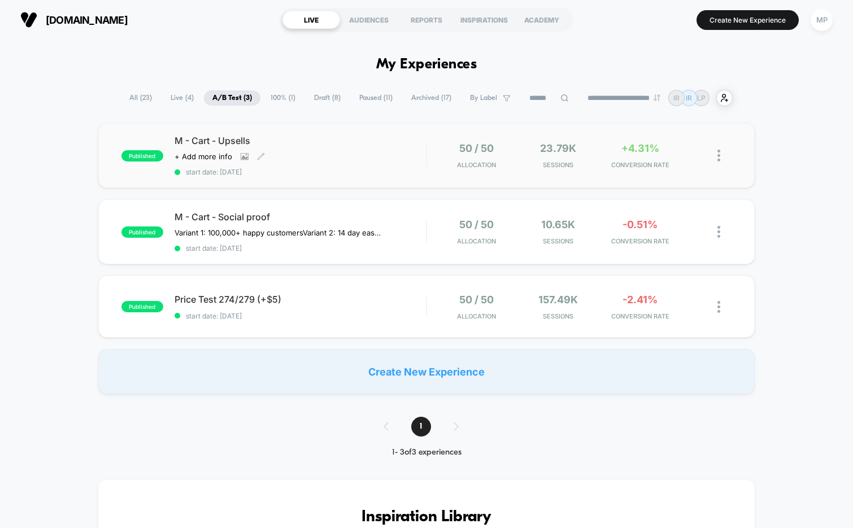
click at [293, 160] on div "Click to view images Click to edit experience details + Add more info" at bounding box center [263, 156] width 176 height 9
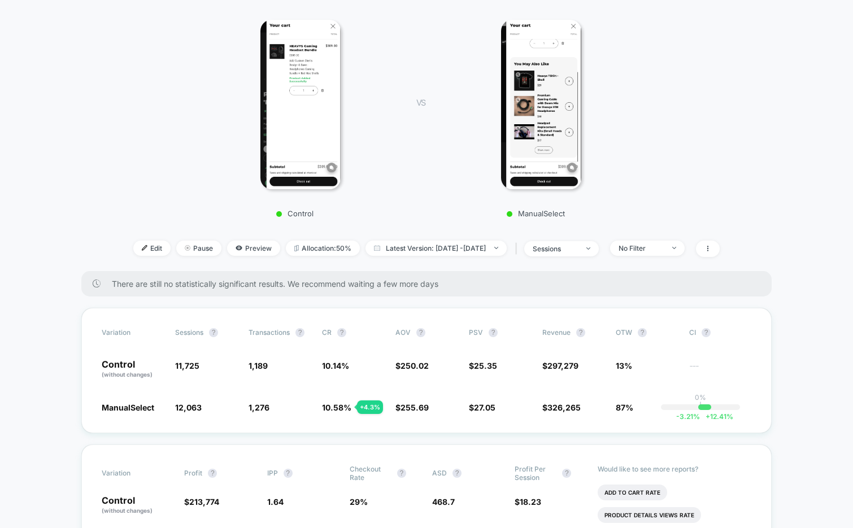
scroll to position [194, 0]
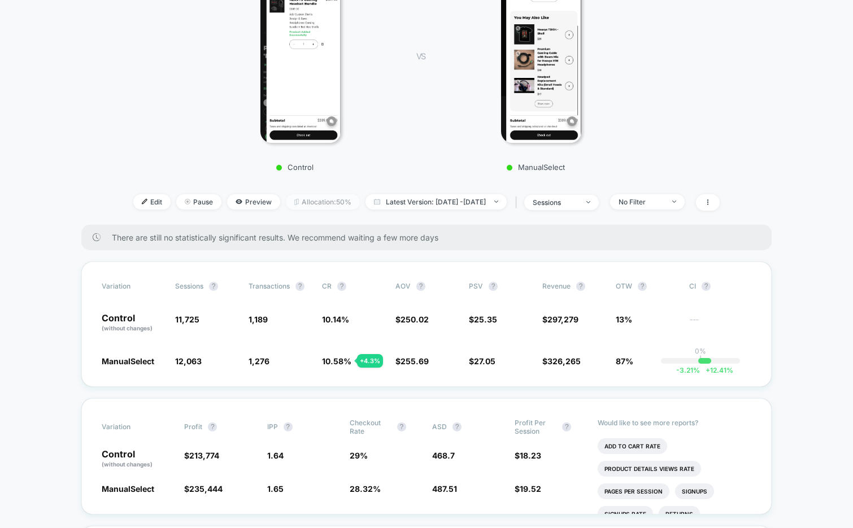
click at [297, 203] on span "Allocation: 50%" at bounding box center [323, 201] width 74 height 15
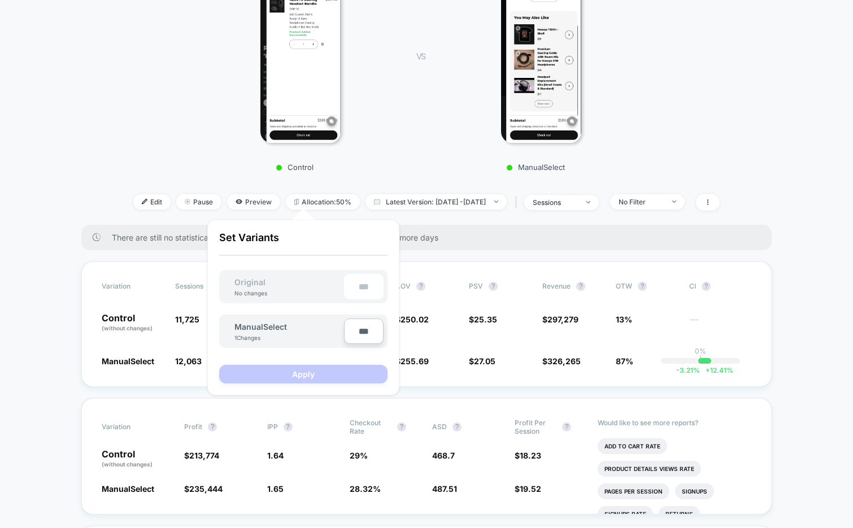
click at [355, 329] on input "***" at bounding box center [364, 331] width 40 height 25
type input "***"
type input "**"
type input "***"
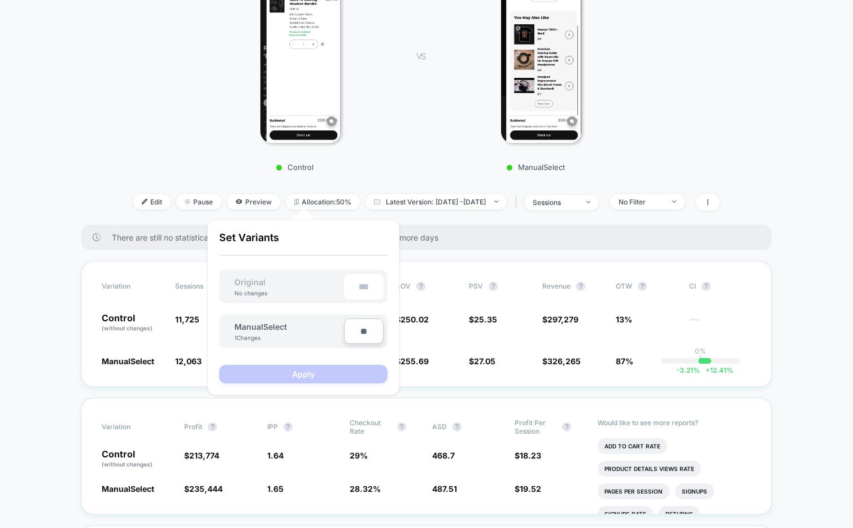
type input "***"
type input "**"
type input "****"
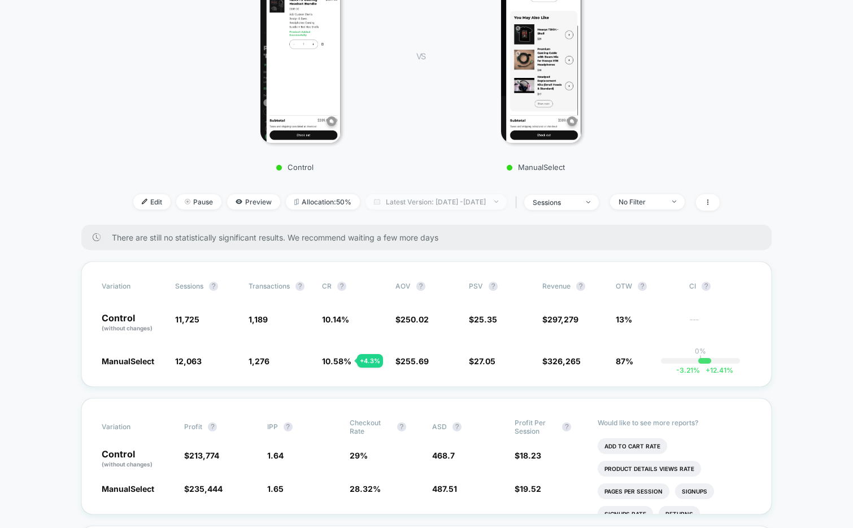
click at [430, 197] on span "Latest Version: Aug 7, 2025 - Aug 28, 2025" at bounding box center [435, 201] width 141 height 15
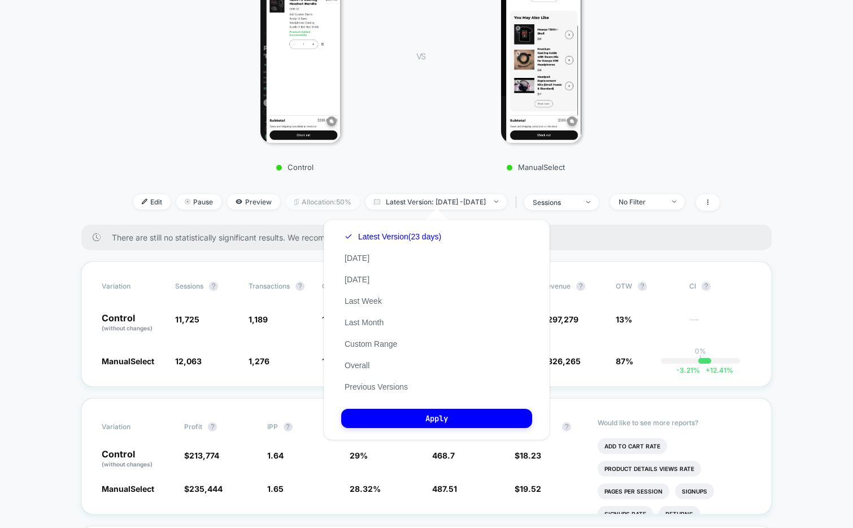
click at [308, 196] on span "Allocation: 50%" at bounding box center [323, 201] width 74 height 15
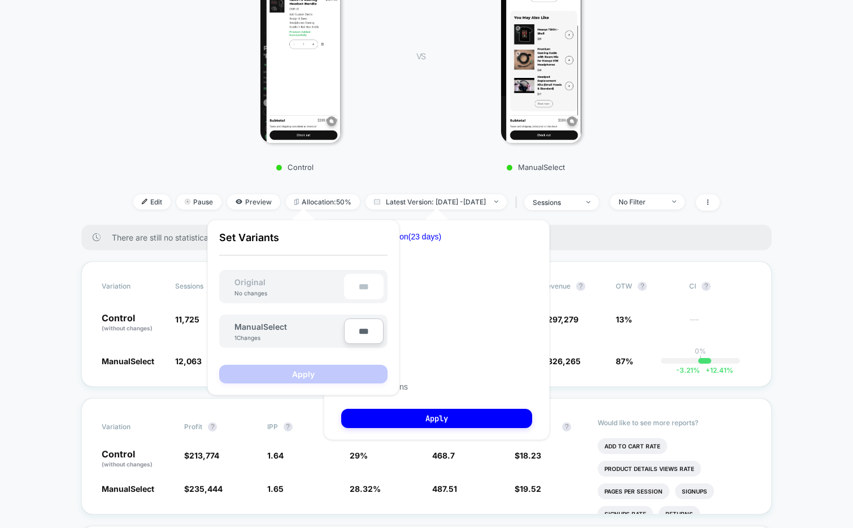
click at [399, 90] on div at bounding box center [301, 57] width 198 height 169
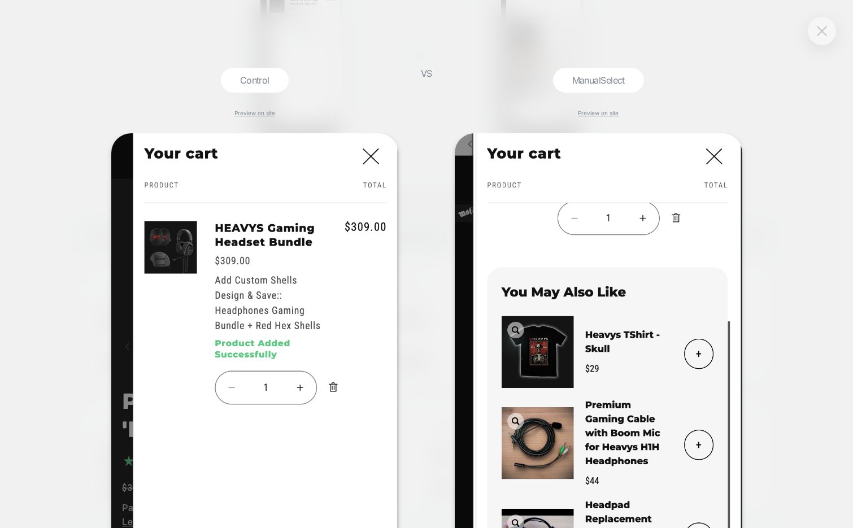
click at [824, 30] on img at bounding box center [822, 31] width 10 height 10
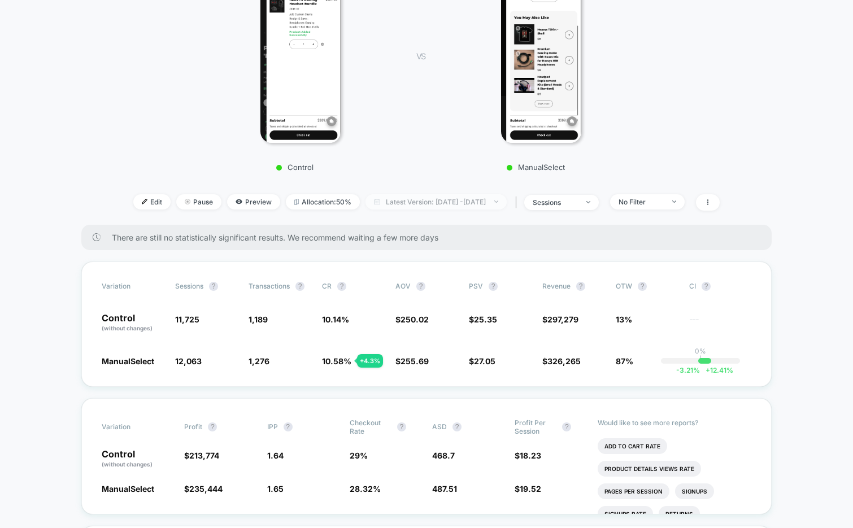
click at [441, 202] on span "Latest Version: Aug 7, 2025 - Aug 28, 2025" at bounding box center [435, 201] width 141 height 15
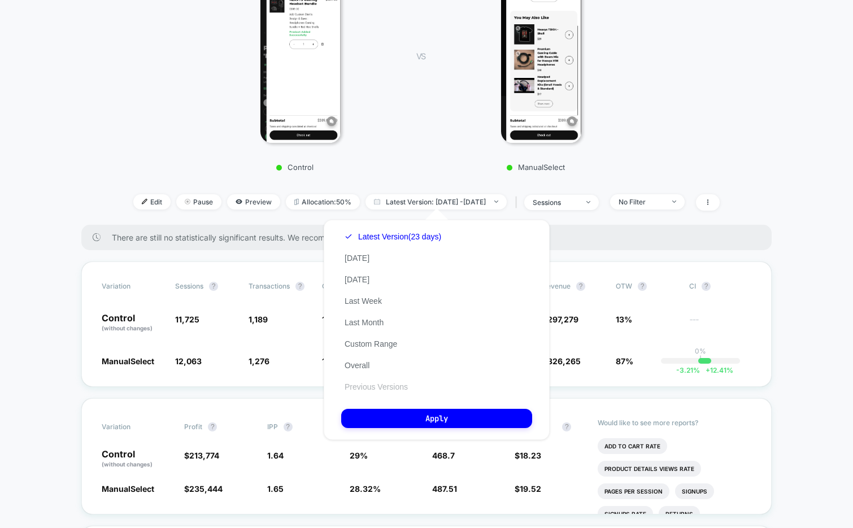
click at [372, 387] on button "Previous Versions" at bounding box center [376, 387] width 70 height 10
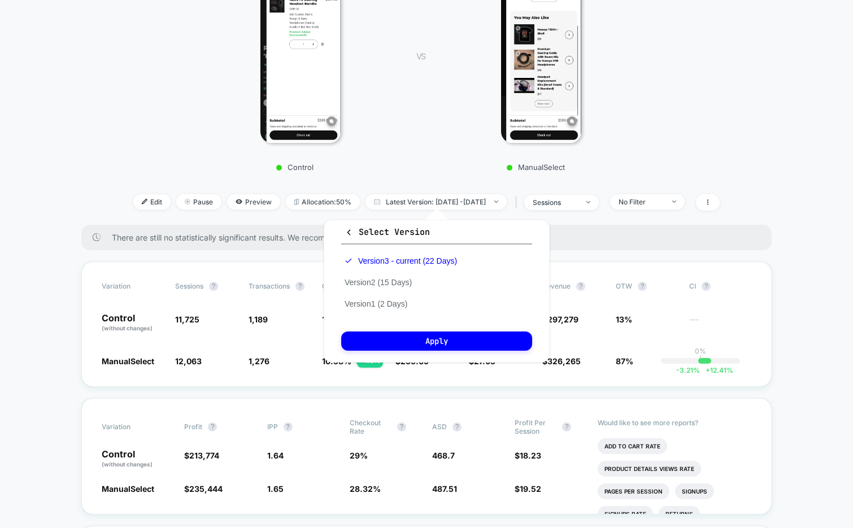
click at [345, 238] on button "Select Version" at bounding box center [436, 235] width 191 height 19
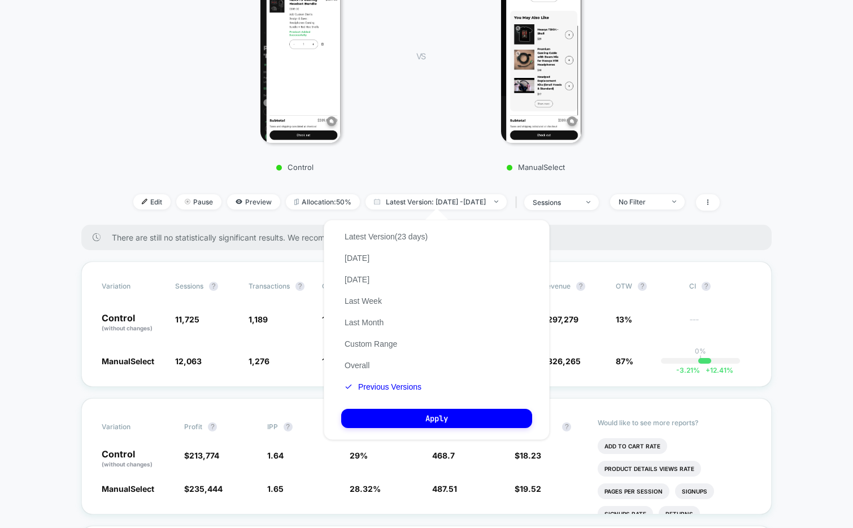
click at [197, 171] on div "Control VS ManualSelect" at bounding box center [421, 68] width 589 height 217
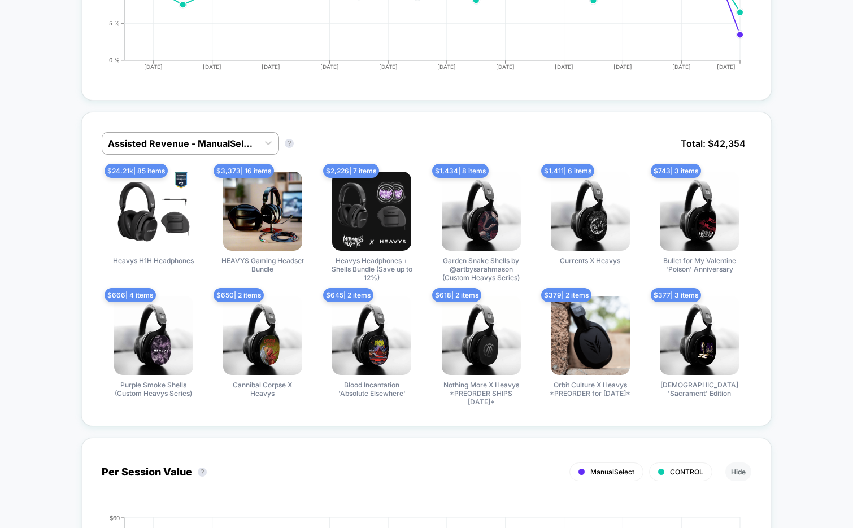
scroll to position [915, 0]
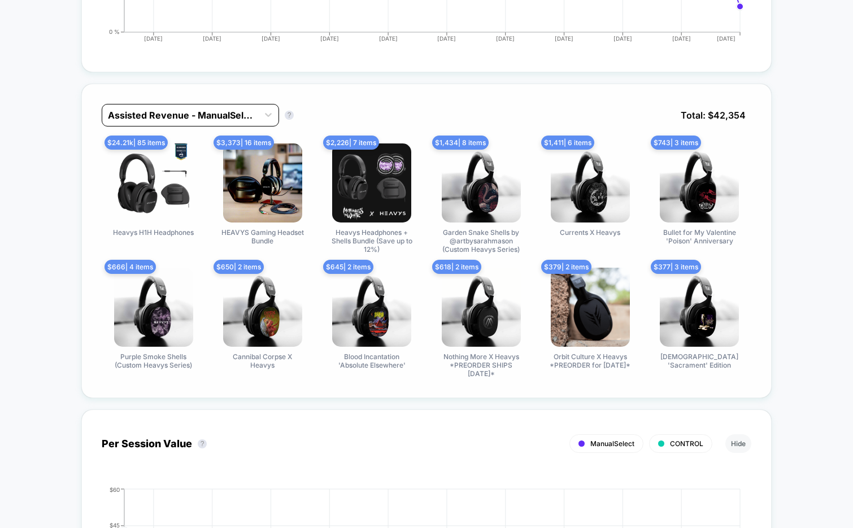
click at [217, 112] on div at bounding box center [180, 115] width 145 height 14
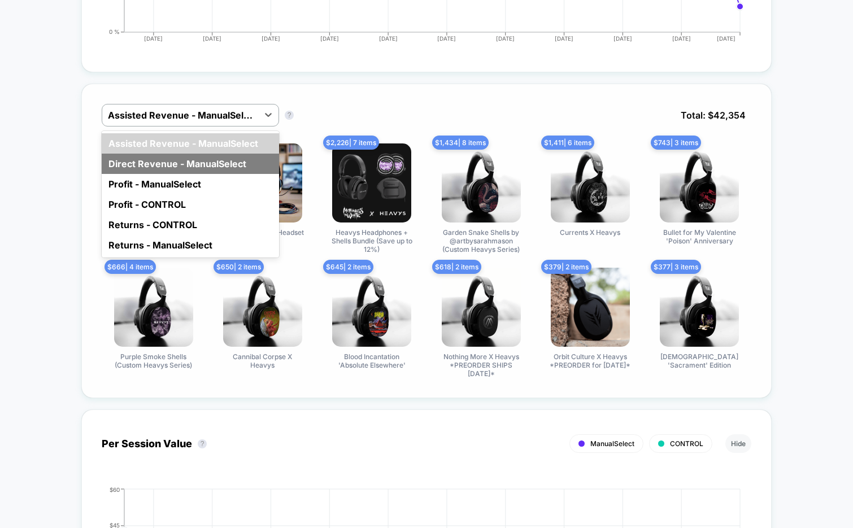
click at [207, 159] on div "Direct Revenue - ManualSelect" at bounding box center [190, 164] width 177 height 20
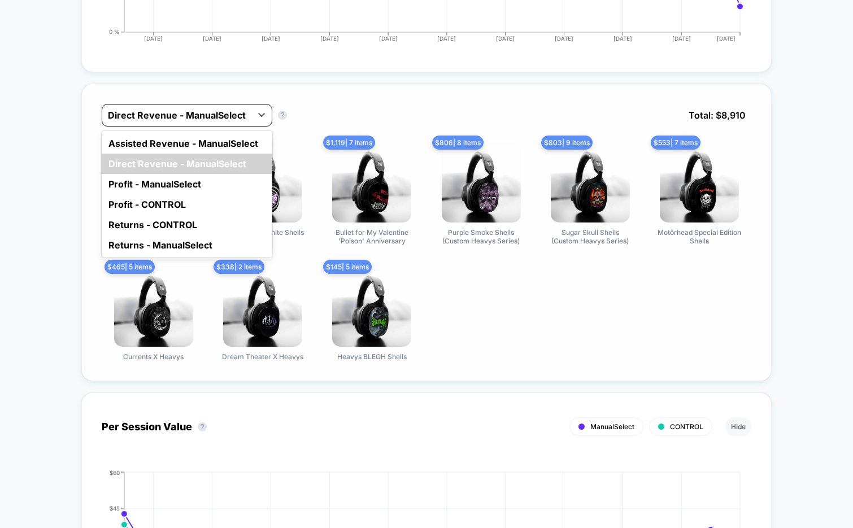
click at [210, 117] on div at bounding box center [177, 115] width 138 height 14
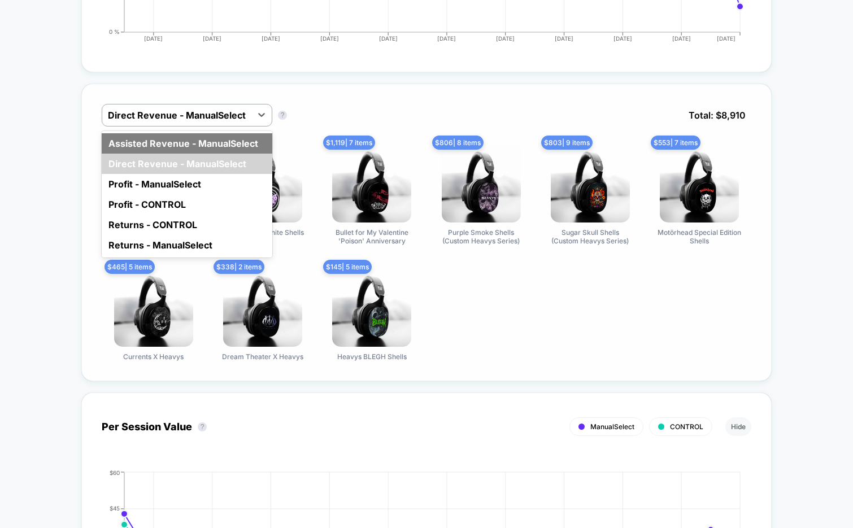
click at [235, 143] on div "Assisted Revenue - ManualSelect" at bounding box center [187, 143] width 171 height 20
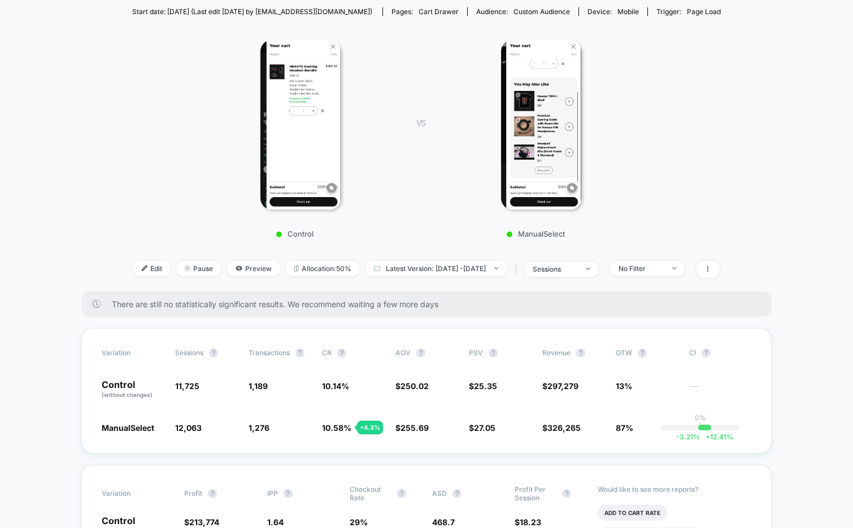
scroll to position [119, 0]
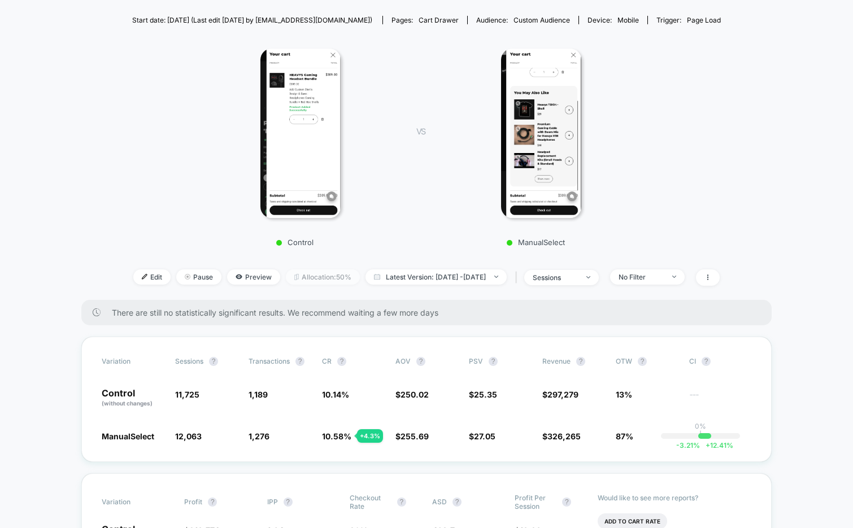
click at [304, 274] on span "Allocation: 50%" at bounding box center [323, 276] width 74 height 15
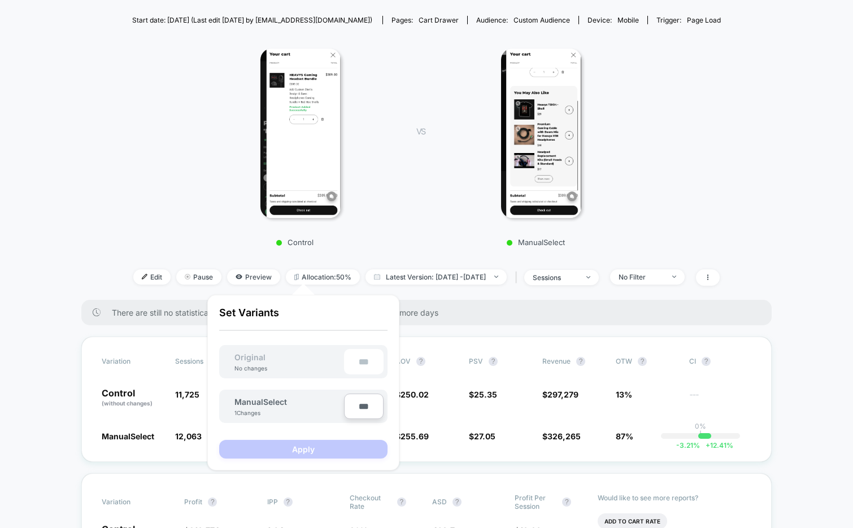
click at [356, 405] on input "***" at bounding box center [364, 406] width 40 height 25
type input "***"
type input "**"
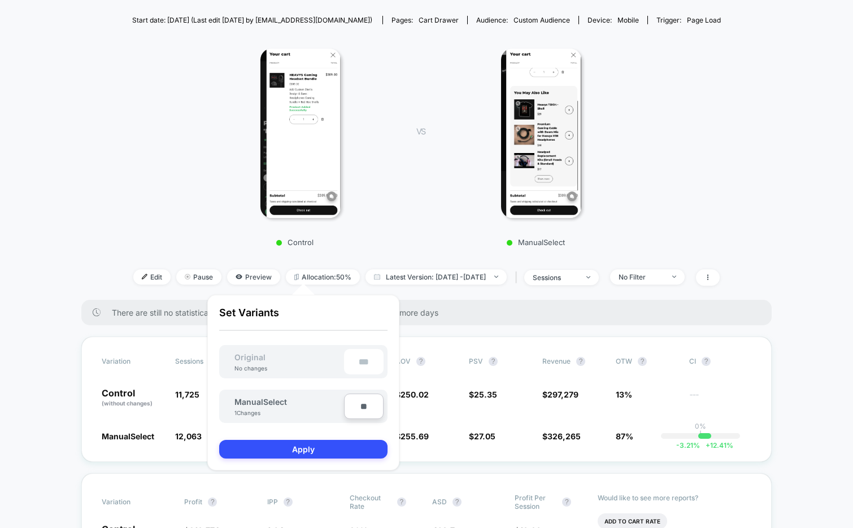
type input "***"
type input "**"
type input "****"
click at [325, 449] on button "Apply" at bounding box center [303, 449] width 168 height 19
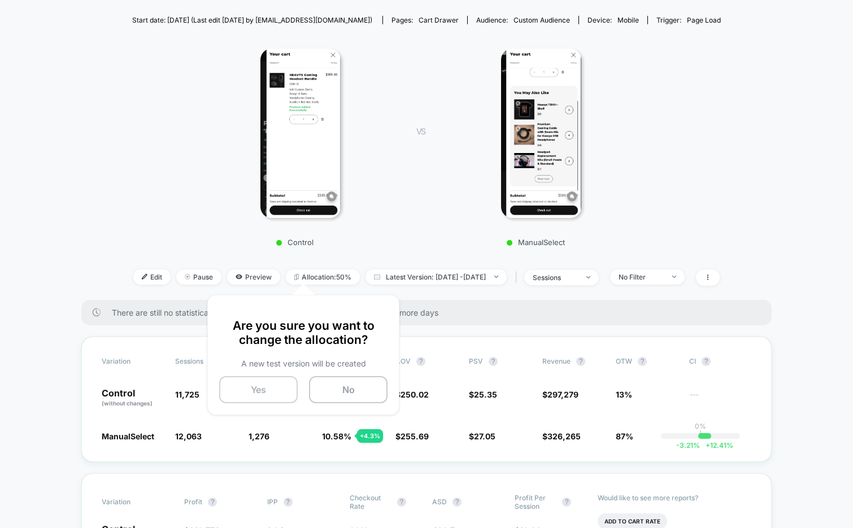
click at [261, 389] on button "Yes" at bounding box center [258, 389] width 79 height 27
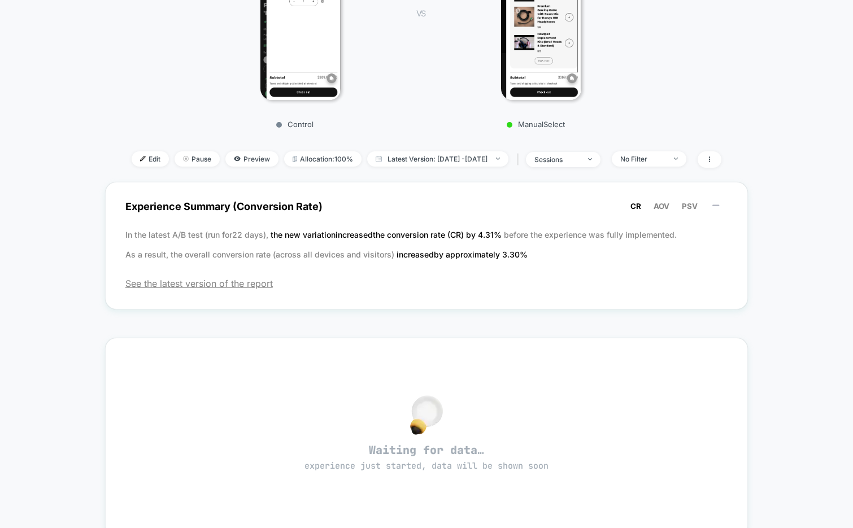
scroll to position [232, 0]
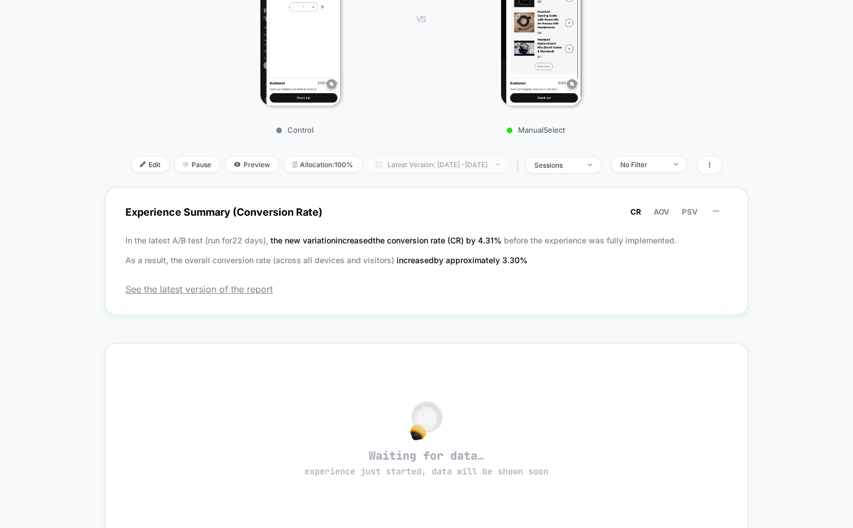
click at [434, 162] on span "Latest Version: Aug 28, 2025 - Aug 28, 2025" at bounding box center [437, 164] width 141 height 15
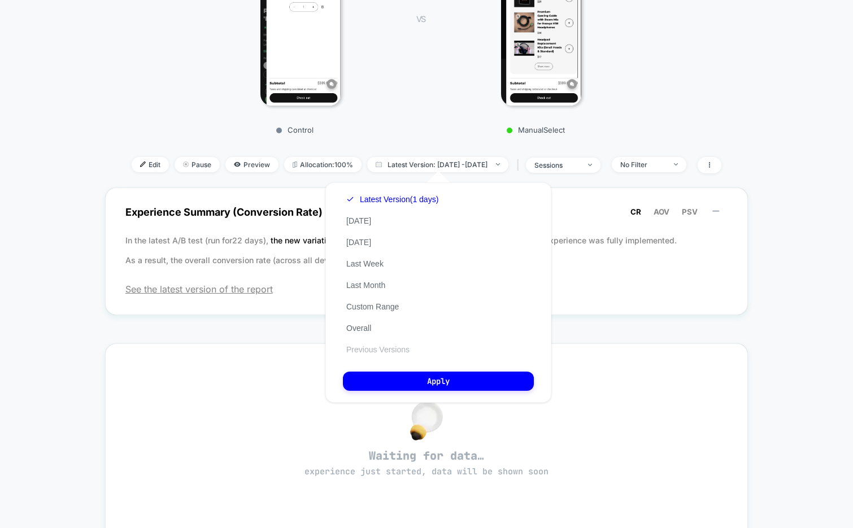
click at [372, 351] on button "Previous Versions" at bounding box center [378, 350] width 70 height 10
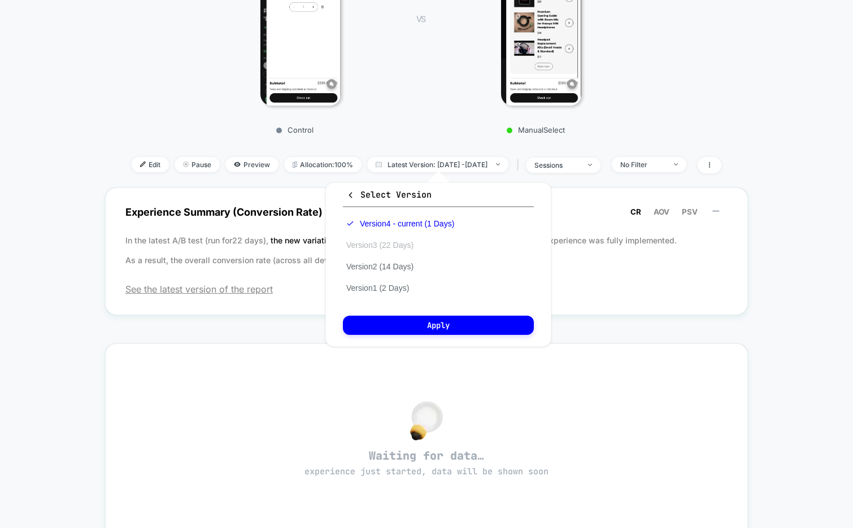
click at [356, 245] on button "Version 3 (22 Days)" at bounding box center [380, 245] width 74 height 10
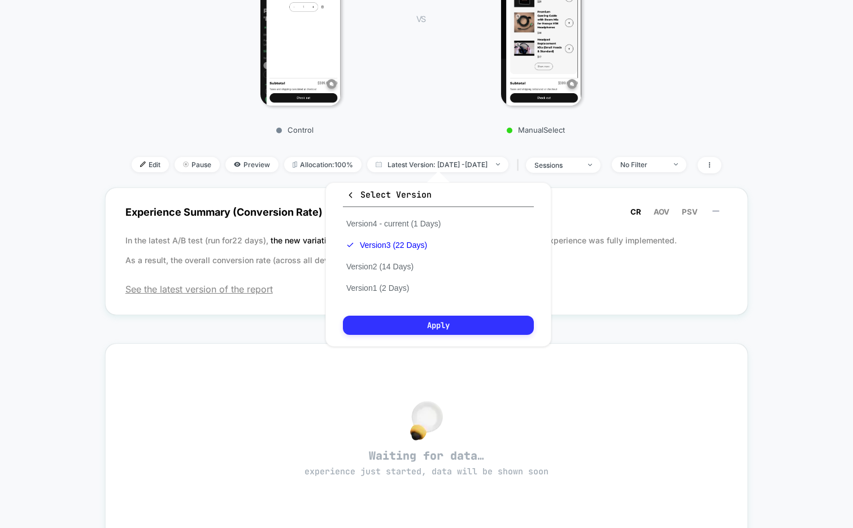
click at [401, 328] on button "Apply" at bounding box center [438, 325] width 191 height 19
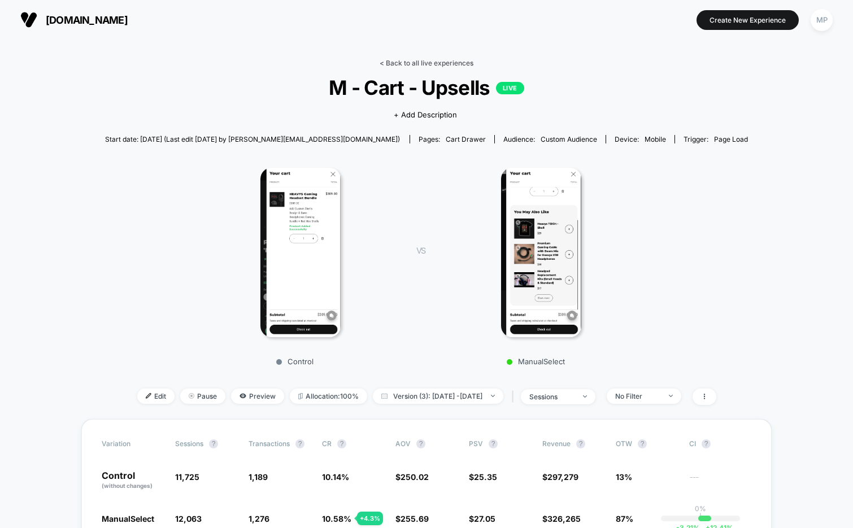
click at [399, 60] on link "< Back to all live experiences" at bounding box center [427, 63] width 94 height 8
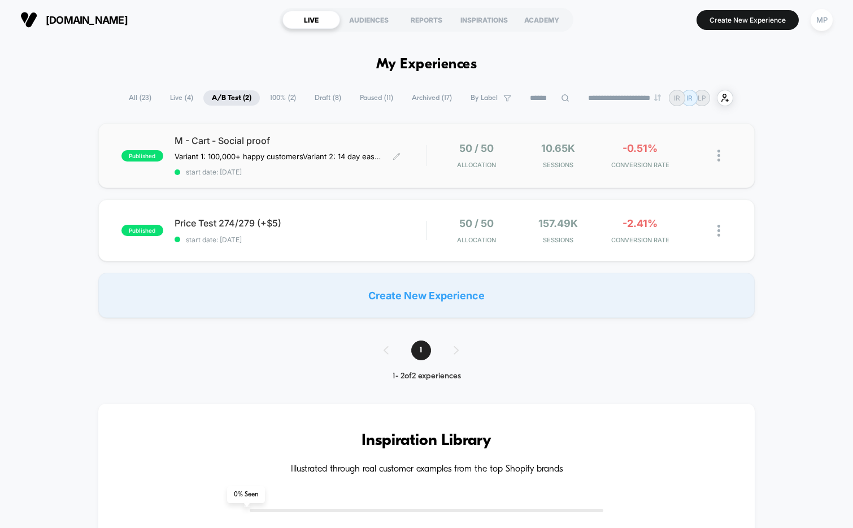
click at [301, 173] on span "start date: [DATE]" at bounding box center [301, 172] width 252 height 8
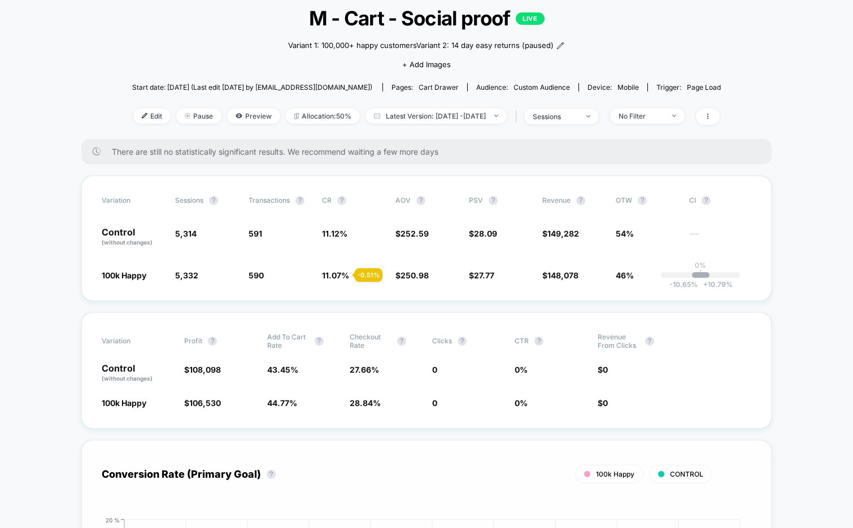
scroll to position [56, 0]
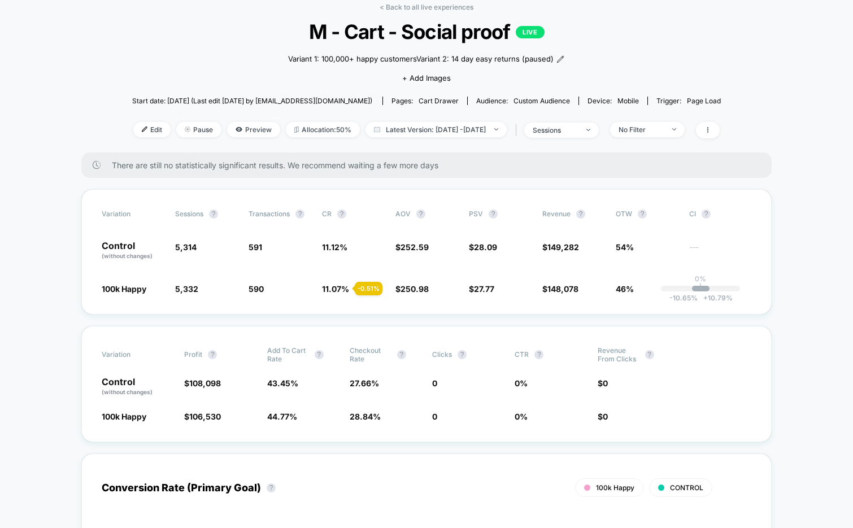
click at [648, 129] on div "No Filter" at bounding box center [641, 129] width 45 height 8
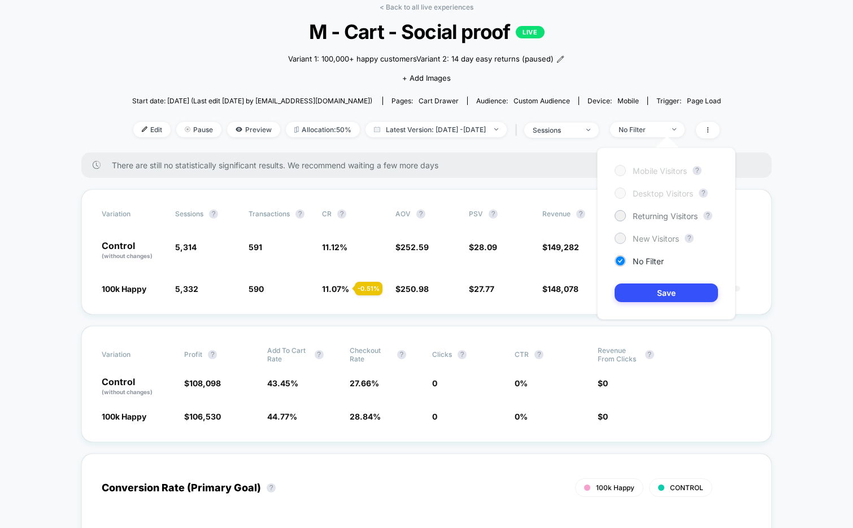
click at [648, 239] on span "New Visitors" at bounding box center [656, 239] width 46 height 10
click at [640, 289] on button "Save" at bounding box center [666, 293] width 103 height 19
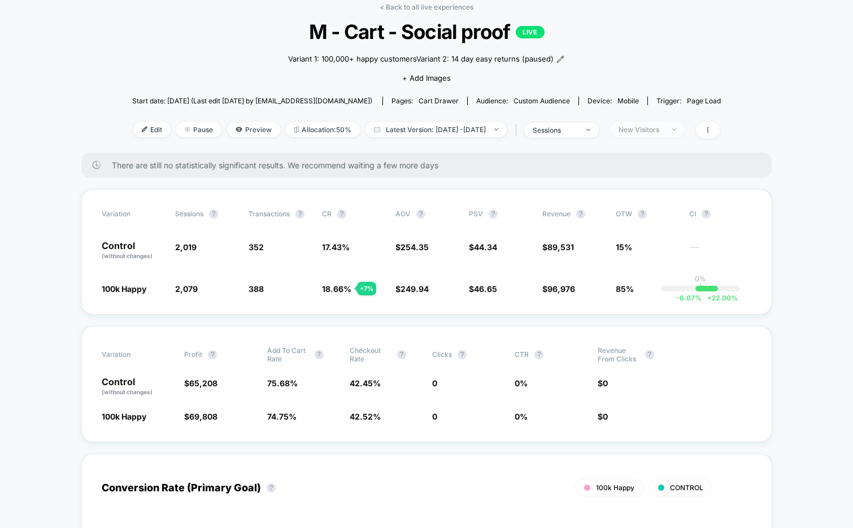
click at [655, 130] on div "New Visitors" at bounding box center [641, 129] width 45 height 8
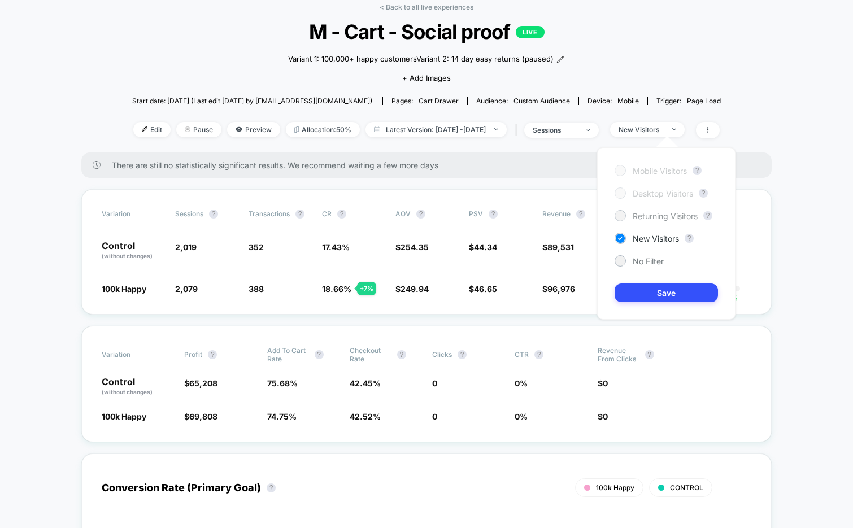
click at [637, 219] on span "Returning Visitors" at bounding box center [665, 216] width 65 height 10
click at [627, 289] on button "Save" at bounding box center [666, 293] width 103 height 19
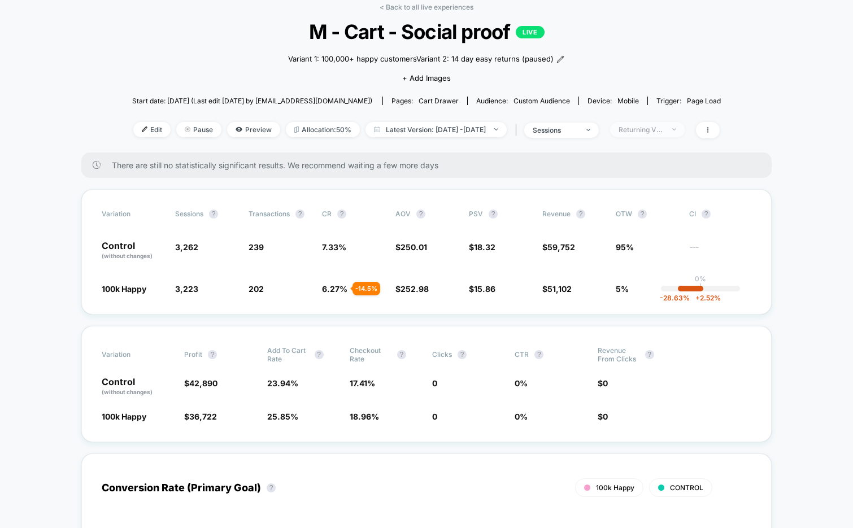
click at [664, 131] on div "Returning Visitors" at bounding box center [641, 129] width 45 height 8
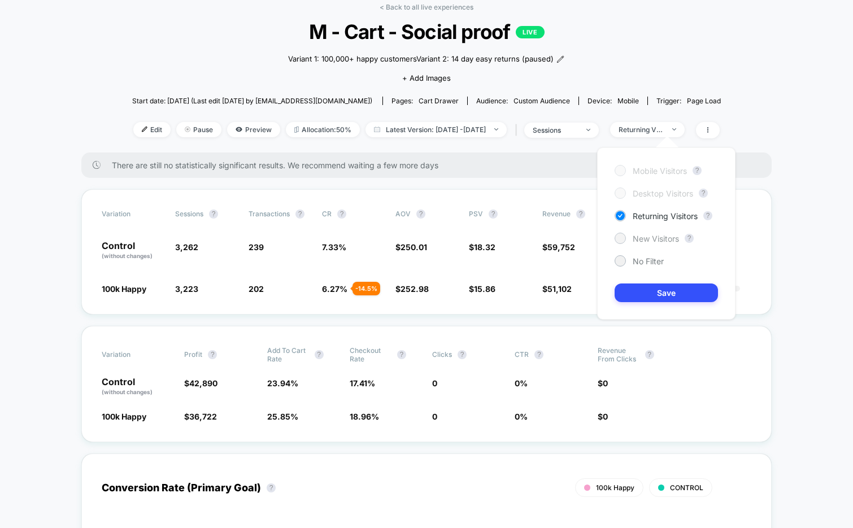
click at [642, 238] on span "New Visitors" at bounding box center [656, 239] width 46 height 10
click at [628, 291] on button "Save" at bounding box center [666, 293] width 103 height 19
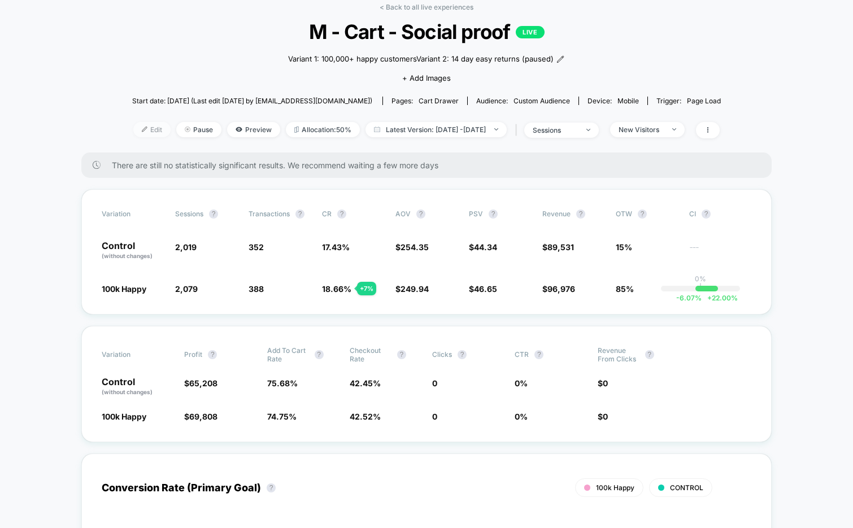
click at [133, 130] on span "Edit" at bounding box center [151, 129] width 37 height 15
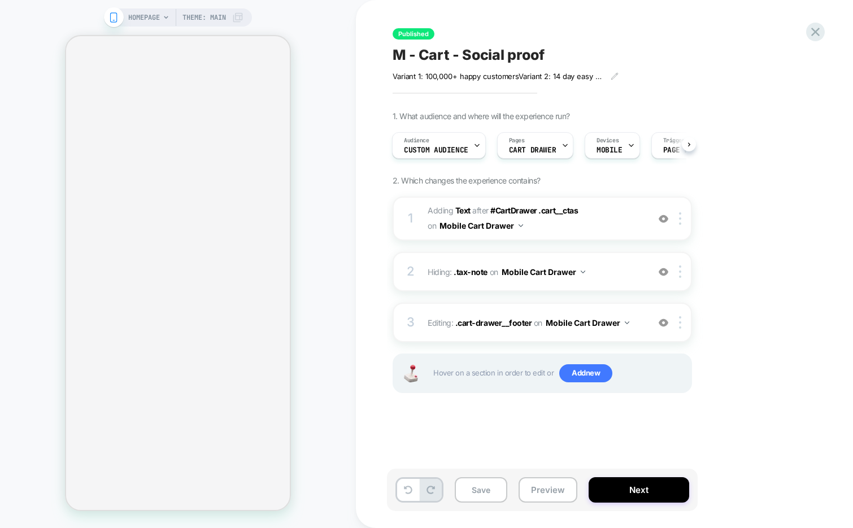
scroll to position [0, 1]
click at [545, 56] on div "M - Cart - Social proof" at bounding box center [599, 54] width 412 height 17
type textarea "**********"
click at [699, 55] on icon at bounding box center [698, 55] width 6 height 5
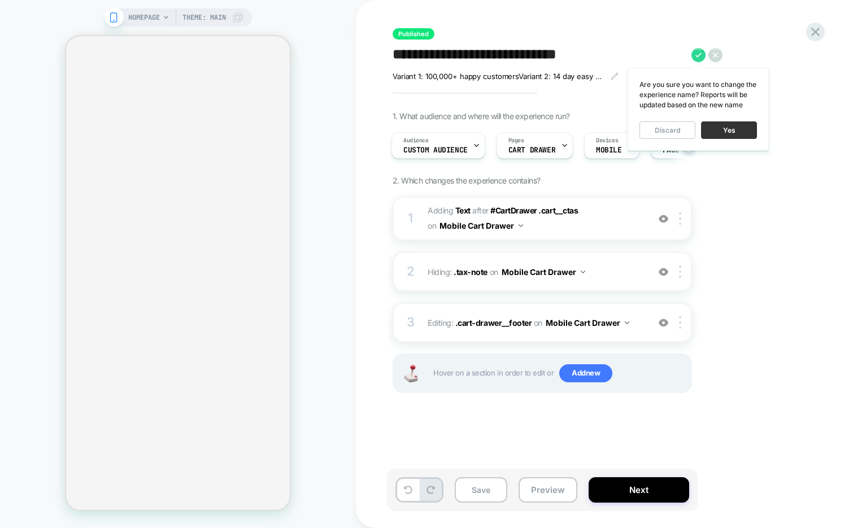
click at [718, 130] on button "Yes" at bounding box center [729, 130] width 56 height 18
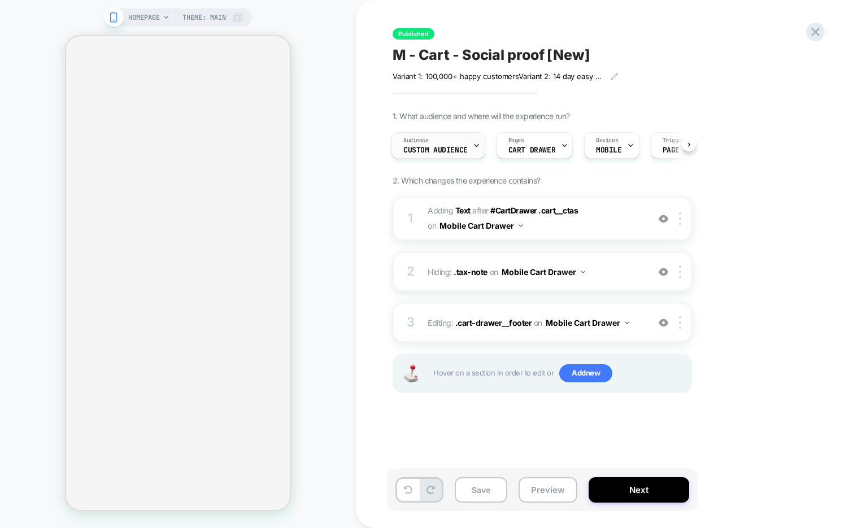
click at [470, 141] on div "Audience Custom Audience" at bounding box center [435, 145] width 87 height 25
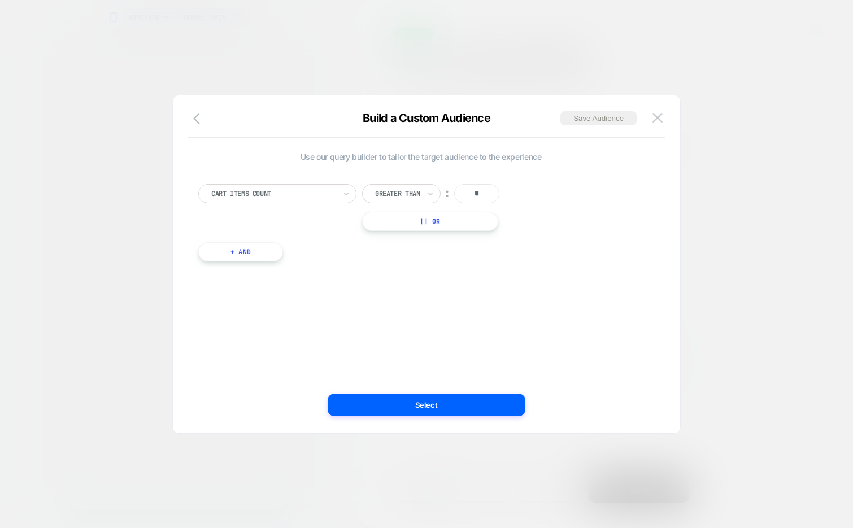
click at [221, 249] on button "+ And" at bounding box center [240, 251] width 85 height 19
click at [305, 273] on div "Predefined Audience Is ︰ Cart Abandoners || Or" at bounding box center [435, 279] width 417 height 50
click at [459, 259] on div "Cart Abandoners" at bounding box center [520, 263] width 127 height 12
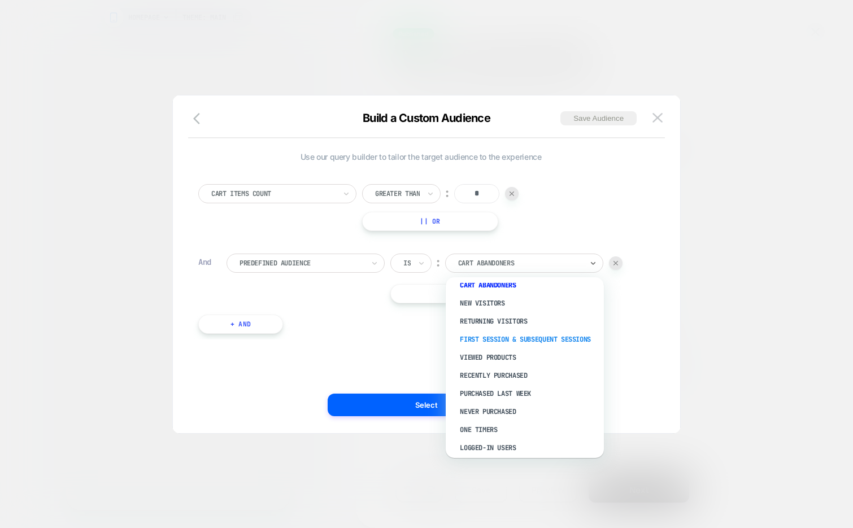
scroll to position [9, 0]
click at [496, 305] on div "New Visitors" at bounding box center [530, 303] width 147 height 18
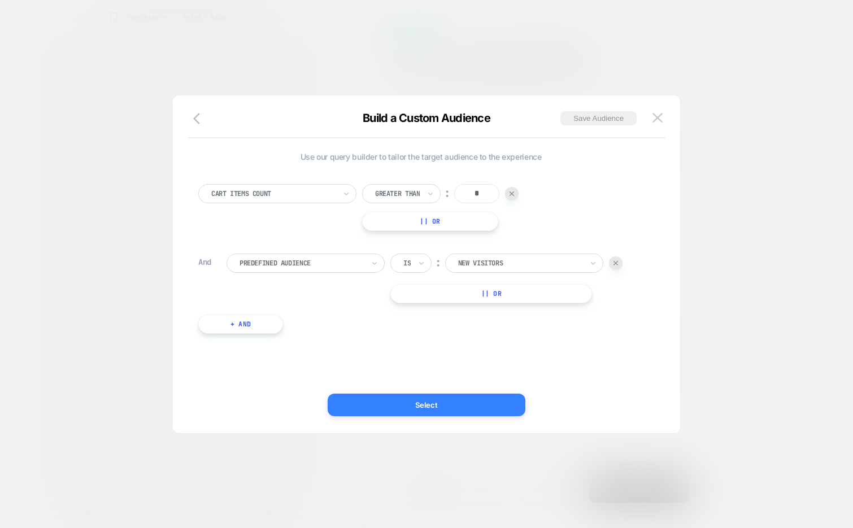
click at [462, 405] on button "Select" at bounding box center [427, 405] width 198 height 23
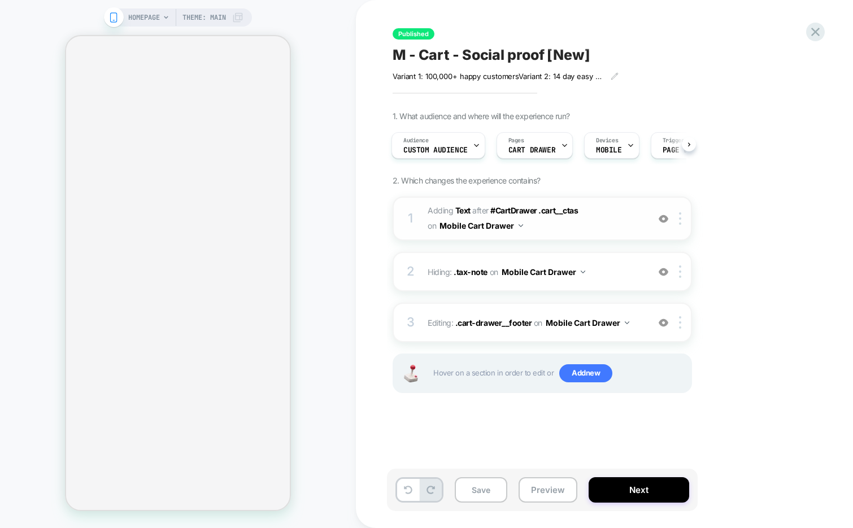
click at [665, 220] on img at bounding box center [664, 219] width 10 height 10
click at [611, 229] on span "#_loomi_addon_1754562206388 Adding Text AFTER #CartDrawer .cart__ctas #CartDraw…" at bounding box center [535, 218] width 215 height 31
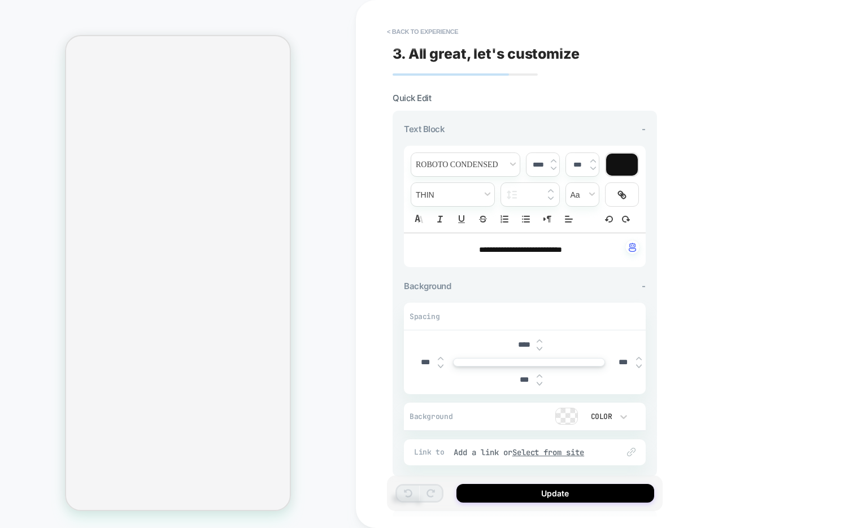
click at [488, 249] on span "**********" at bounding box center [520, 250] width 83 height 8
click at [519, 493] on button "Update" at bounding box center [555, 493] width 198 height 19
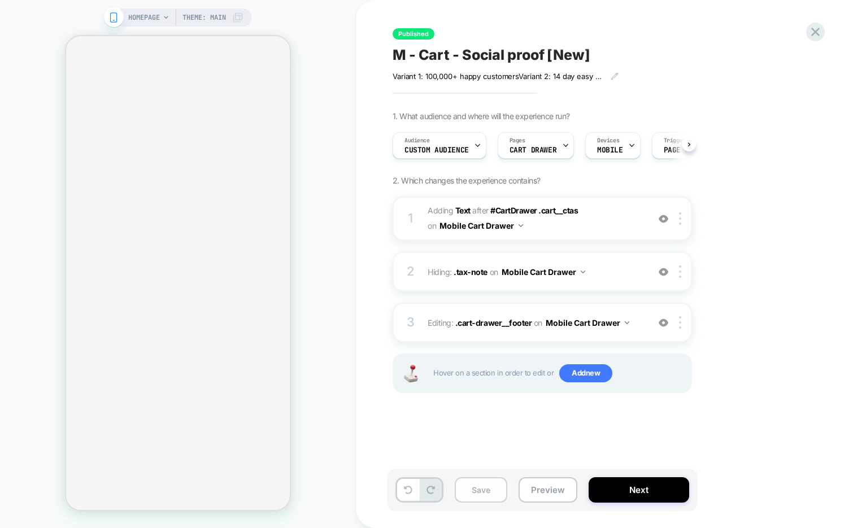
scroll to position [0, 1]
click at [492, 489] on button "Save" at bounding box center [481, 489] width 53 height 25
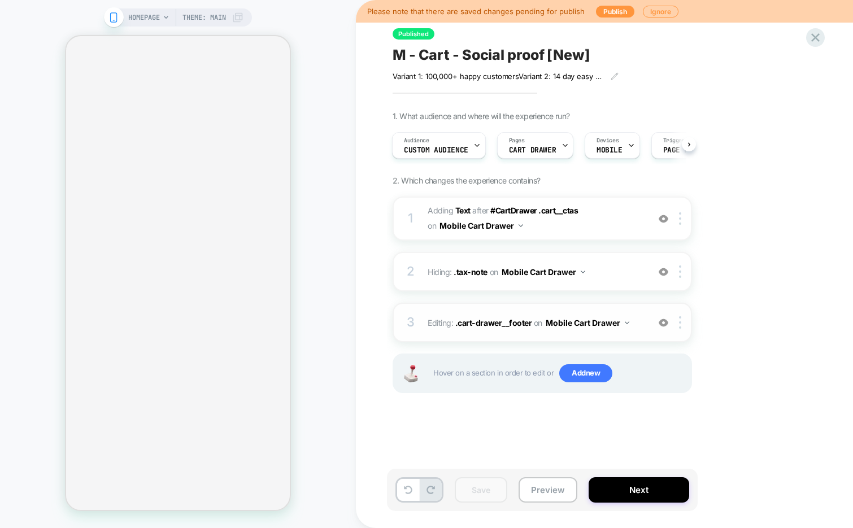
click at [661, 319] on img at bounding box center [664, 323] width 10 height 10
click at [552, 498] on button "Preview" at bounding box center [548, 489] width 59 height 25
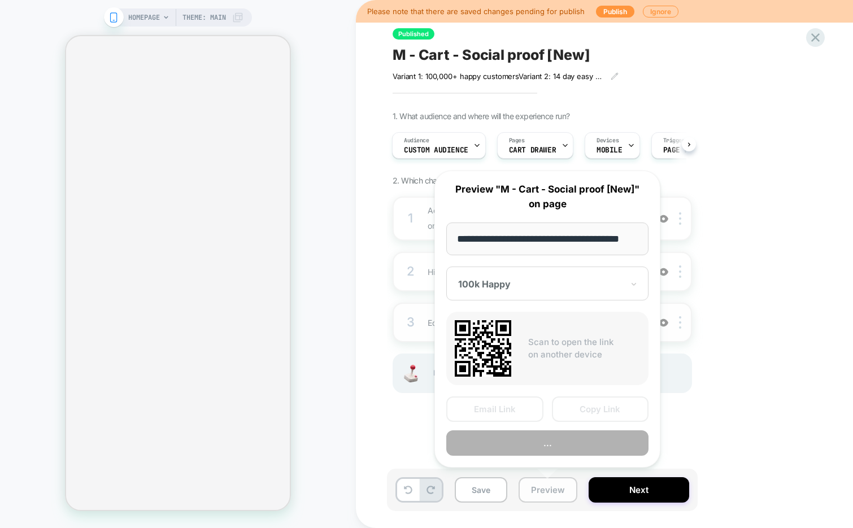
scroll to position [0, 24]
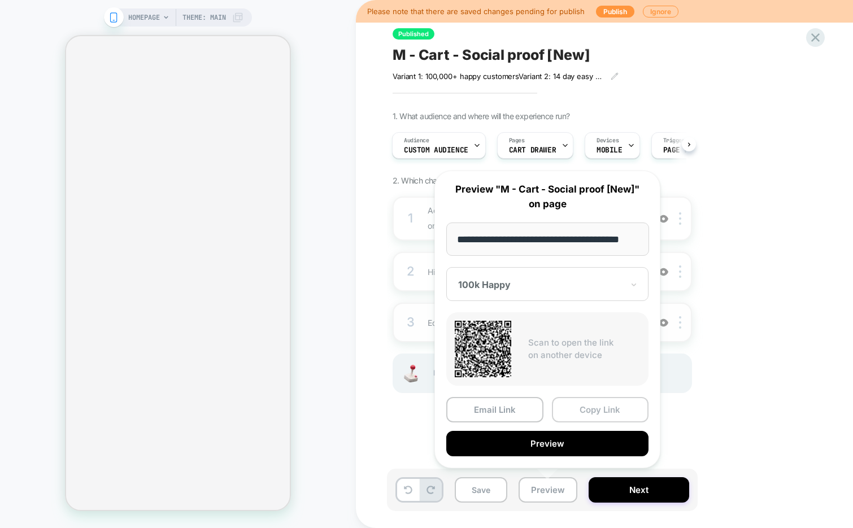
click at [602, 408] on button "Copy Link" at bounding box center [600, 409] width 97 height 25
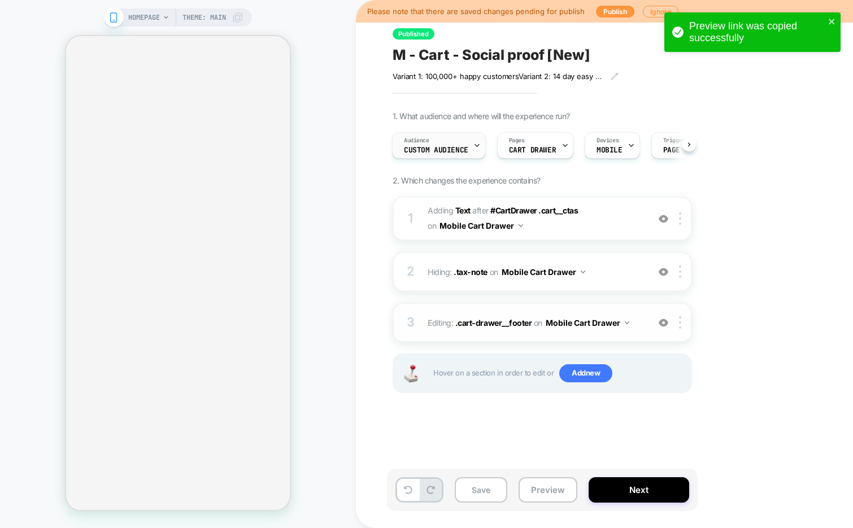
click at [458, 147] on span "Custom Audience" at bounding box center [436, 150] width 64 height 8
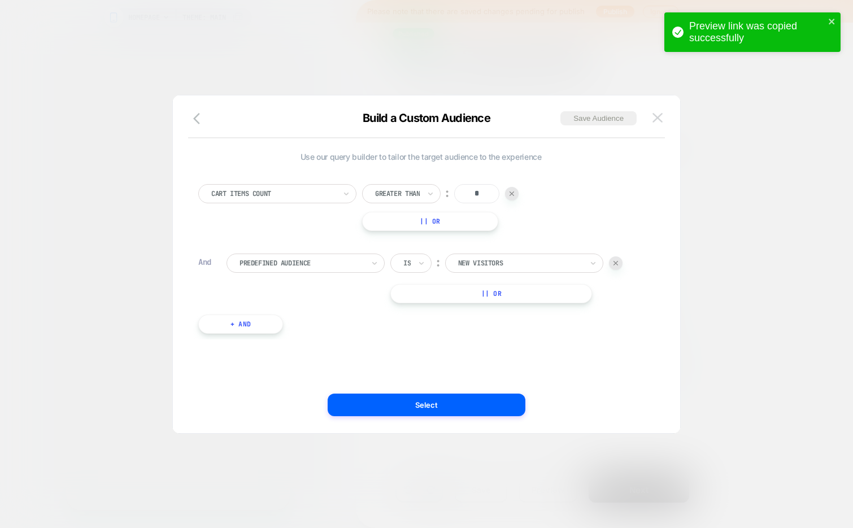
click at [659, 113] on img at bounding box center [657, 118] width 10 height 10
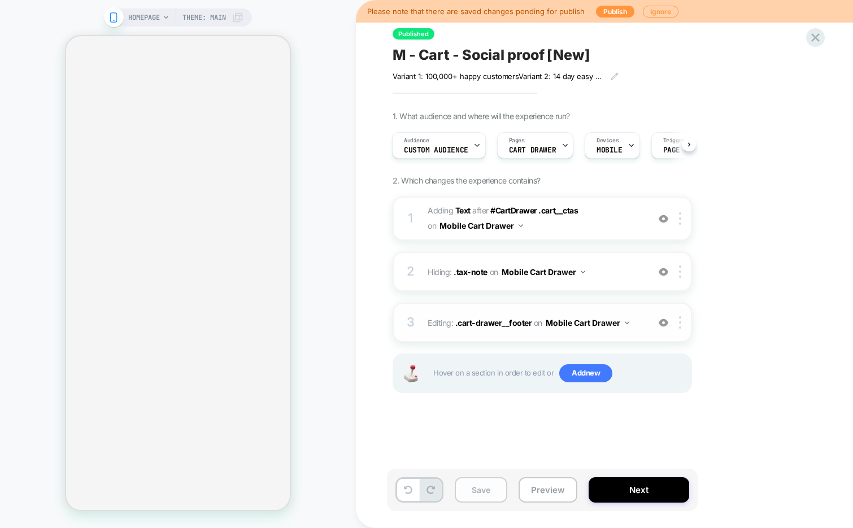
click at [484, 489] on button "Save" at bounding box center [481, 489] width 53 height 25
click at [634, 492] on button "Next" at bounding box center [639, 489] width 101 height 25
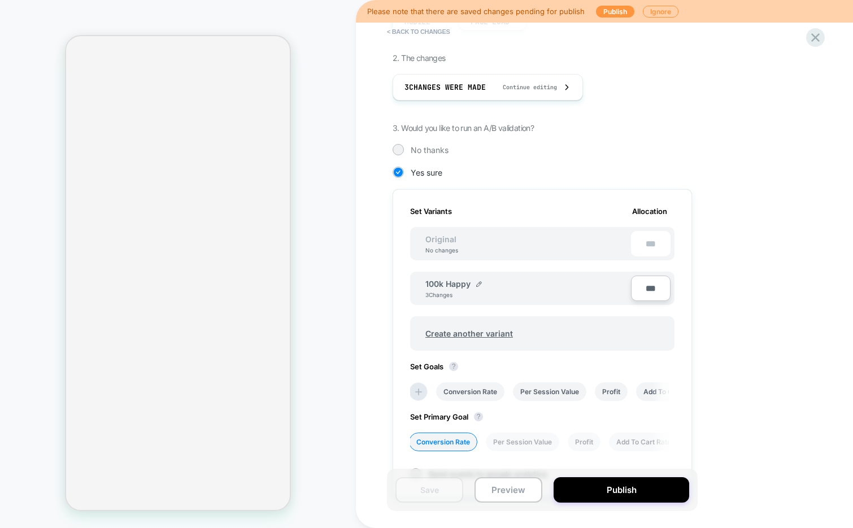
scroll to position [179, 0]
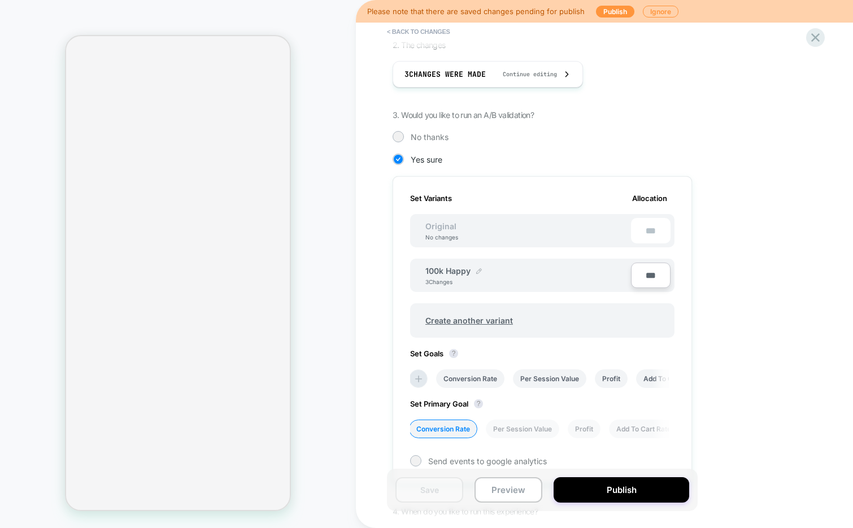
click at [477, 273] on img at bounding box center [479, 271] width 6 height 6
click at [445, 278] on input "**********" at bounding box center [466, 276] width 82 height 22
type input "**********"
click at [555, 280] on strong "Save" at bounding box center [549, 276] width 16 height 9
click at [430, 493] on button "Save" at bounding box center [429, 489] width 68 height 25
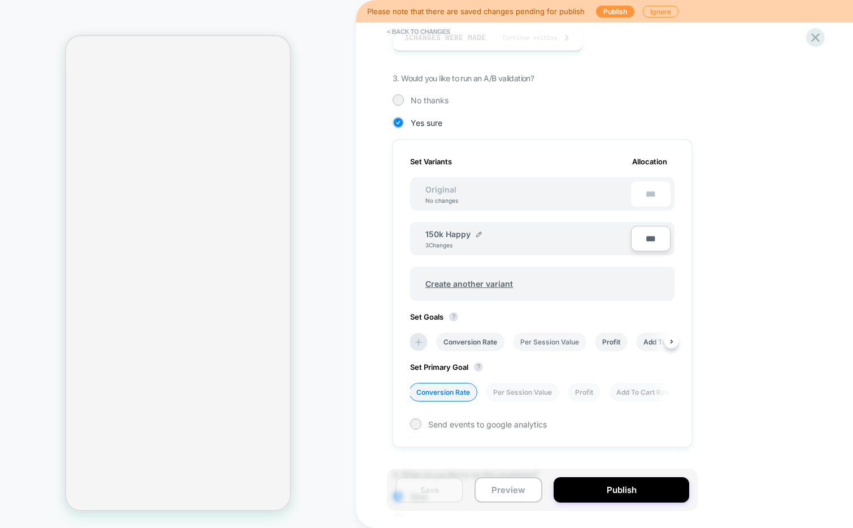
scroll to position [217, 0]
click at [586, 495] on button "Publish" at bounding box center [622, 489] width 136 height 25
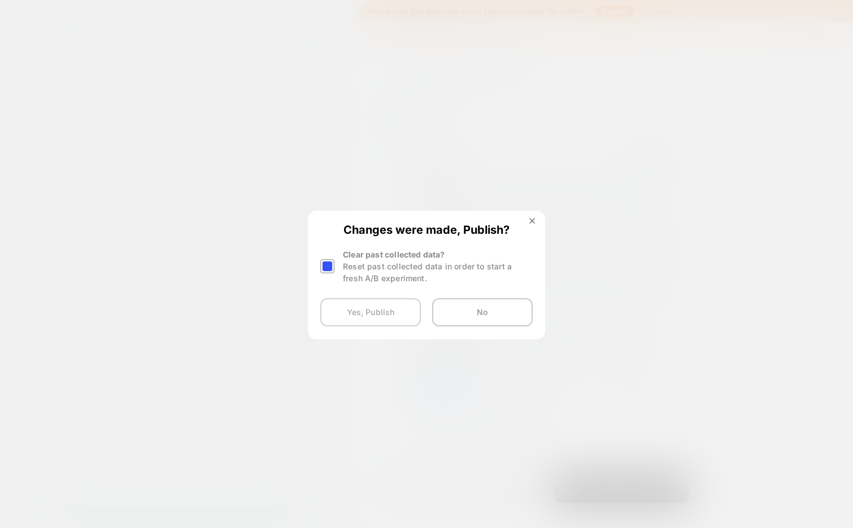
click at [354, 312] on button "Yes, Publish" at bounding box center [370, 312] width 101 height 28
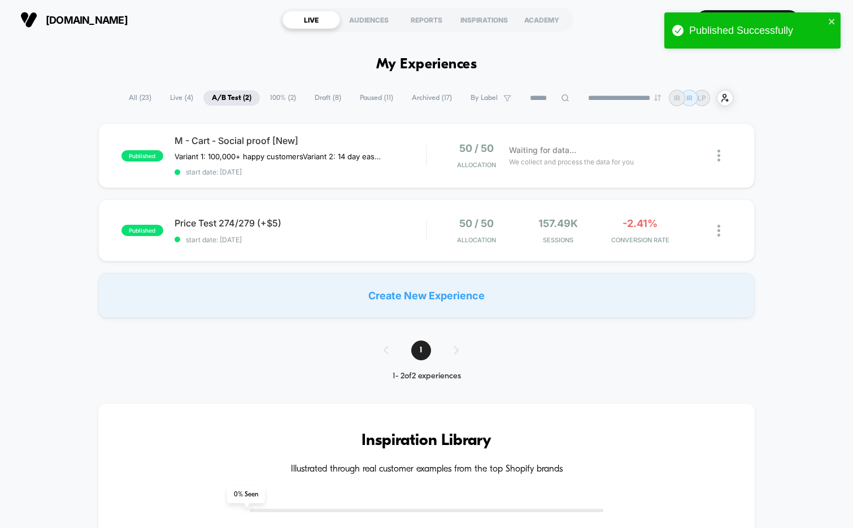
click at [312, 95] on span "Draft ( 8 )" at bounding box center [327, 97] width 43 height 15
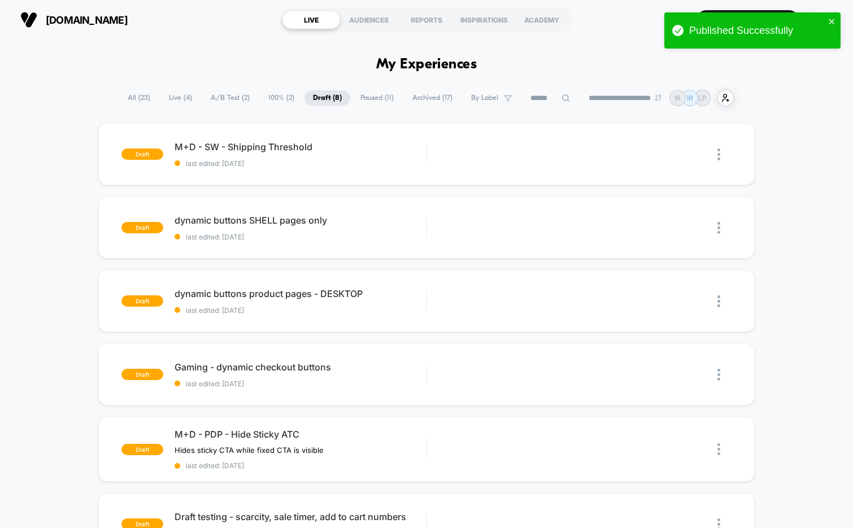
click at [219, 93] on span "A/B Test ( 2 )" at bounding box center [230, 97] width 56 height 15
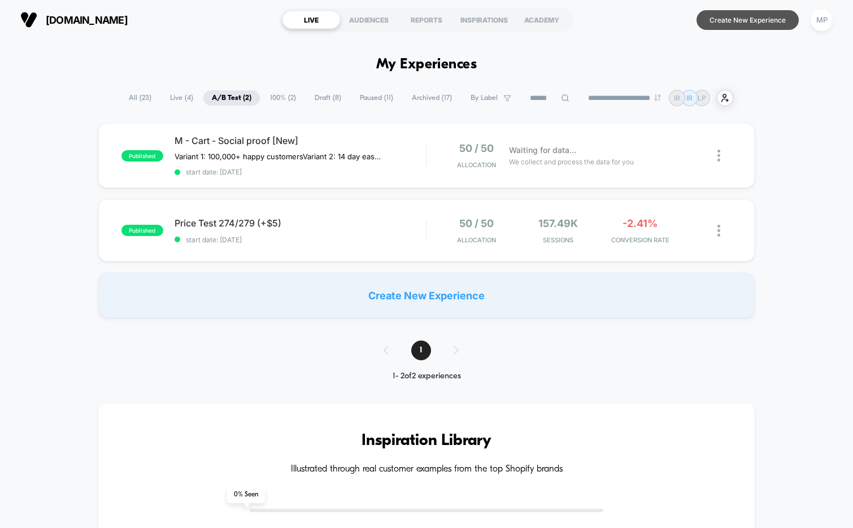
click at [739, 17] on button "Create New Experience" at bounding box center [747, 20] width 102 height 20
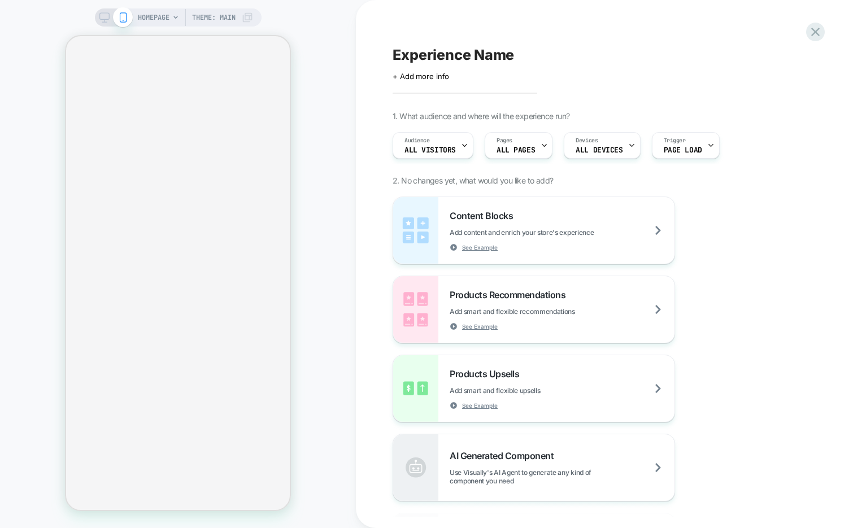
click at [161, 23] on span "HOMEPAGE" at bounding box center [154, 17] width 32 height 18
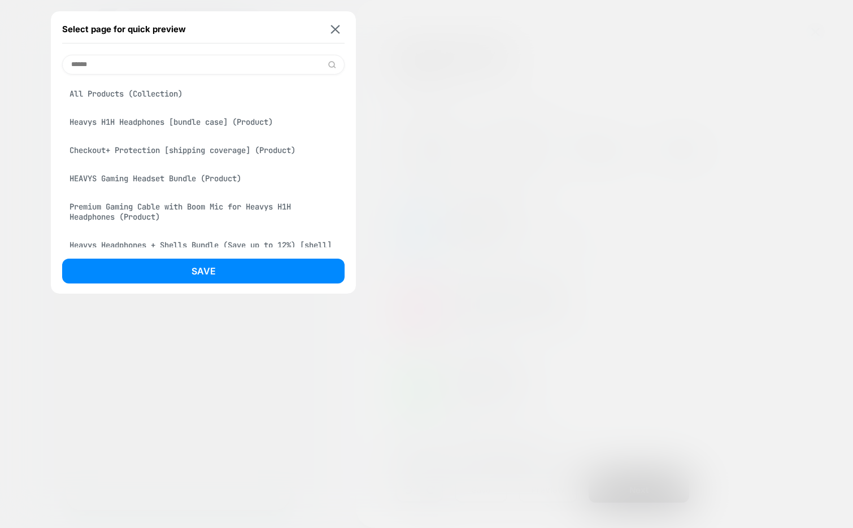
type input "******"
click at [167, 123] on div "Heavys H1H Headphones [bundle case] (Product)" at bounding box center [203, 121] width 282 height 21
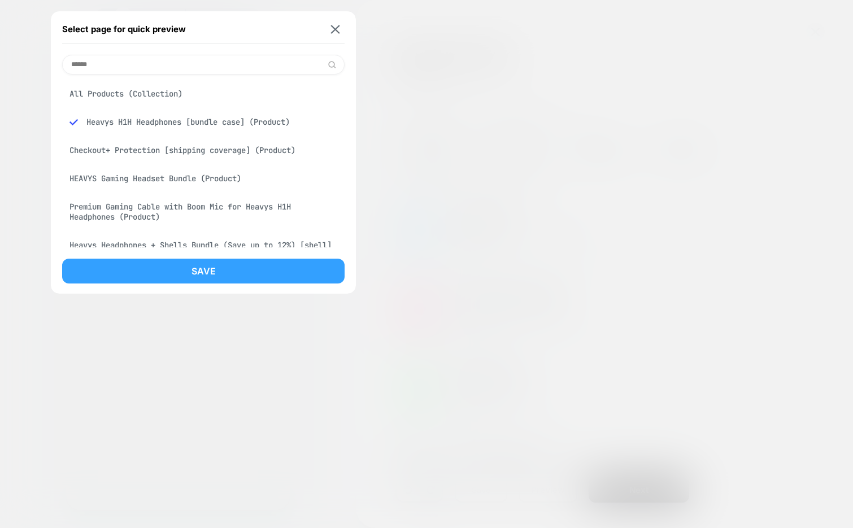
click at [177, 264] on button "Save" at bounding box center [203, 271] width 282 height 25
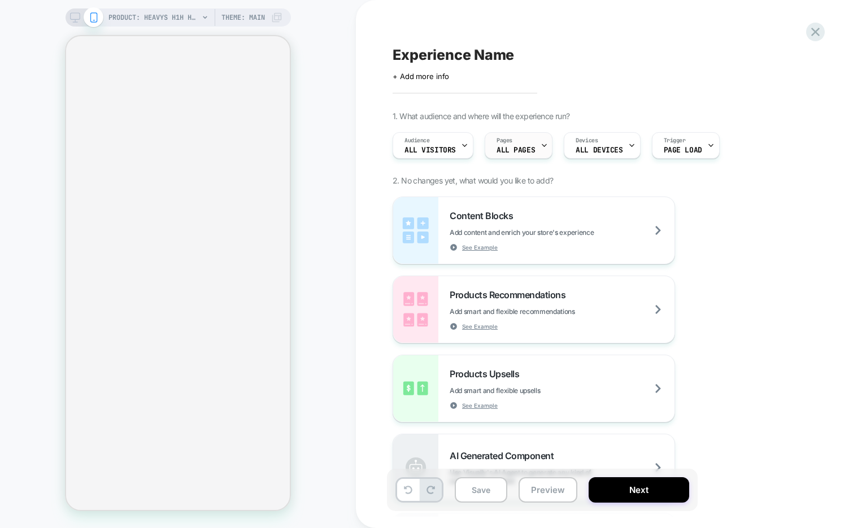
click at [511, 142] on div "Pages ALL PAGES" at bounding box center [515, 145] width 61 height 25
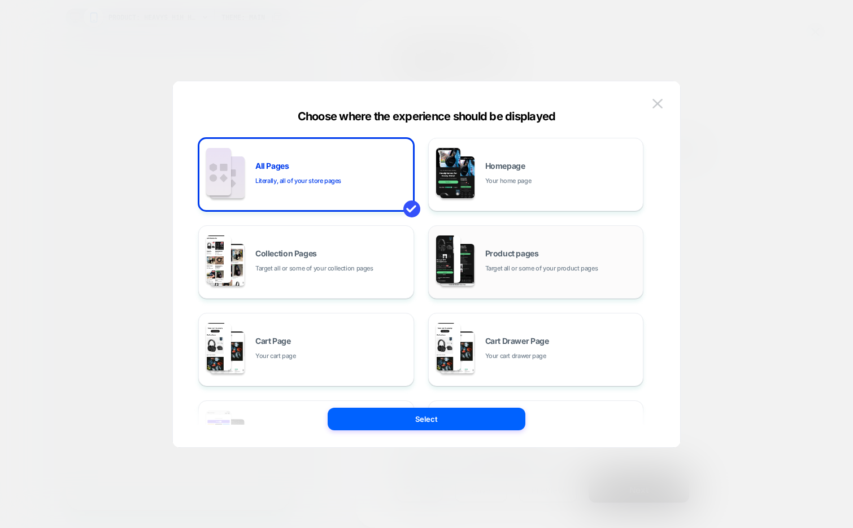
click at [516, 246] on div "Product pages Target all or some of your product pages" at bounding box center [535, 262] width 203 height 62
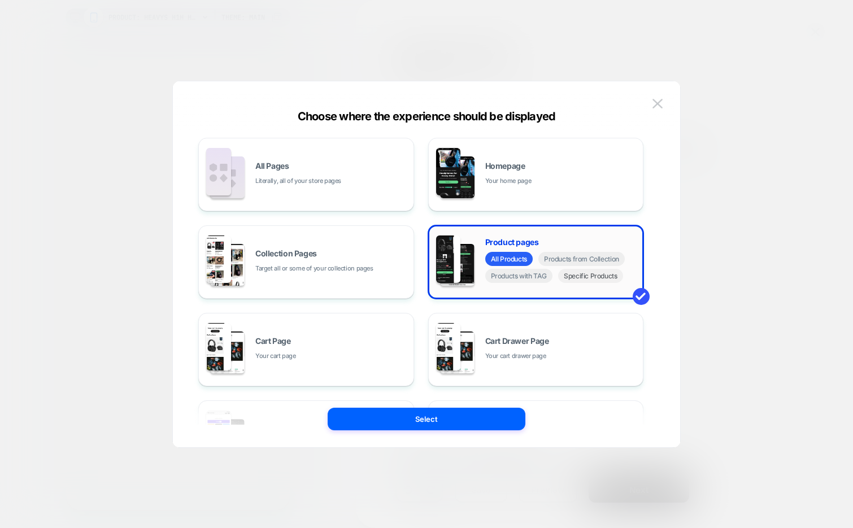
click at [580, 278] on span "Specific Products" at bounding box center [590, 276] width 65 height 14
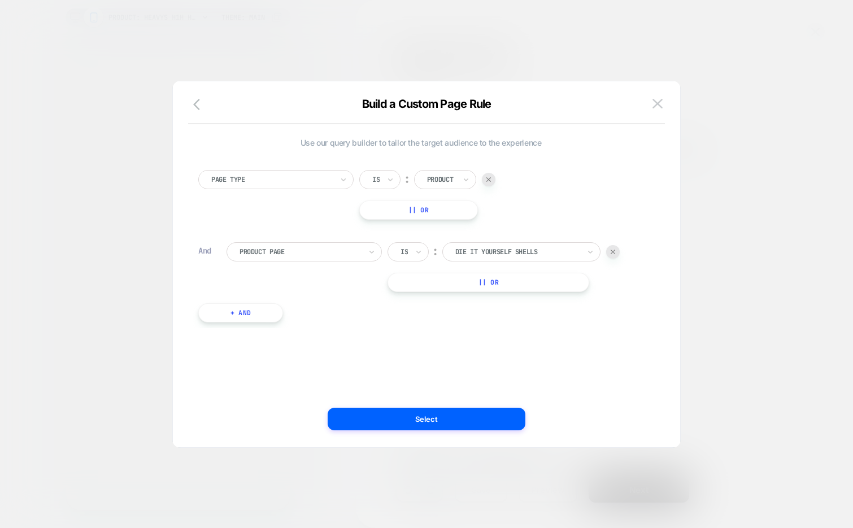
click at [511, 256] on div at bounding box center [517, 252] width 124 height 10
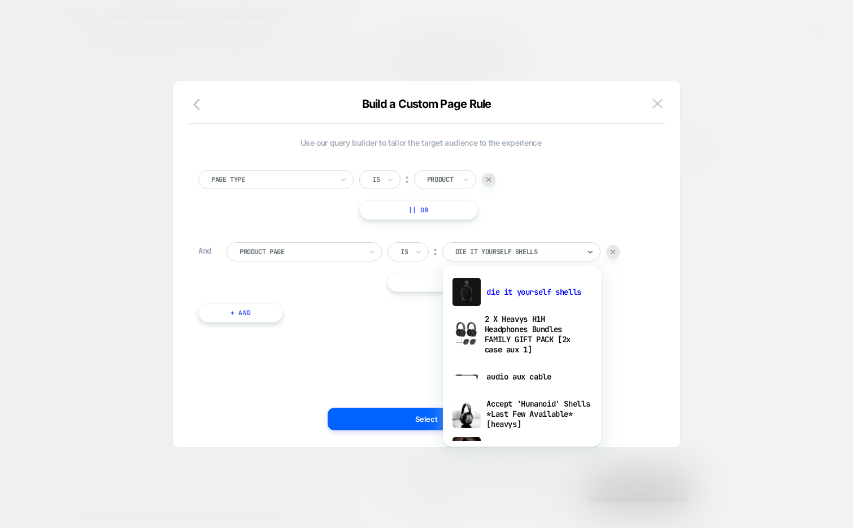
click at [609, 249] on div at bounding box center [613, 252] width 14 height 14
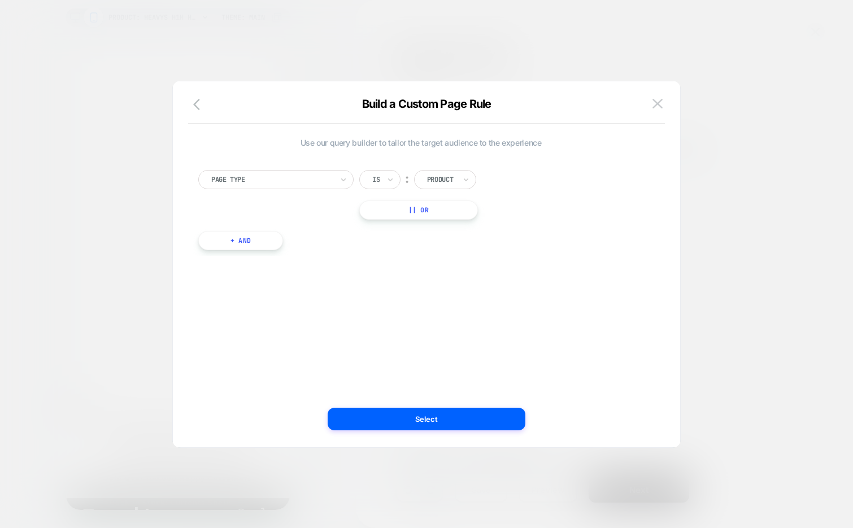
click at [218, 245] on button "+ And" at bounding box center [240, 240] width 85 height 19
click at [315, 250] on div at bounding box center [300, 252] width 121 height 10
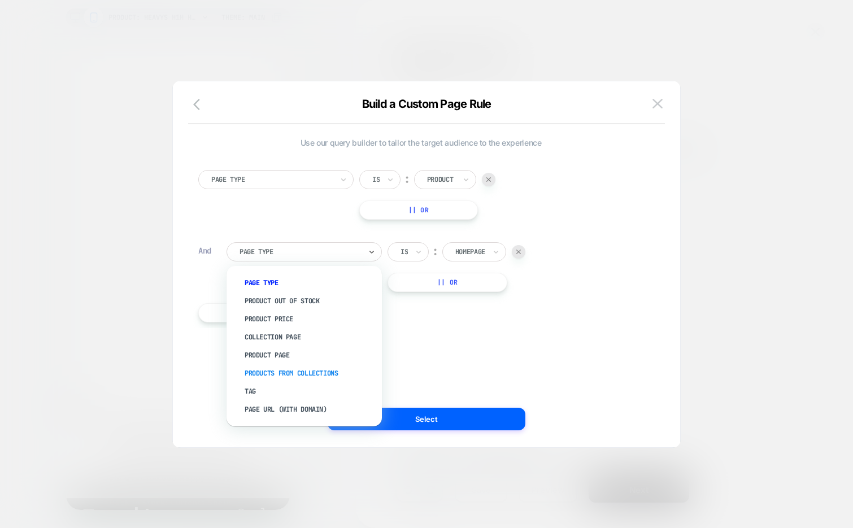
click at [341, 364] on div "Products From Collections" at bounding box center [310, 373] width 144 height 18
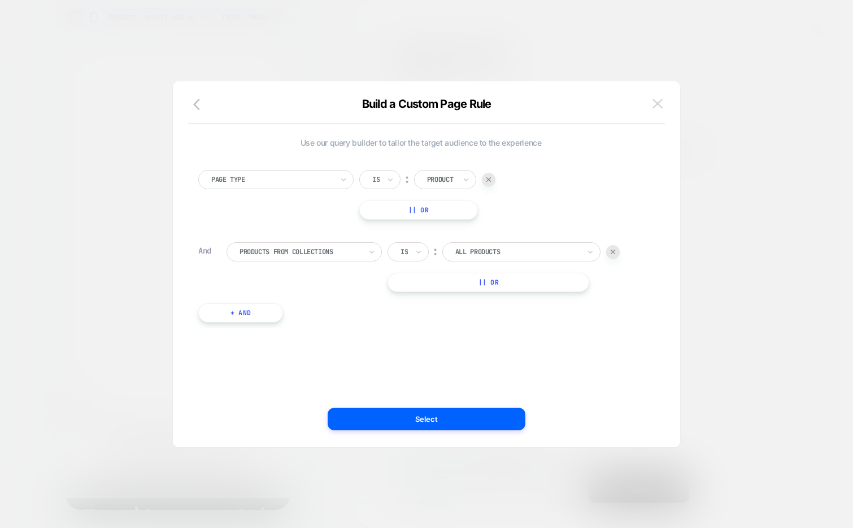
click at [661, 103] on img at bounding box center [657, 104] width 10 height 10
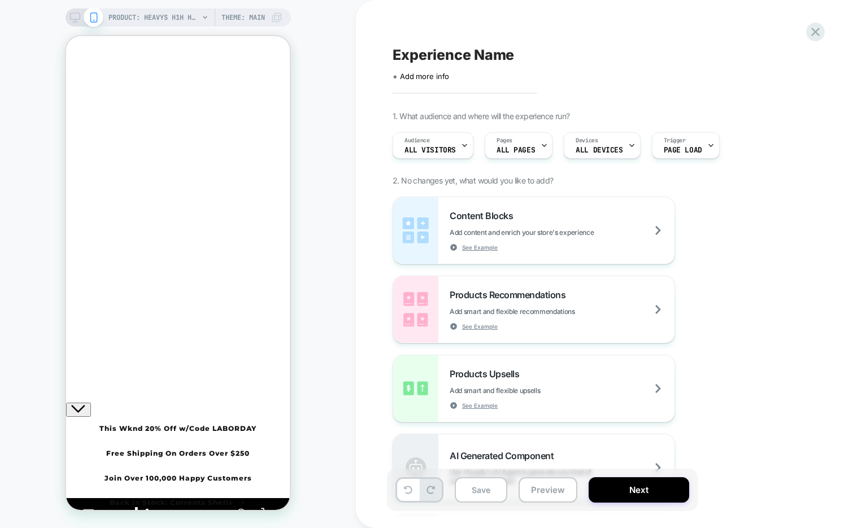
click at [817, 41] on div "Experience Name Click to edit experience details + Add more info 1. What audien…" at bounding box center [604, 264] width 497 height 528
click at [816, 32] on icon at bounding box center [815, 32] width 8 height 8
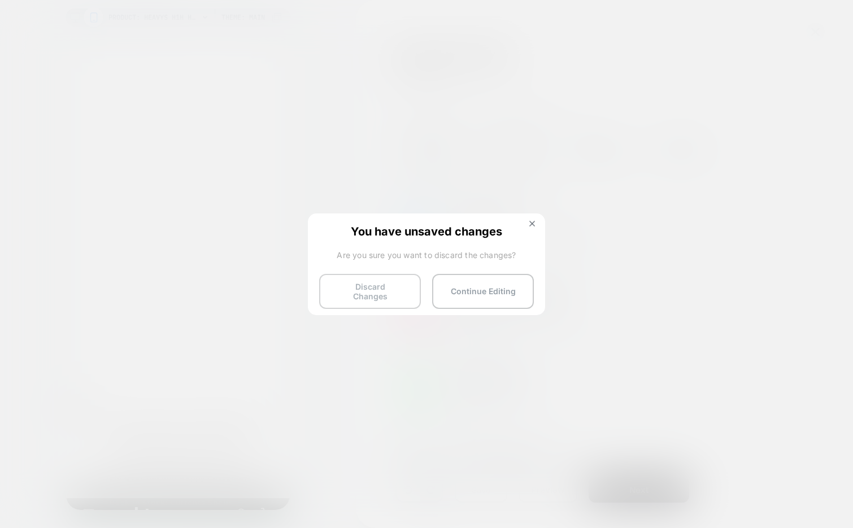
click at [382, 284] on button "Discard Changes" at bounding box center [370, 291] width 102 height 35
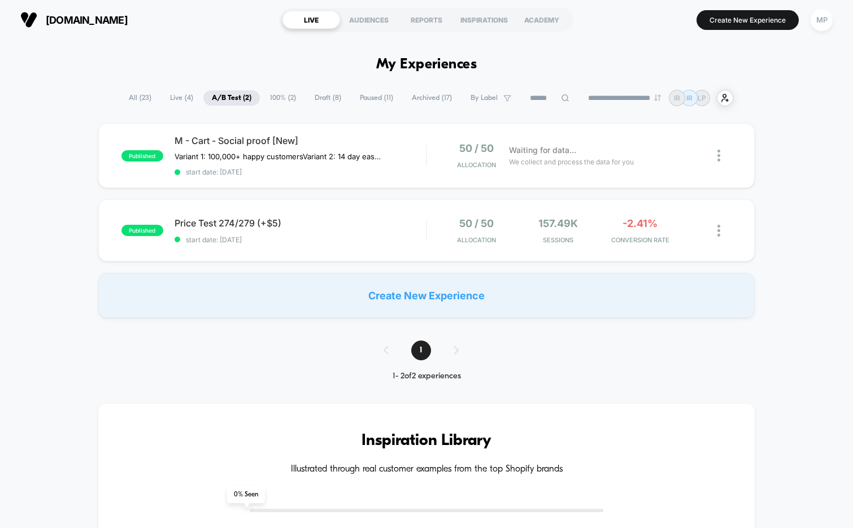
click at [312, 93] on span "Draft ( 8 )" at bounding box center [327, 97] width 43 height 15
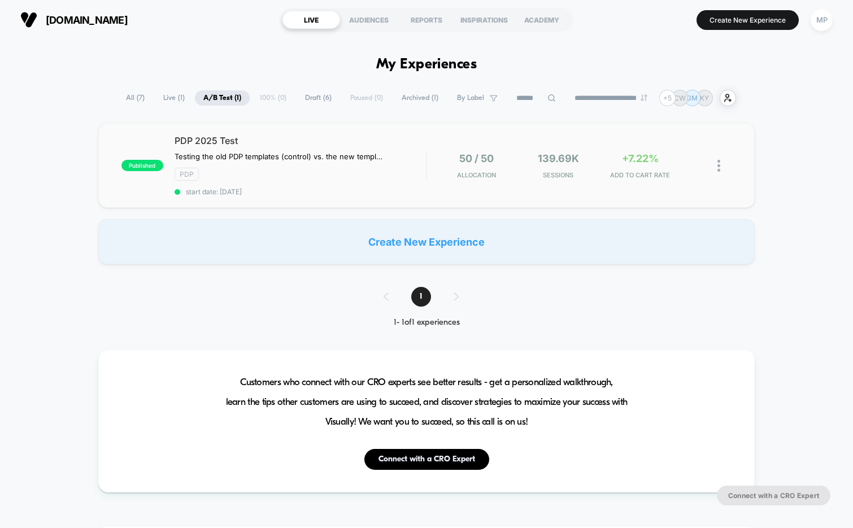
click at [333, 191] on span "start date: [DATE]" at bounding box center [301, 192] width 252 height 8
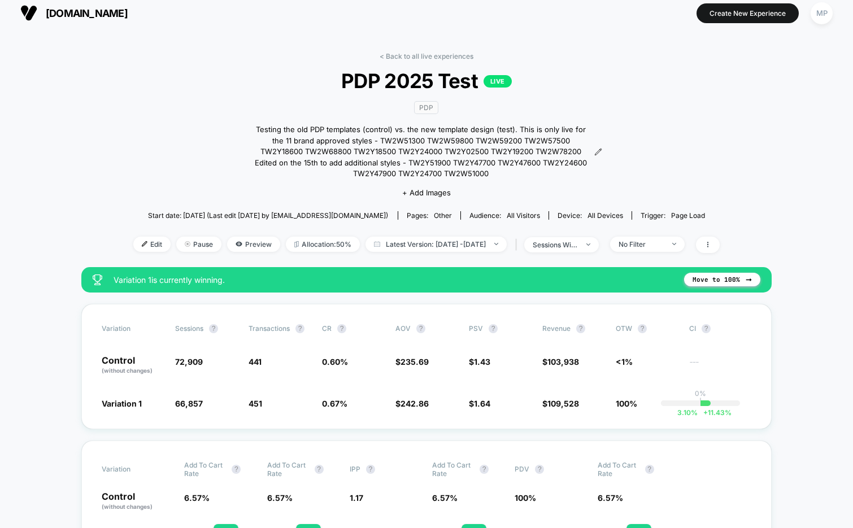
scroll to position [6, 0]
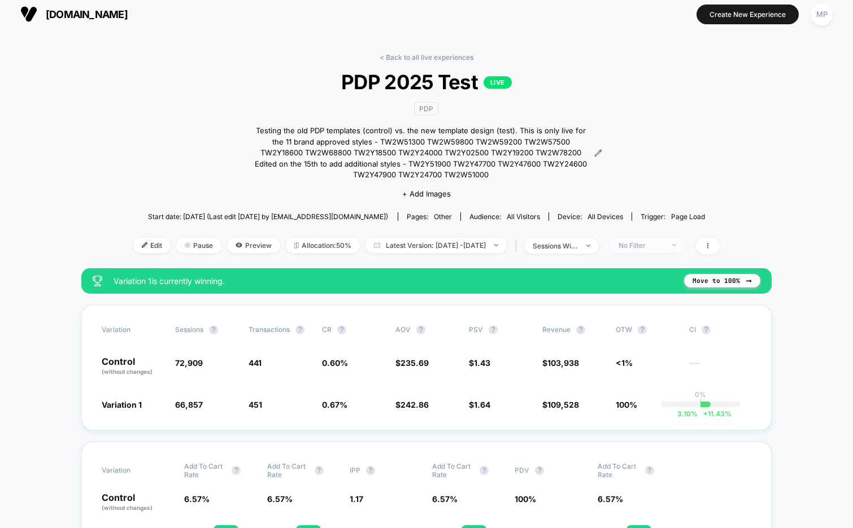
click at [685, 245] on span "No Filter" at bounding box center [647, 245] width 75 height 15
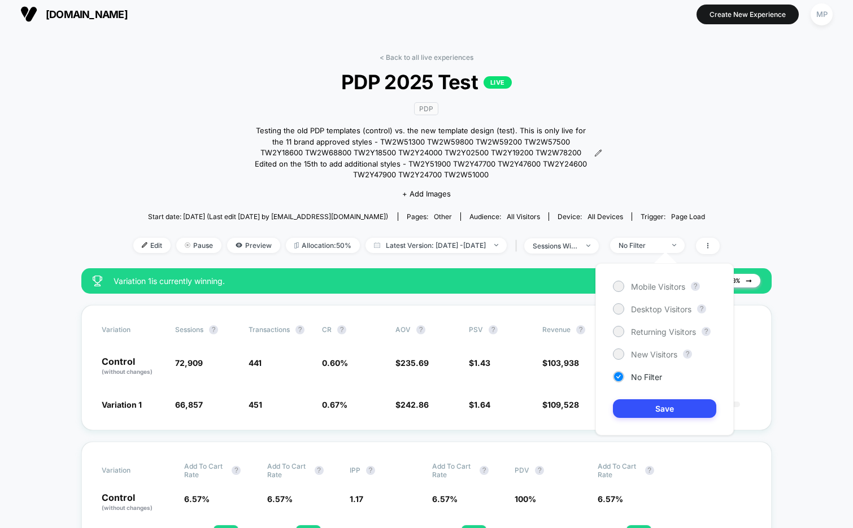
click at [720, 167] on div "< Back to all live experiences PDP 2025 Test LIVE PDP Testing the old PDP templ…" at bounding box center [426, 160] width 586 height 215
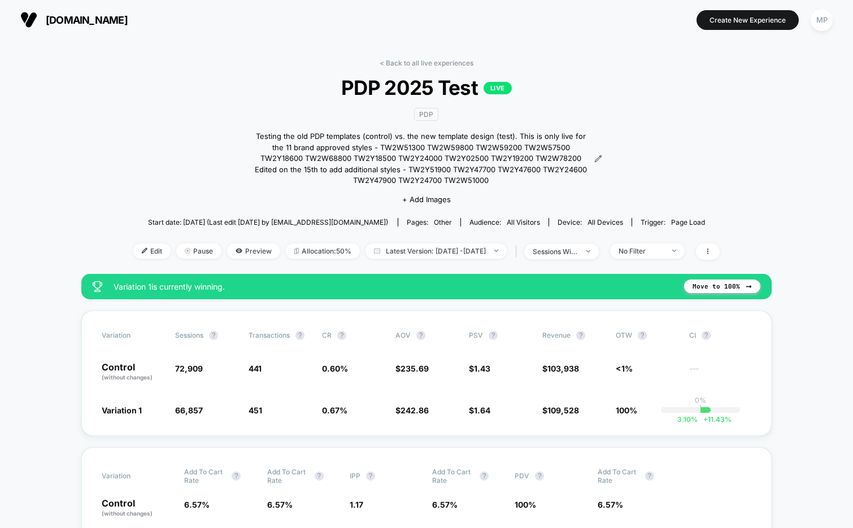
scroll to position [27, 0]
